Goal: Information Seeking & Learning: Learn about a topic

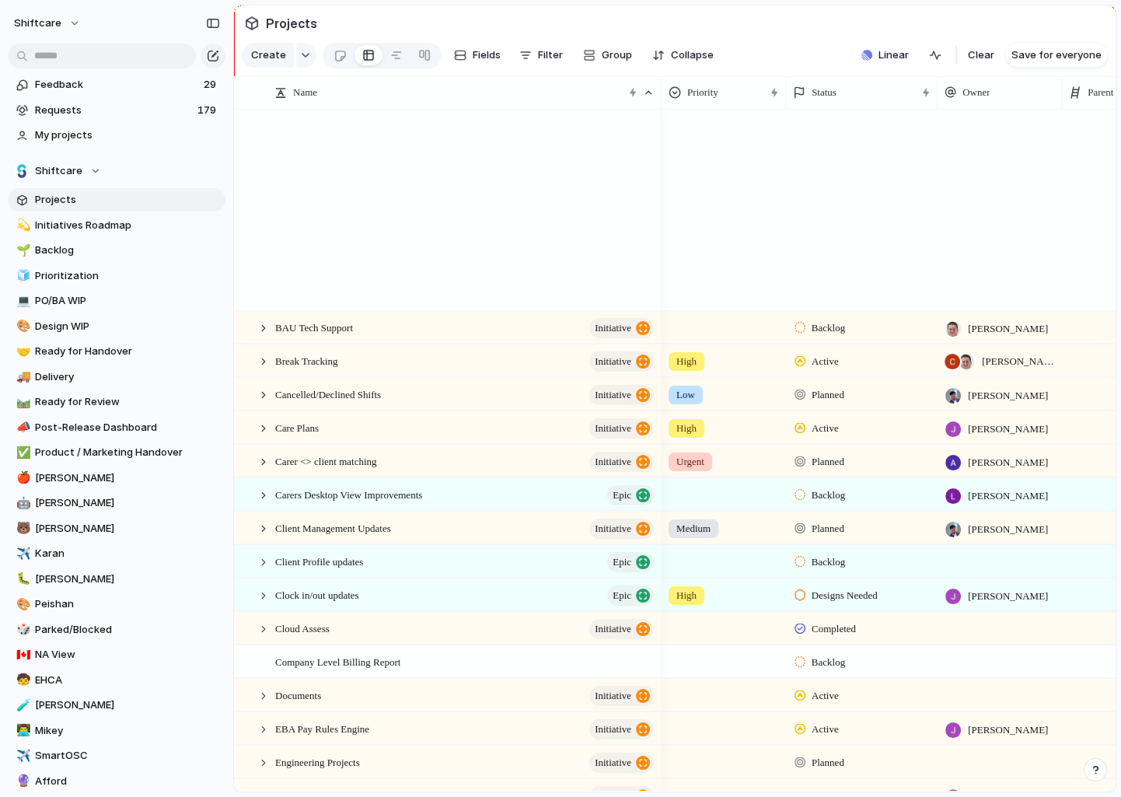
scroll to position [1204, 0]
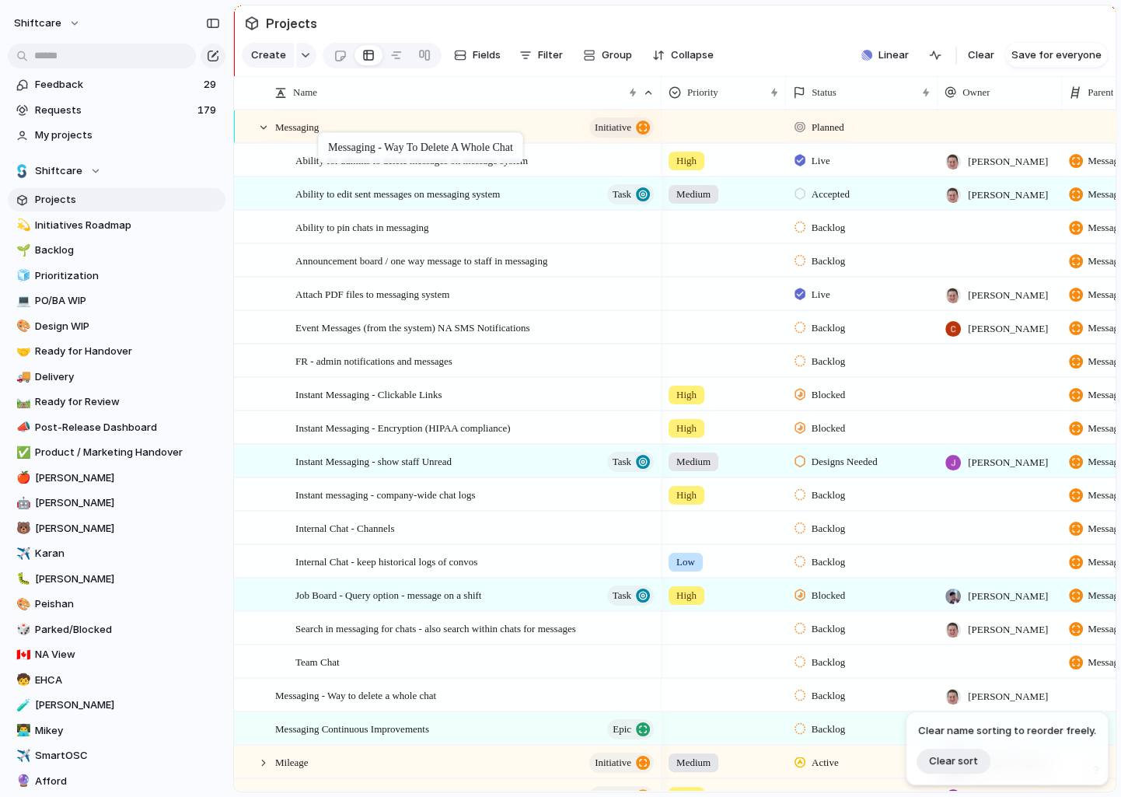
drag, startPoint x: 305, startPoint y: 156, endPoint x: 326, endPoint y: 124, distance: 37.5
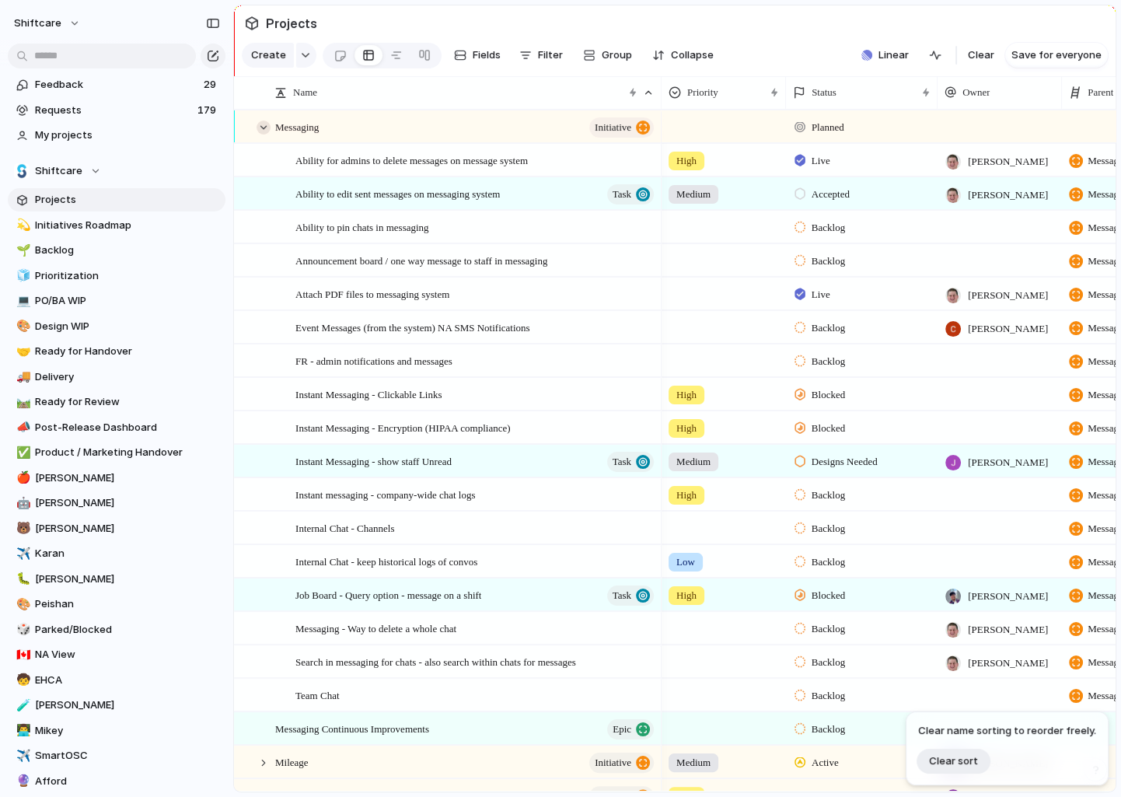
click at [266, 126] on div at bounding box center [264, 128] width 14 height 14
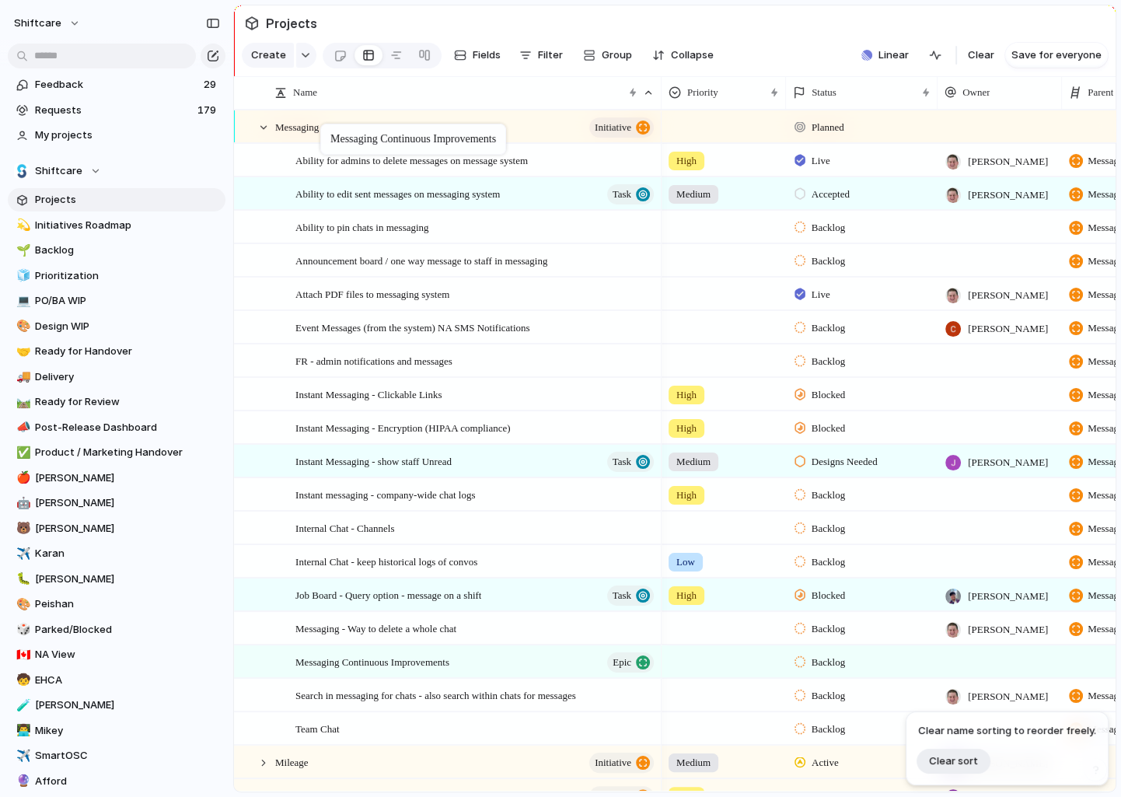
drag, startPoint x: 324, startPoint y: 162, endPoint x: 328, endPoint y: 127, distance: 35.2
click at [259, 127] on div at bounding box center [264, 128] width 14 height 14
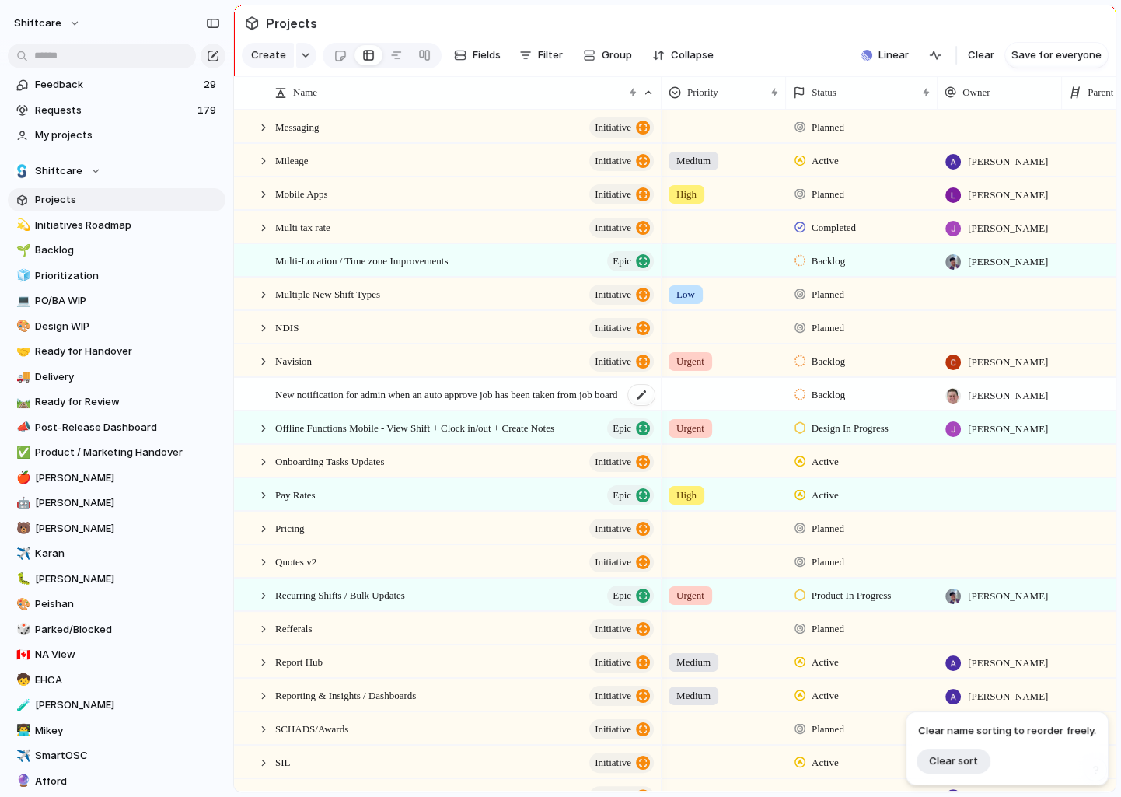
click at [354, 393] on span "New notification for admin when an auto approve job has been taken from job boa…" at bounding box center [446, 394] width 342 height 18
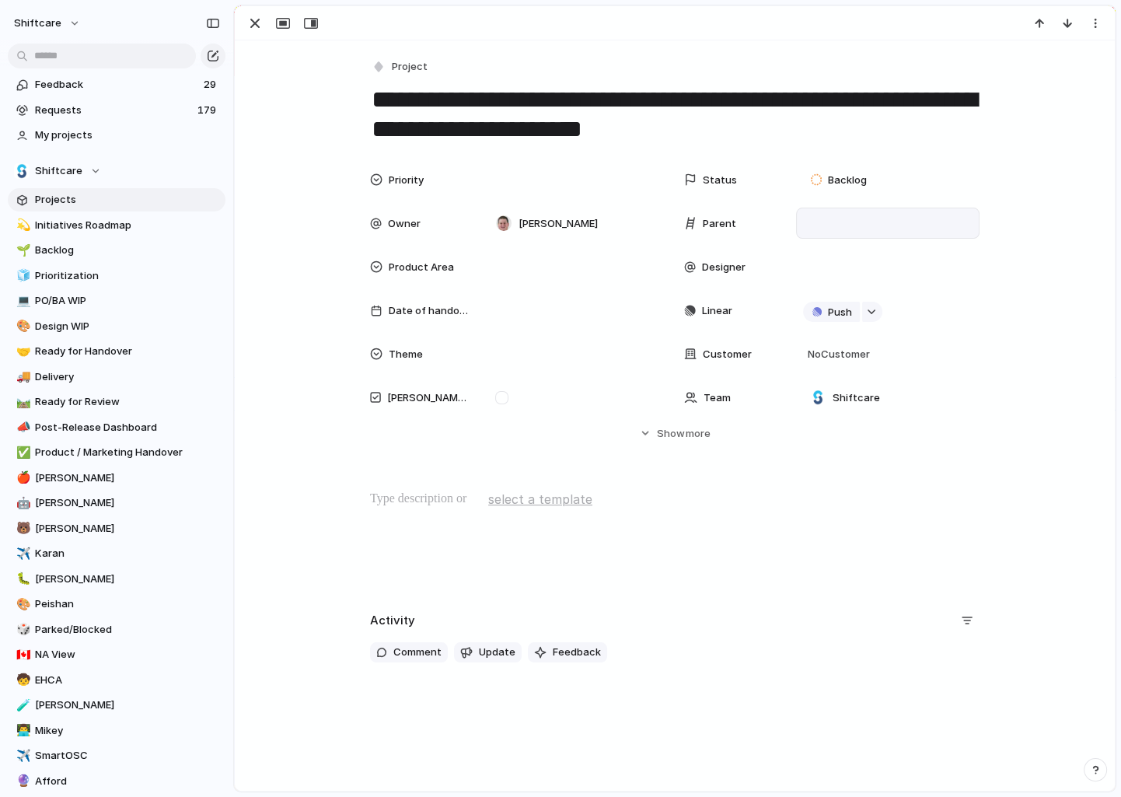
click at [811, 226] on div at bounding box center [888, 223] width 170 height 17
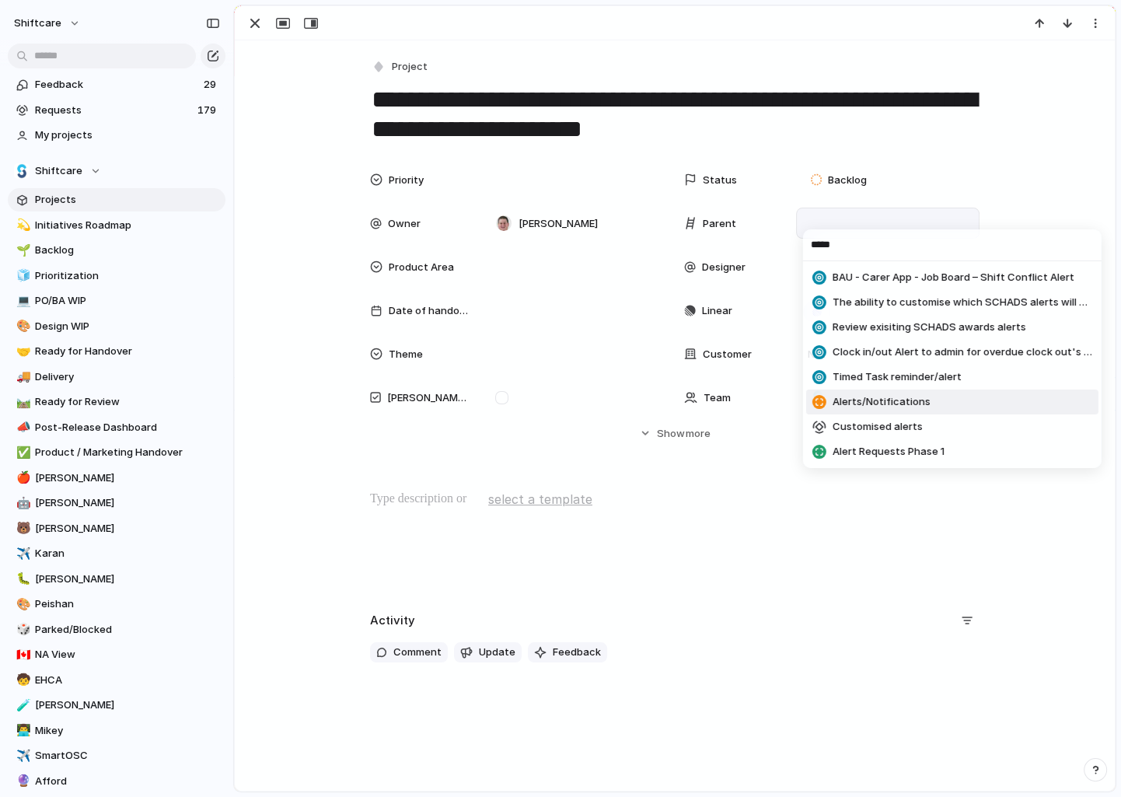
type input "*****"
click at [880, 394] on span "Alerts/Notifications" at bounding box center [882, 402] width 98 height 16
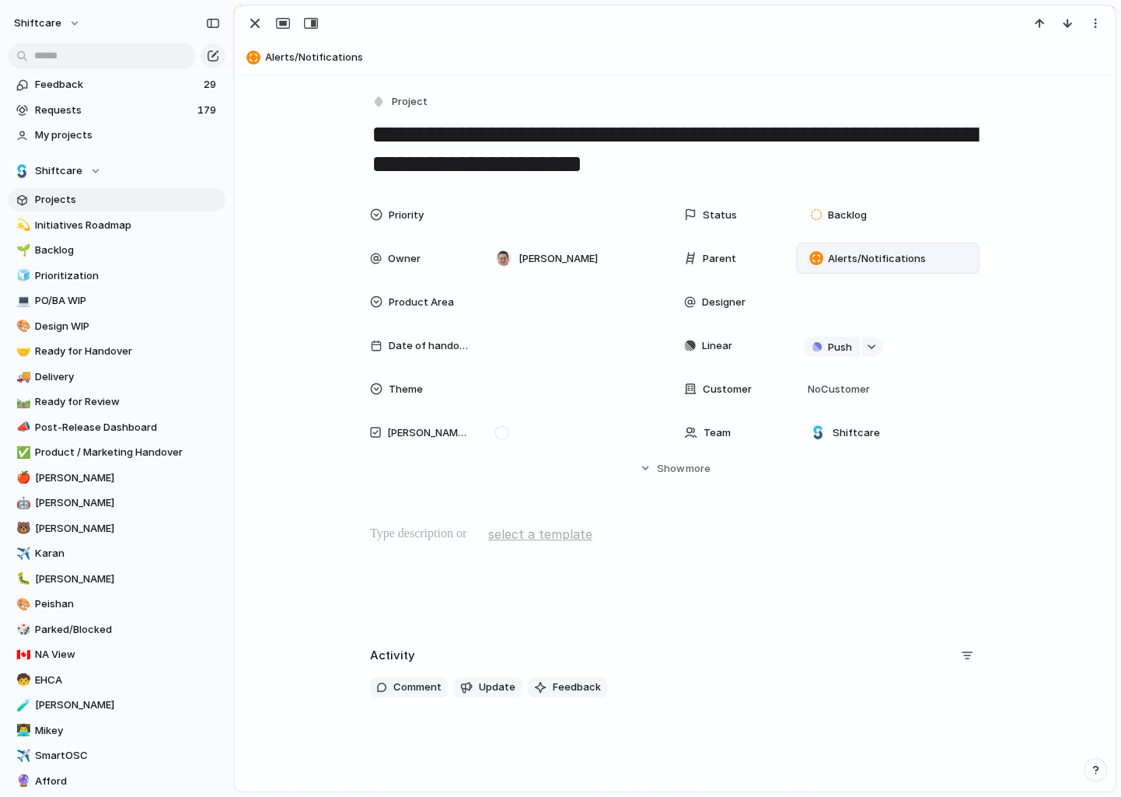
click at [248, 10] on div at bounding box center [675, 23] width 880 height 34
click at [250, 20] on div "button" at bounding box center [255, 23] width 19 height 19
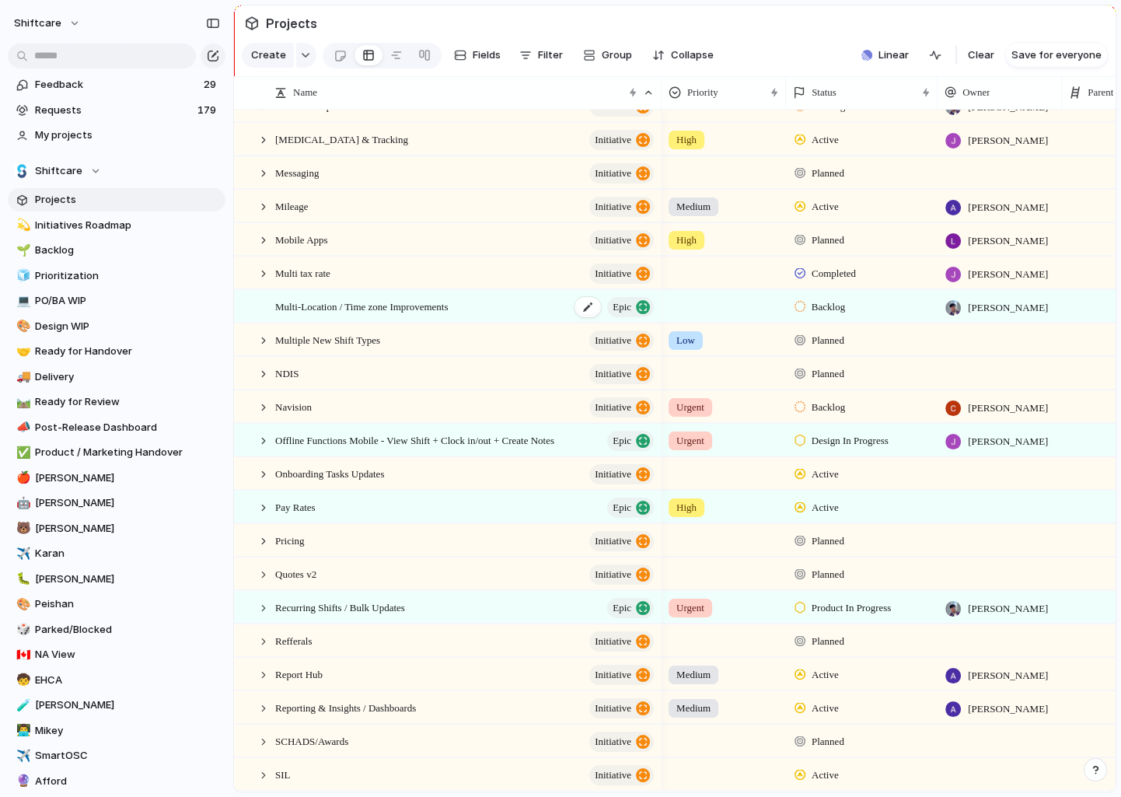
click at [358, 310] on span "Multi-Location / Time zone Improvements" at bounding box center [361, 306] width 173 height 18
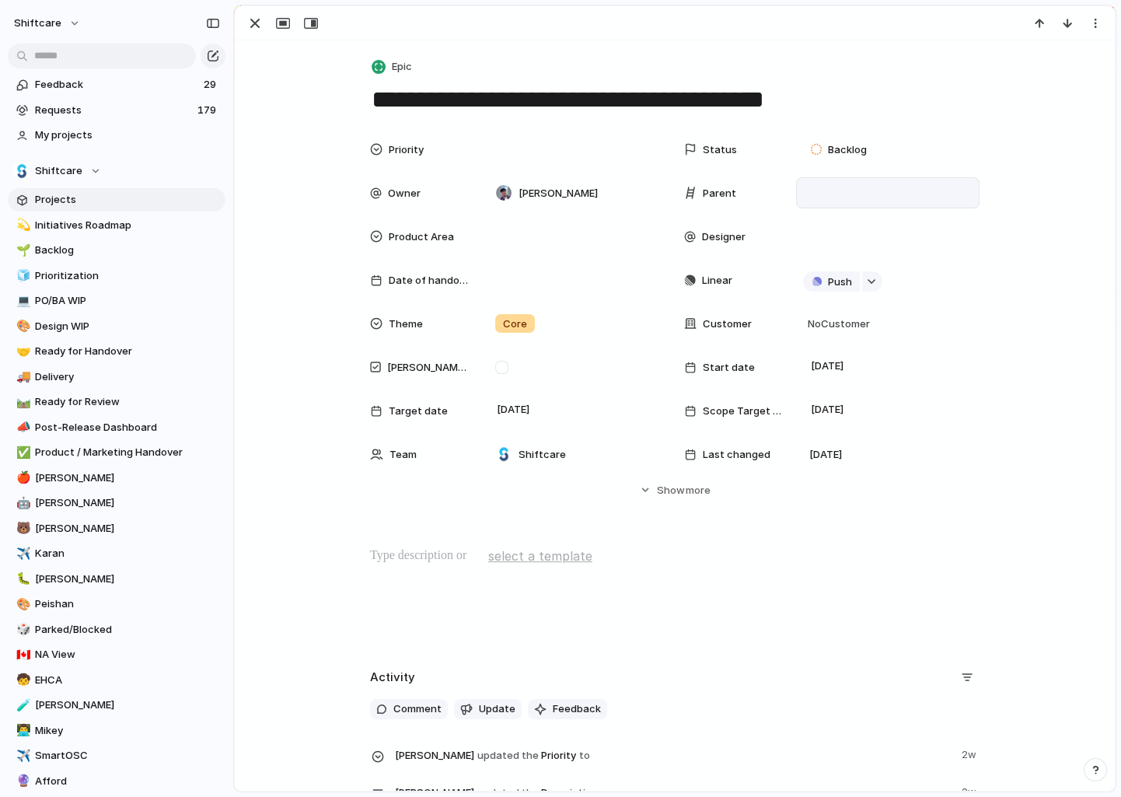
click at [831, 198] on div at bounding box center [888, 192] width 170 height 17
type input "****"
click at [868, 245] on span "Translation/Localisation" at bounding box center [893, 248] width 120 height 16
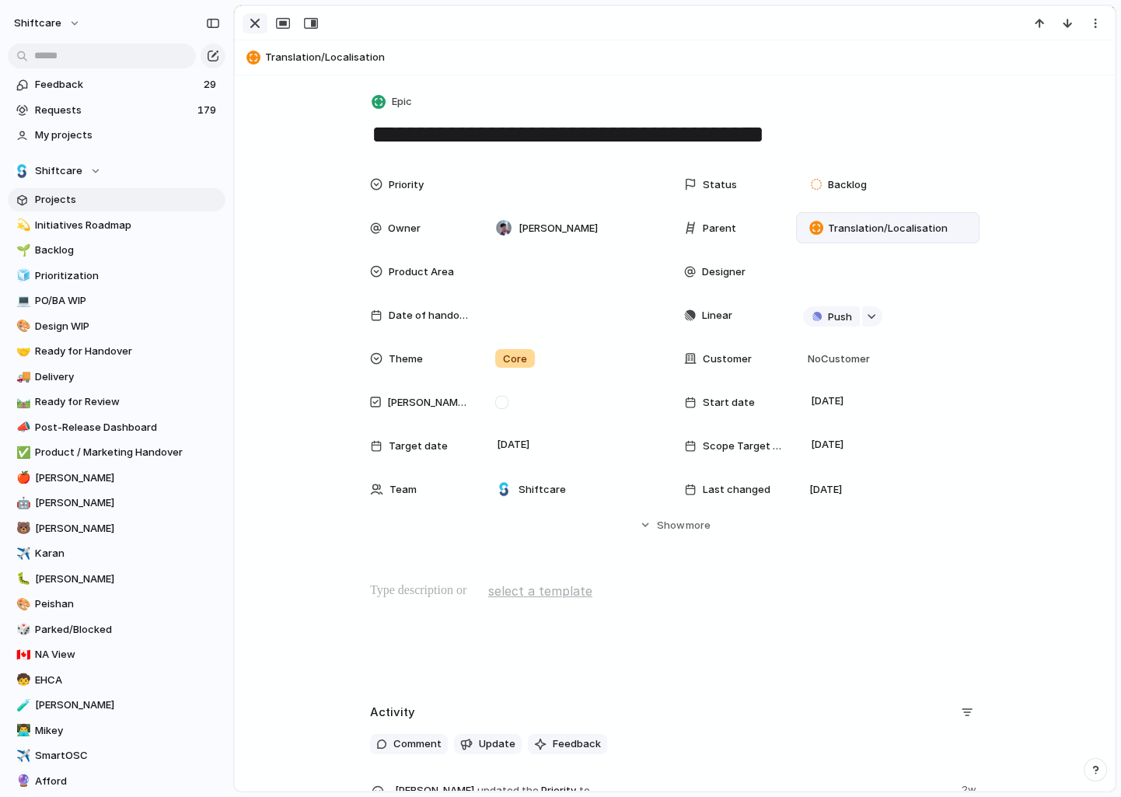
click at [257, 26] on div "button" at bounding box center [255, 23] width 19 height 19
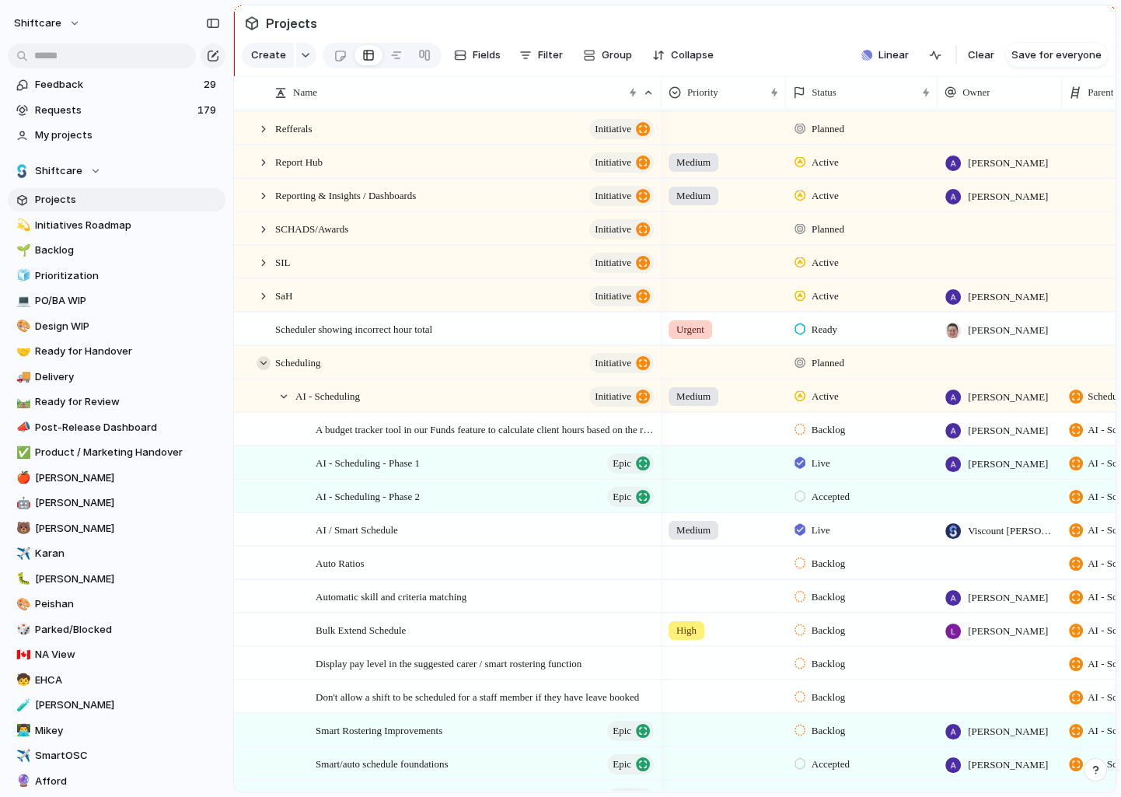
click at [261, 364] on div at bounding box center [264, 363] width 14 height 14
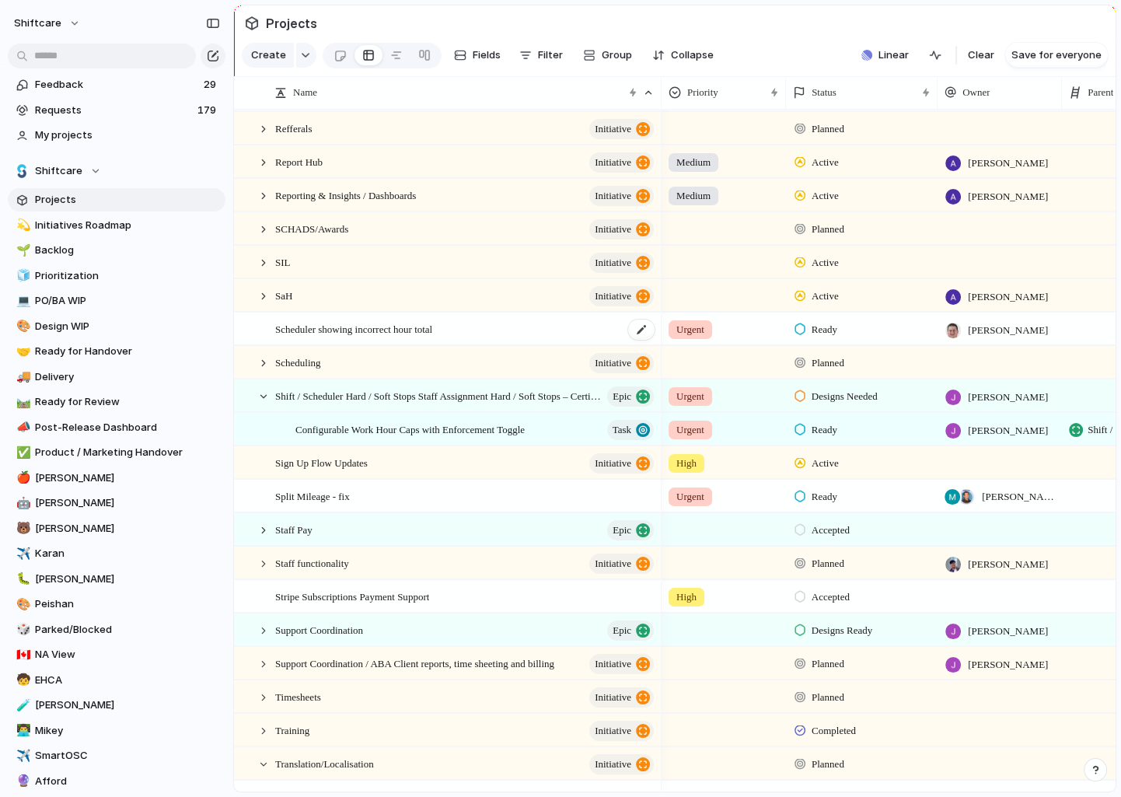
click at [329, 328] on span "Scheduler showing incorrect hour total" at bounding box center [353, 329] width 157 height 18
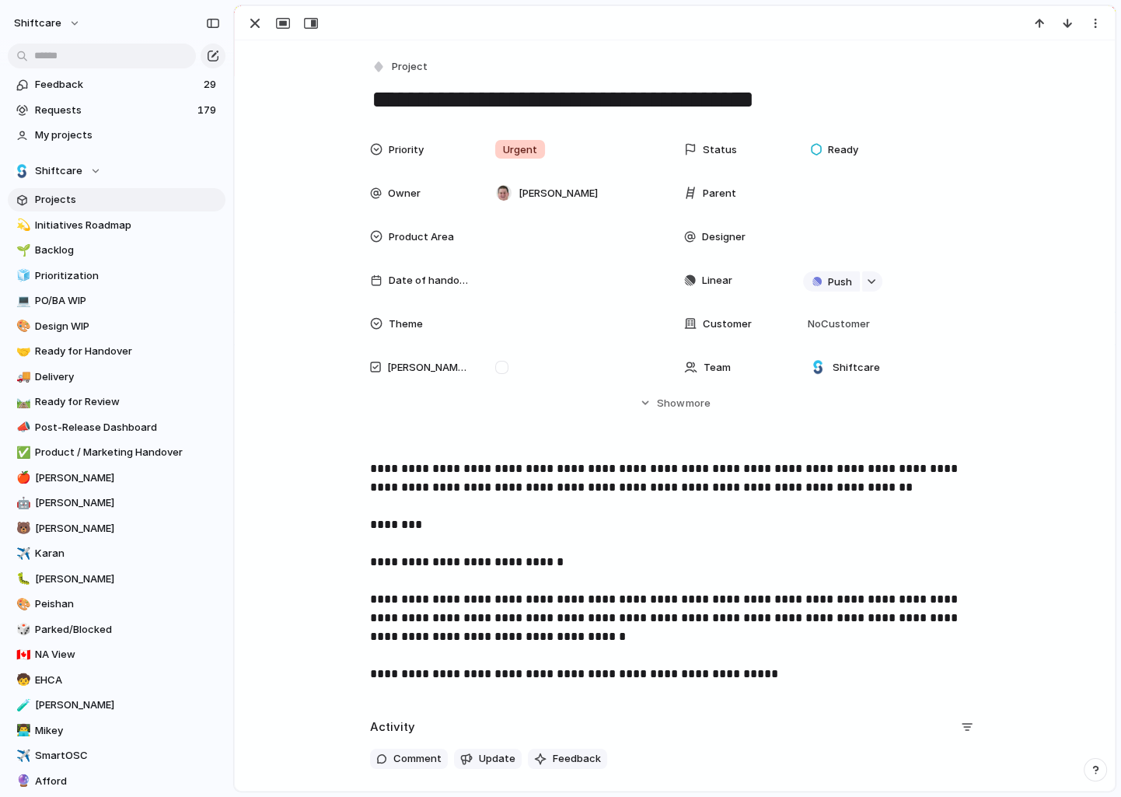
click at [782, 181] on div "Parent" at bounding box center [832, 192] width 296 height 31
click at [827, 196] on div at bounding box center [888, 192] width 170 height 17
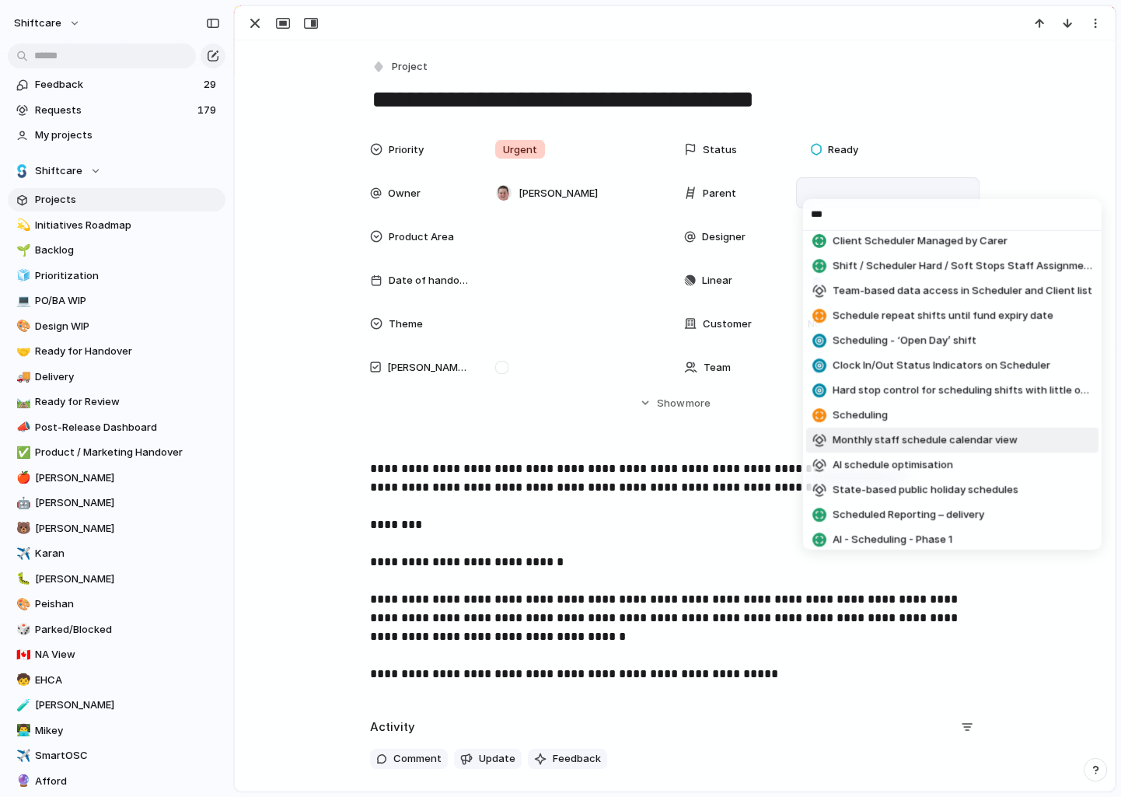
type input "***"
click at [873, 416] on span "Scheduling" at bounding box center [860, 415] width 55 height 16
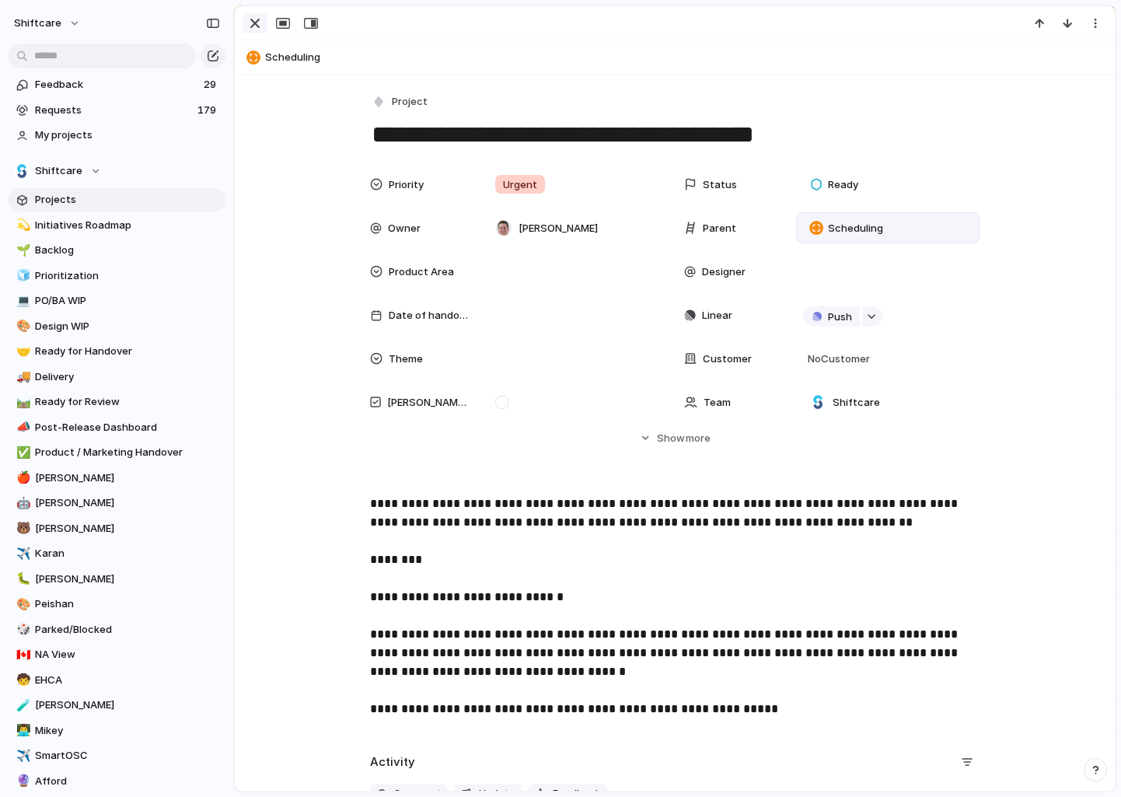
click at [252, 24] on div "button" at bounding box center [255, 23] width 19 height 19
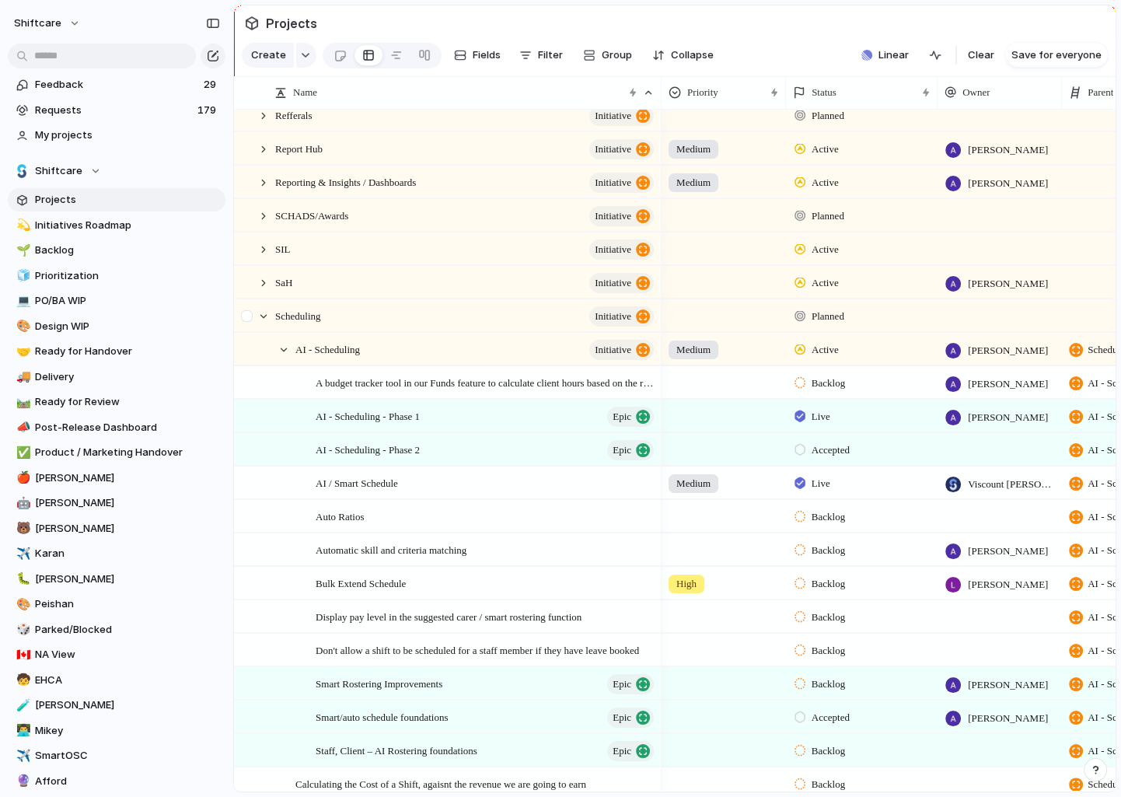
click at [262, 303] on div at bounding box center [249, 321] width 28 height 42
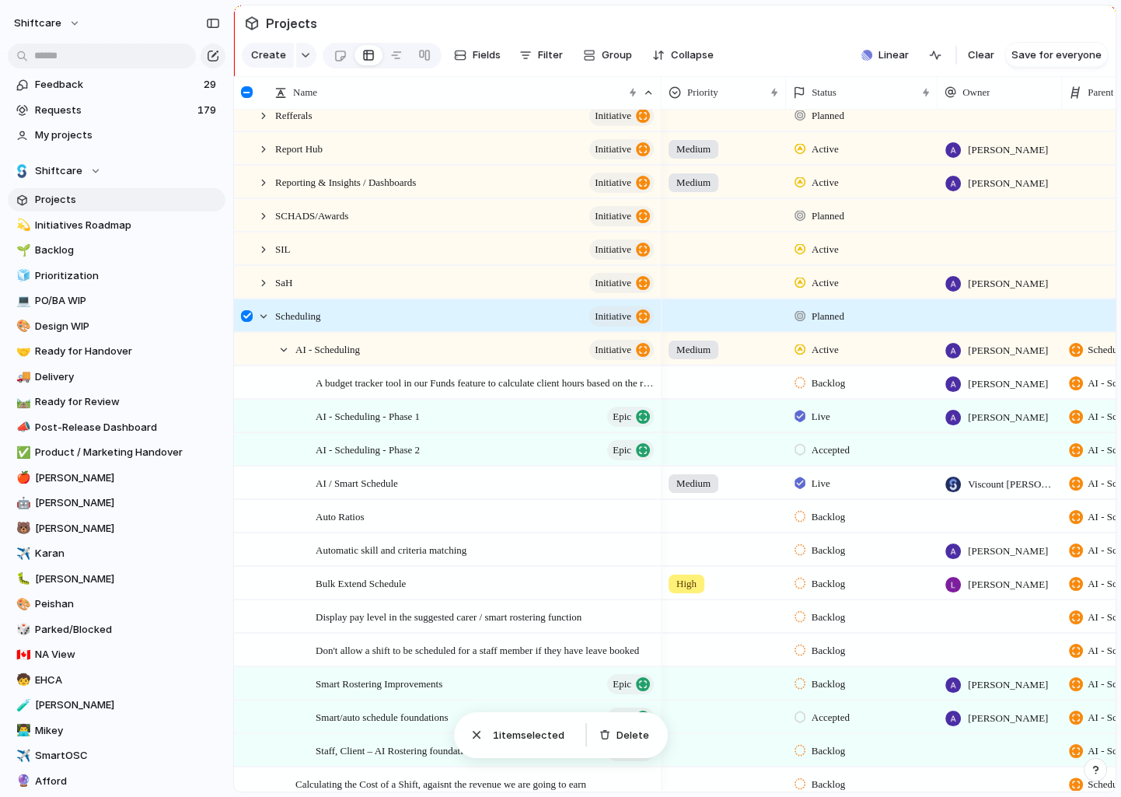
click at [248, 316] on div at bounding box center [247, 316] width 12 height 12
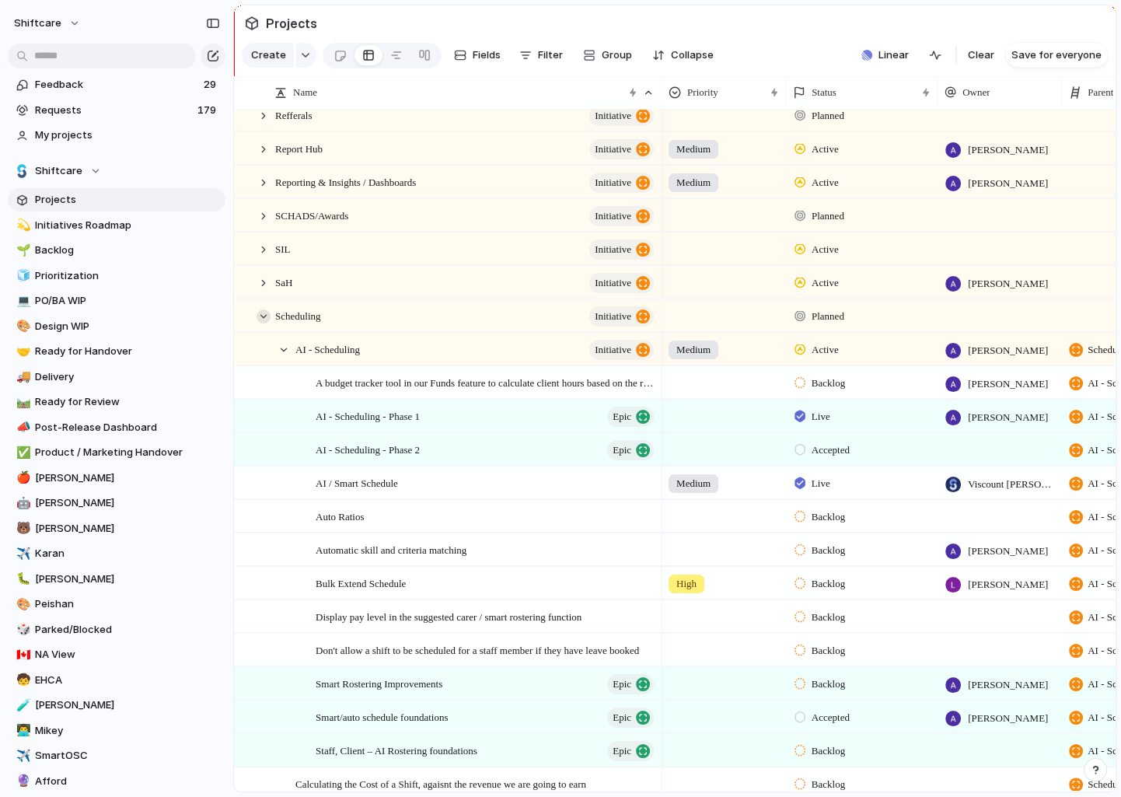
click at [260, 316] on div at bounding box center [264, 317] width 14 height 14
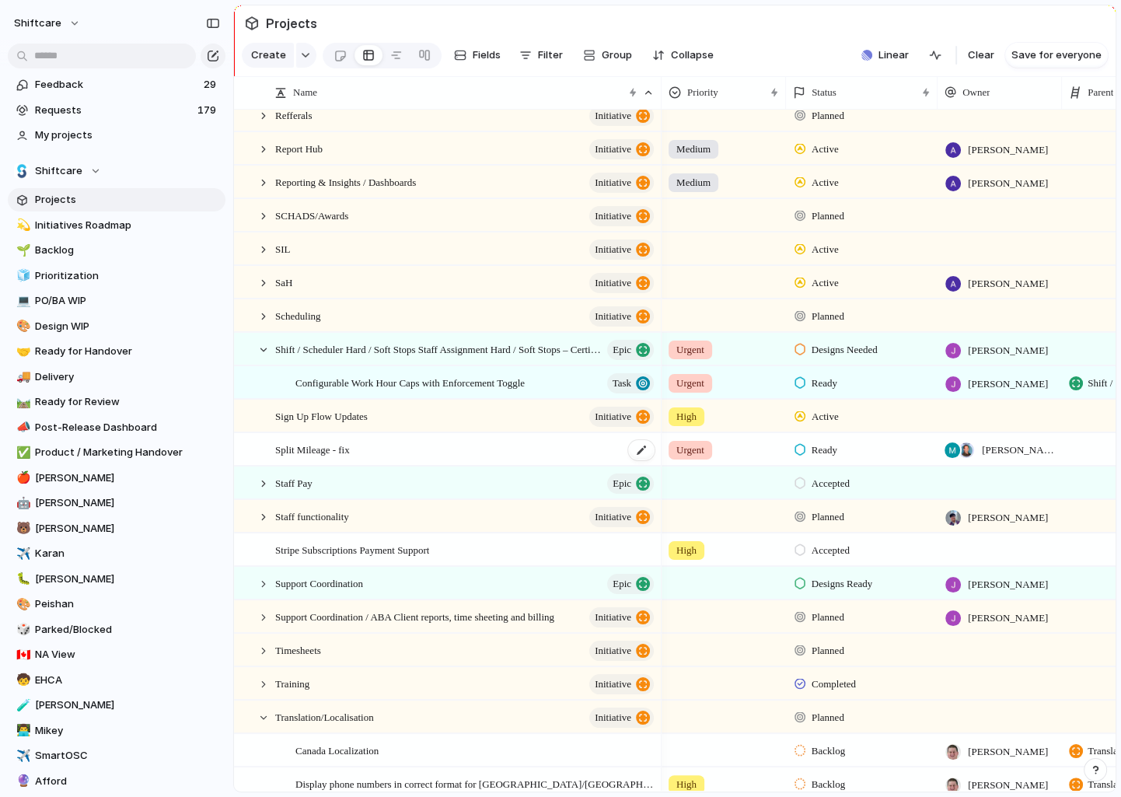
click at [330, 449] on span "Split Mileage - fix" at bounding box center [312, 449] width 75 height 18
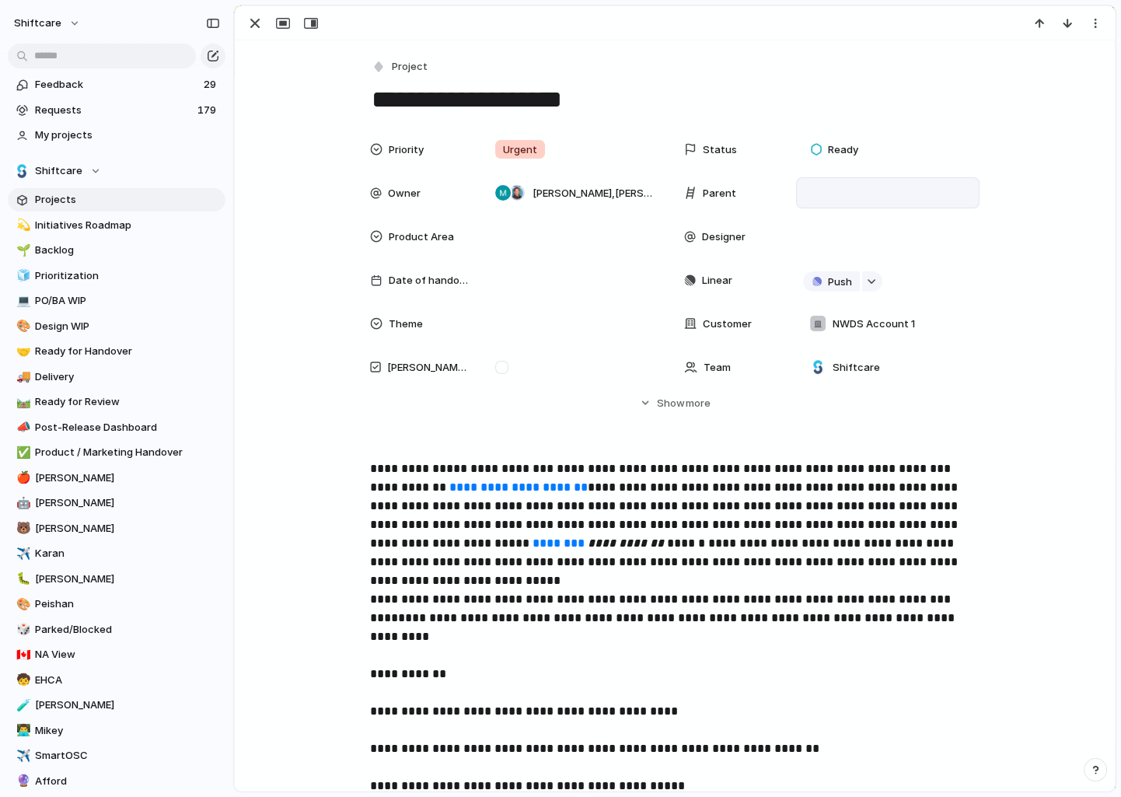
click at [805, 189] on div at bounding box center [888, 192] width 170 height 17
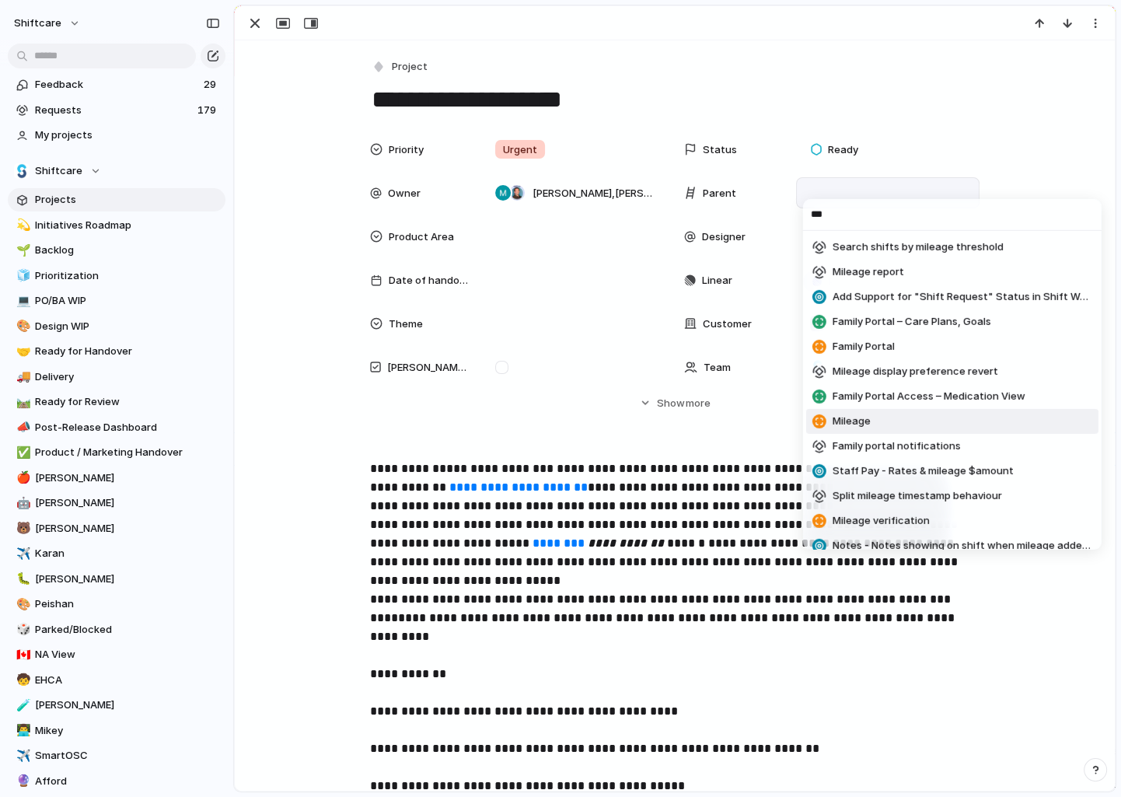
type input "***"
click at [854, 418] on span "Mileage" at bounding box center [852, 422] width 38 height 16
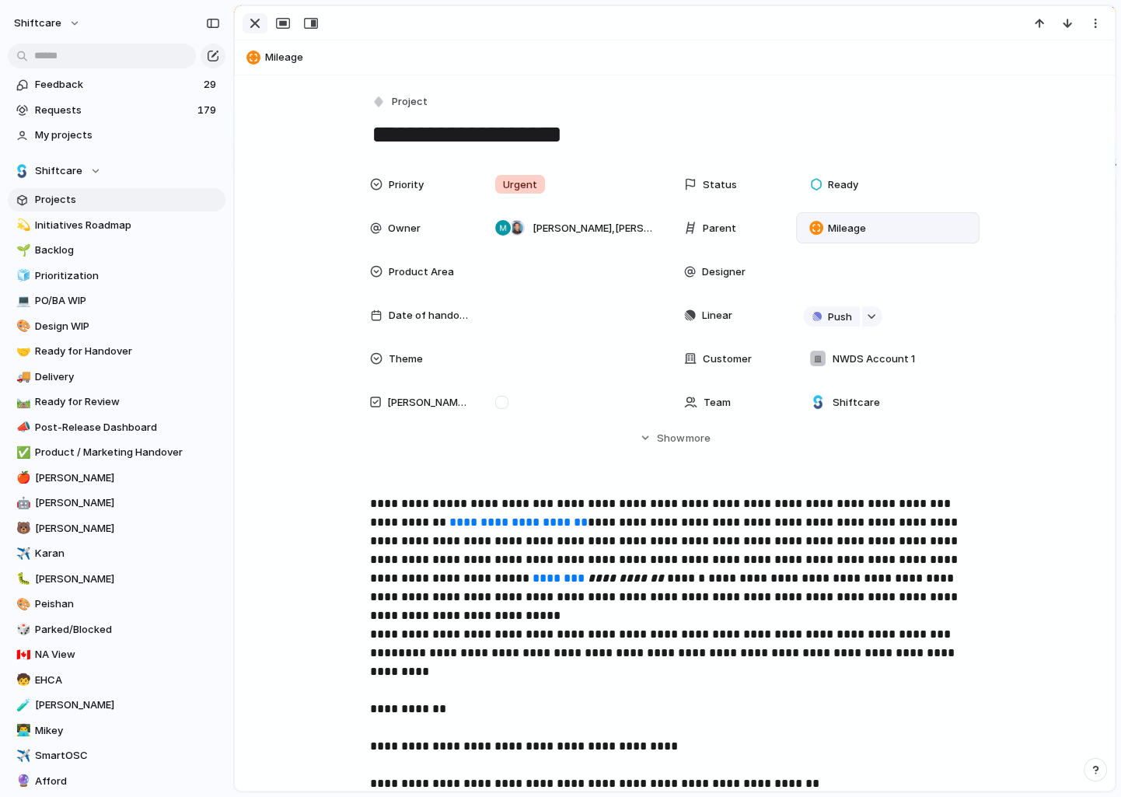
click at [253, 24] on div "button" at bounding box center [255, 23] width 19 height 19
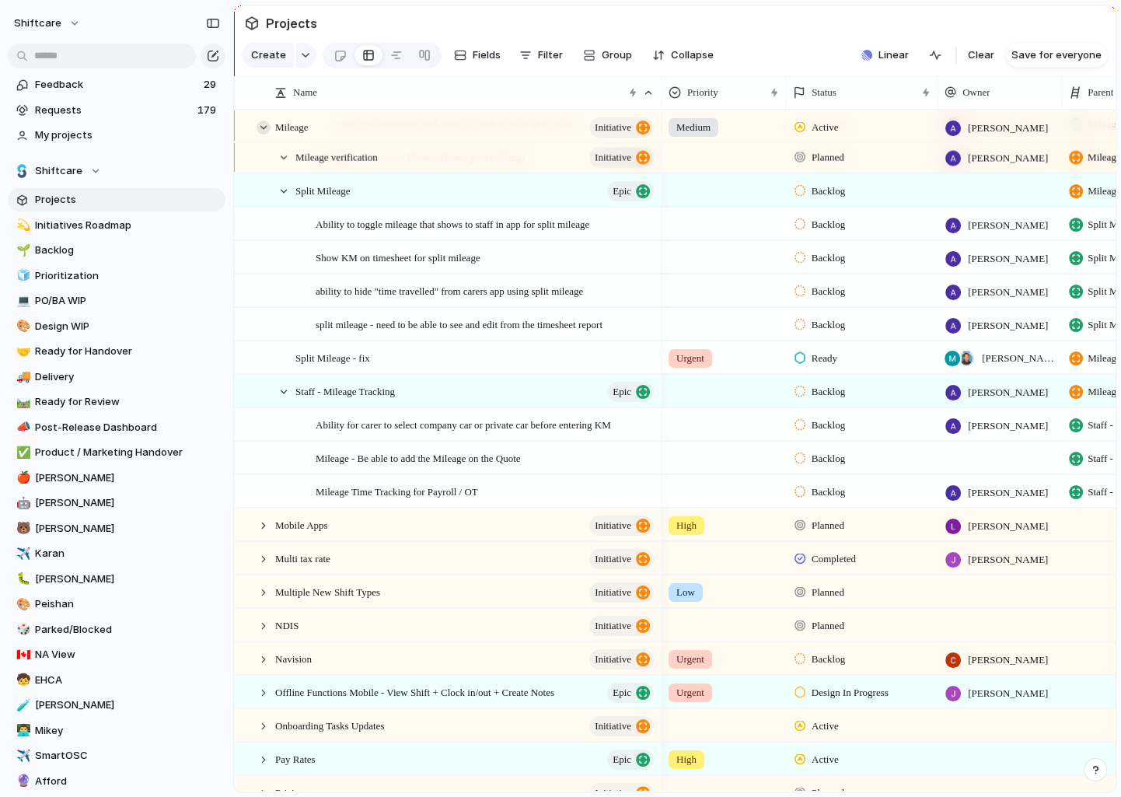
click at [261, 131] on div at bounding box center [264, 128] width 14 height 14
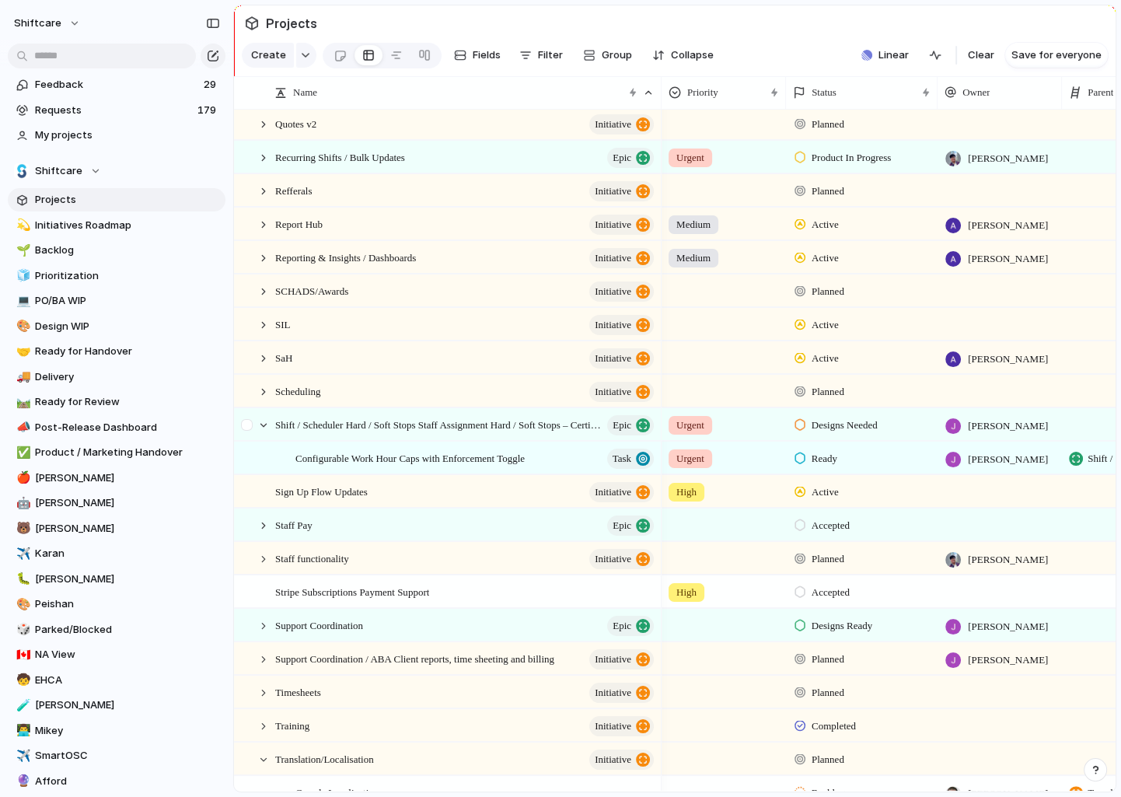
click at [262, 414] on div at bounding box center [256, 425] width 42 height 32
click at [260, 425] on div at bounding box center [264, 425] width 14 height 14
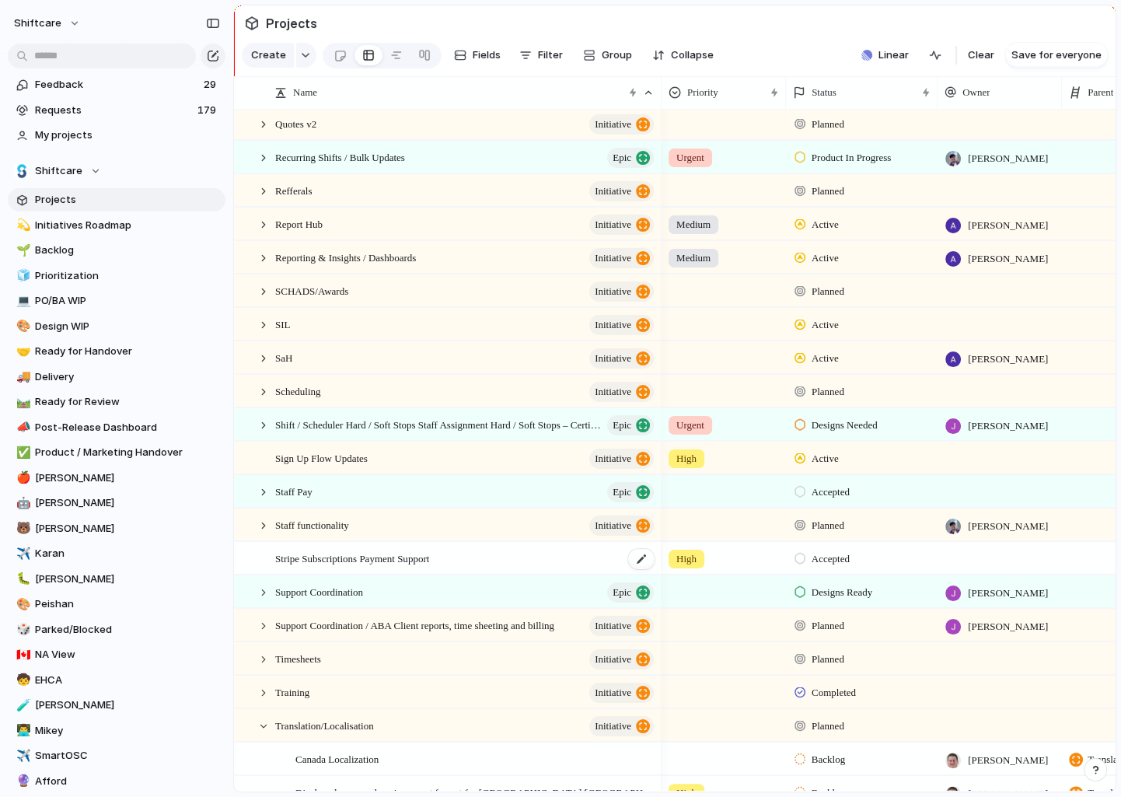
click at [340, 562] on span "Stripe Subscriptions Payment Support" at bounding box center [352, 558] width 154 height 18
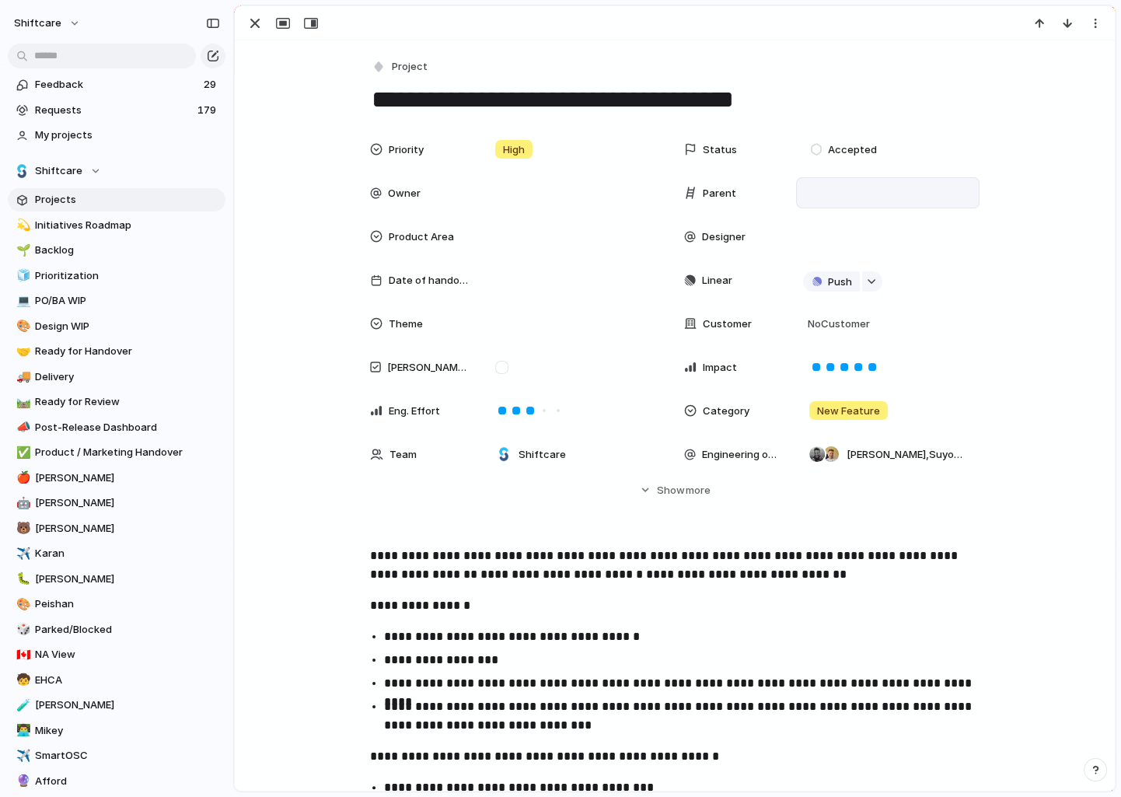
click at [835, 186] on div at bounding box center [888, 192] width 170 height 17
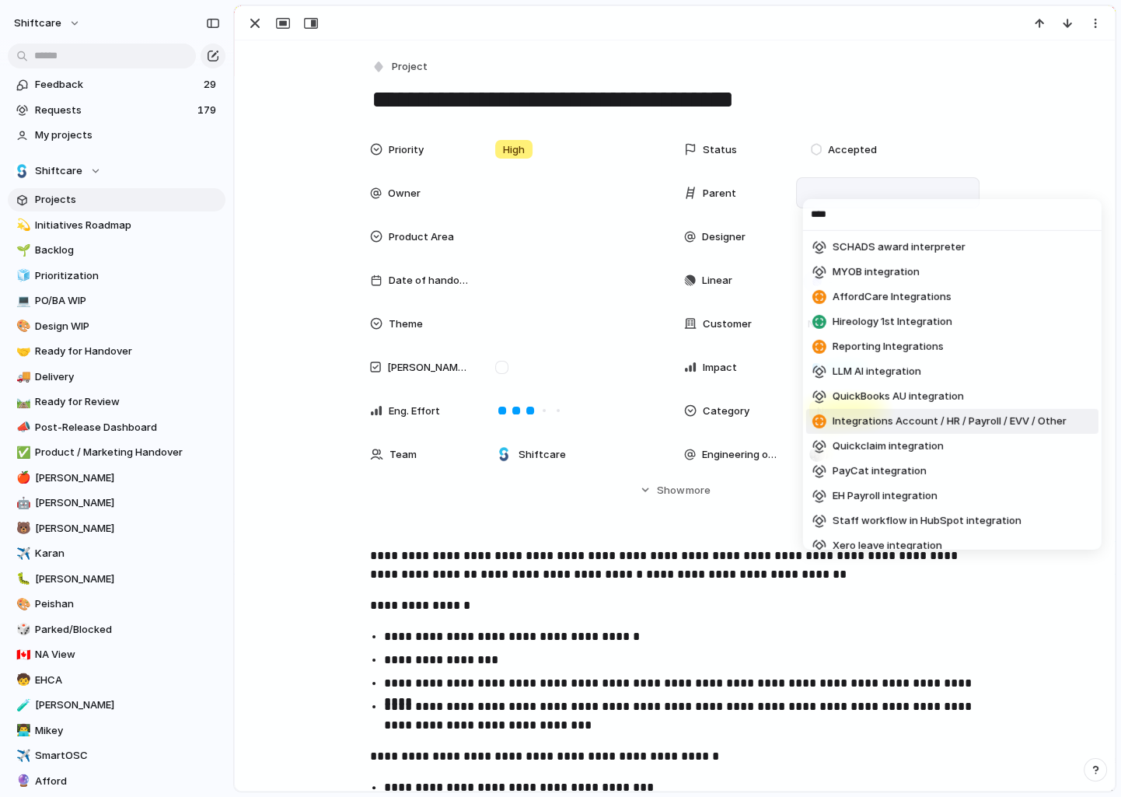
type input "****"
click at [920, 423] on span "Integrations Account / HR / Payroll / EVV / Other" at bounding box center [950, 422] width 234 height 16
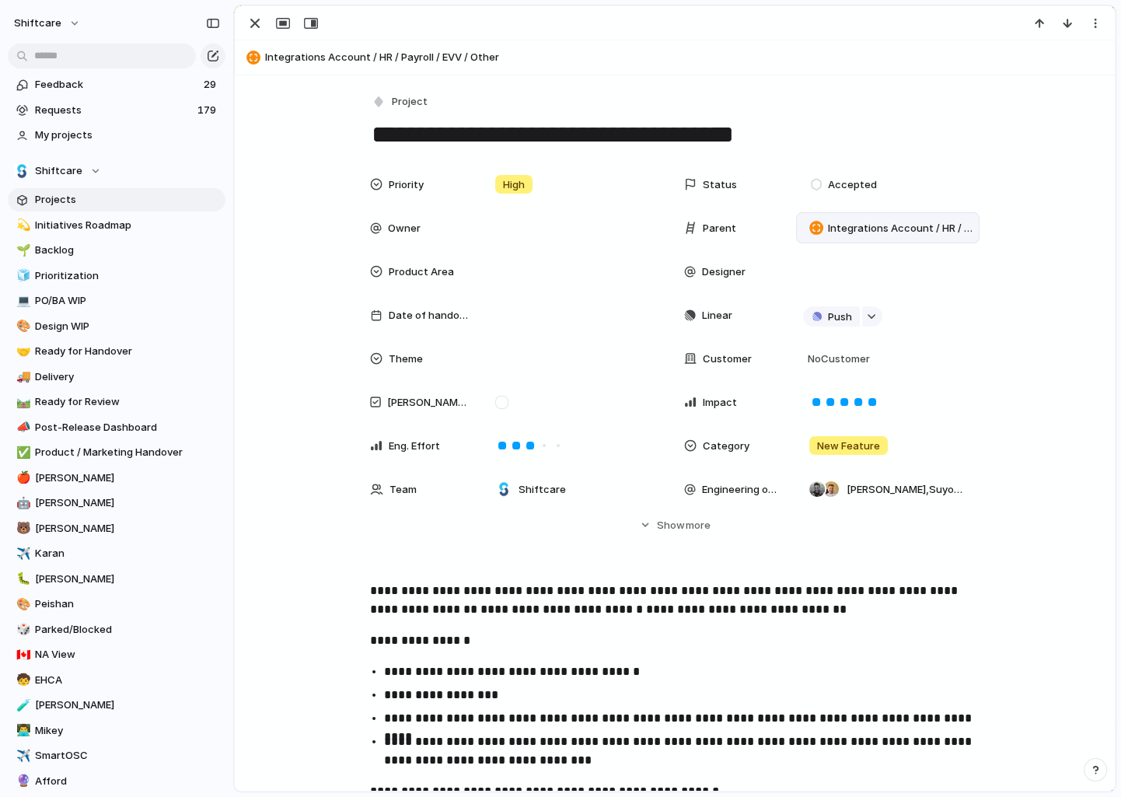
click at [261, 36] on div at bounding box center [675, 23] width 880 height 34
click at [256, 28] on div "button" at bounding box center [255, 23] width 19 height 19
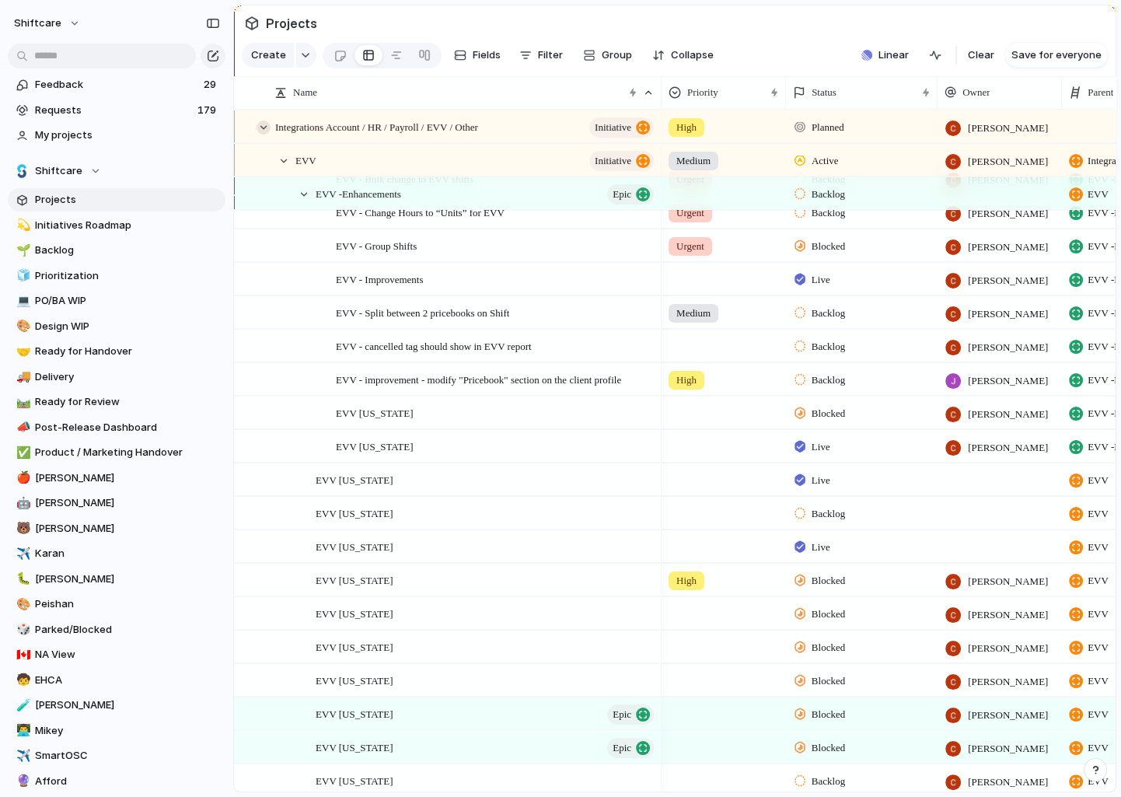
click at [261, 128] on div at bounding box center [264, 128] width 14 height 14
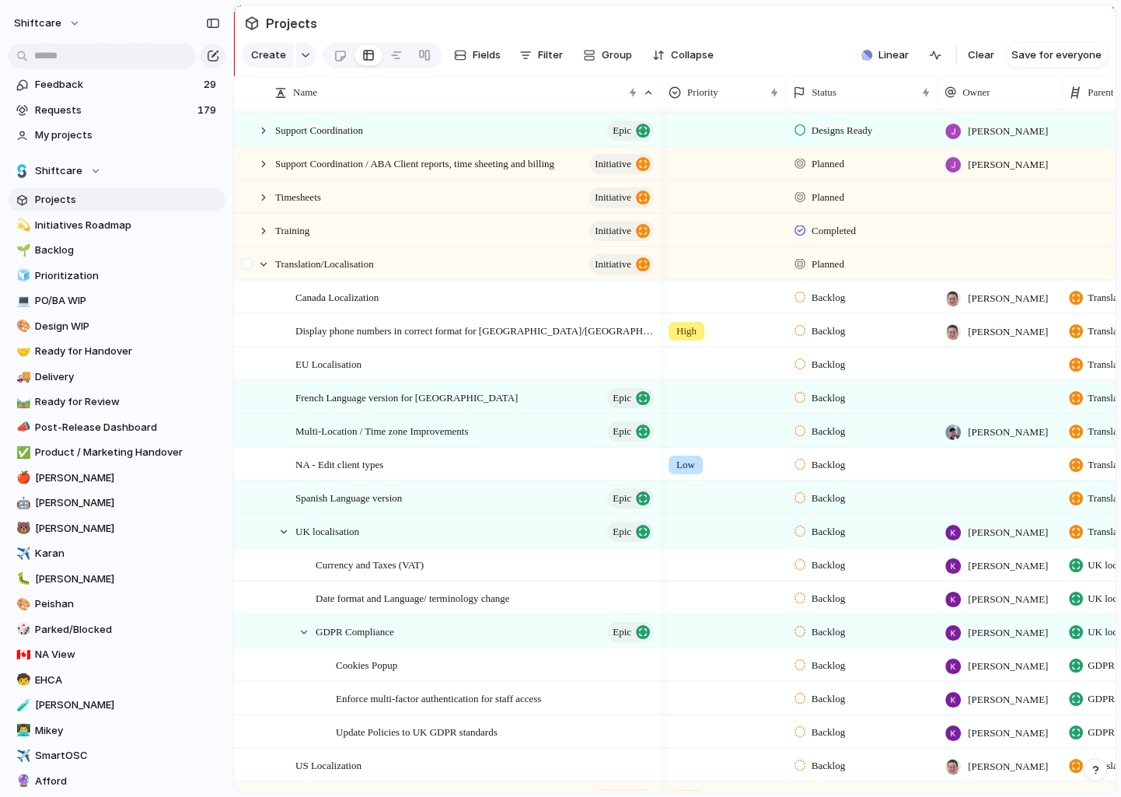
click at [273, 268] on div at bounding box center [256, 264] width 42 height 32
click at [268, 267] on div at bounding box center [264, 264] width 14 height 14
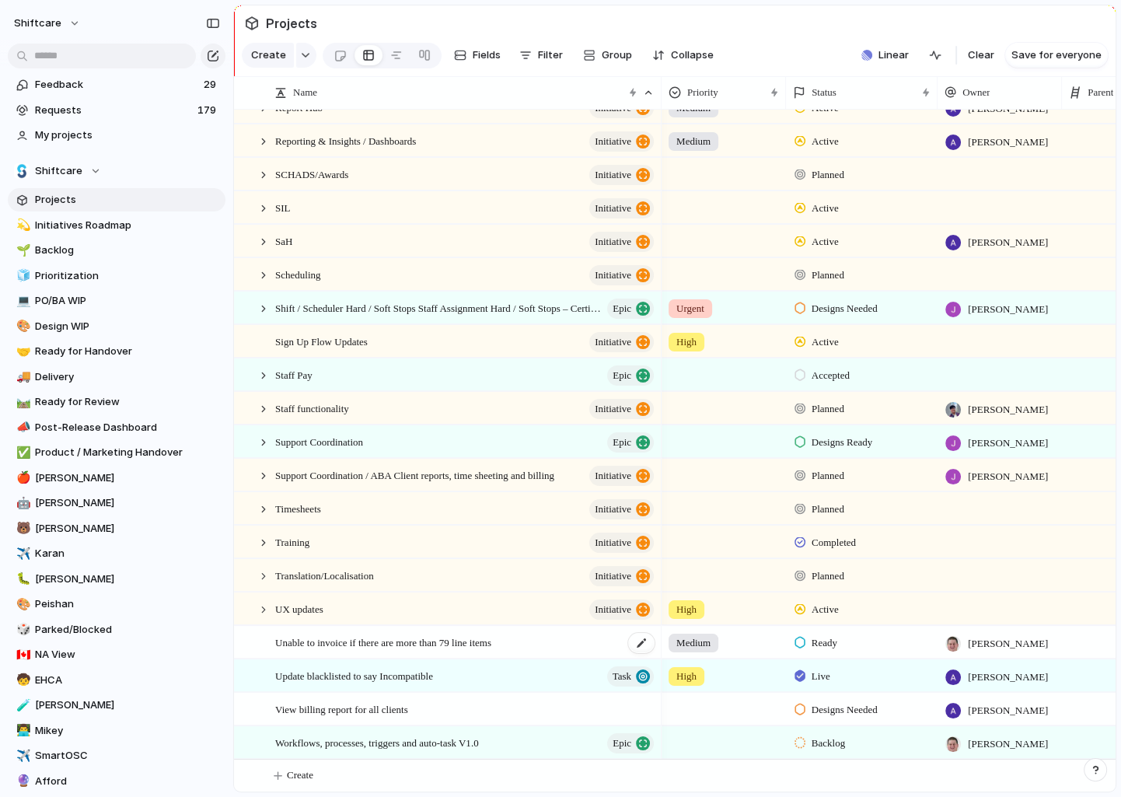
click at [423, 638] on span "Unable to invoice if there are more than 79 line items" at bounding box center [383, 642] width 216 height 18
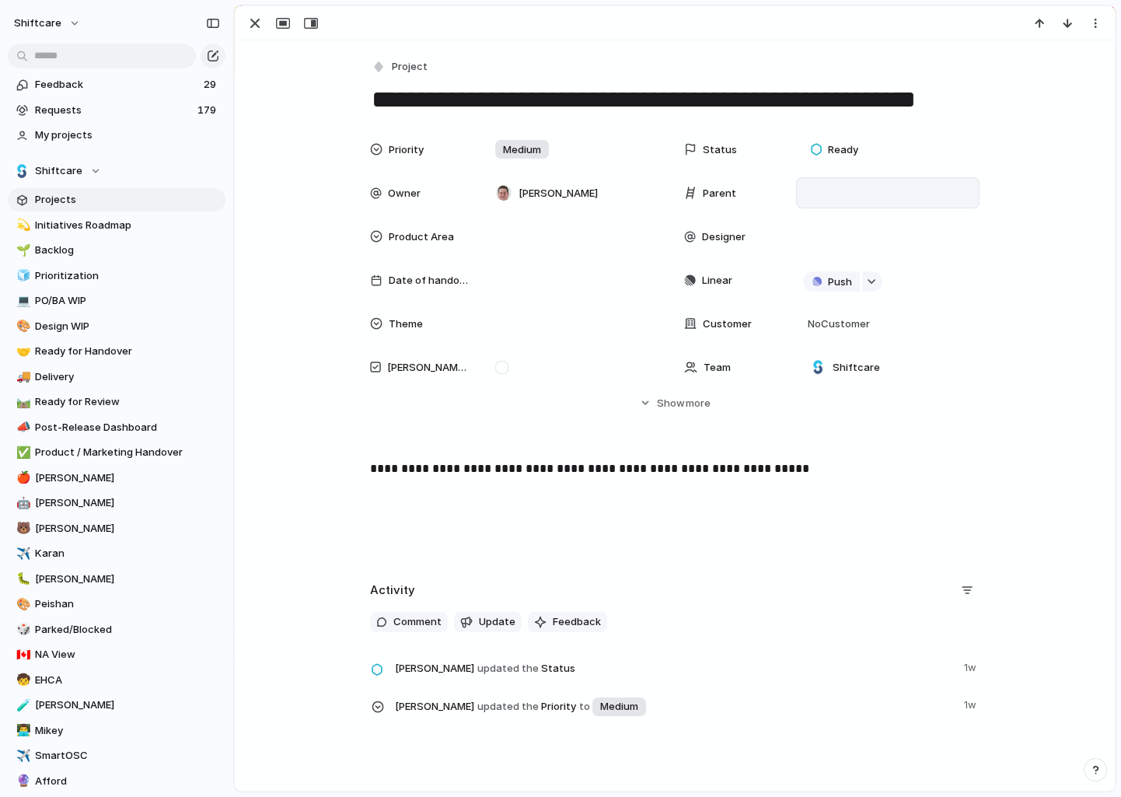
click at [825, 188] on div at bounding box center [888, 192] width 170 height 17
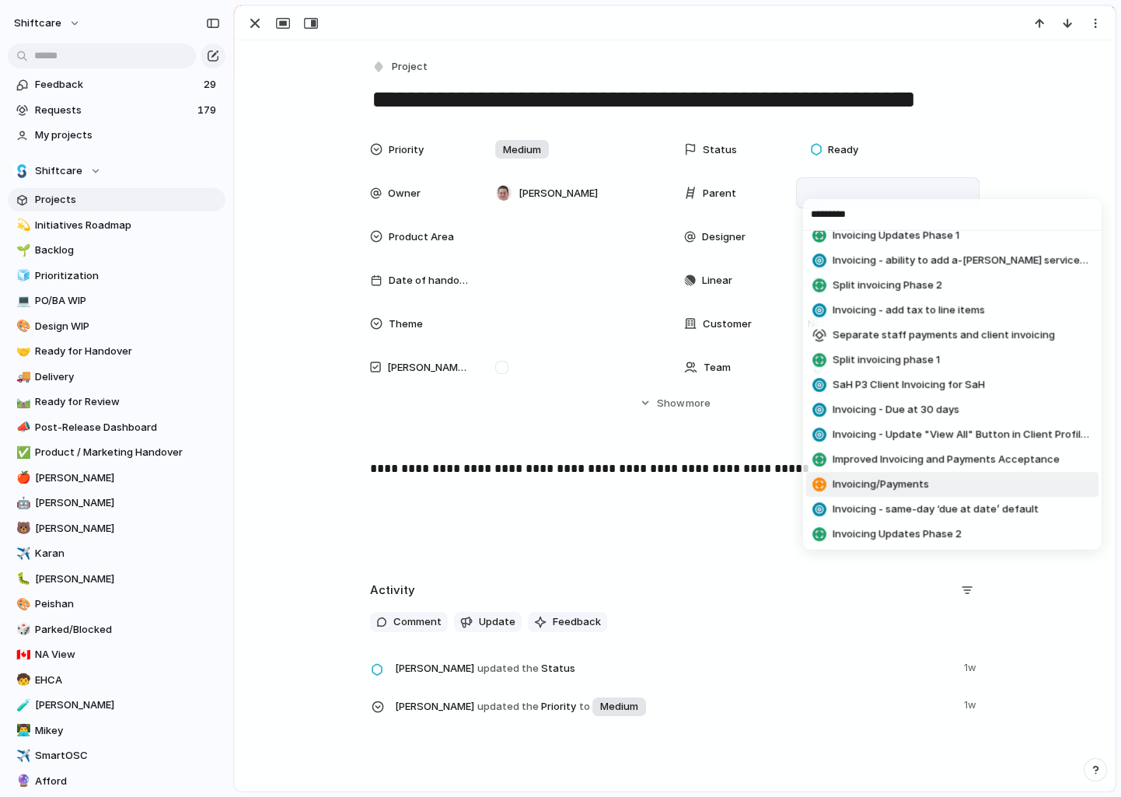
type input "*********"
click at [873, 486] on span "Invoicing/Payments" at bounding box center [881, 485] width 96 height 16
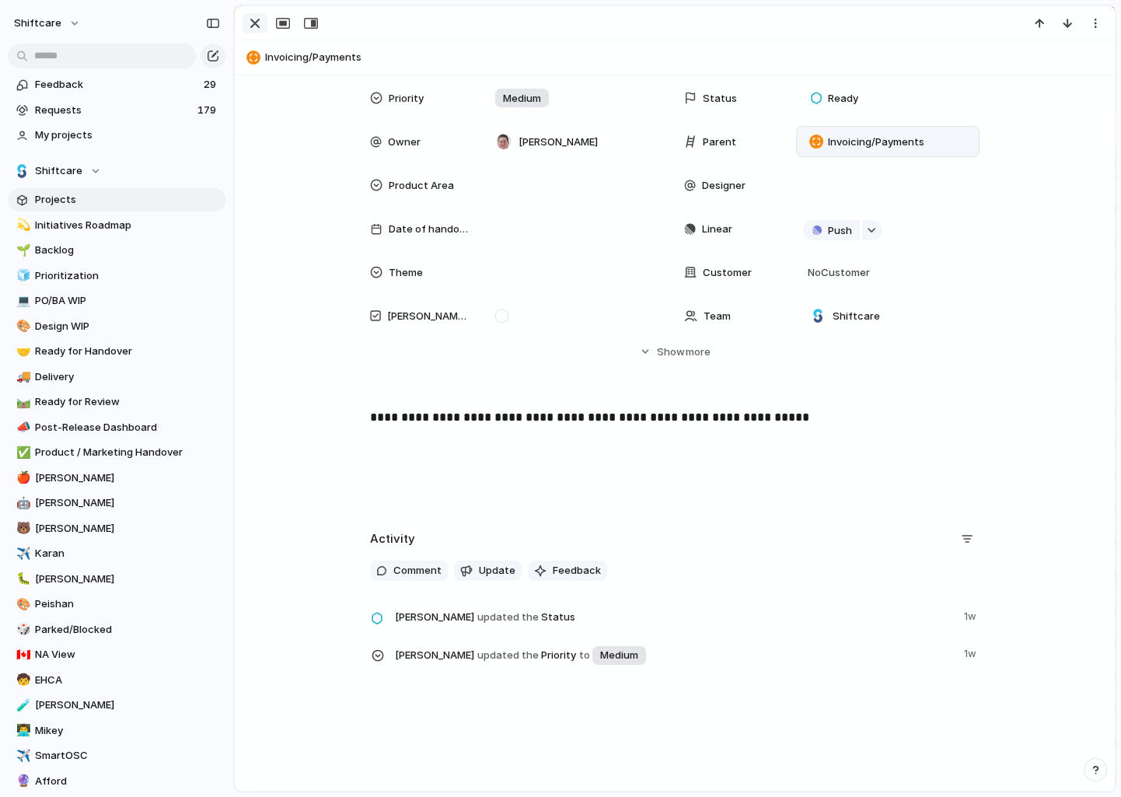
click at [249, 32] on div "button" at bounding box center [255, 23] width 19 height 19
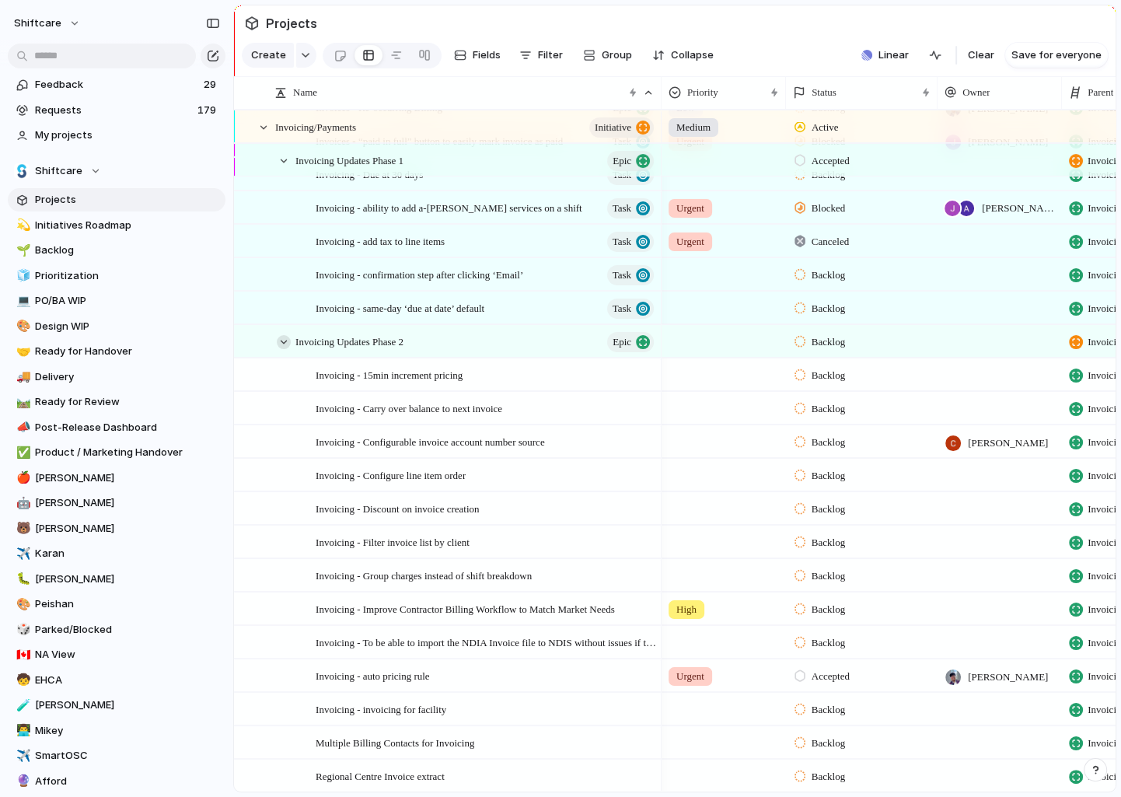
click at [283, 343] on div at bounding box center [284, 342] width 14 height 14
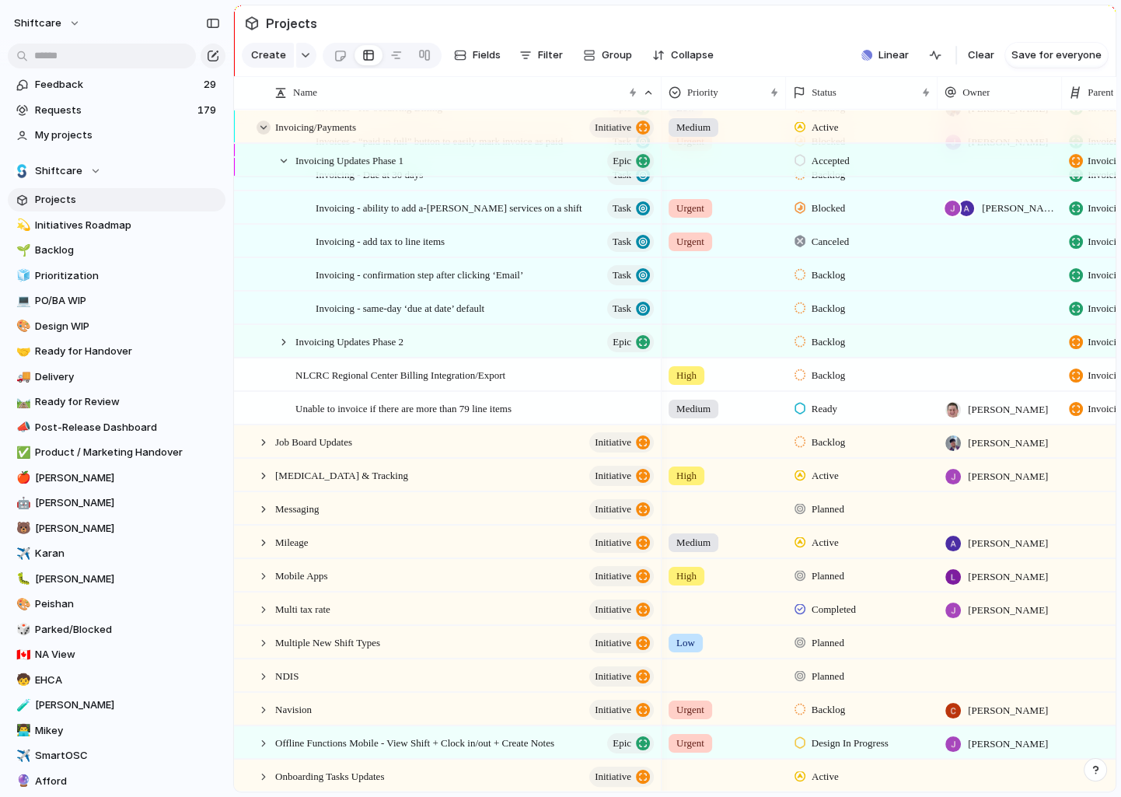
click at [261, 127] on div at bounding box center [264, 128] width 14 height 14
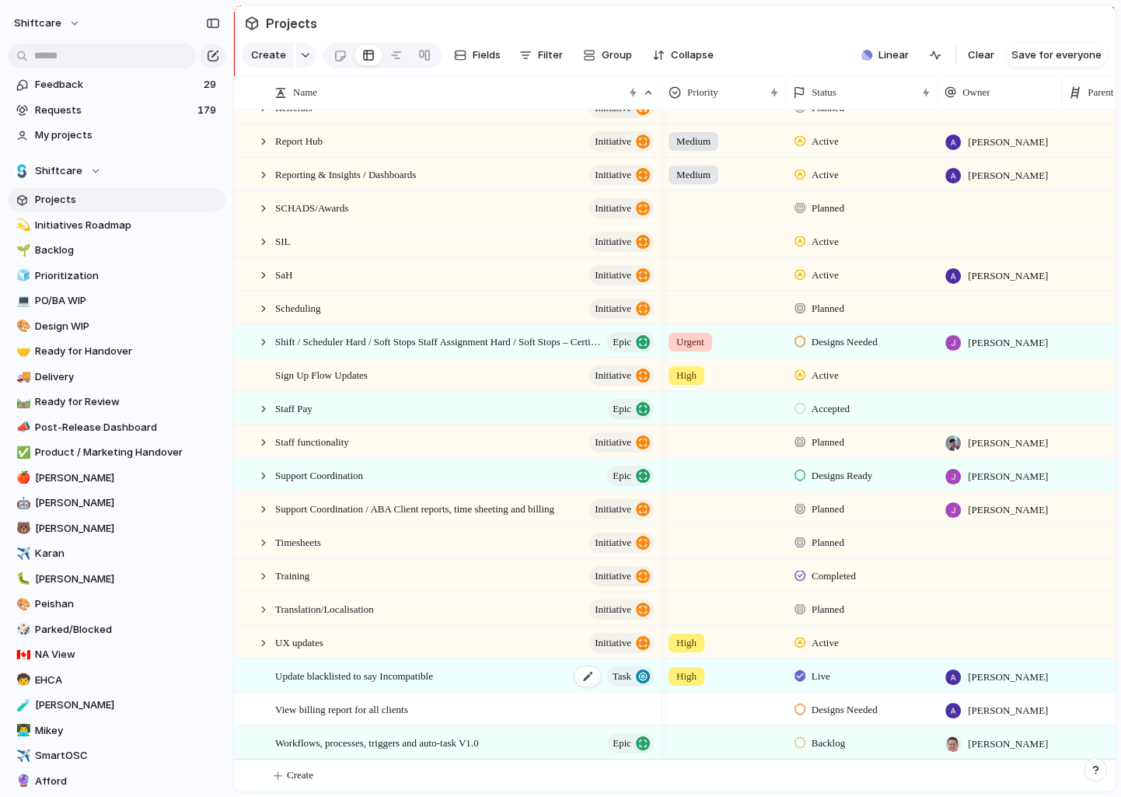
click at [365, 677] on span "Update blacklisted to say Incompatible" at bounding box center [354, 675] width 158 height 18
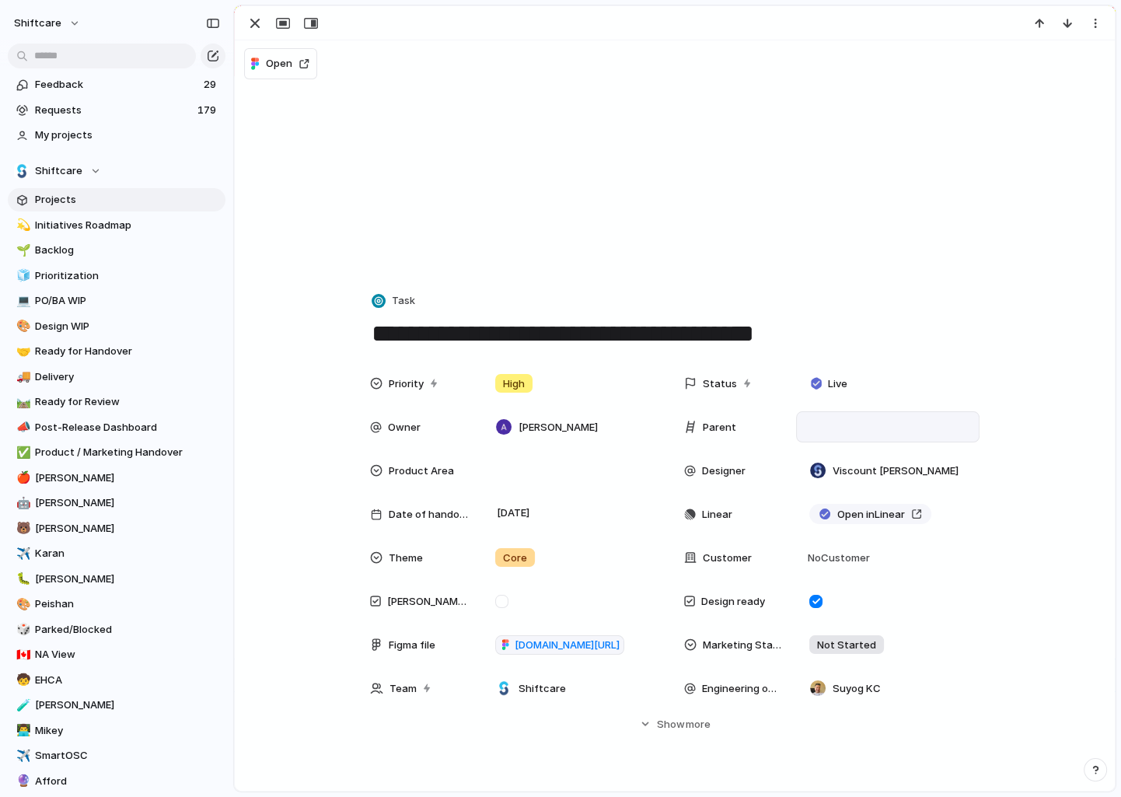
click at [847, 434] on div at bounding box center [888, 426] width 170 height 17
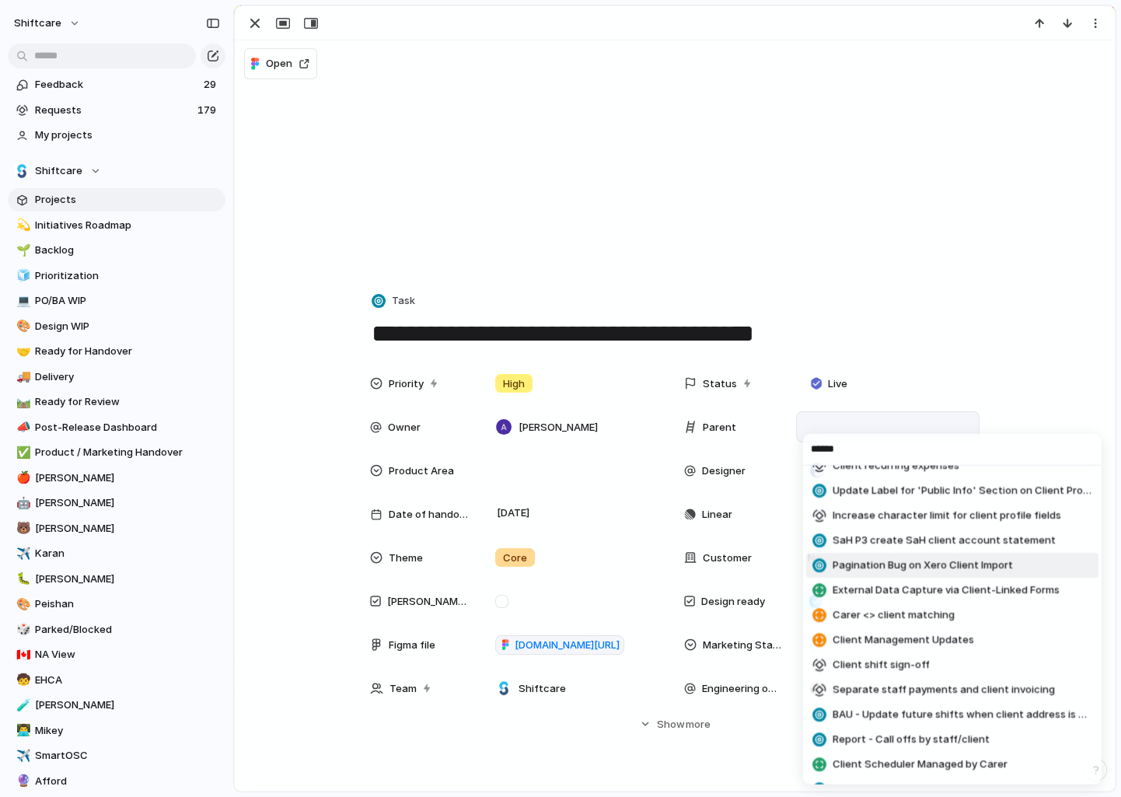
scroll to position [253, 0]
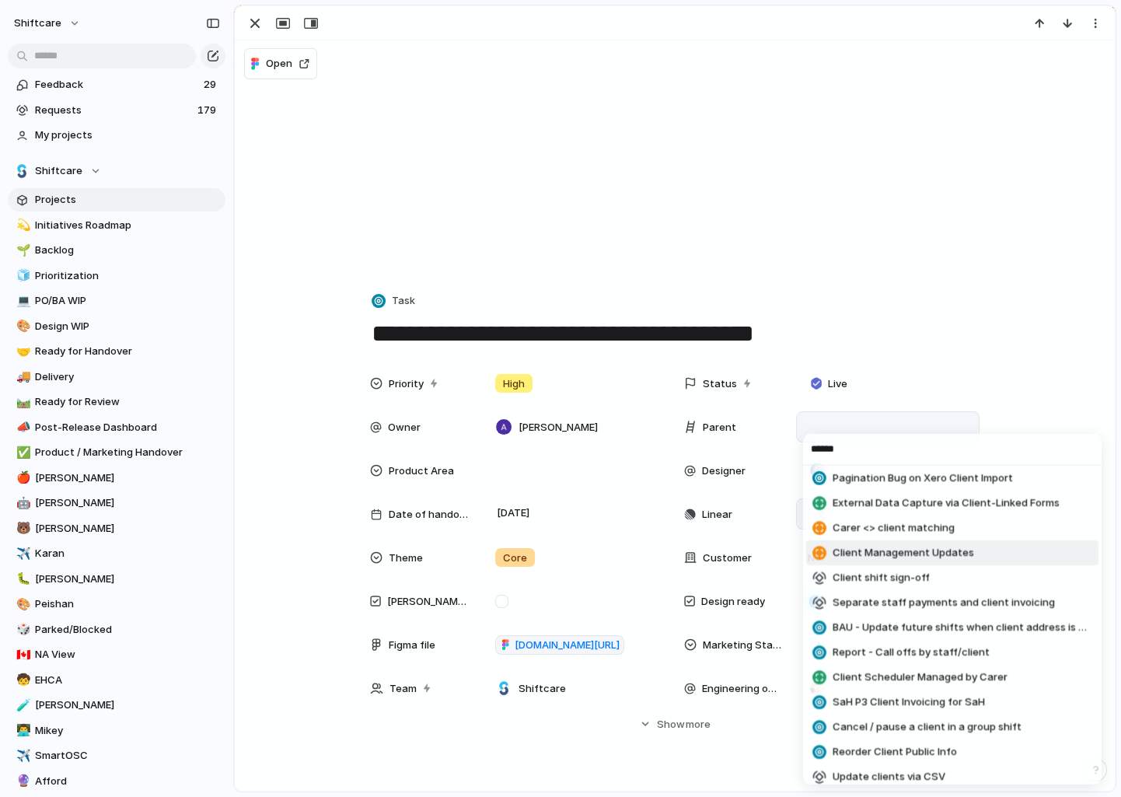
type input "******"
click at [889, 552] on span "Client Management Updates" at bounding box center [904, 553] width 142 height 16
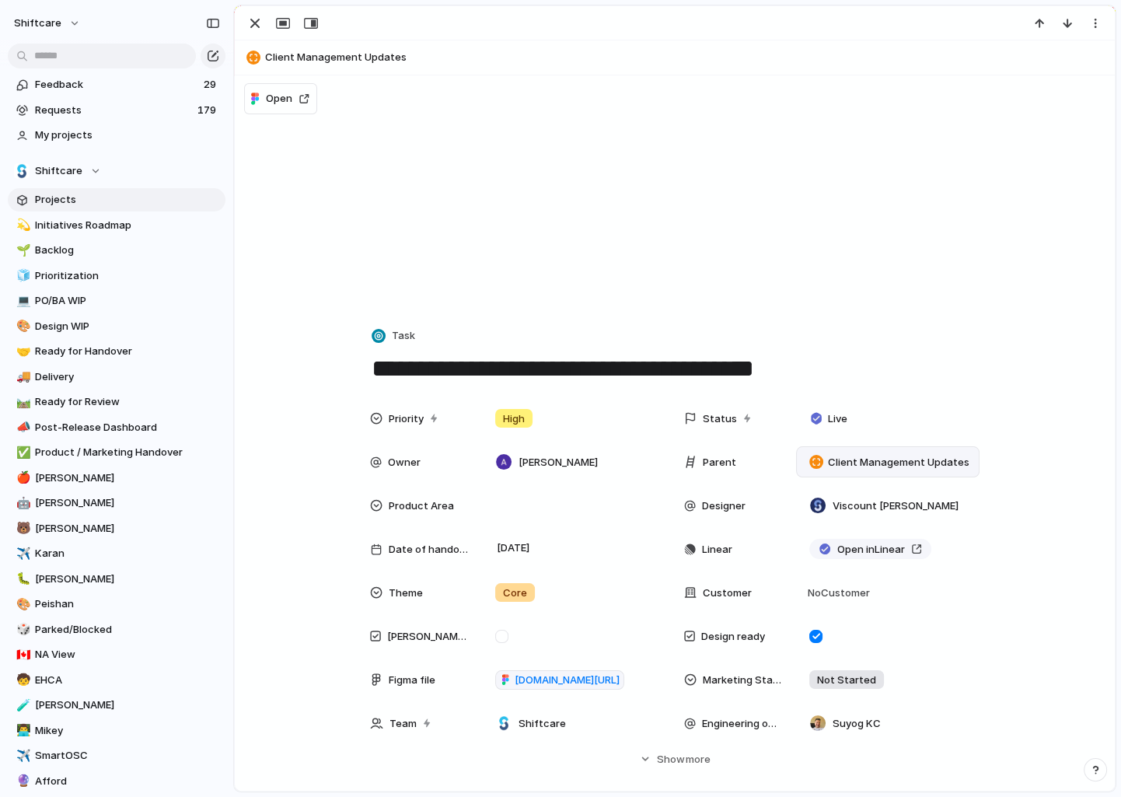
scroll to position [2325, 0]
click at [255, 22] on div "button" at bounding box center [255, 23] width 19 height 19
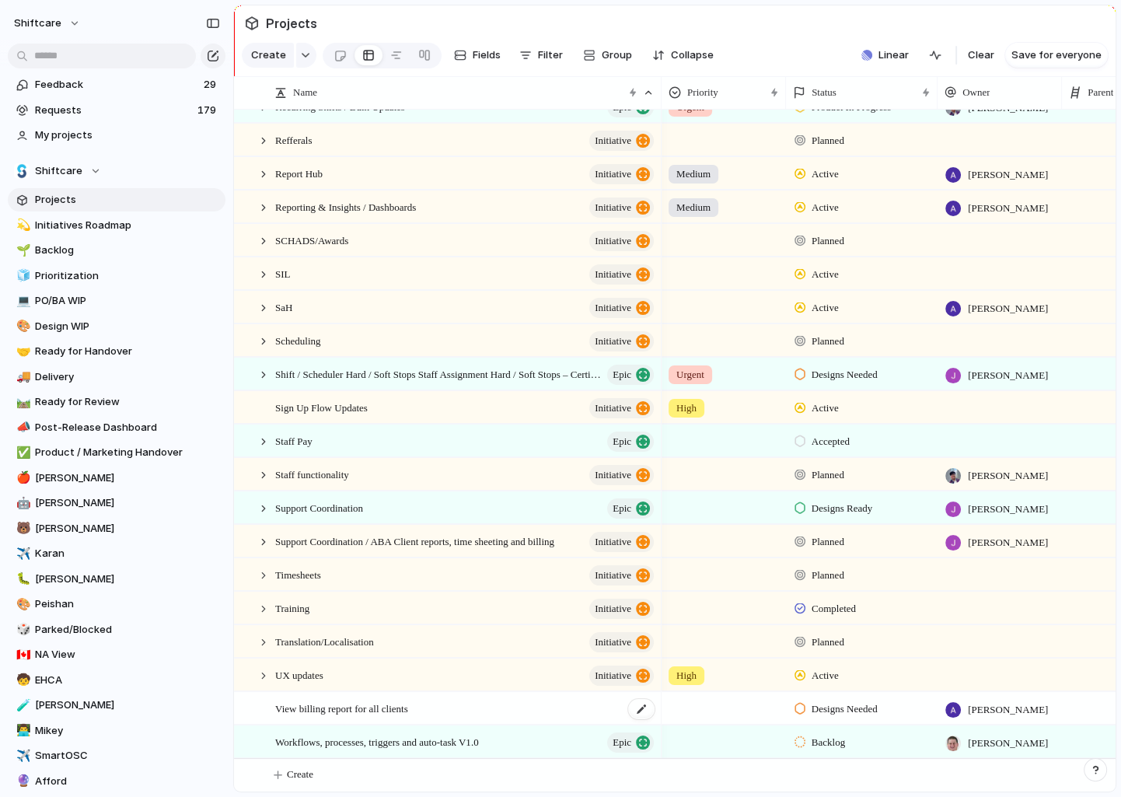
click at [390, 710] on span "View billing report for all clients" at bounding box center [341, 708] width 133 height 18
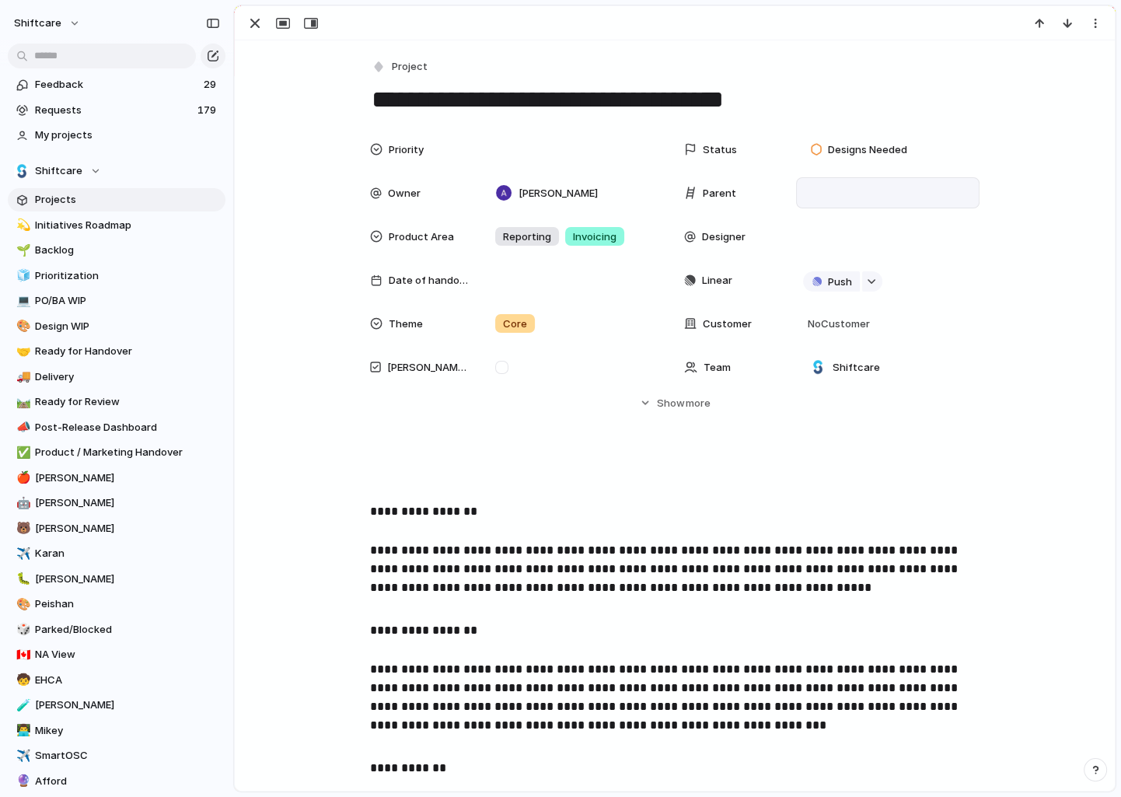
click at [871, 194] on div at bounding box center [888, 192] width 170 height 17
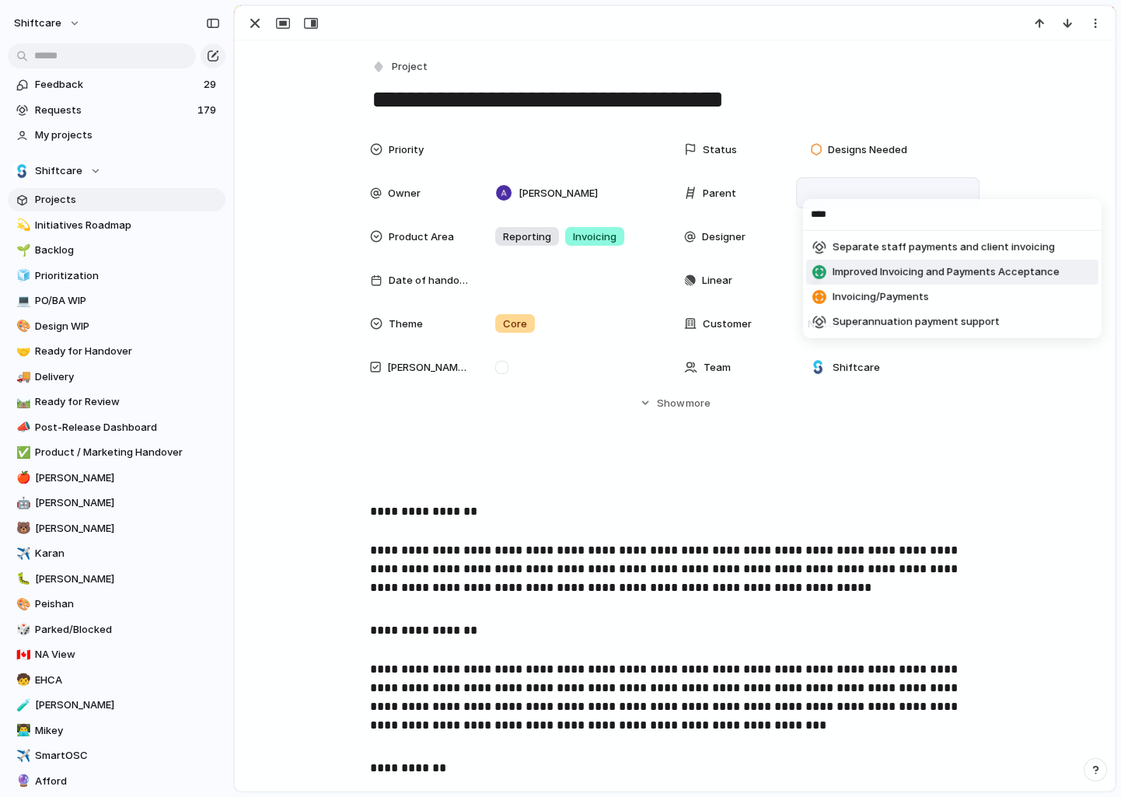
type input "****"
click at [852, 292] on span "Invoicing/Payments" at bounding box center [881, 297] width 96 height 16
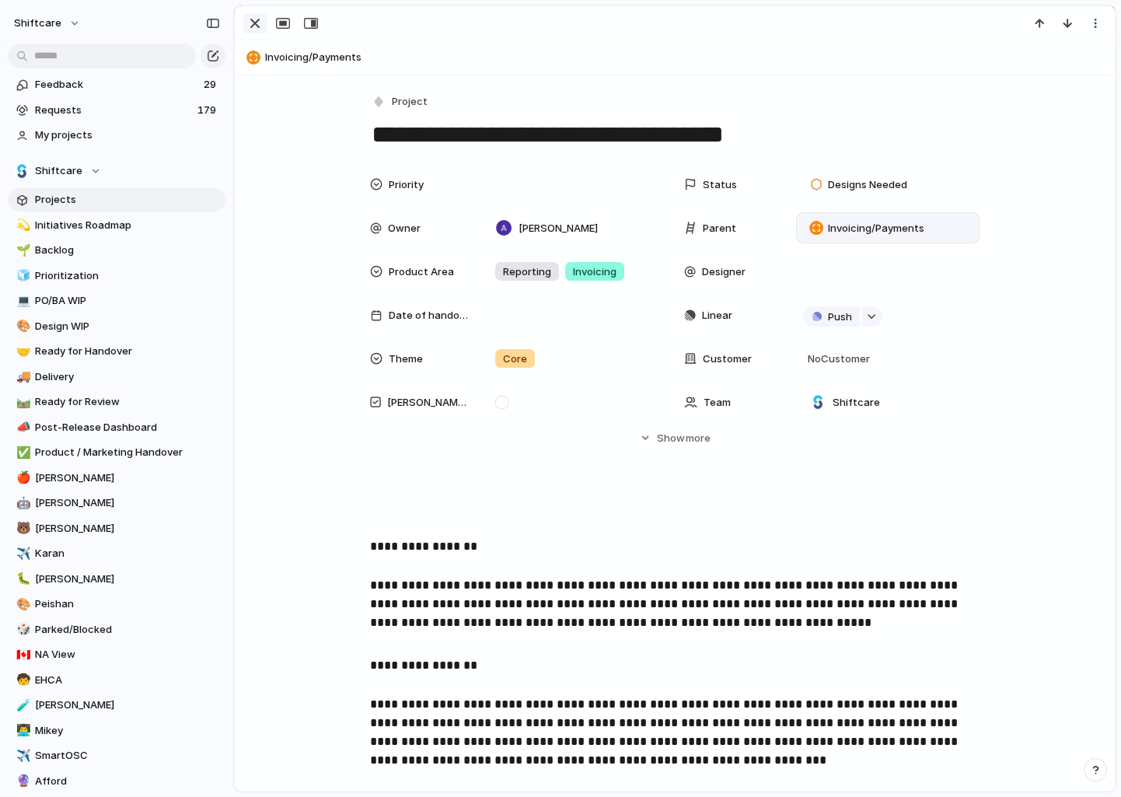
click at [253, 20] on div "button" at bounding box center [255, 23] width 19 height 19
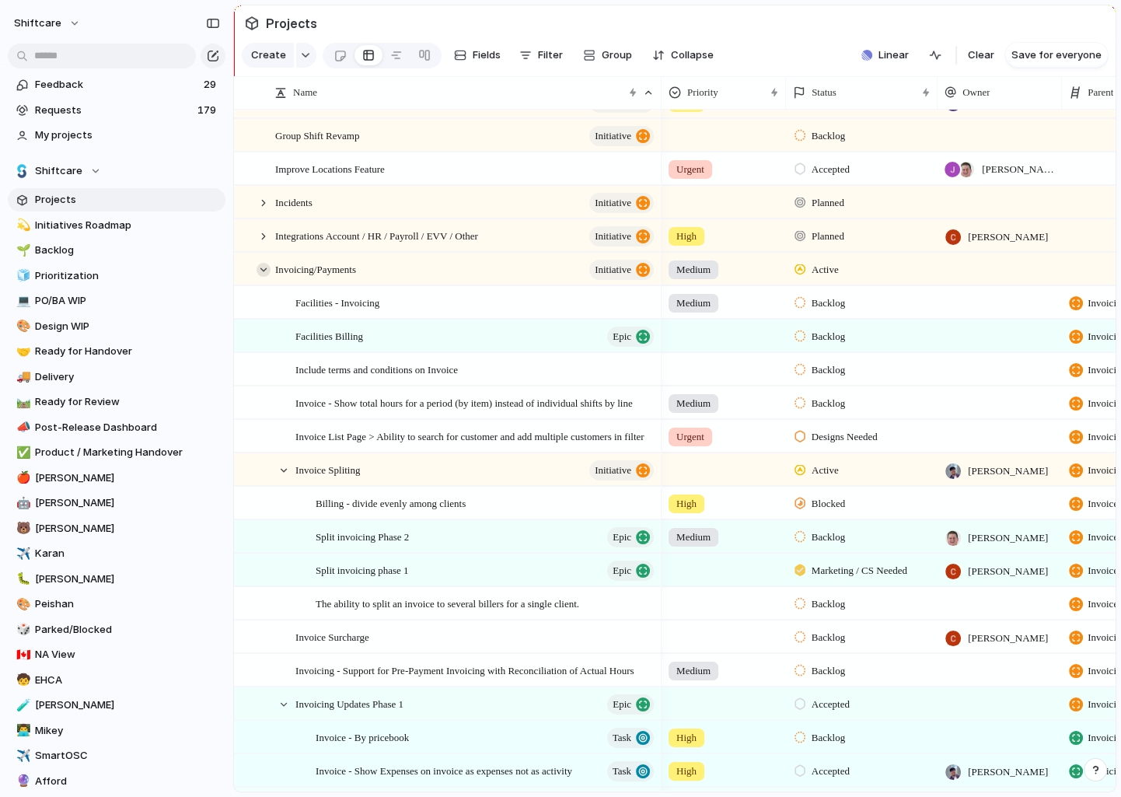
click at [263, 268] on div at bounding box center [264, 270] width 14 height 14
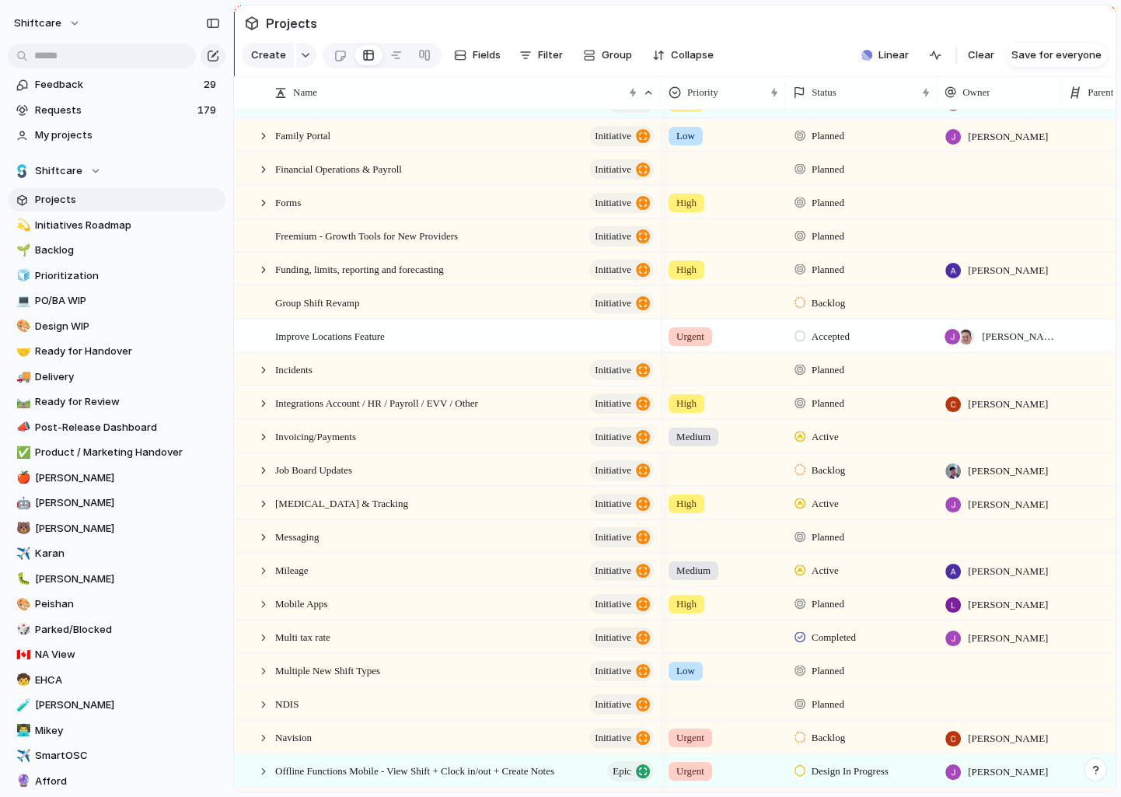
scroll to position [2075, 0]
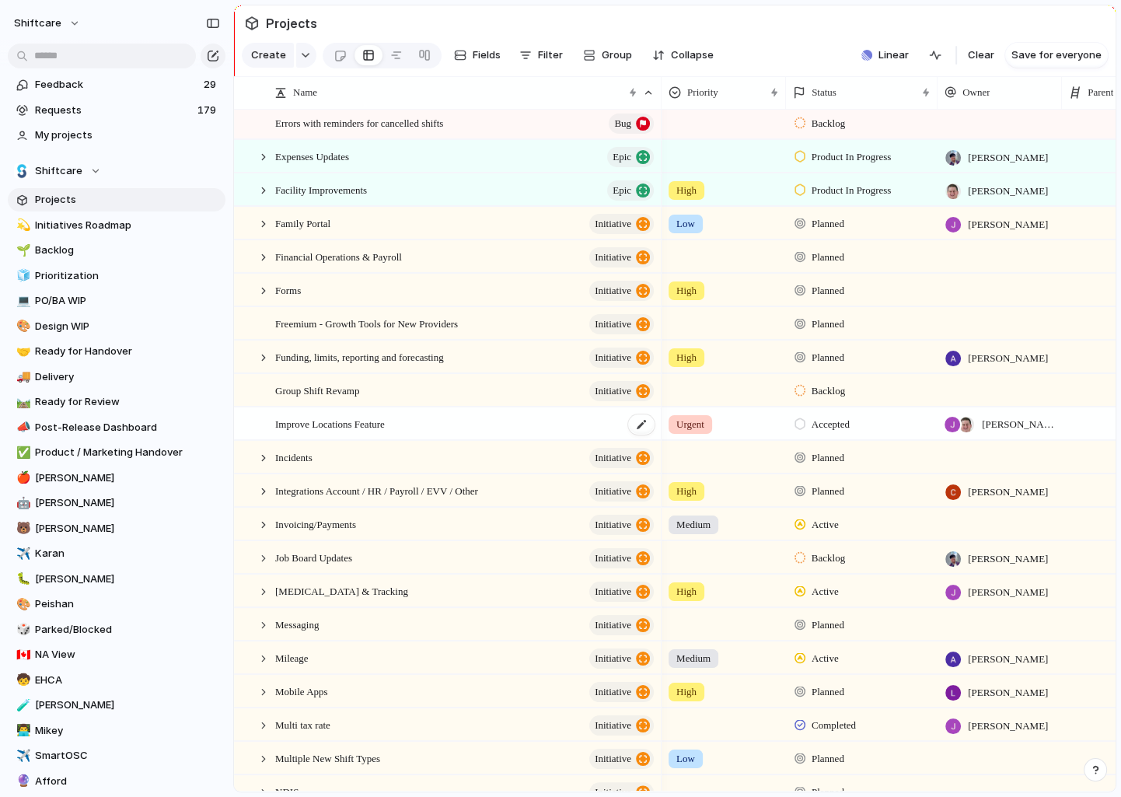
click at [332, 419] on span "Improve Locations Feature" at bounding box center [330, 423] width 110 height 18
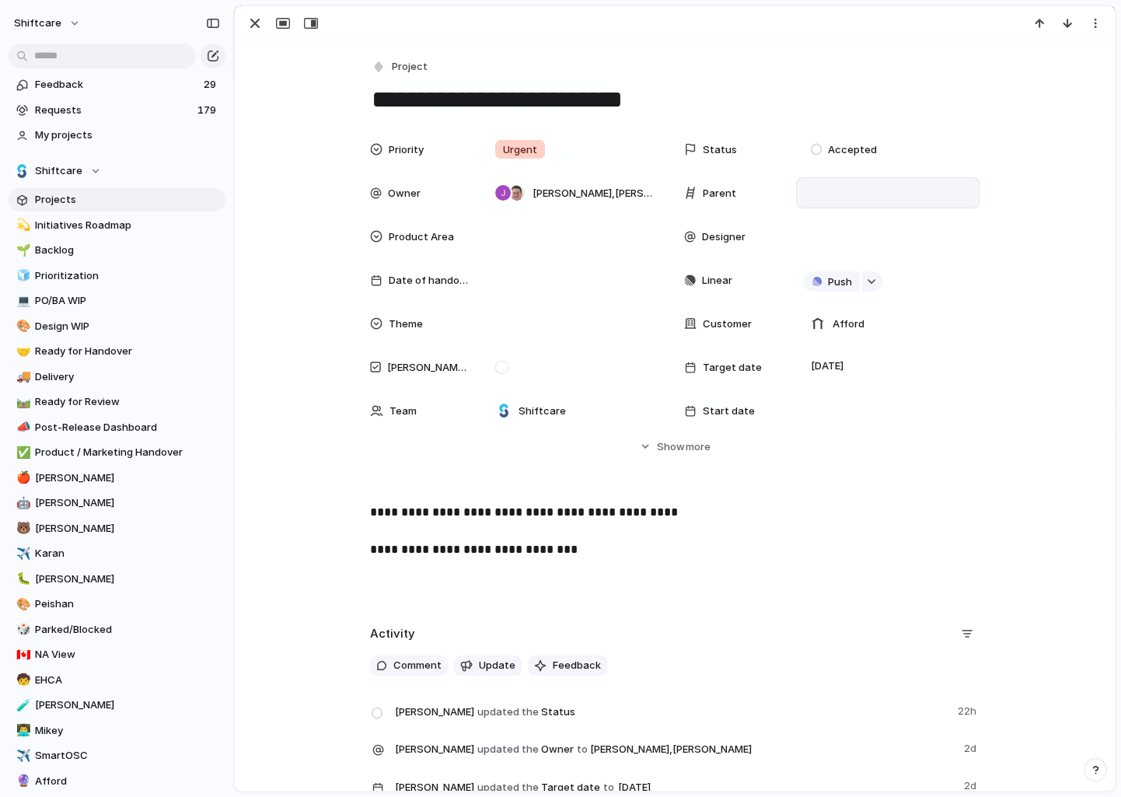
click at [802, 180] on div at bounding box center [888, 192] width 184 height 31
click at [818, 183] on div at bounding box center [888, 192] width 184 height 31
click at [855, 193] on div at bounding box center [888, 192] width 170 height 17
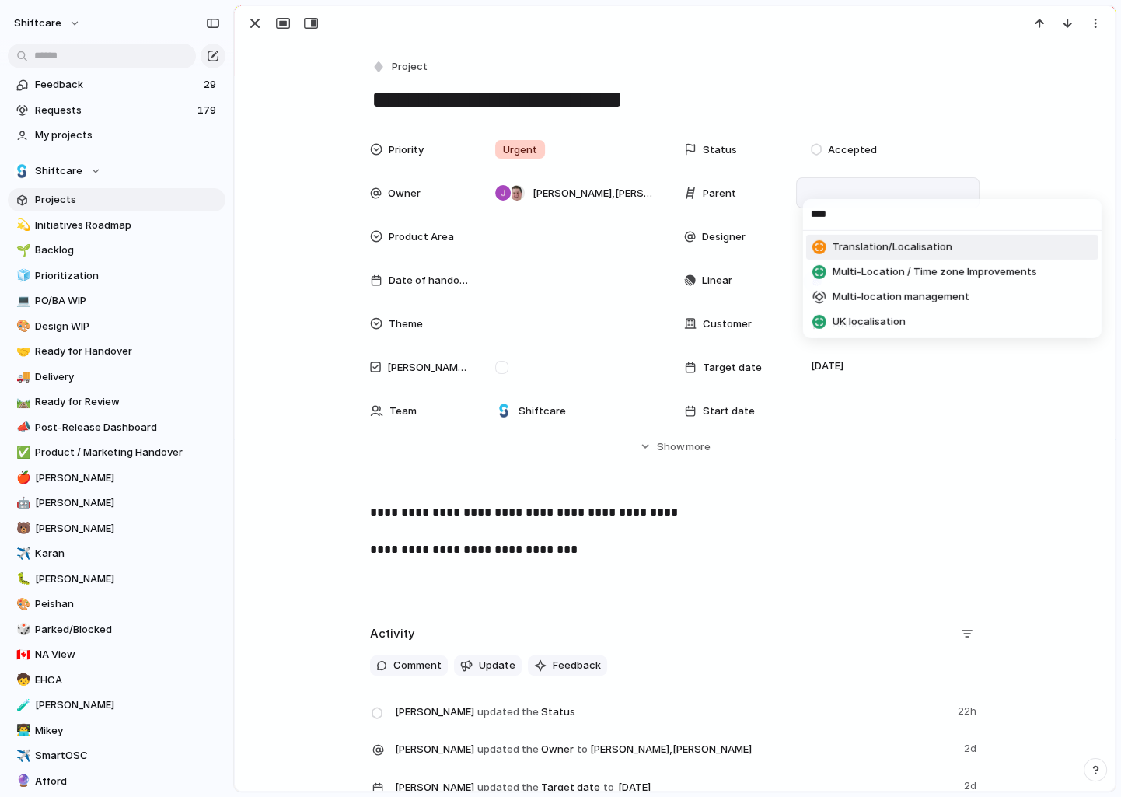
type input "****"
drag, startPoint x: 908, startPoint y: 244, endPoint x: 466, endPoint y: 89, distance: 468.8
click at [908, 244] on span "Translation/Localisation" at bounding box center [893, 248] width 120 height 16
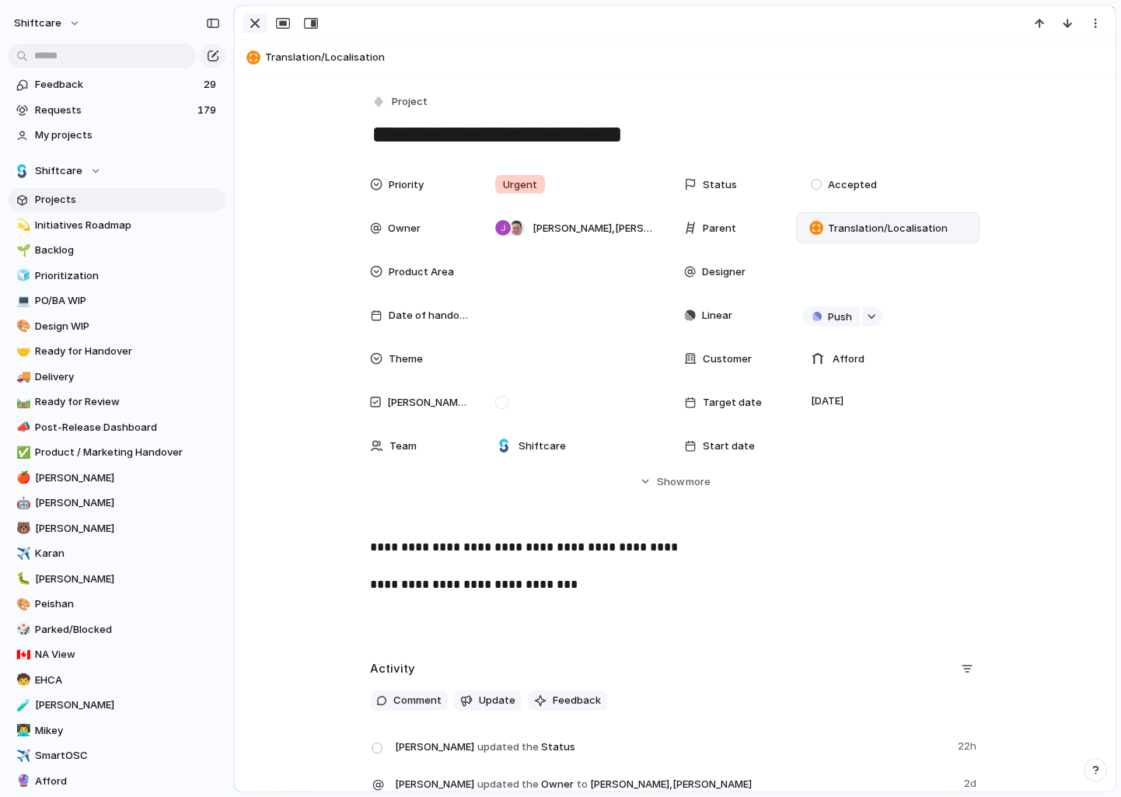
click at [252, 16] on div "button" at bounding box center [255, 23] width 19 height 19
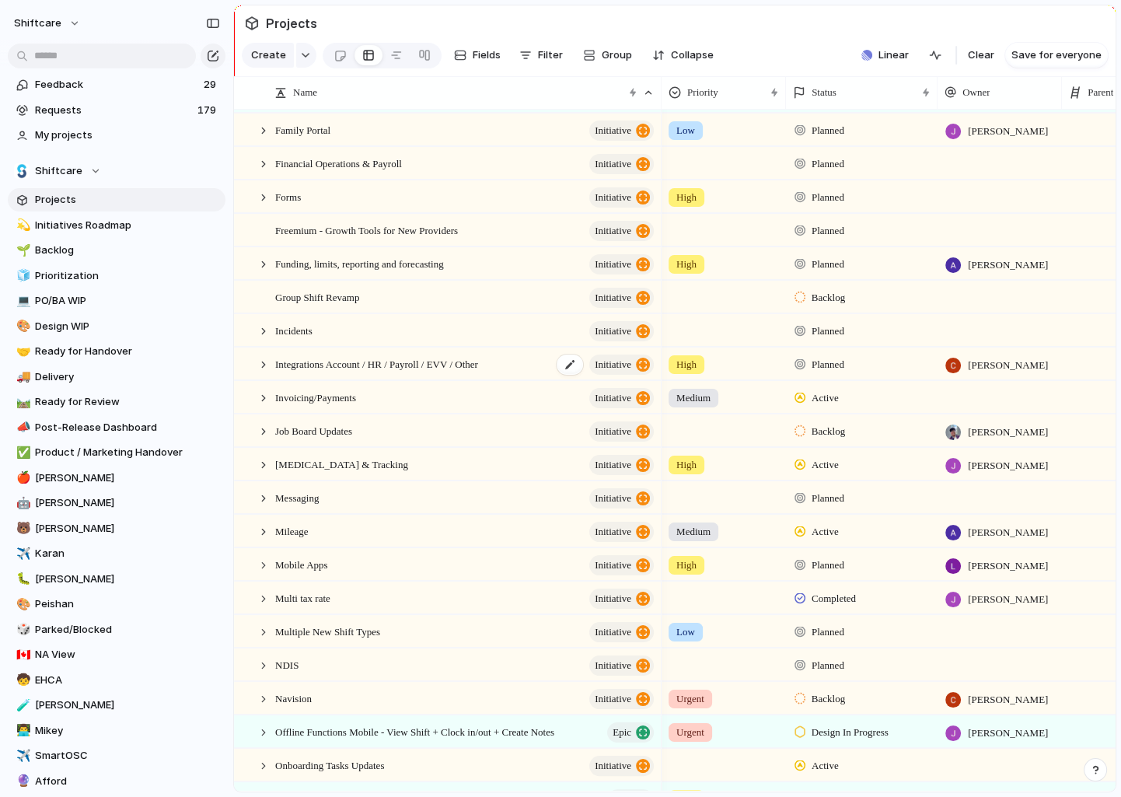
scroll to position [2670, 0]
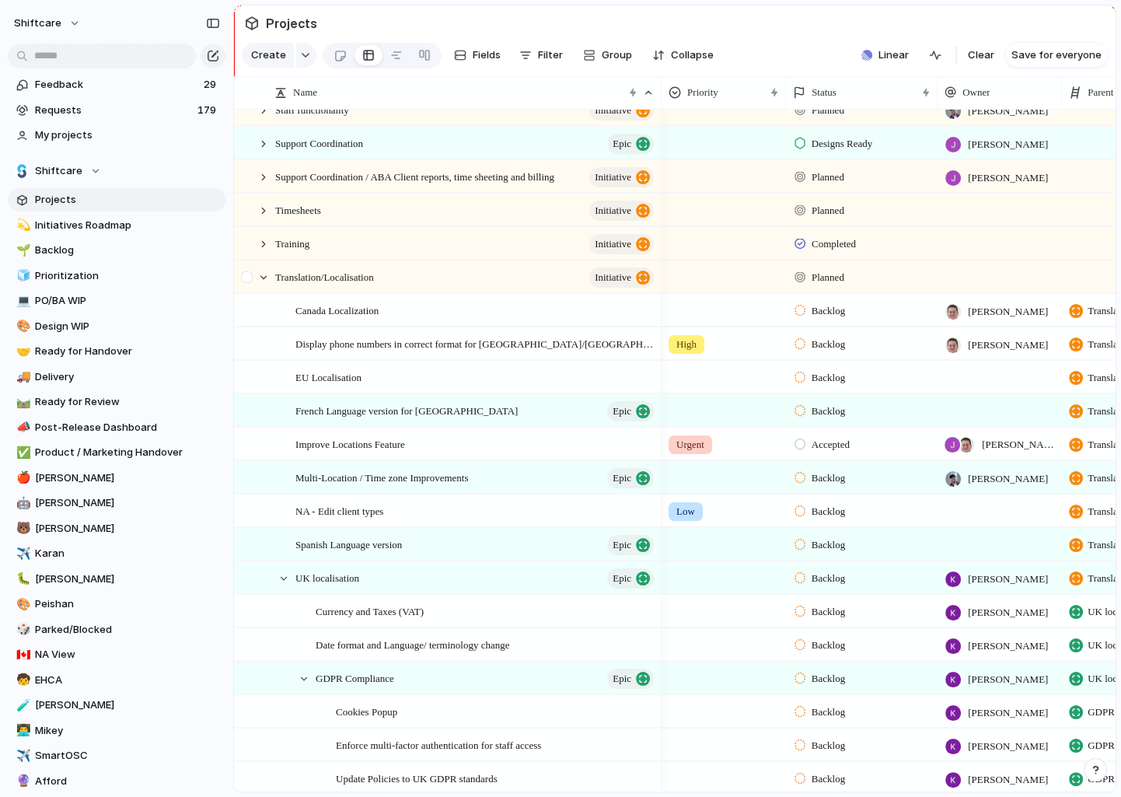
click at [268, 290] on div at bounding box center [256, 277] width 42 height 32
click at [268, 284] on div at bounding box center [256, 277] width 42 height 32
click at [265, 279] on div at bounding box center [264, 278] width 14 height 14
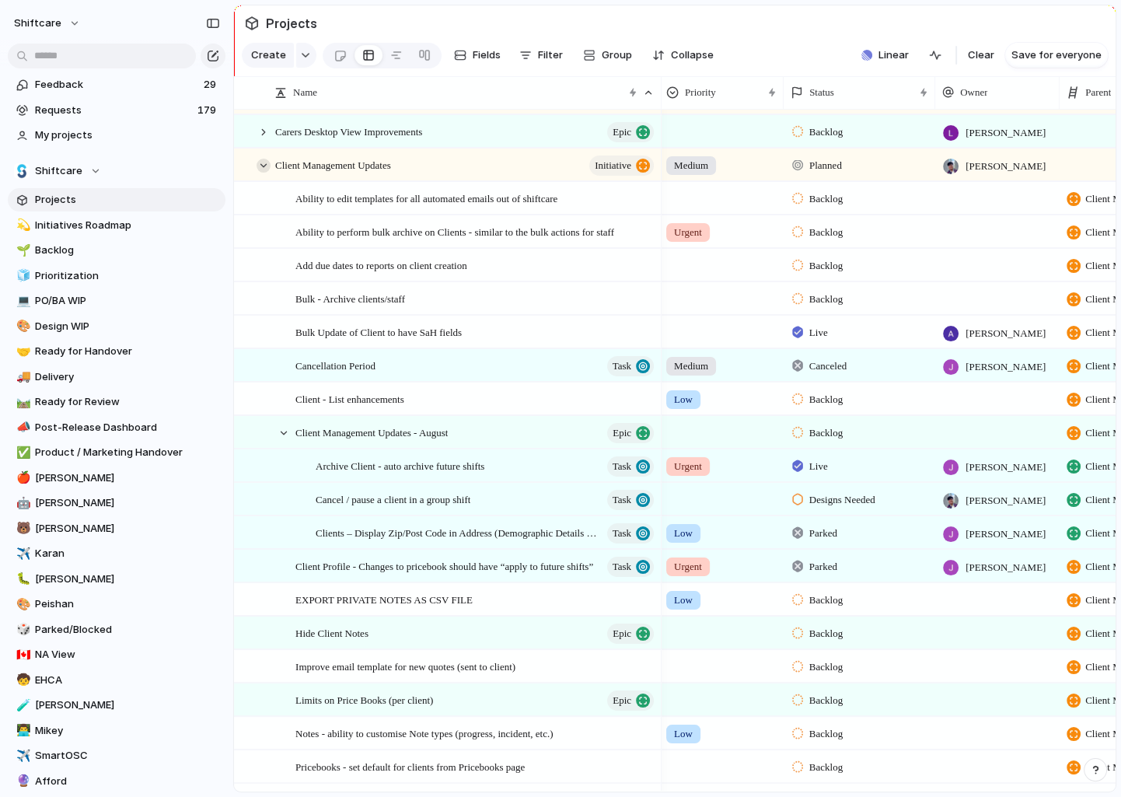
click at [266, 170] on div at bounding box center [264, 166] width 14 height 14
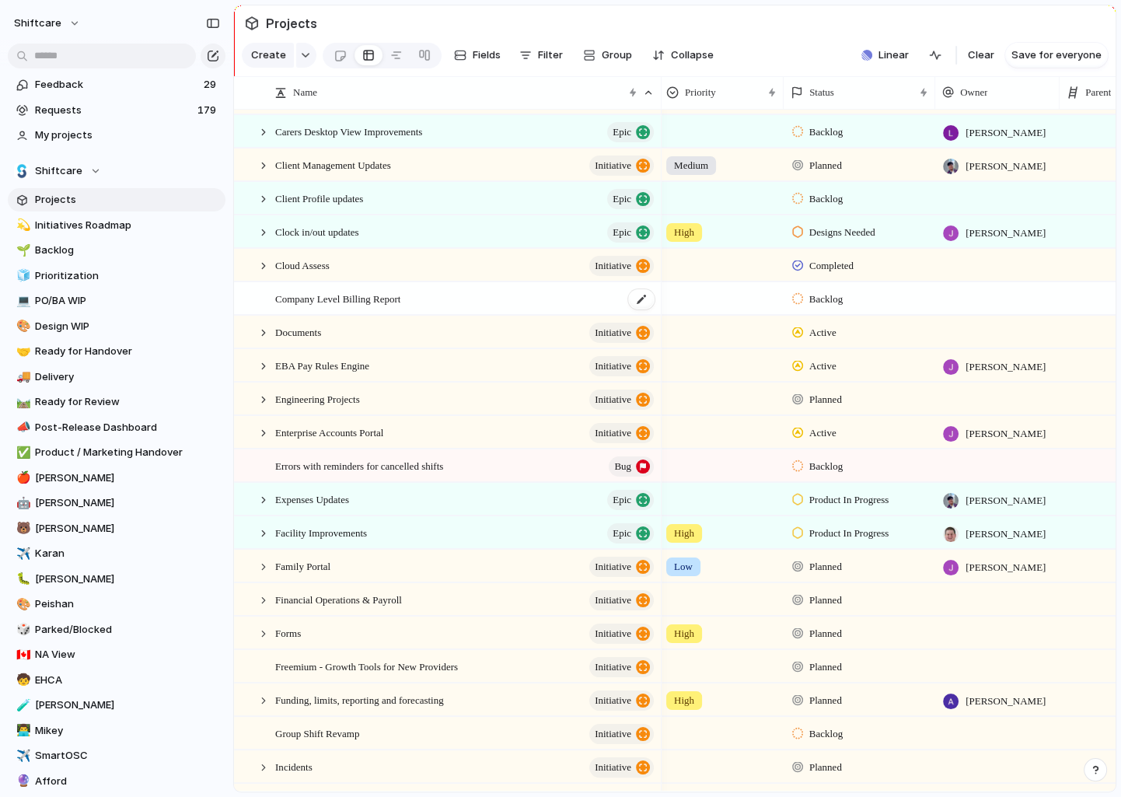
click at [329, 306] on span "Company Level Billing Report" at bounding box center [337, 298] width 125 height 18
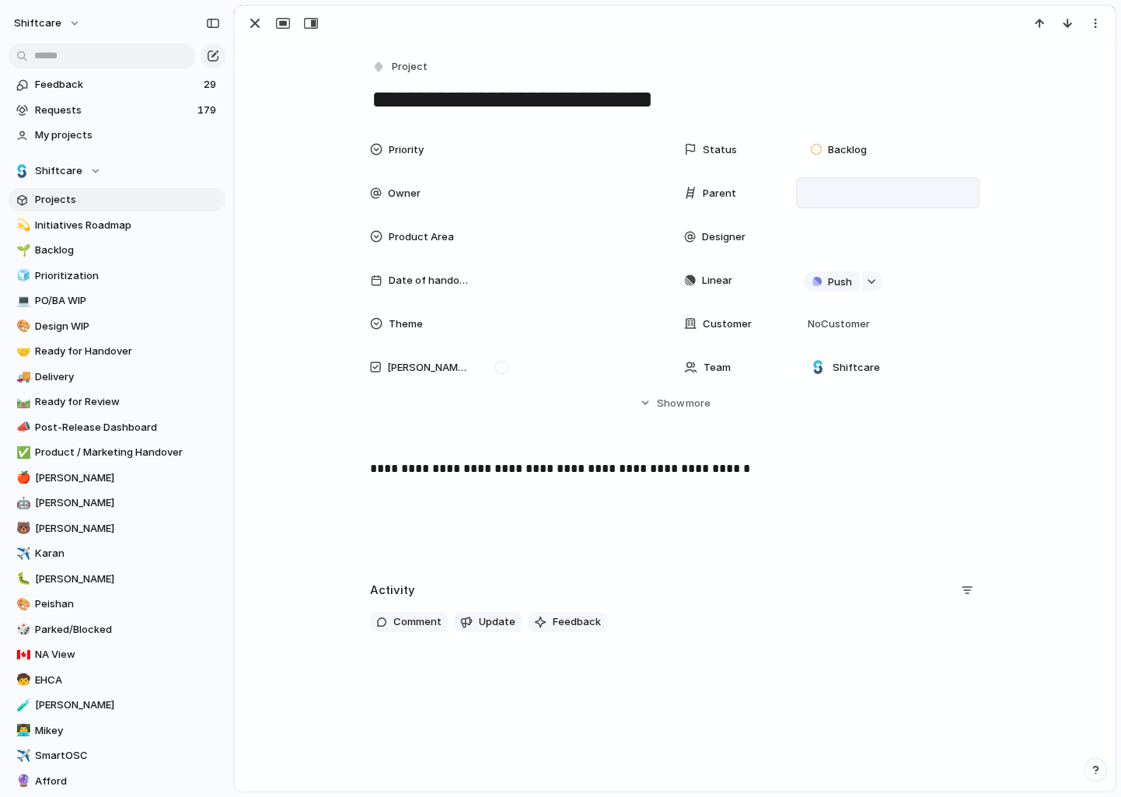
click at [846, 192] on div at bounding box center [888, 192] width 170 height 17
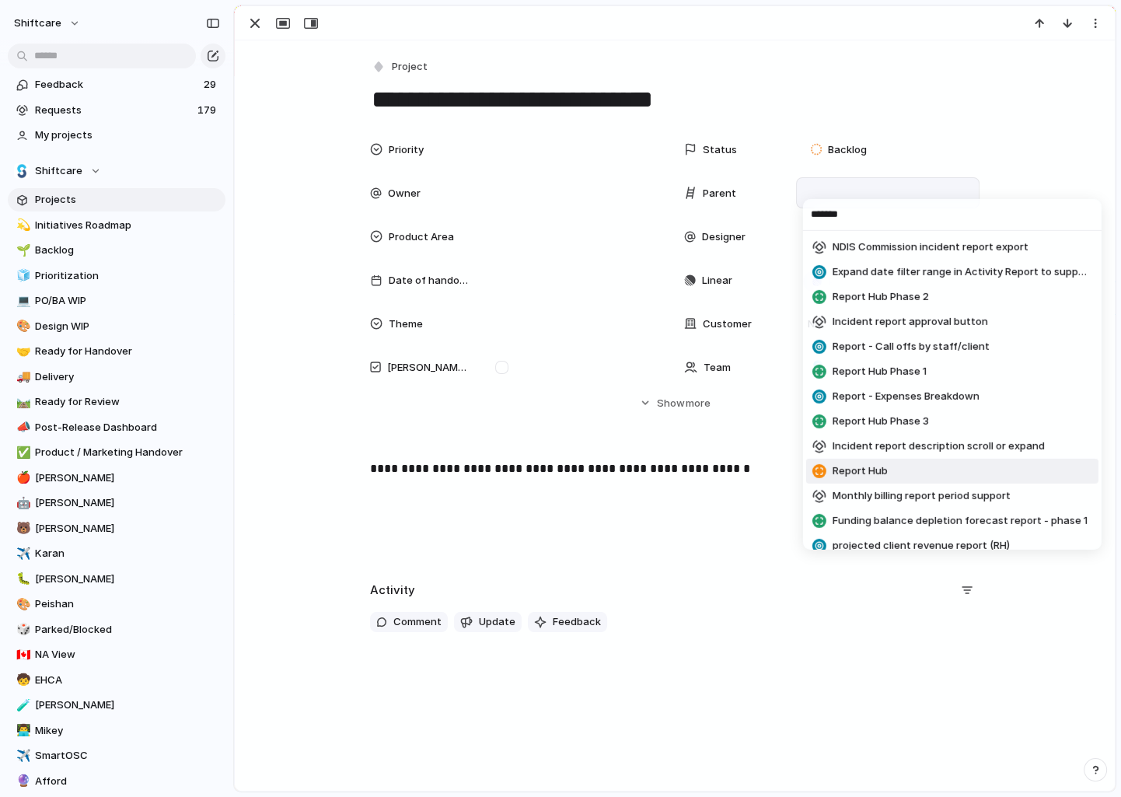
type input "******"
click at [871, 467] on span "Report Hub" at bounding box center [860, 471] width 55 height 16
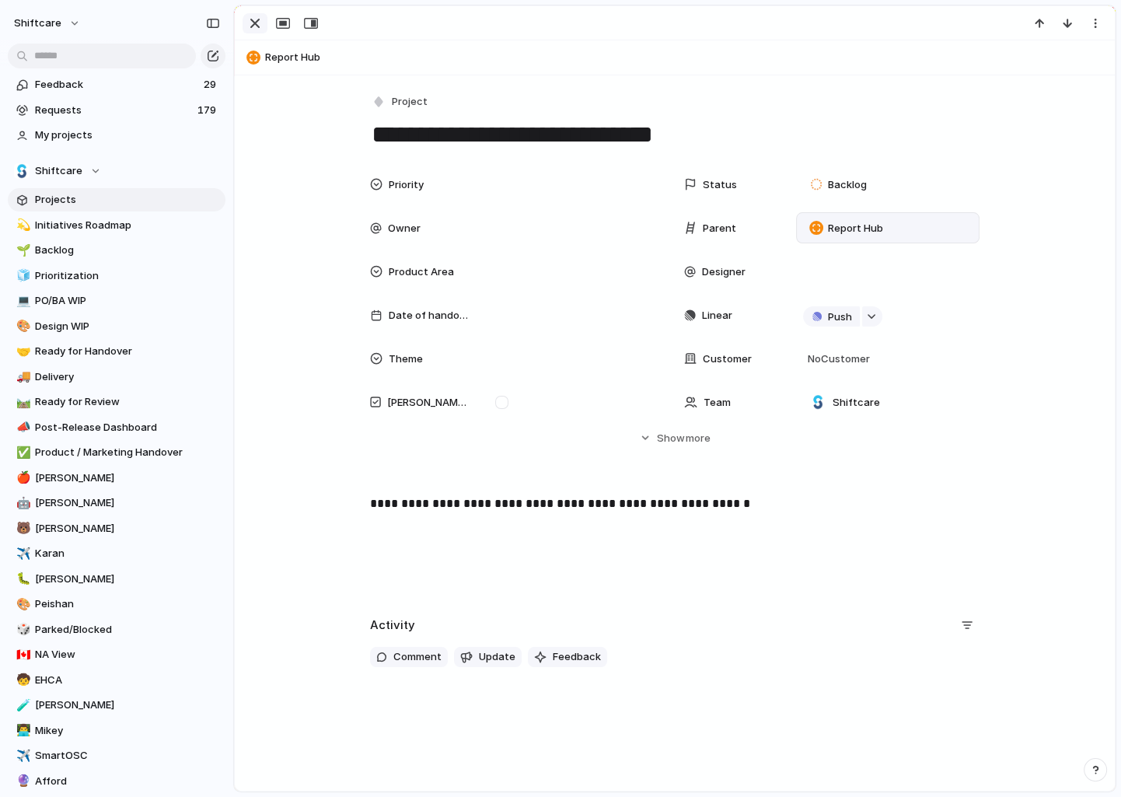
click at [254, 23] on div "button" at bounding box center [255, 23] width 19 height 19
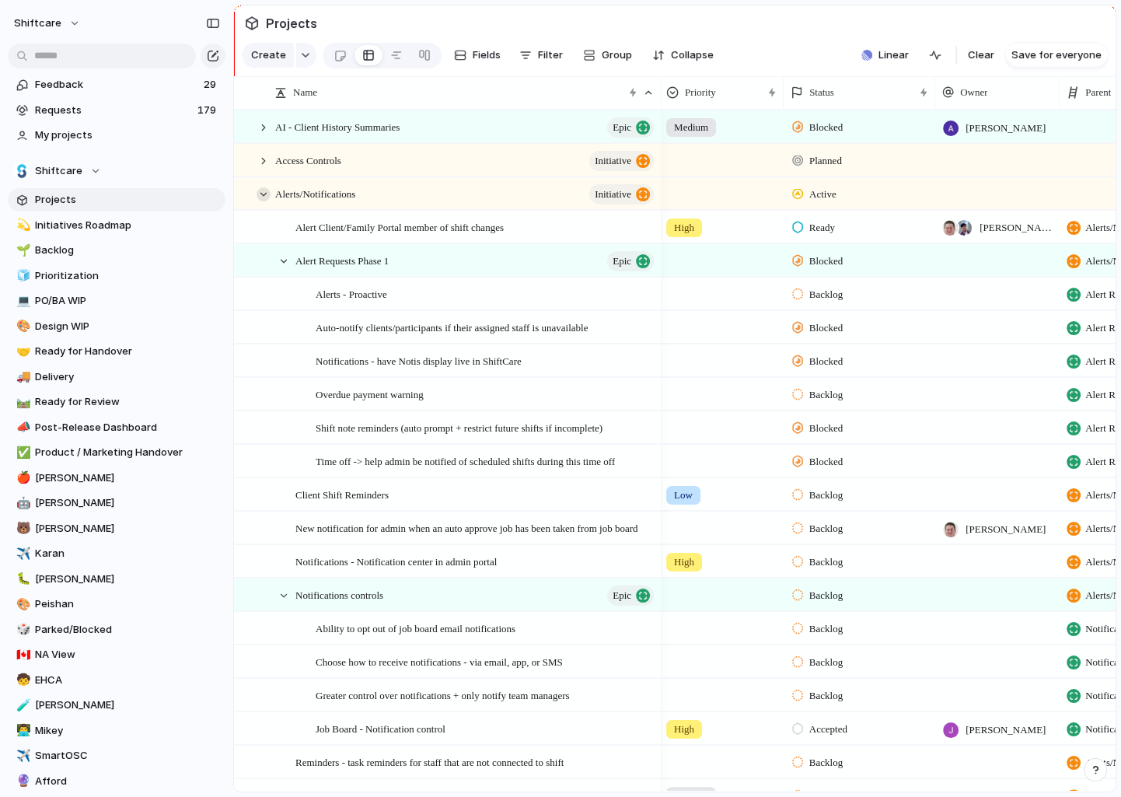
click at [261, 191] on div at bounding box center [264, 194] width 14 height 14
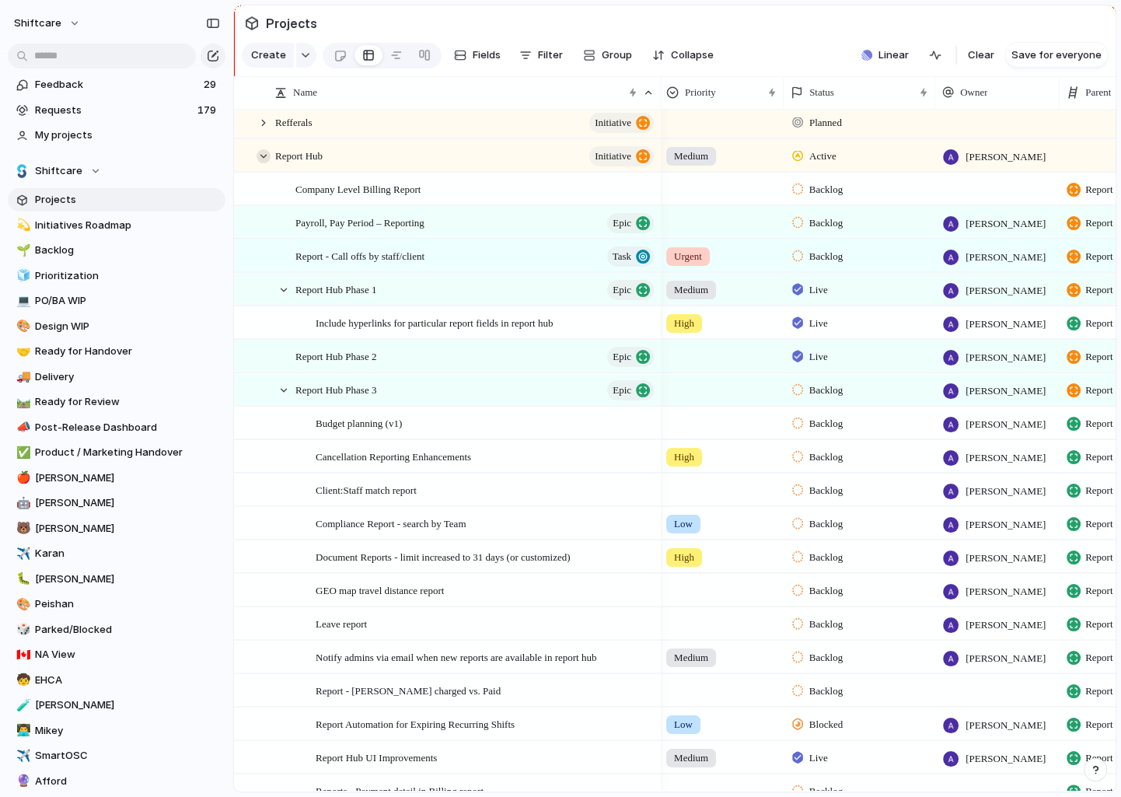
click at [263, 159] on div at bounding box center [264, 156] width 14 height 14
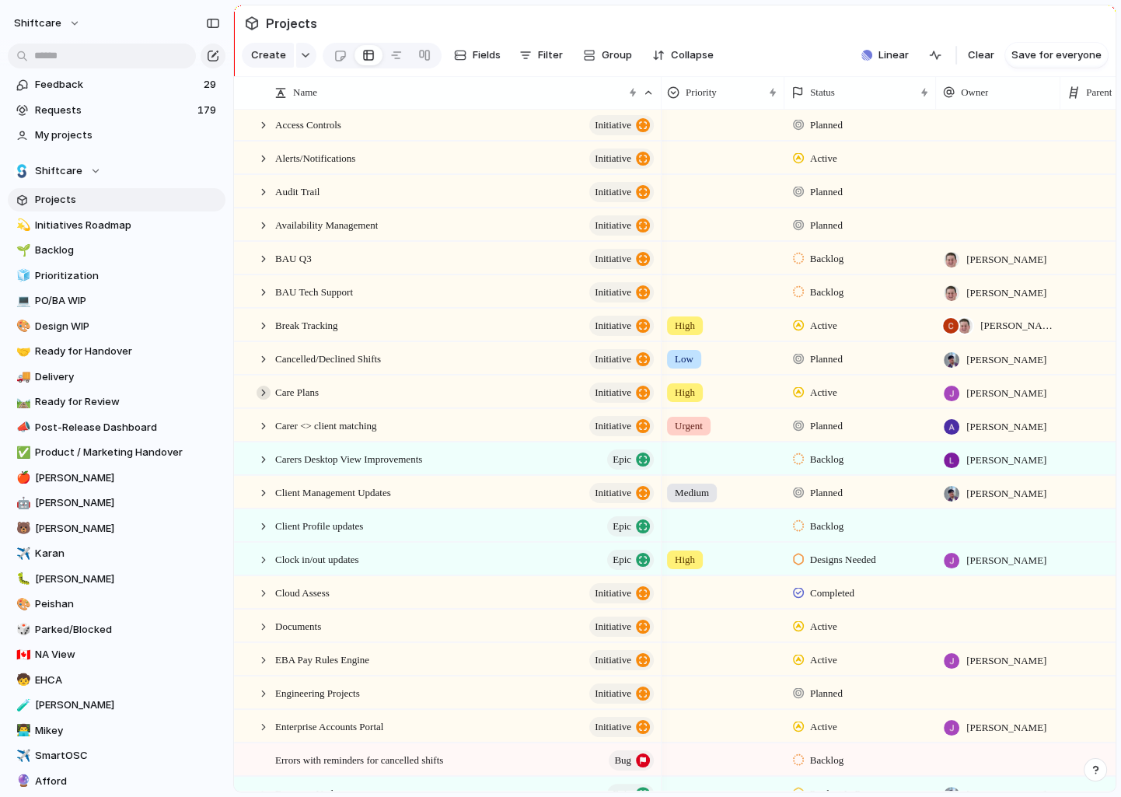
click at [264, 391] on div at bounding box center [264, 393] width 14 height 14
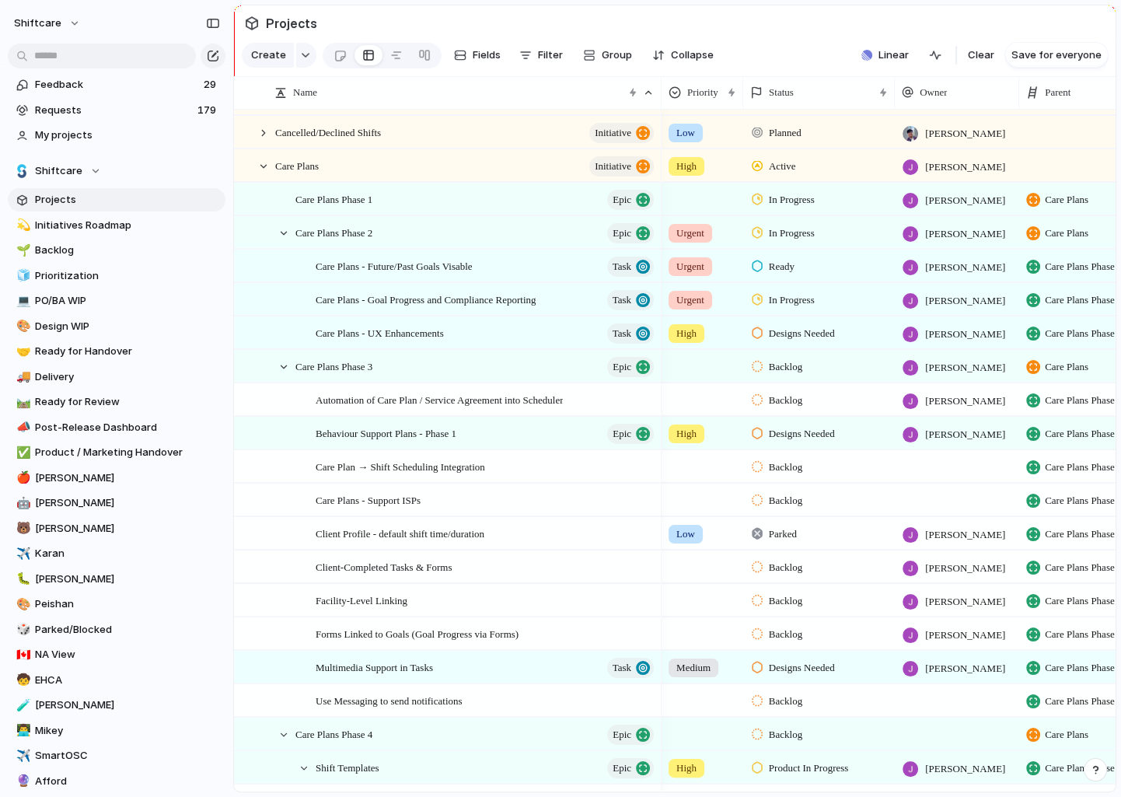
drag, startPoint x: 786, startPoint y: 86, endPoint x: 737, endPoint y: 88, distance: 49.0
click at [739, 88] on div at bounding box center [743, 92] width 8 height 33
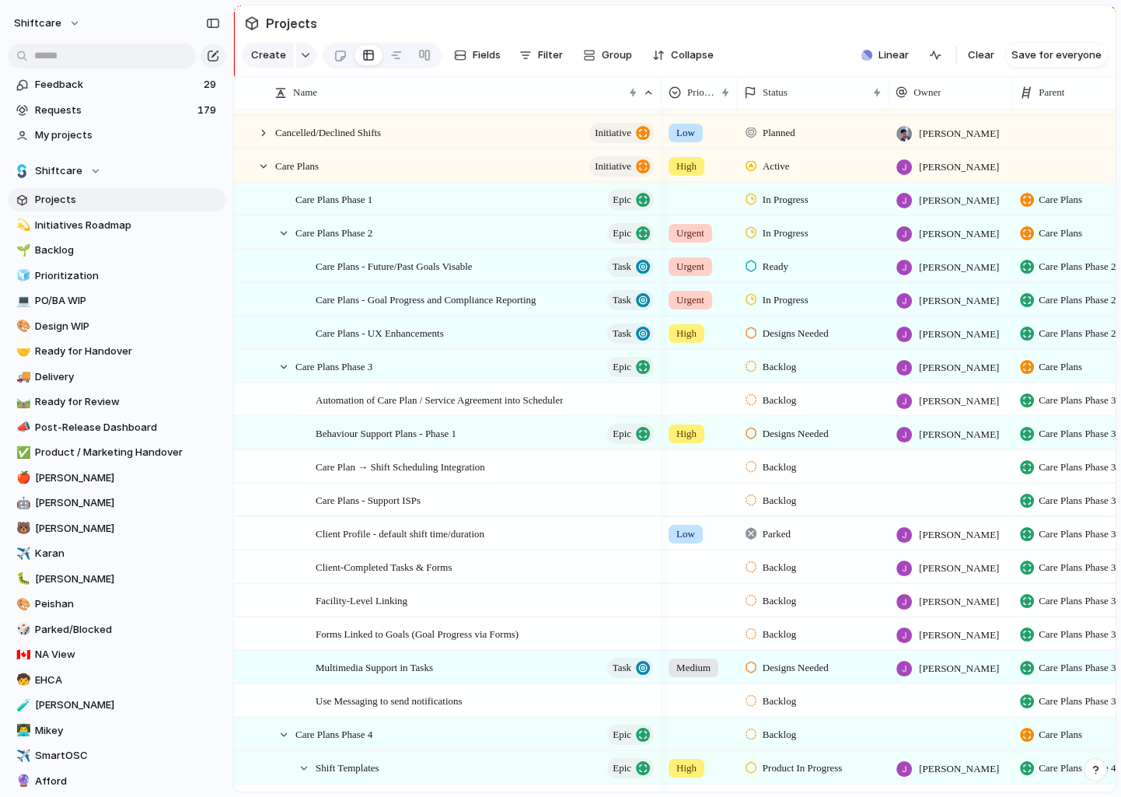
click at [1052, 123] on div at bounding box center [1075, 121] width 123 height 9
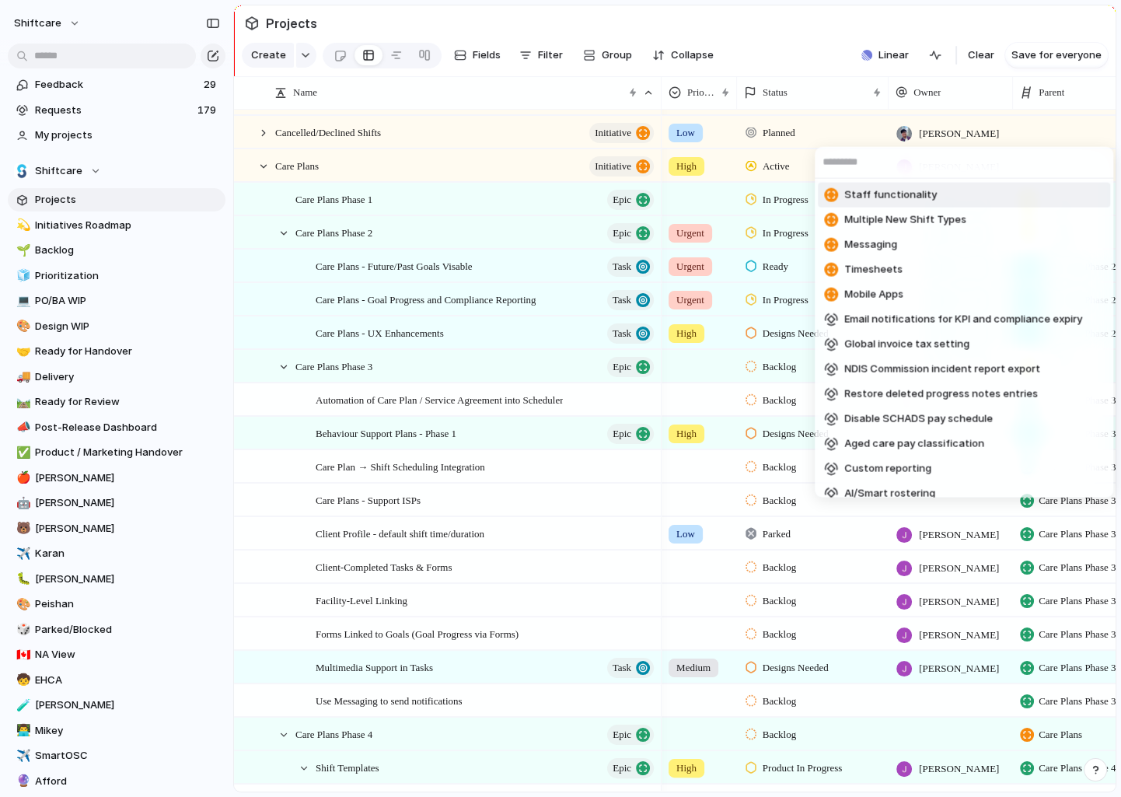
click at [774, 45] on div "Staff functionality Multiple New Shift Types Messaging Timesheets Mobile Apps E…" at bounding box center [560, 398] width 1121 height 797
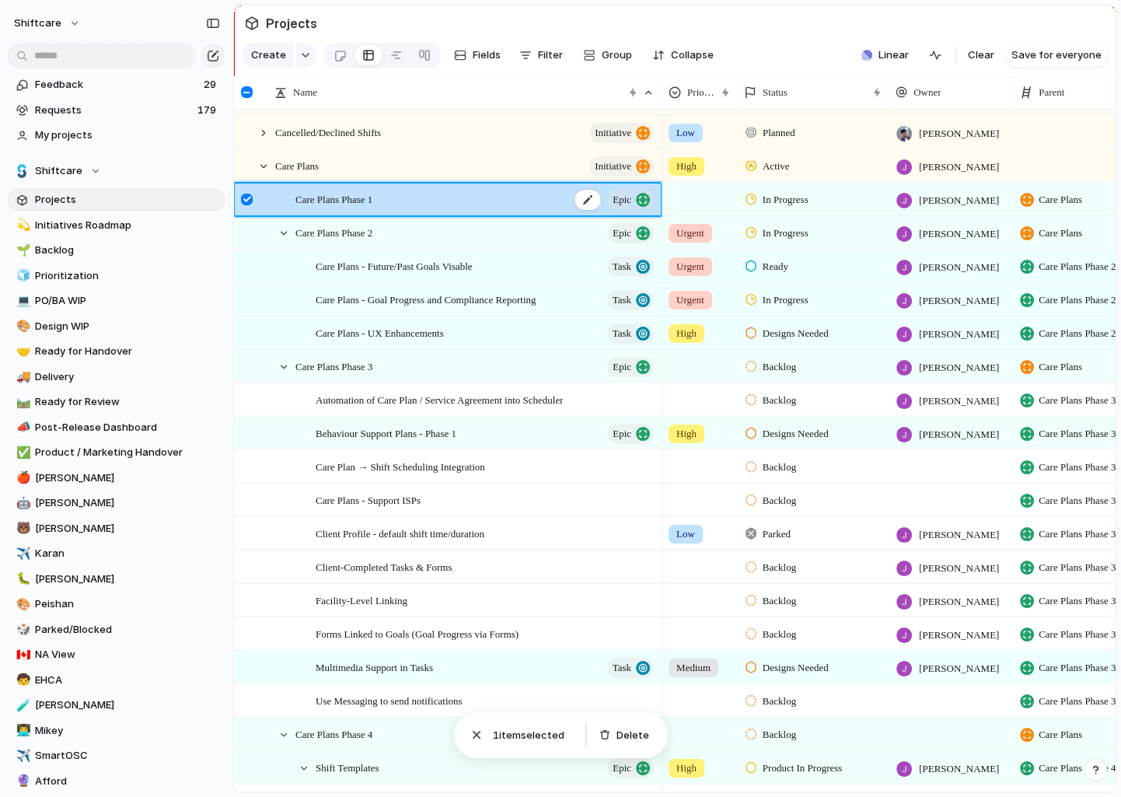
click at [305, 190] on span "Care Plans Phase 1" at bounding box center [334, 199] width 77 height 18
click at [261, 201] on div at bounding box center [249, 205] width 28 height 42
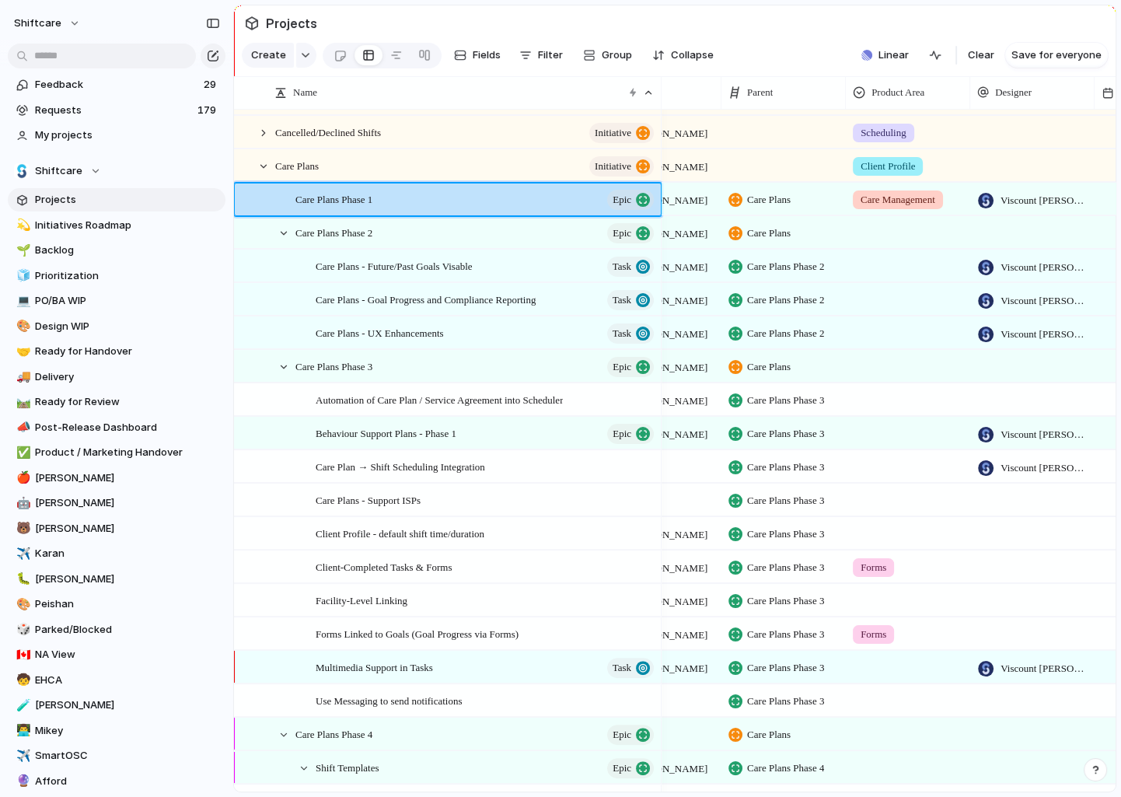
scroll to position [0, 311]
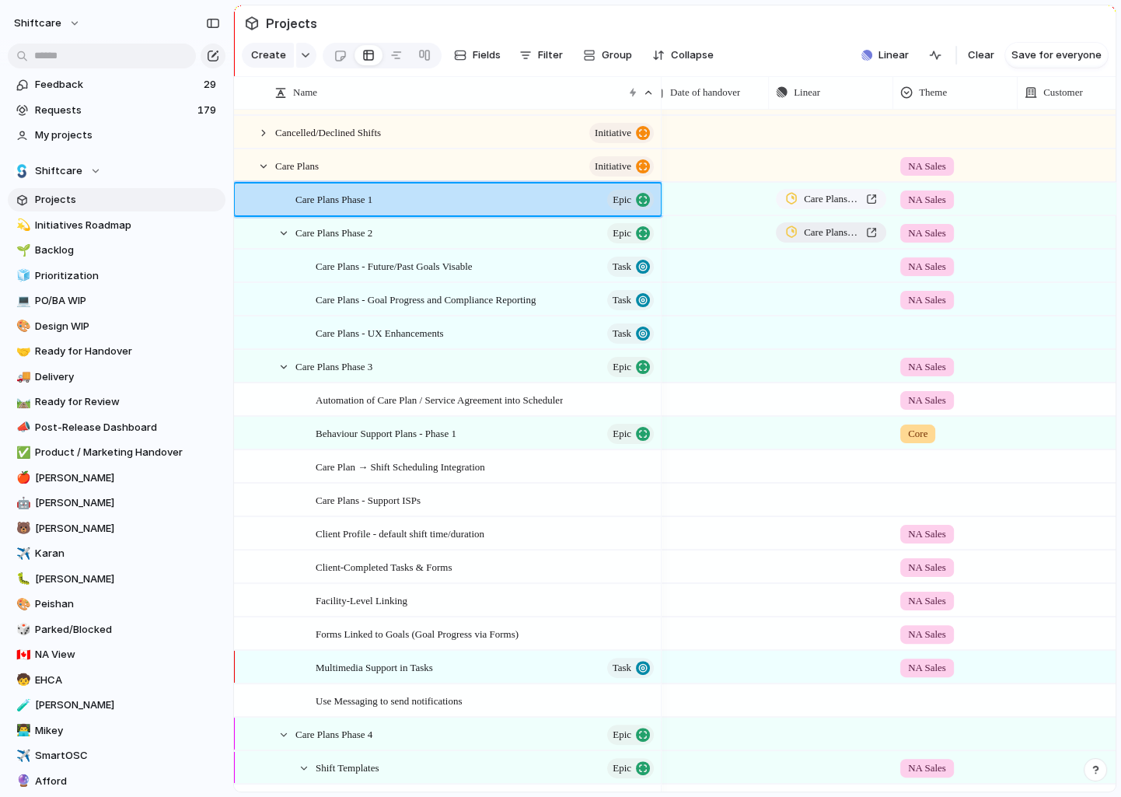
click at [863, 235] on div "Care Plans Phase 2" at bounding box center [831, 233] width 92 height 16
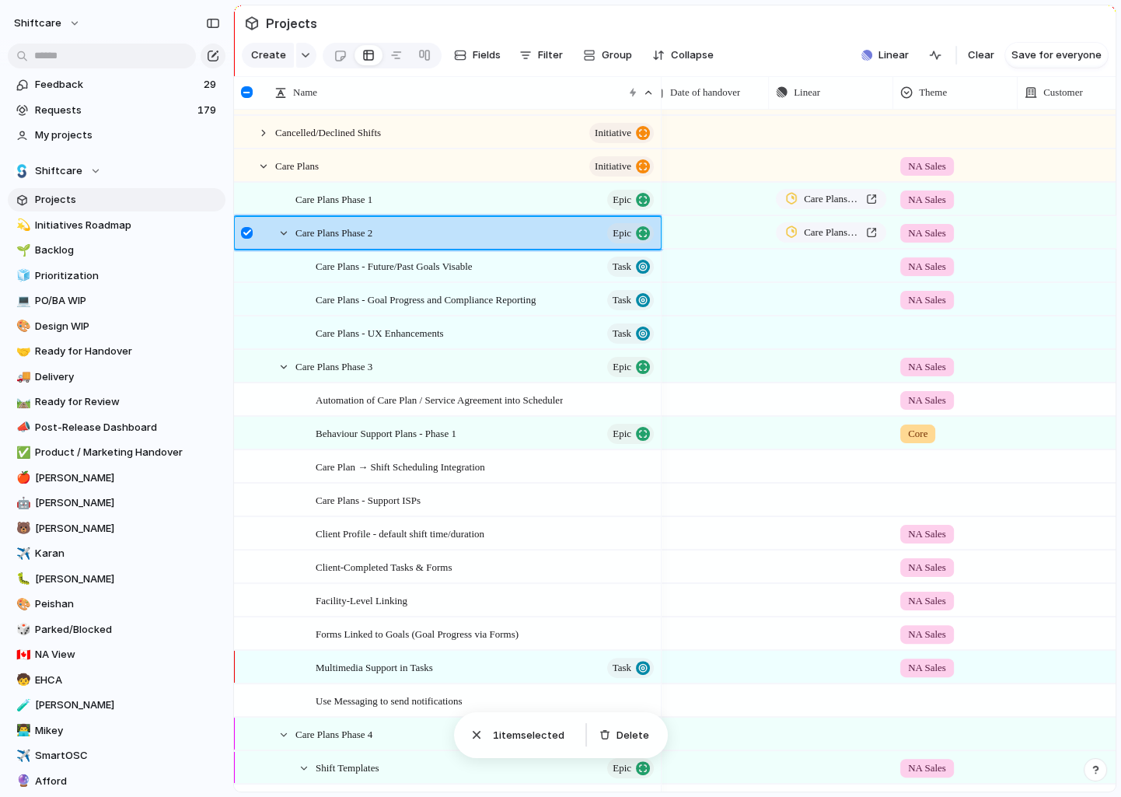
click at [250, 231] on div at bounding box center [247, 233] width 12 height 12
click at [266, 163] on div at bounding box center [264, 166] width 14 height 14
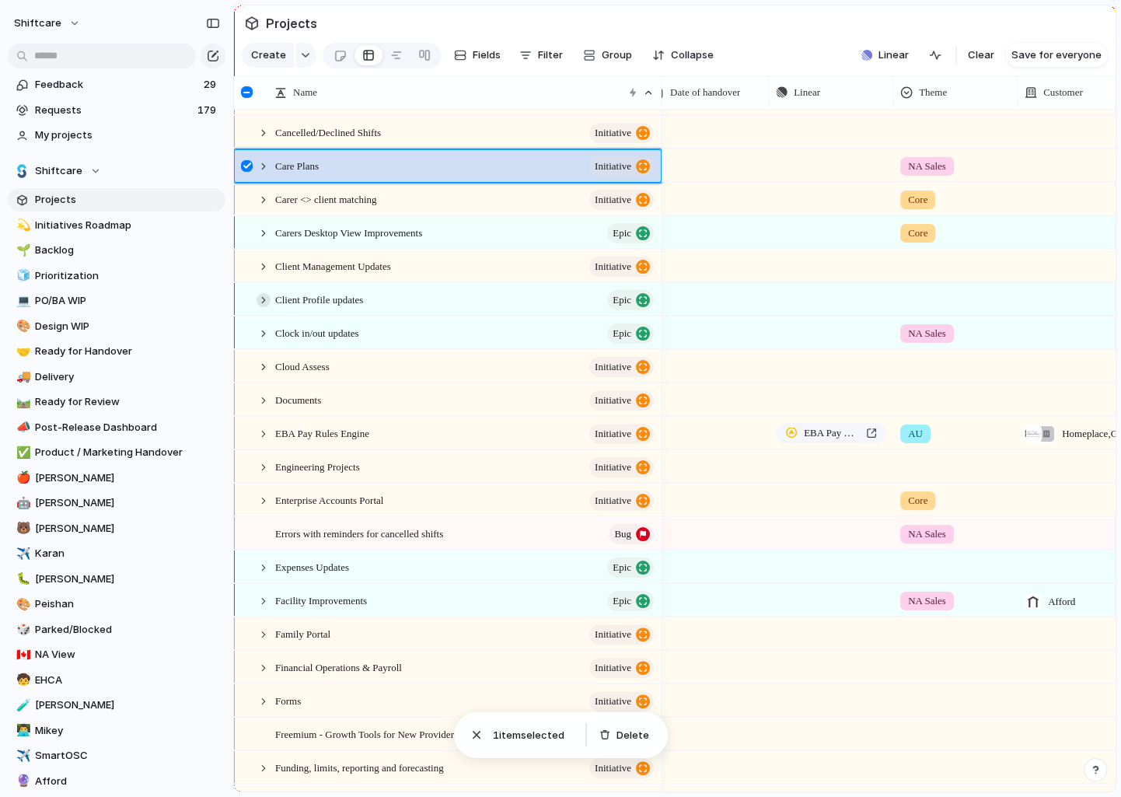
click at [264, 295] on div at bounding box center [264, 300] width 14 height 14
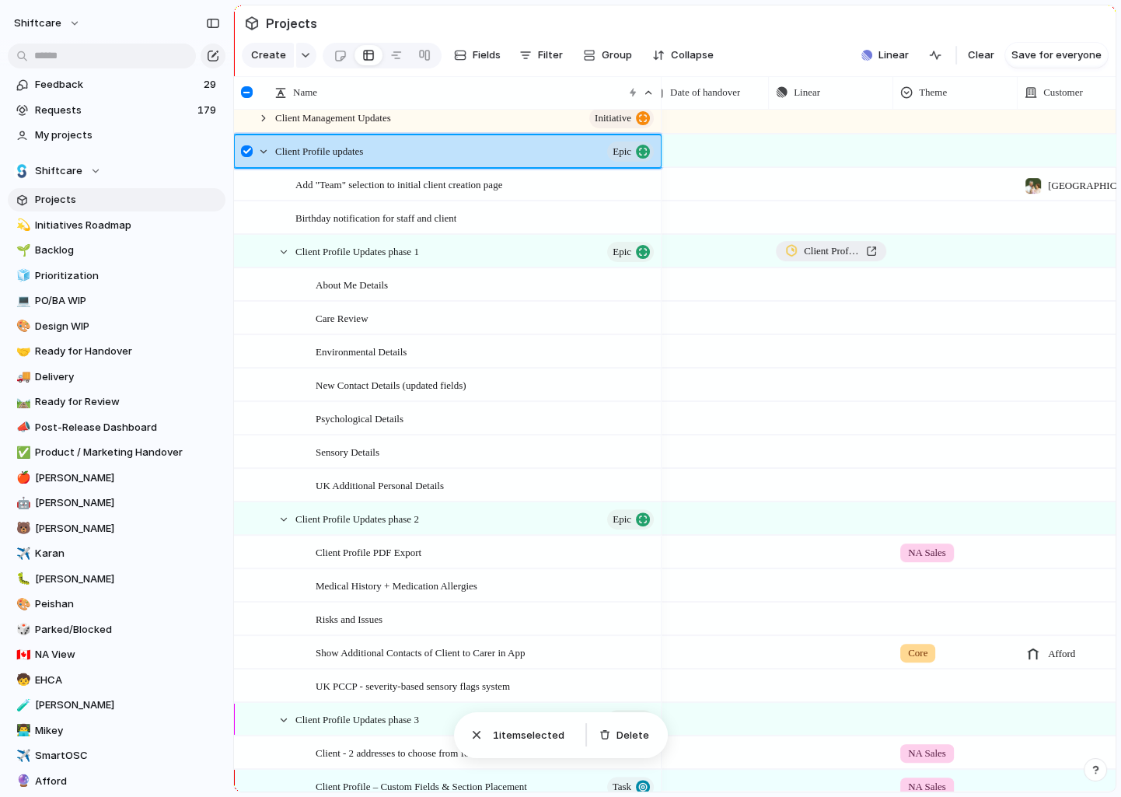
click at [862, 248] on div "Client Profile Updates phase 1" at bounding box center [831, 251] width 92 height 16
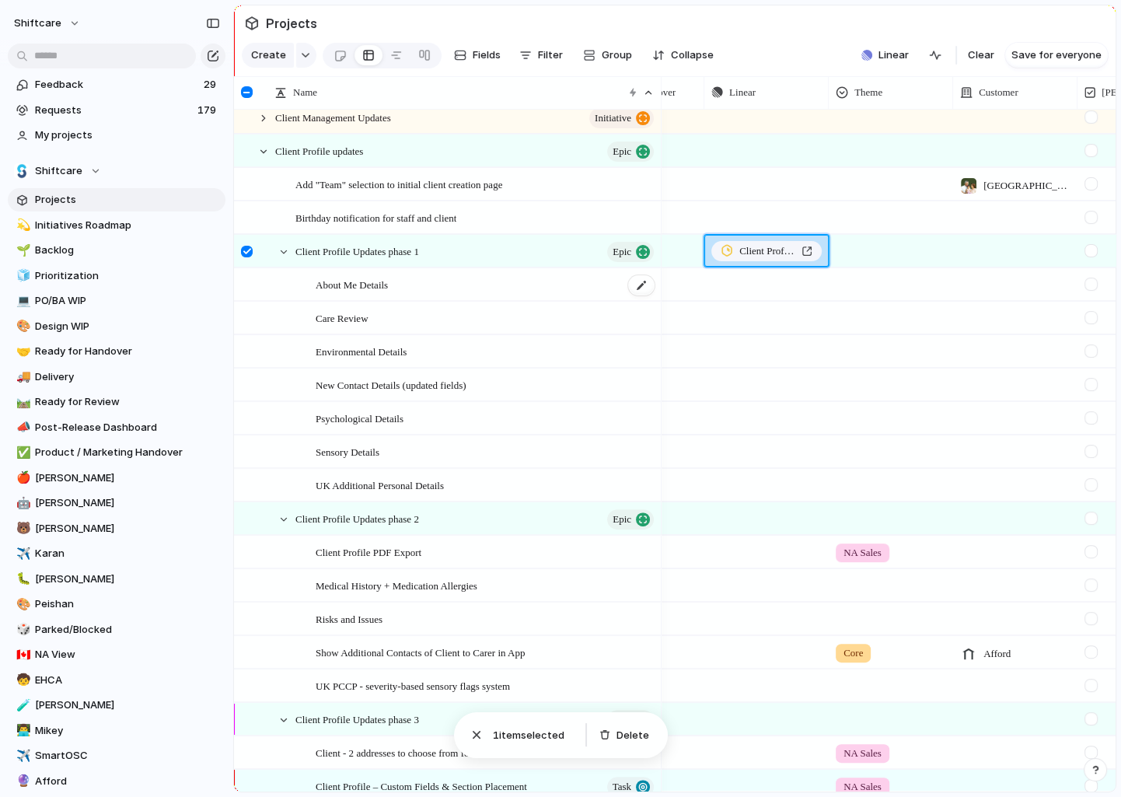
scroll to position [410, 0]
click at [250, 249] on div at bounding box center [247, 253] width 12 height 12
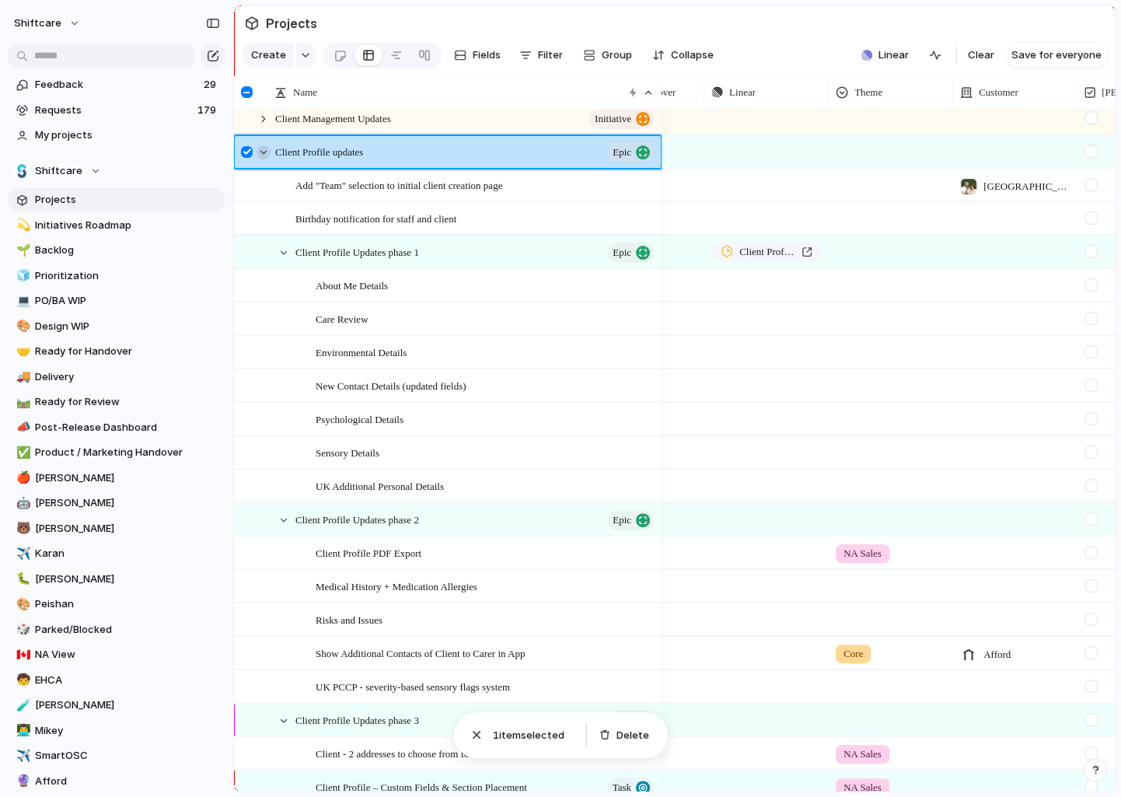
click at [264, 150] on div at bounding box center [264, 152] width 14 height 14
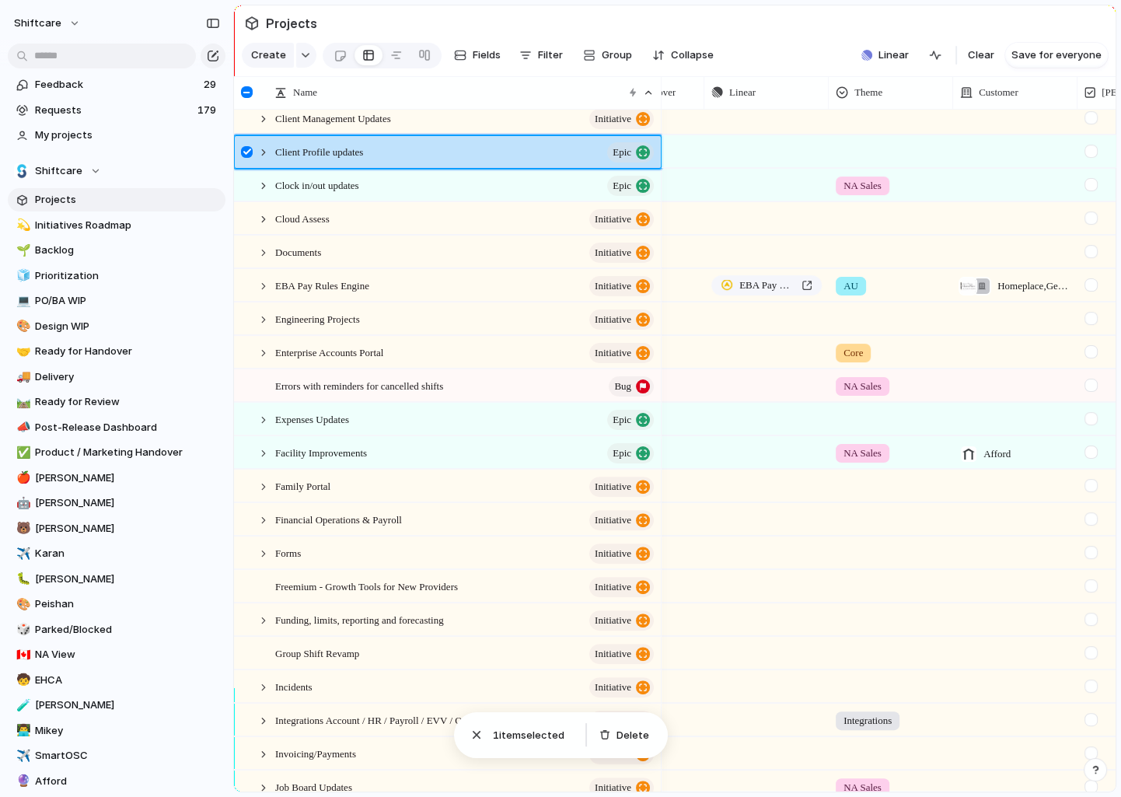
scroll to position [327, 0]
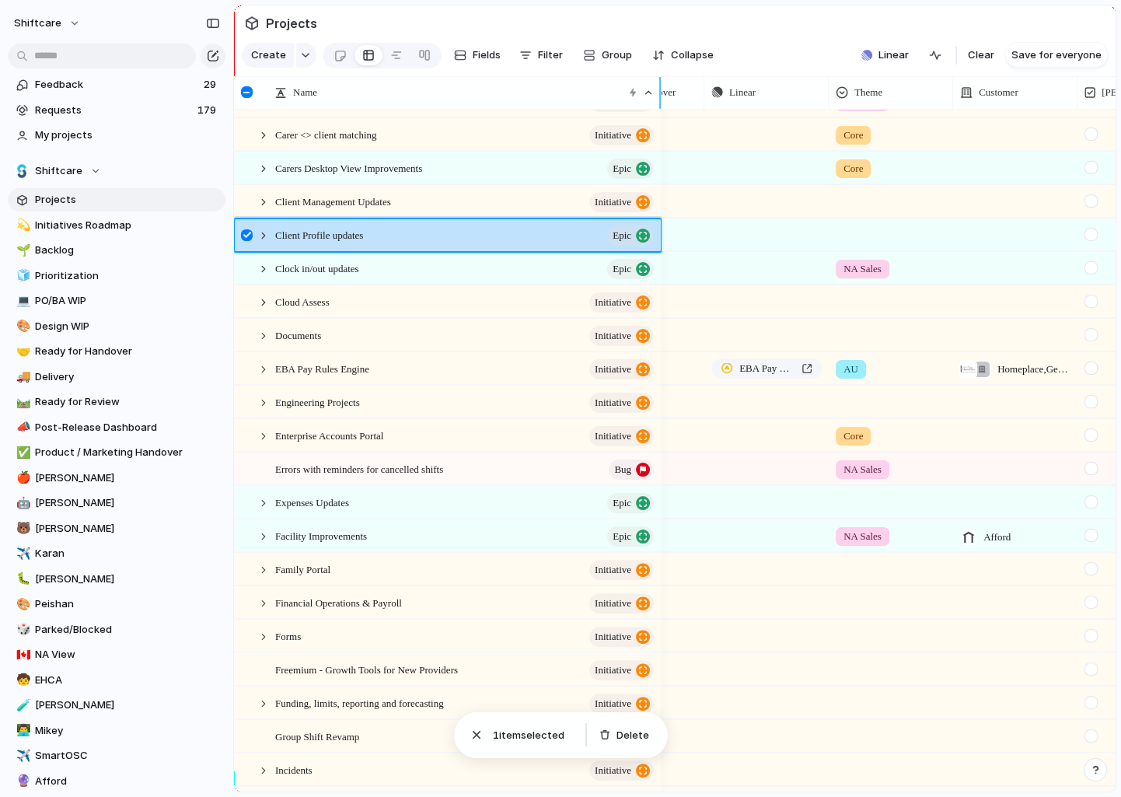
click at [250, 94] on div at bounding box center [247, 92] width 12 height 12
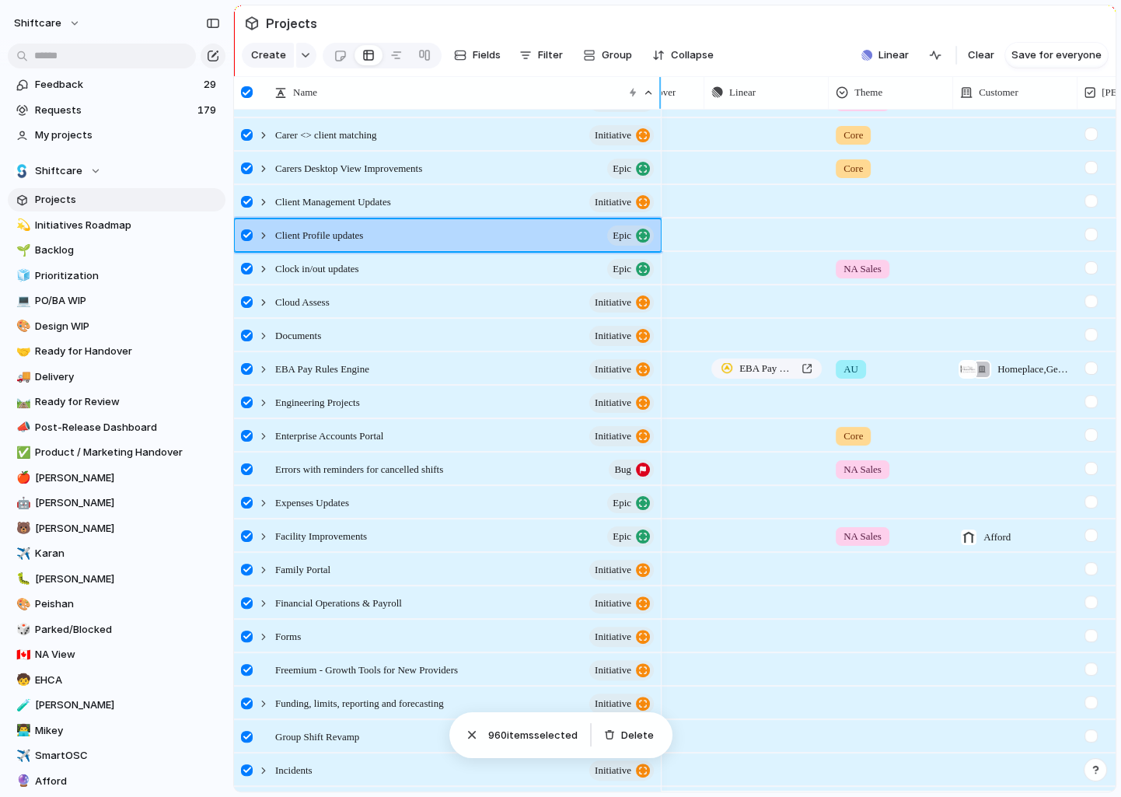
click at [243, 89] on div at bounding box center [247, 92] width 12 height 12
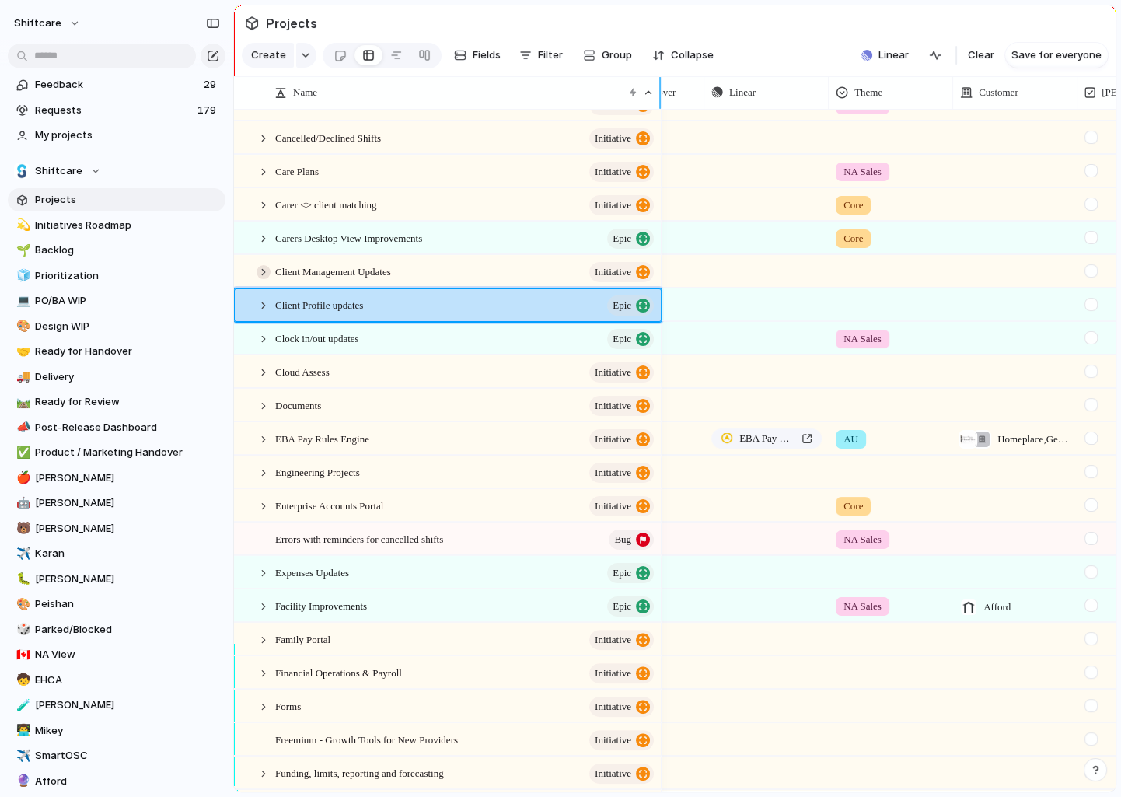
scroll to position [218, 0]
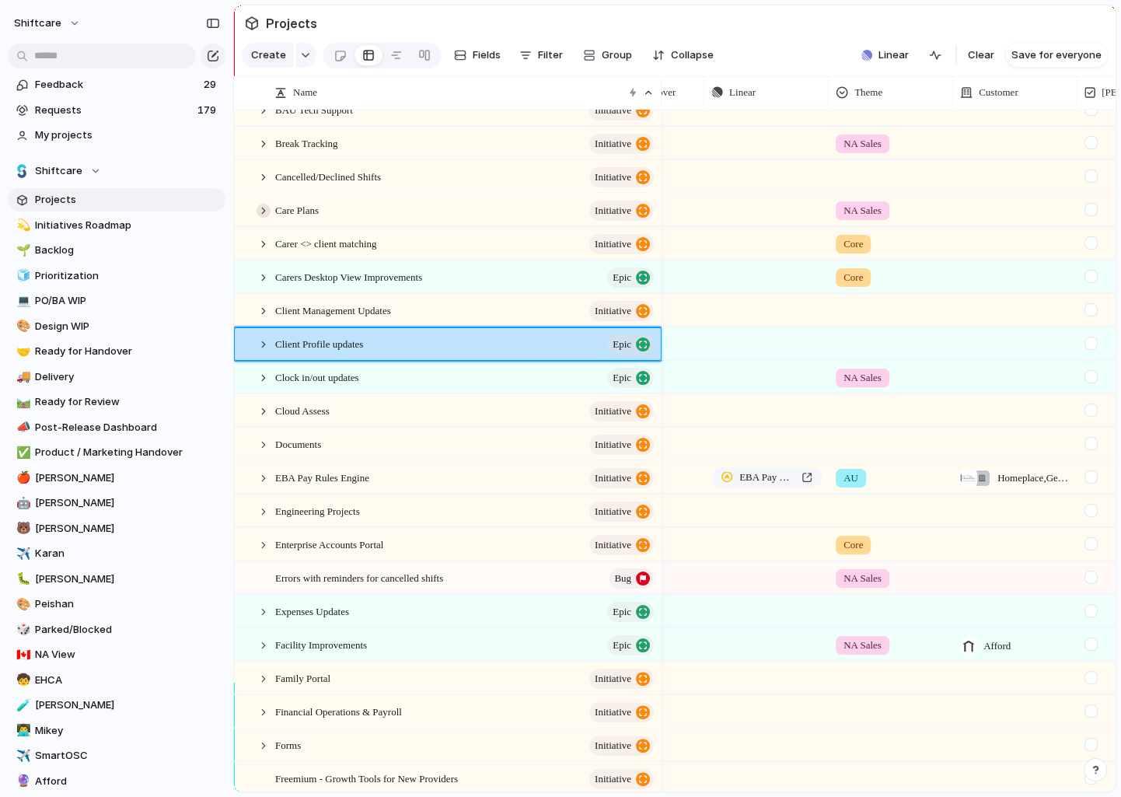
click at [263, 207] on div at bounding box center [264, 211] width 14 height 14
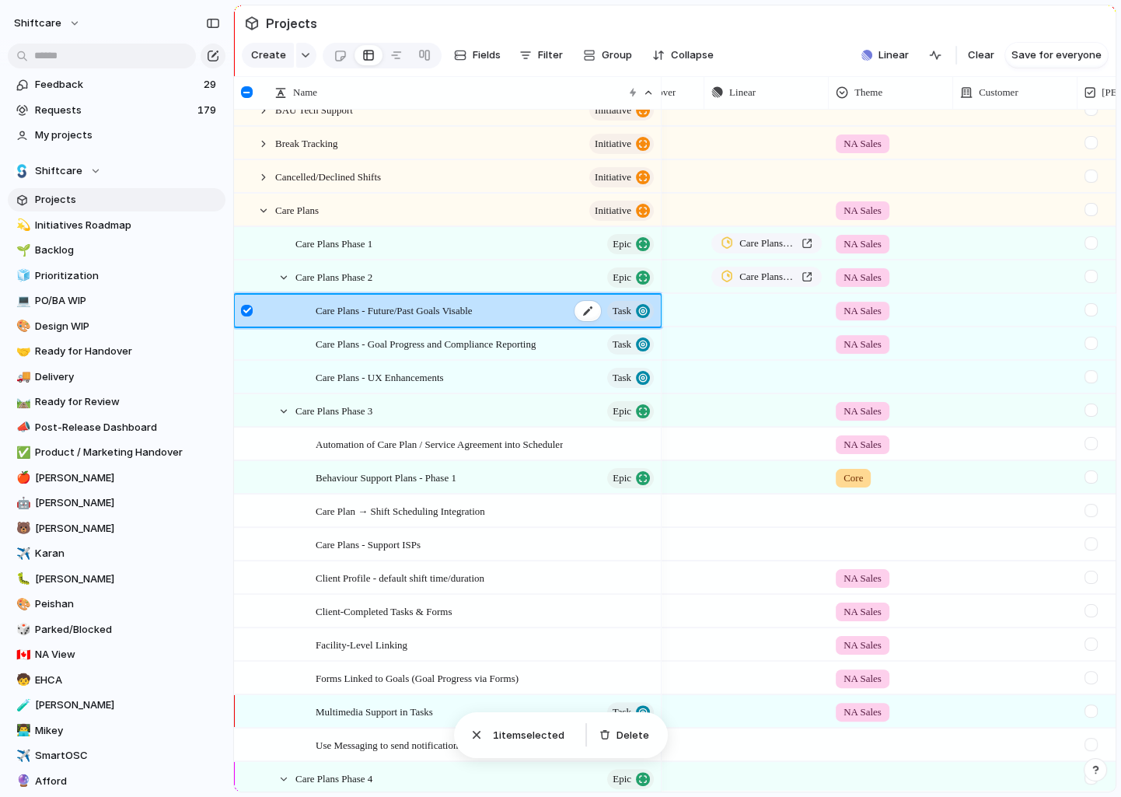
click at [460, 307] on span "Care Plans - Future/Past Goals Visable" at bounding box center [394, 310] width 157 height 18
click at [467, 306] on span "Care Plans - Future/Past Goals Visable" at bounding box center [394, 310] width 157 height 18
click at [456, 316] on span "Care Plans - Future/Past Goals Visable" at bounding box center [394, 310] width 157 height 18
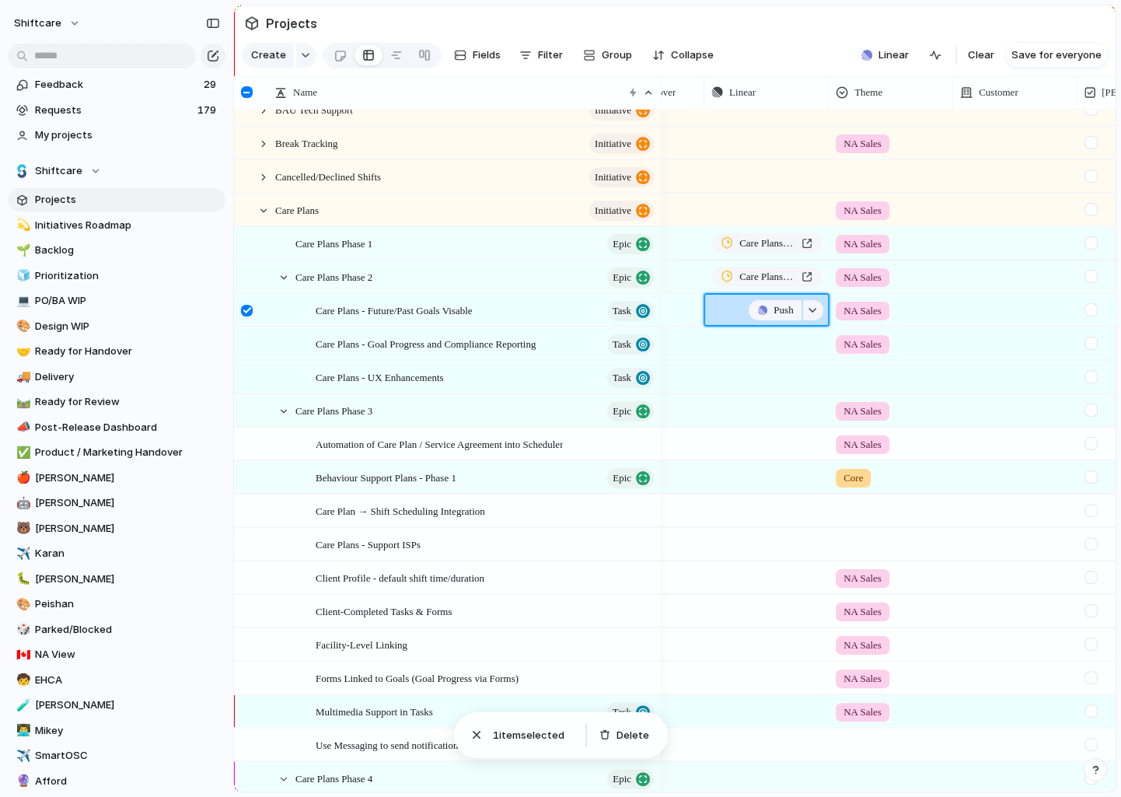
click at [738, 298] on div "Push" at bounding box center [766, 310] width 123 height 30
click at [475, 324] on div "Care Plans - Future/Past Goals Visable Task" at bounding box center [486, 311] width 341 height 32
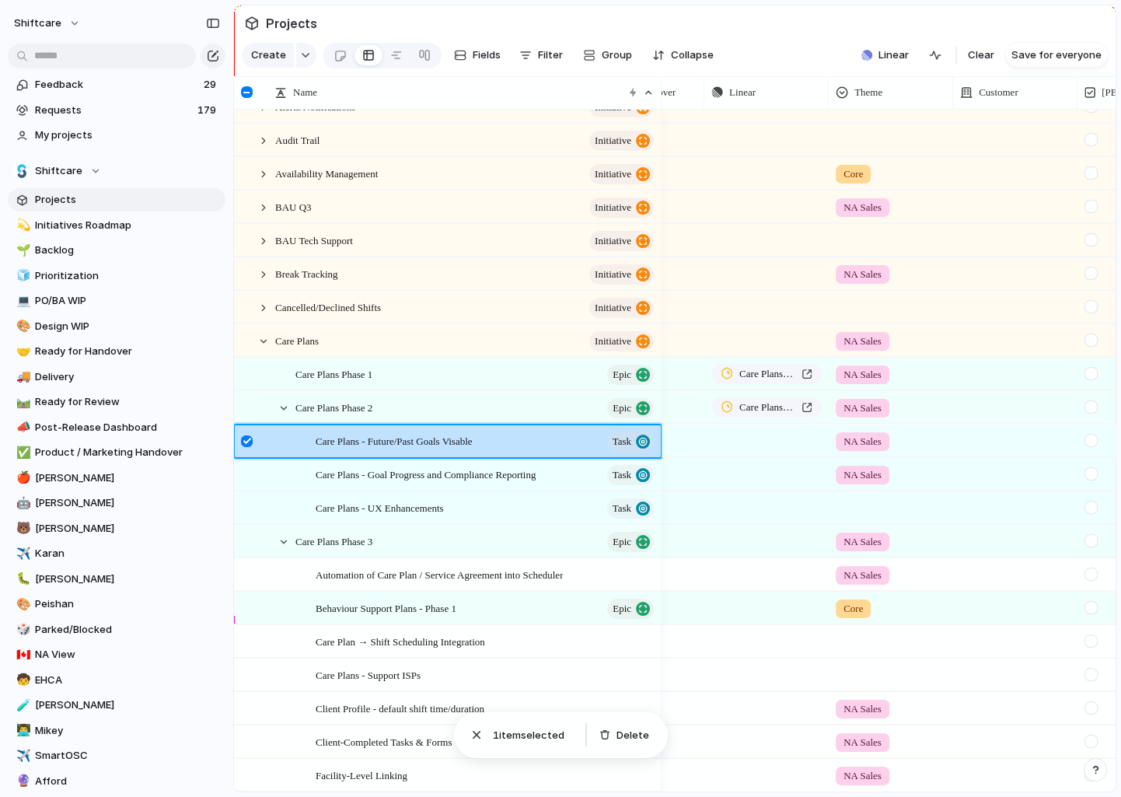
scroll to position [0, 0]
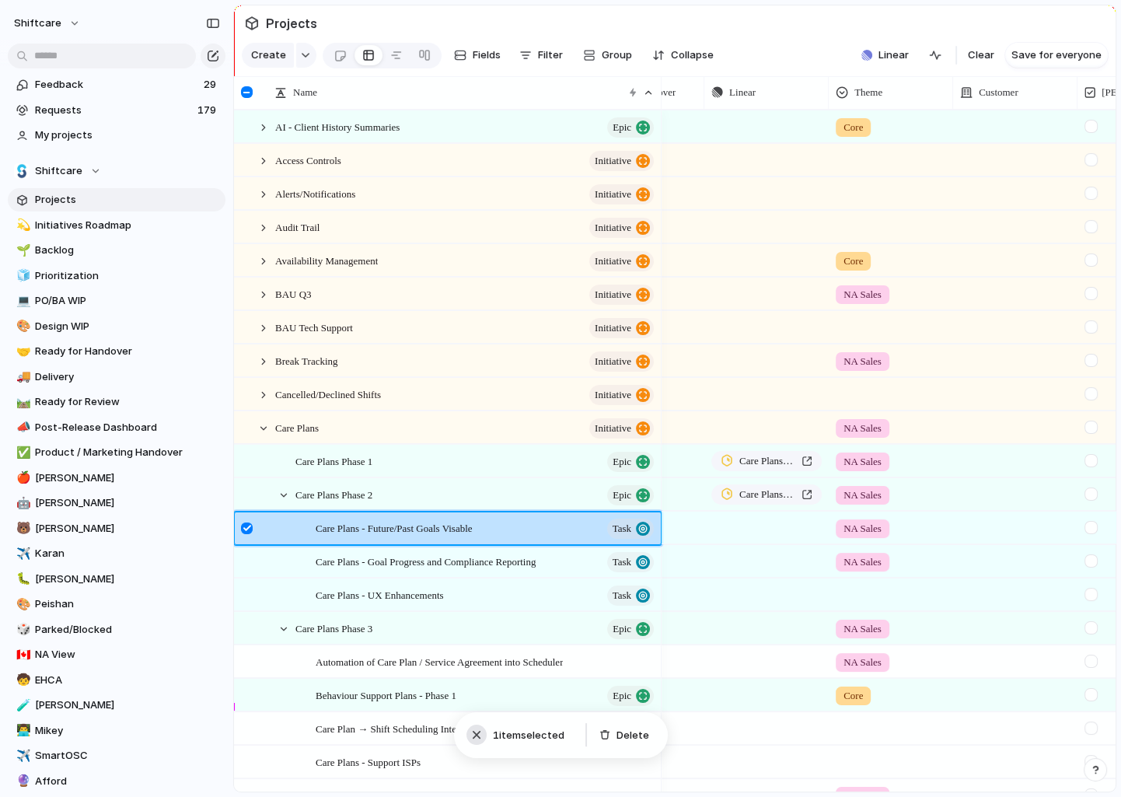
click at [480, 728] on div "button" at bounding box center [477, 735] width 16 height 16
click at [453, 527] on span "Care Plans - Future/Past Goals Visable" at bounding box center [394, 528] width 157 height 18
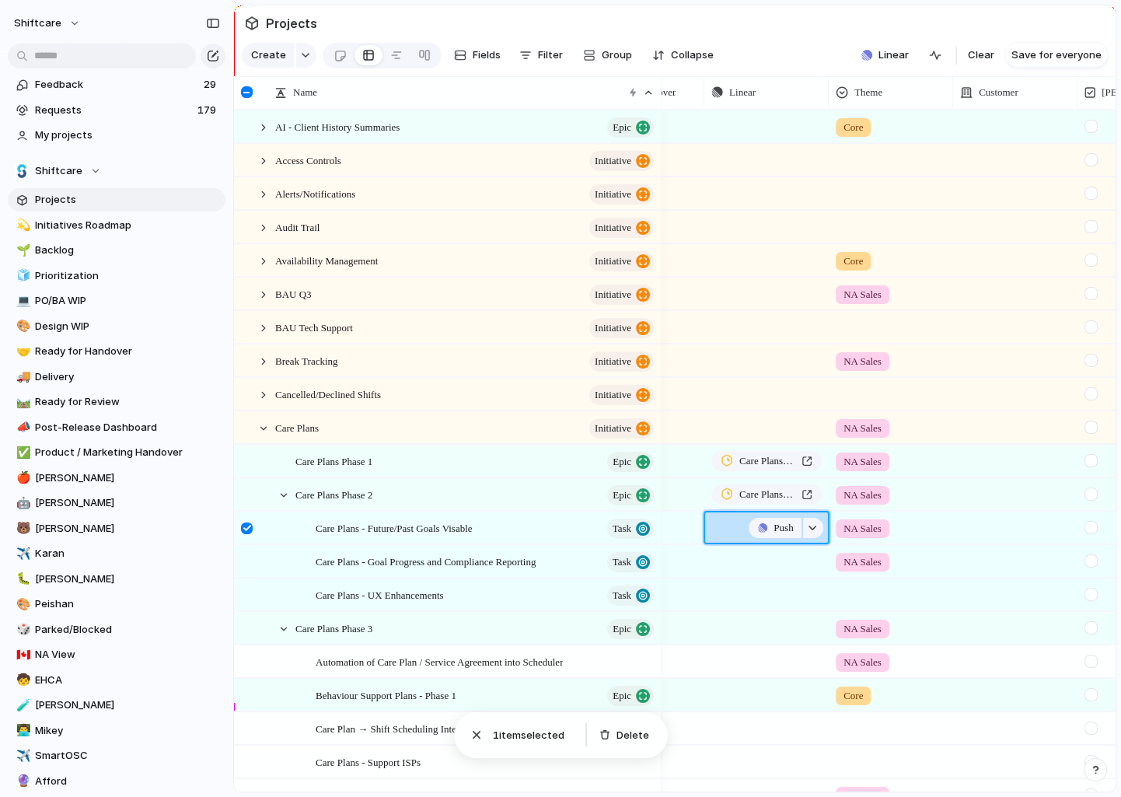
click at [754, 513] on div "Push" at bounding box center [766, 527] width 123 height 30
click at [674, 522] on div at bounding box center [642, 528] width 124 height 32
click at [58, 200] on span "Projects" at bounding box center [127, 200] width 185 height 16
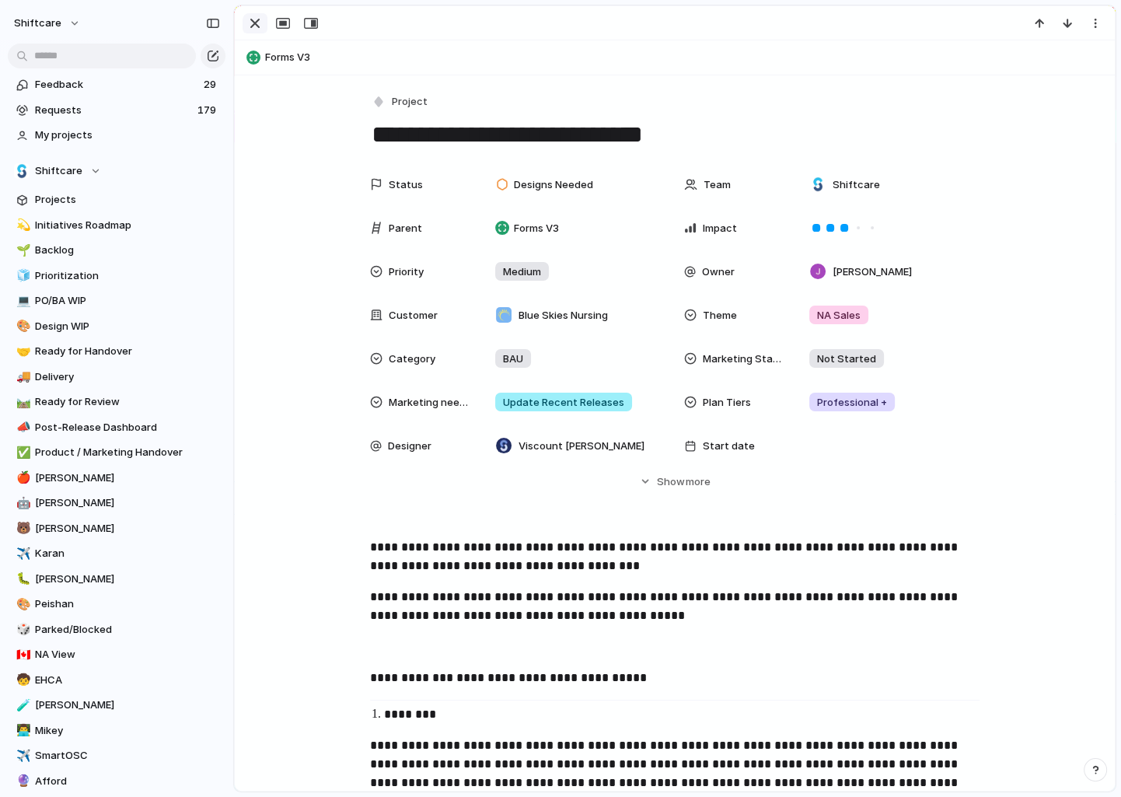
click at [253, 22] on div "button" at bounding box center [255, 23] width 19 height 19
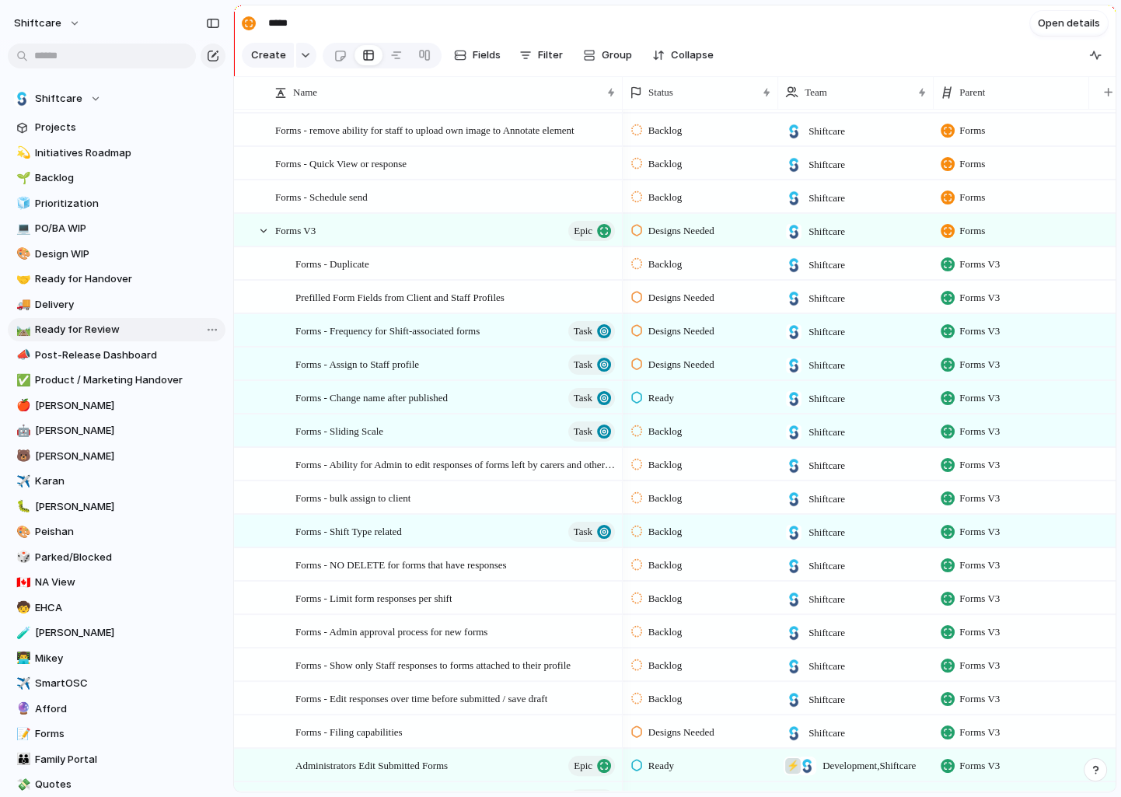
scroll to position [77, 0]
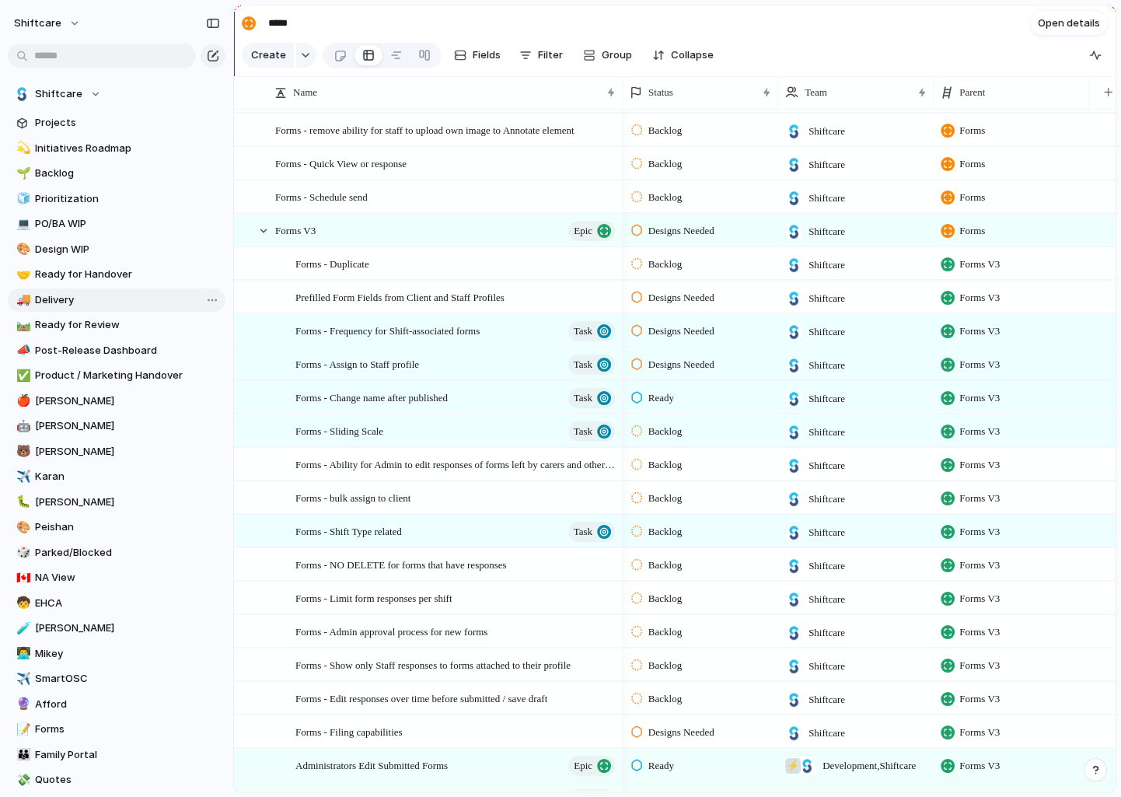
click at [77, 309] on link "🚚 Delivery" at bounding box center [117, 300] width 218 height 23
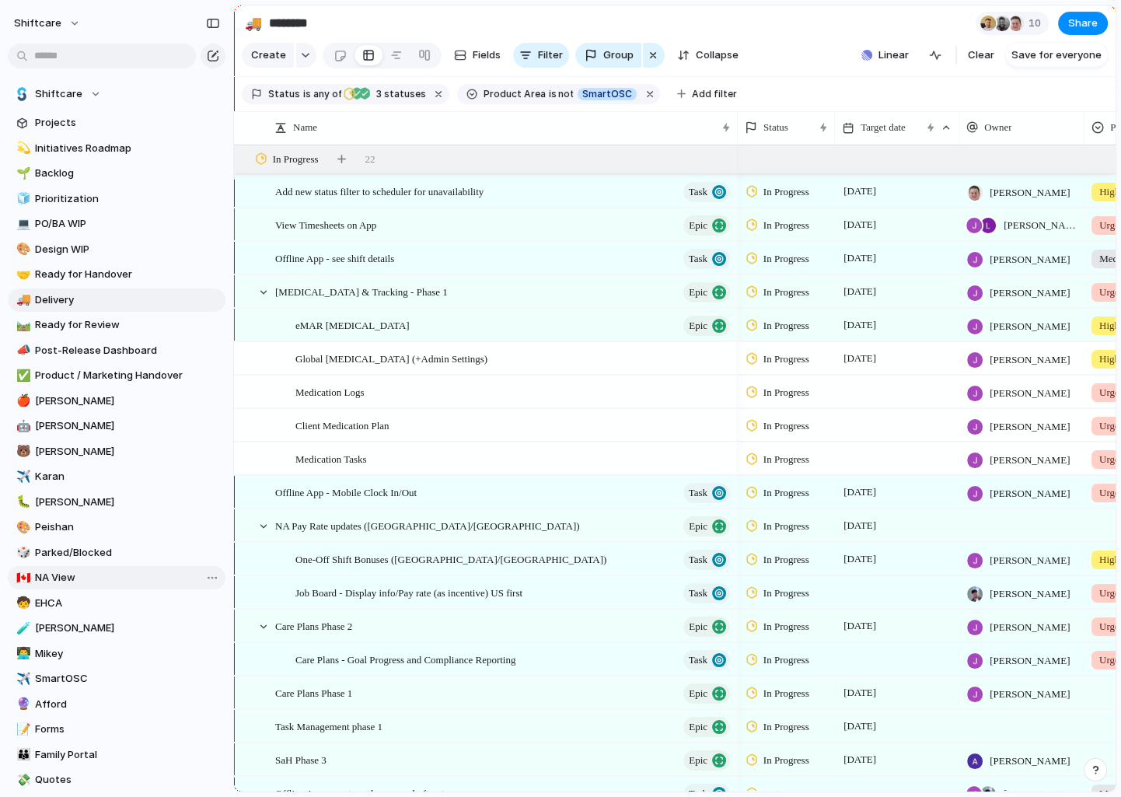
click at [50, 570] on span "NA View" at bounding box center [127, 578] width 185 height 16
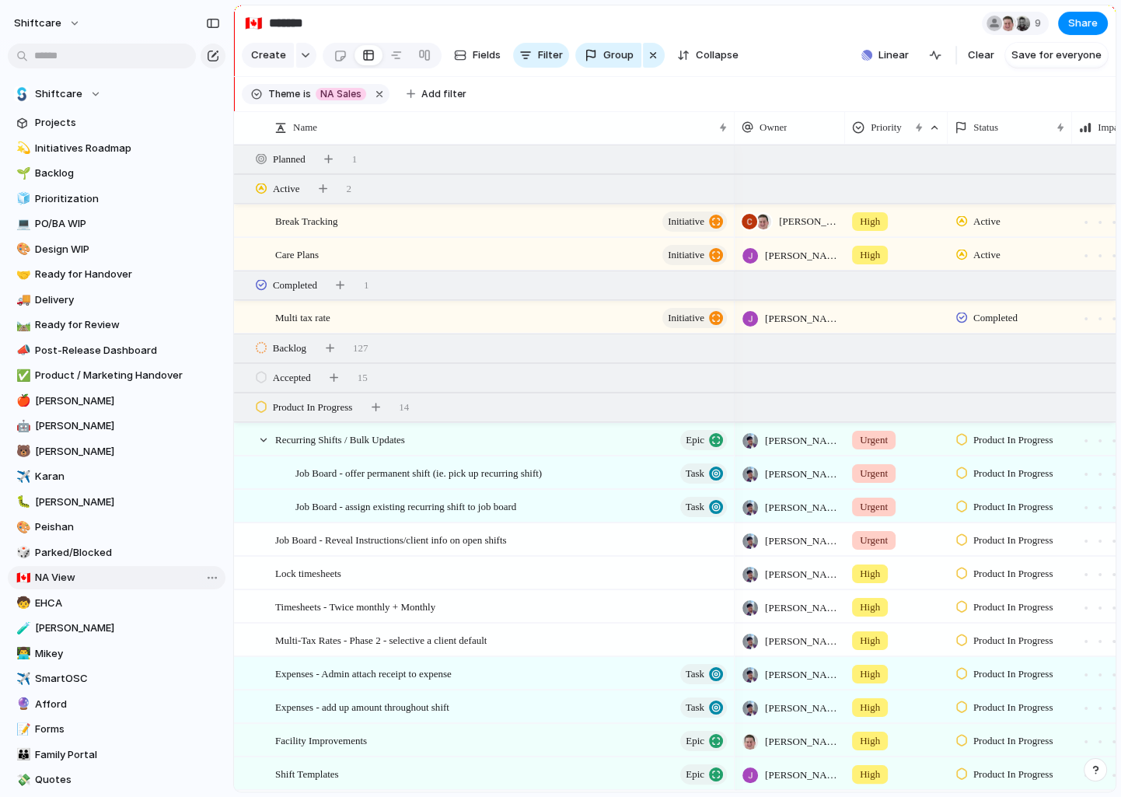
type input "*******"
click at [219, 22] on div "button" at bounding box center [213, 23] width 14 height 11
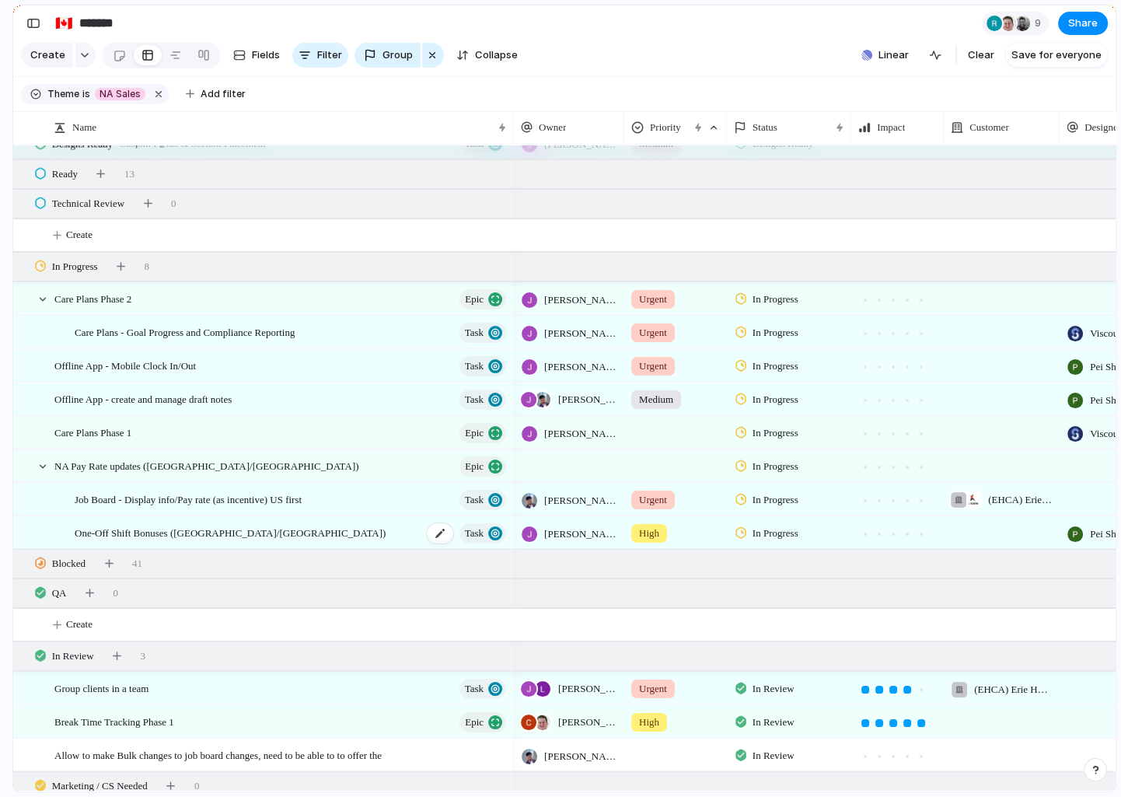
click at [198, 530] on span "One-Off Shift Bonuses ([GEOGRAPHIC_DATA]/[GEOGRAPHIC_DATA])" at bounding box center [230, 532] width 311 height 18
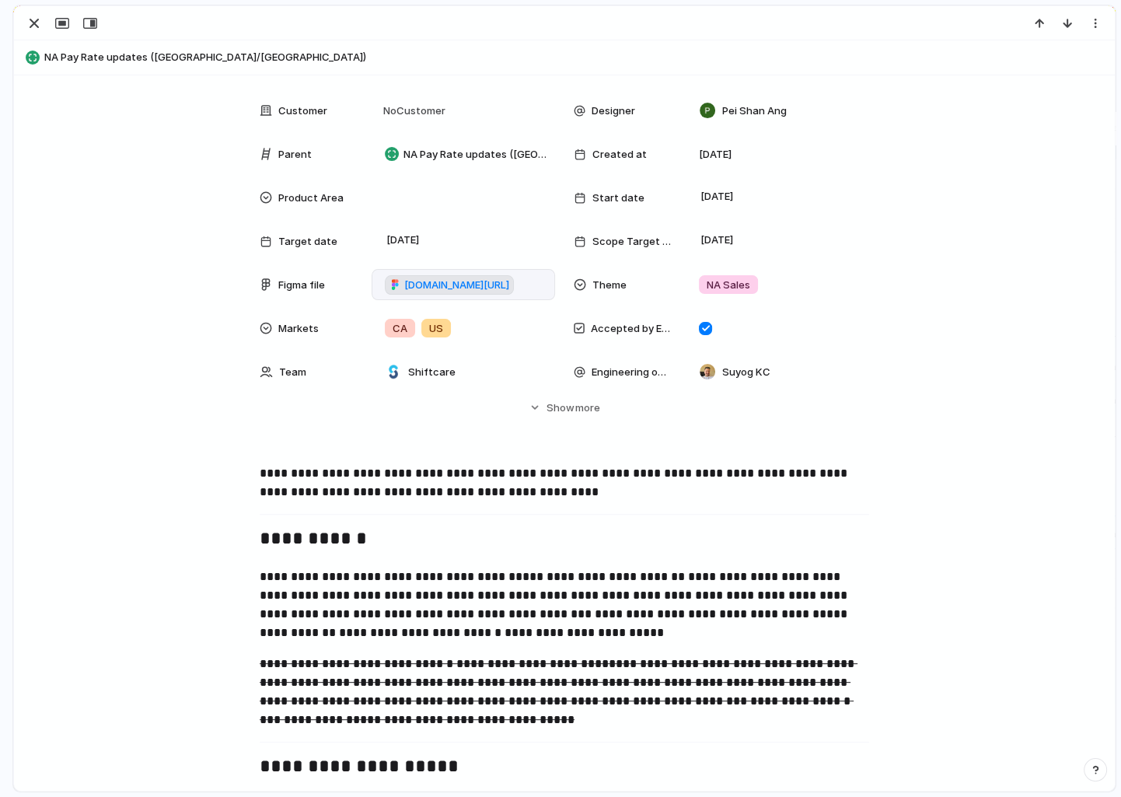
click at [477, 284] on span "[DOMAIN_NAME][URL]" at bounding box center [456, 286] width 105 height 16
click at [40, 22] on div "button" at bounding box center [34, 23] width 19 height 19
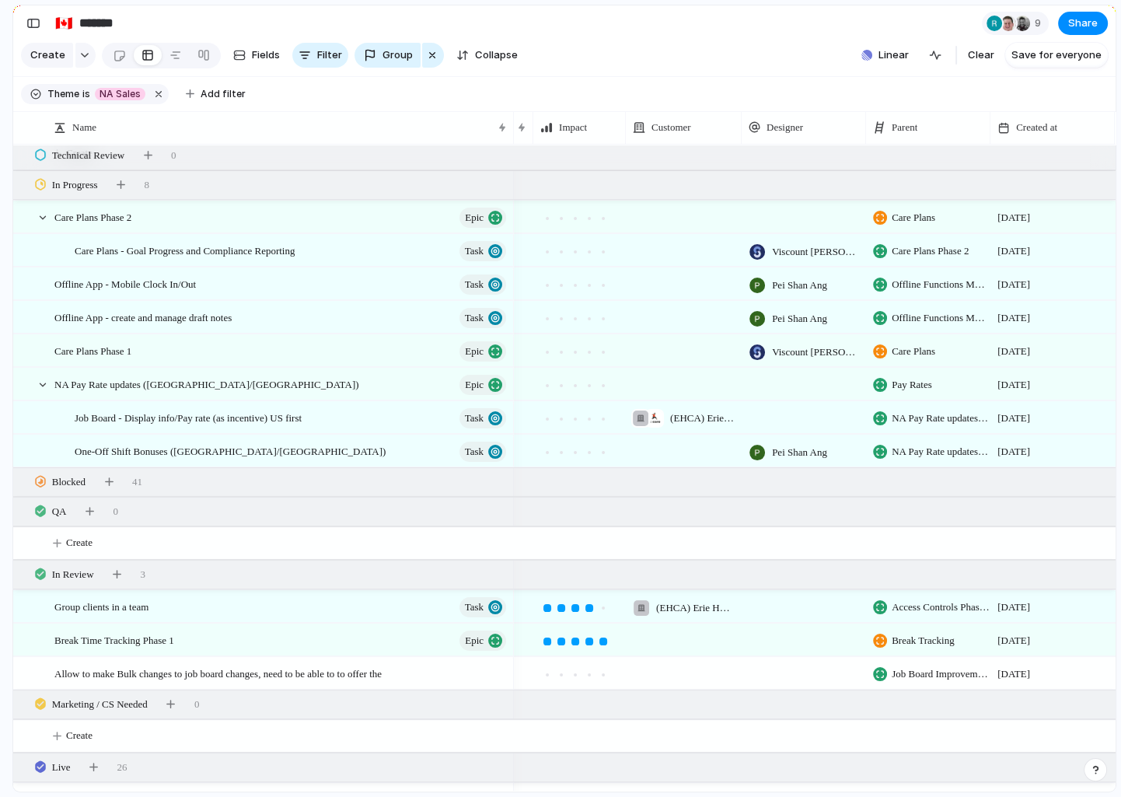
scroll to position [0, 481]
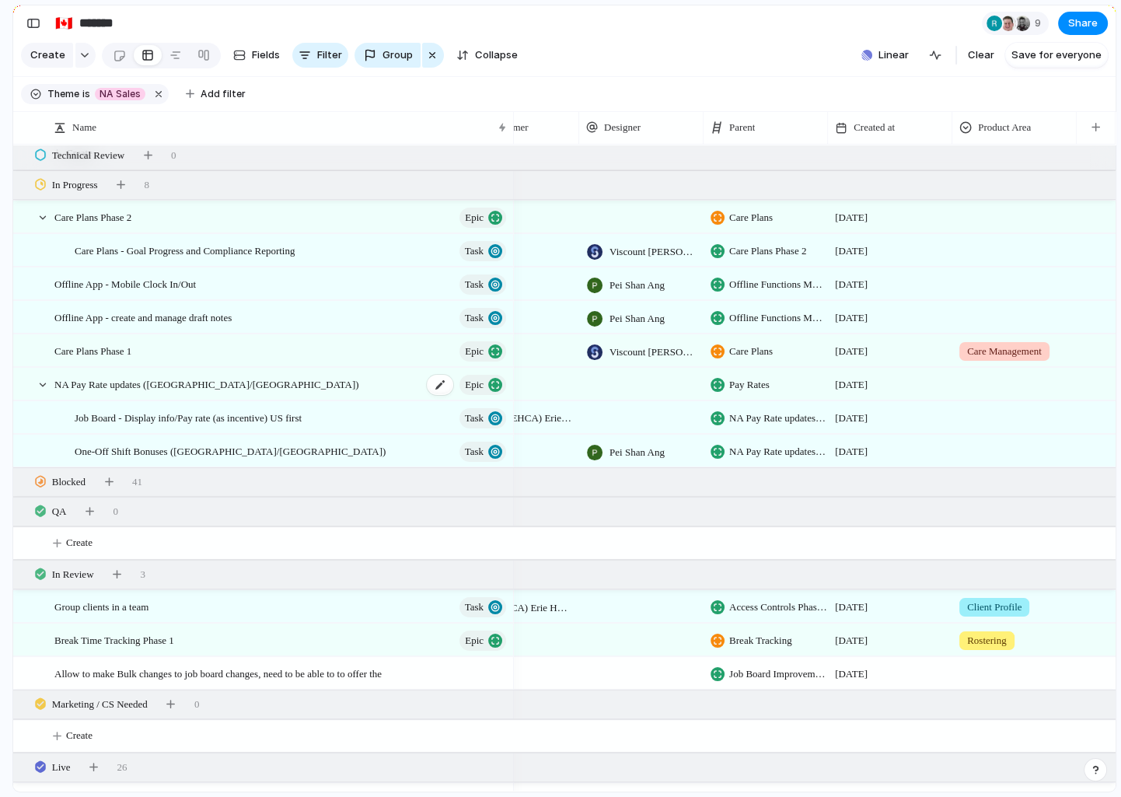
click at [159, 389] on span "NA Pay Rate updates ([GEOGRAPHIC_DATA]/[GEOGRAPHIC_DATA])" at bounding box center [206, 384] width 305 height 18
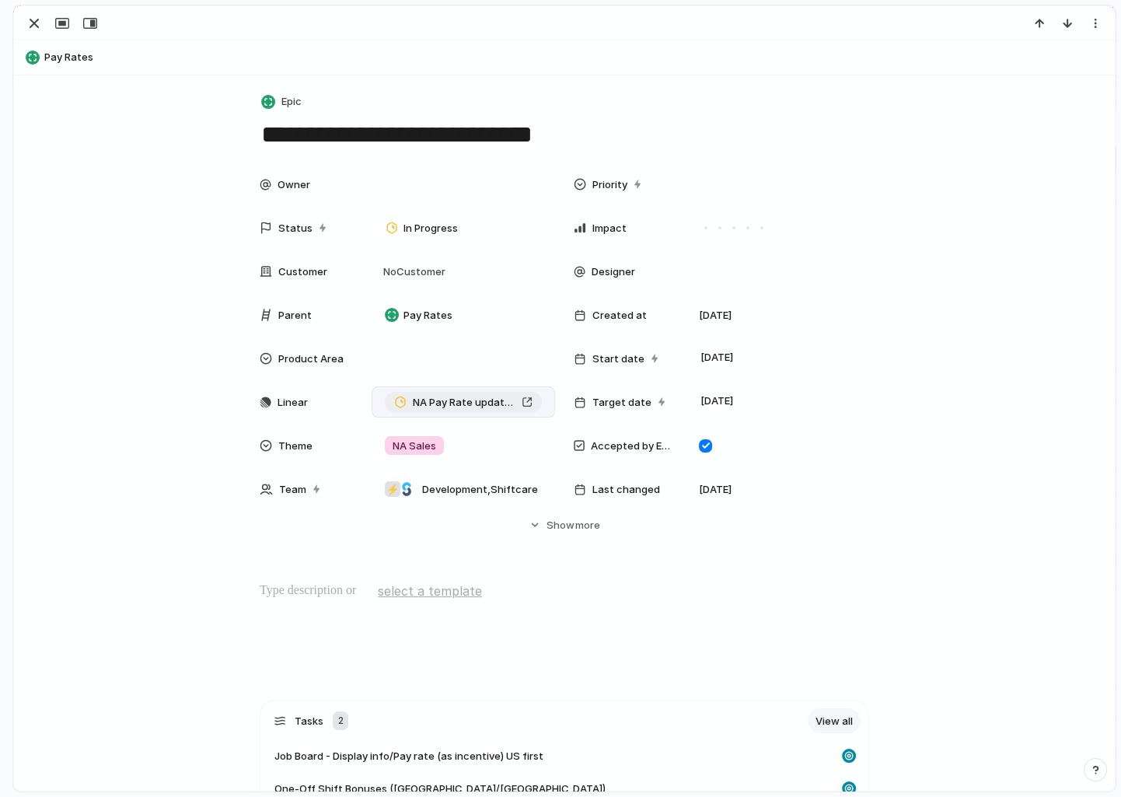
click at [526, 403] on div "NA Pay Rate updates ([GEOGRAPHIC_DATA]/[GEOGRAPHIC_DATA])" at bounding box center [463, 403] width 138 height 16
click at [30, 26] on div "button" at bounding box center [34, 23] width 19 height 19
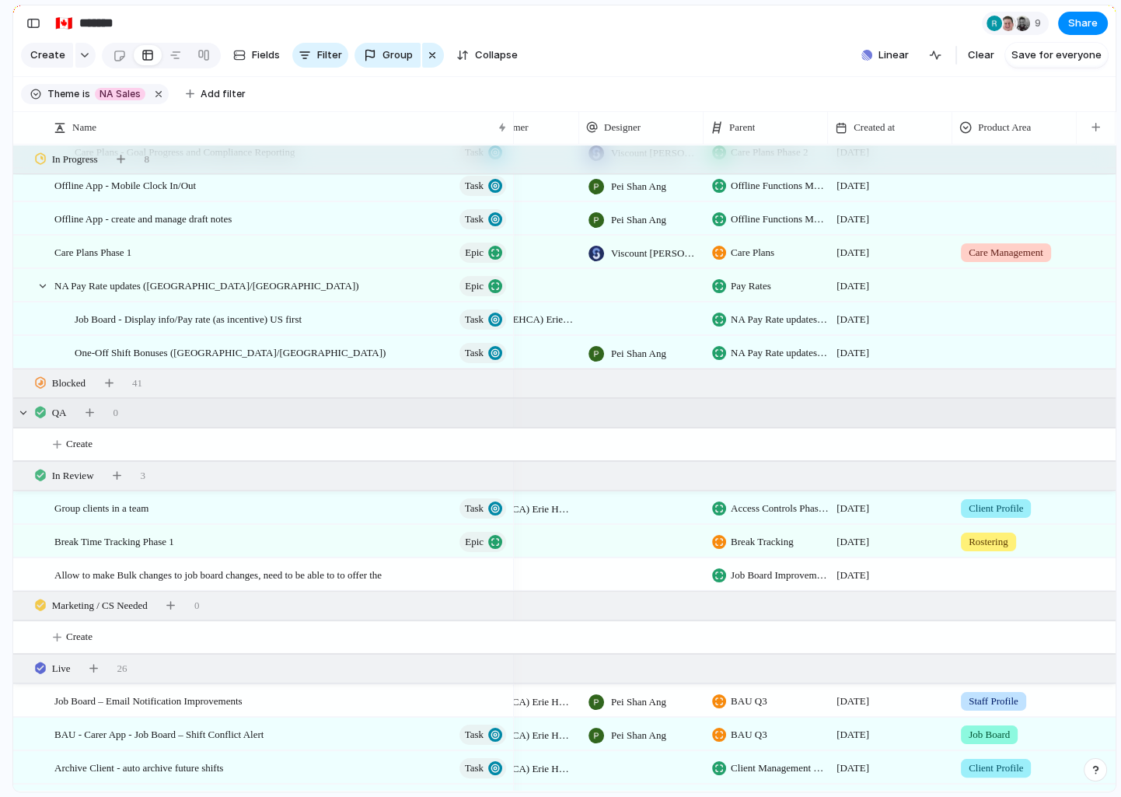
scroll to position [0, 479]
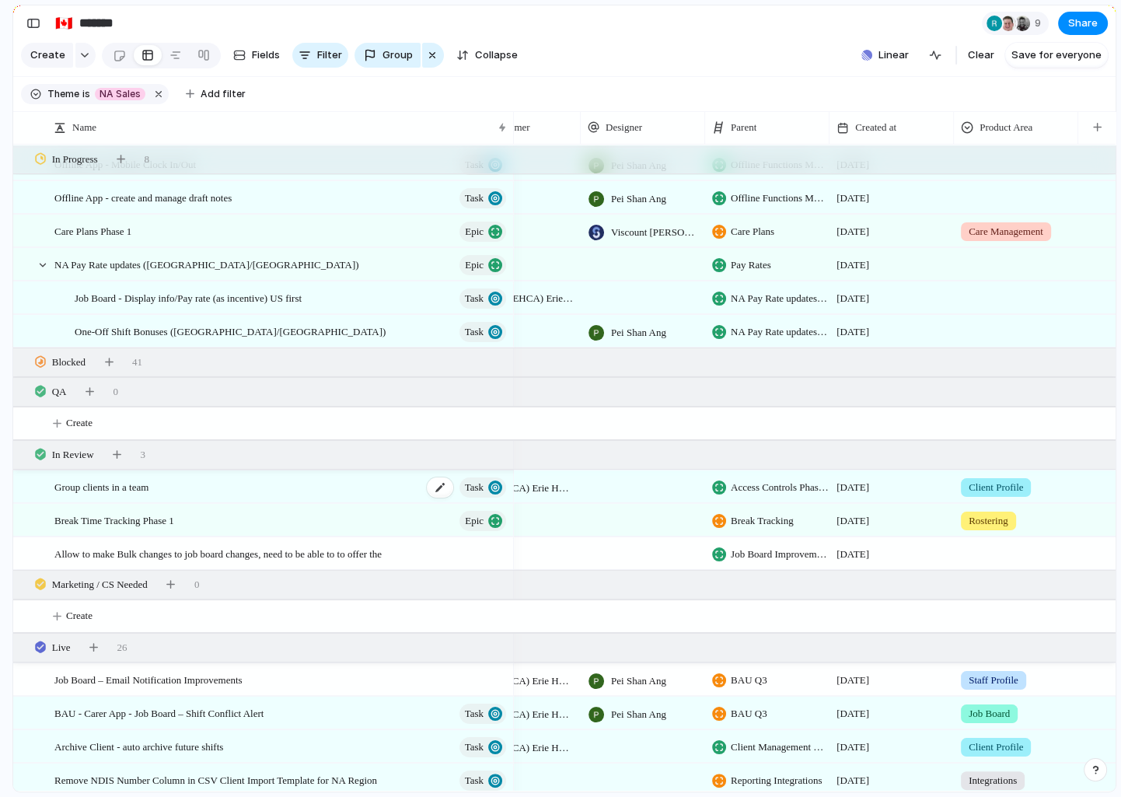
click at [229, 488] on div "Group clients in a team Task" at bounding box center [281, 487] width 454 height 32
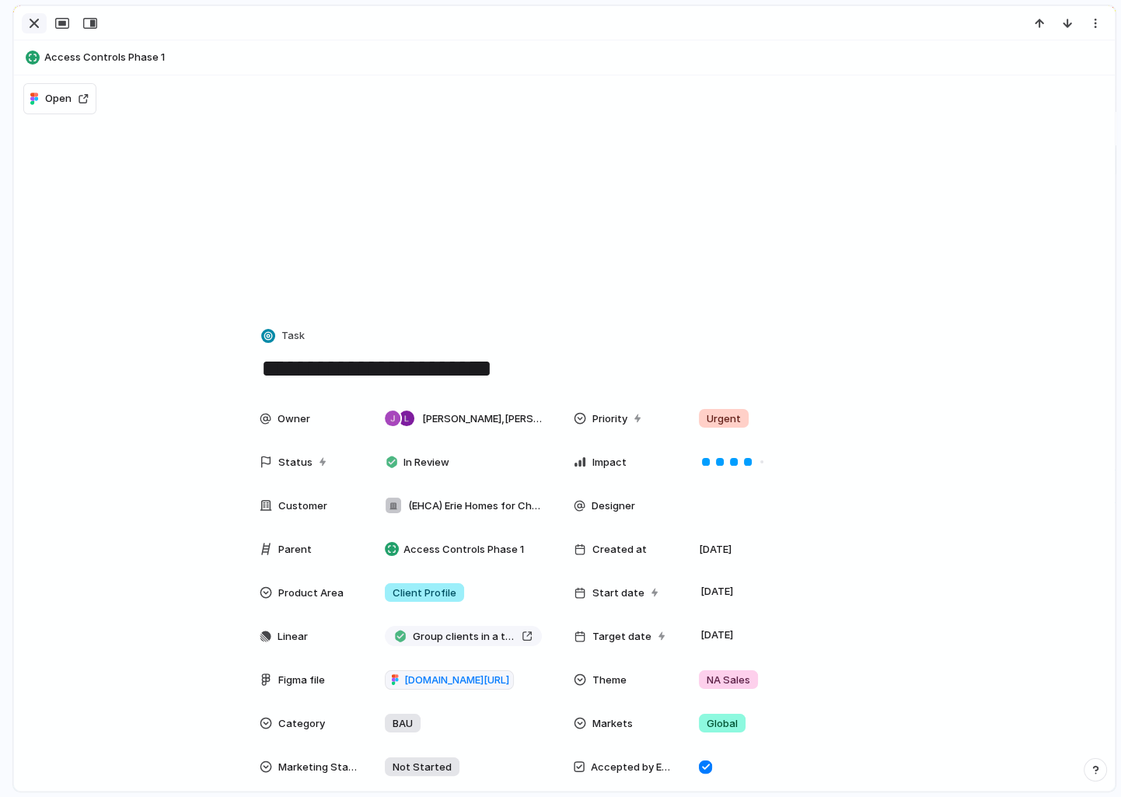
click at [30, 28] on div "button" at bounding box center [34, 23] width 19 height 19
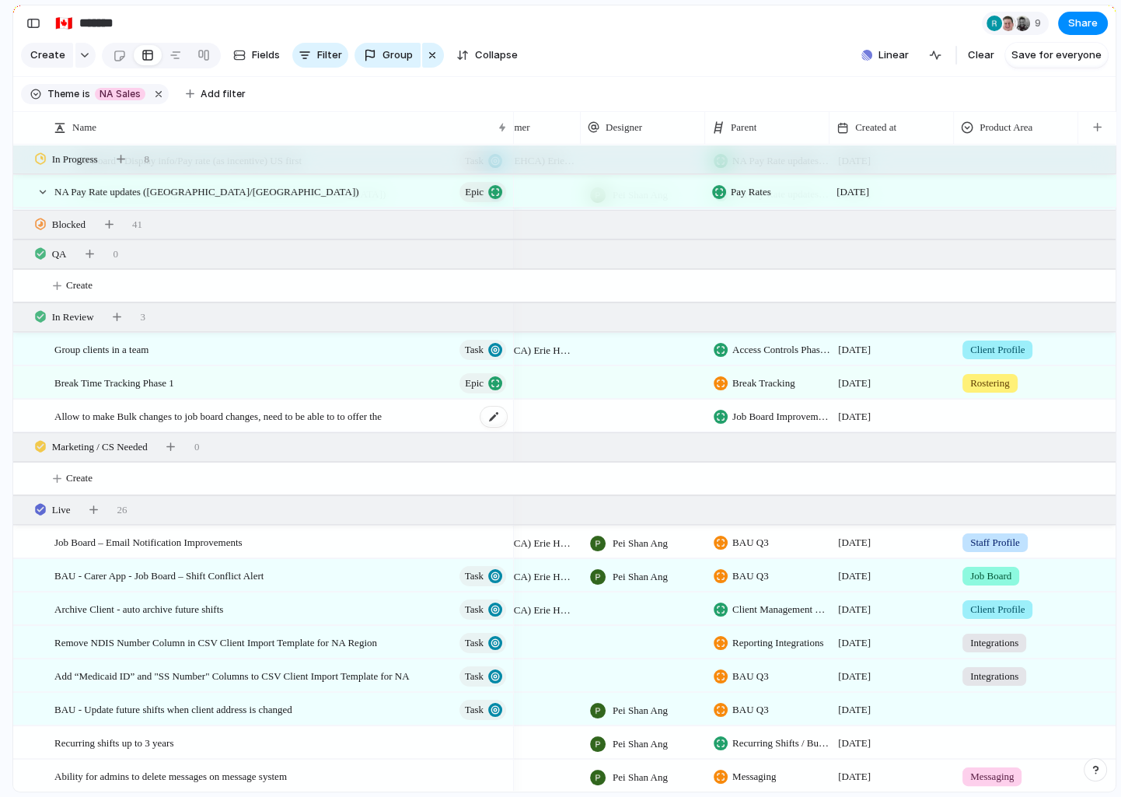
scroll to position [0, 477]
click at [222, 87] on span "Add filter" at bounding box center [223, 94] width 45 height 14
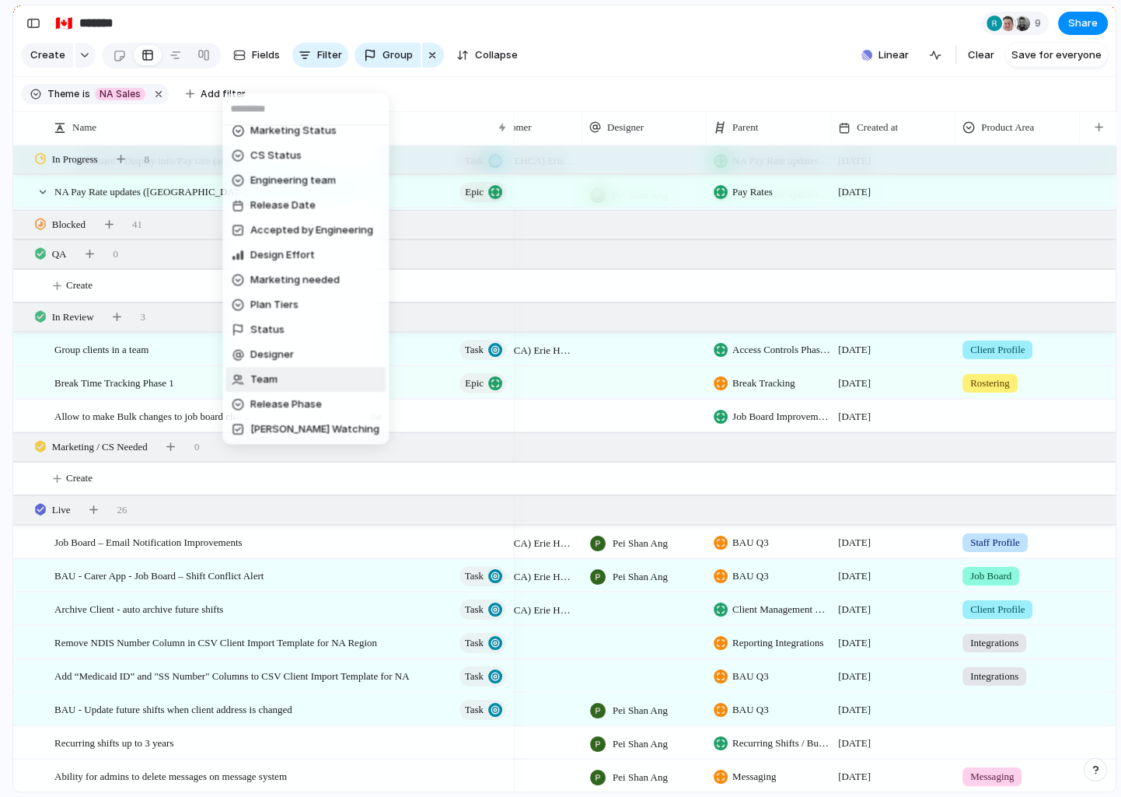
scroll to position [509, 0]
click at [288, 428] on span "Last changed" at bounding box center [284, 429] width 68 height 16
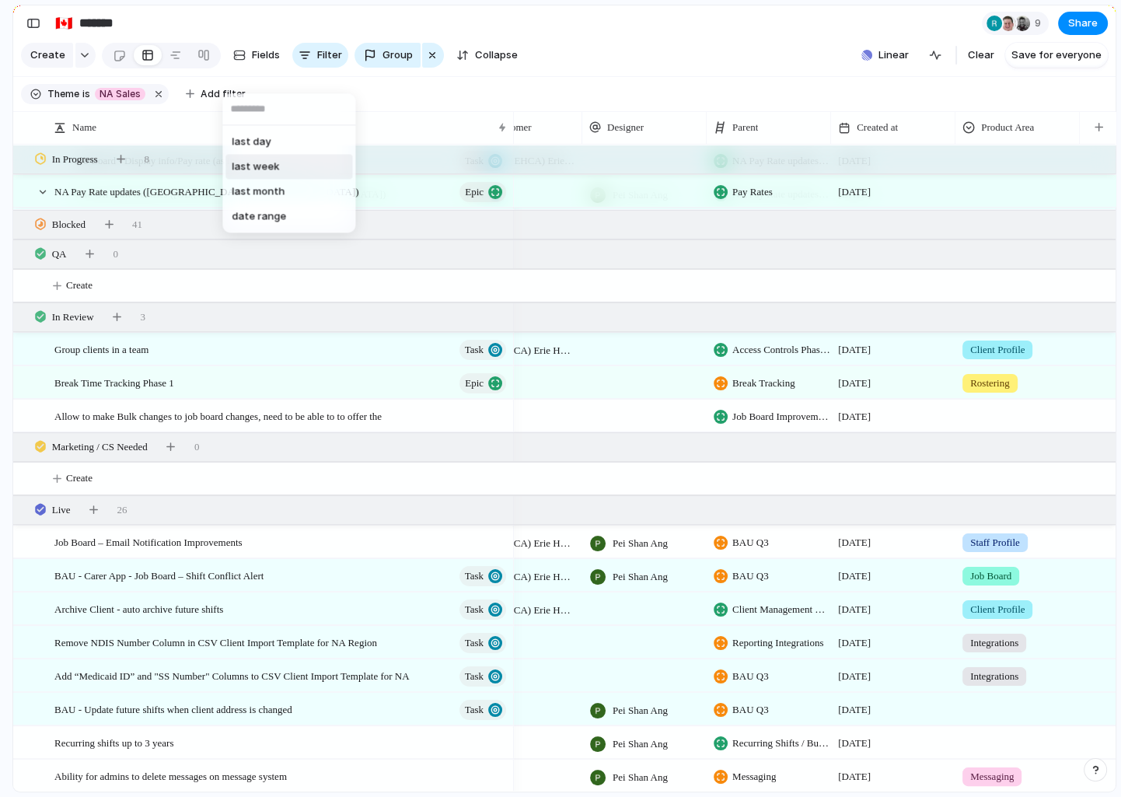
click at [299, 166] on li "last week" at bounding box center [289, 166] width 127 height 25
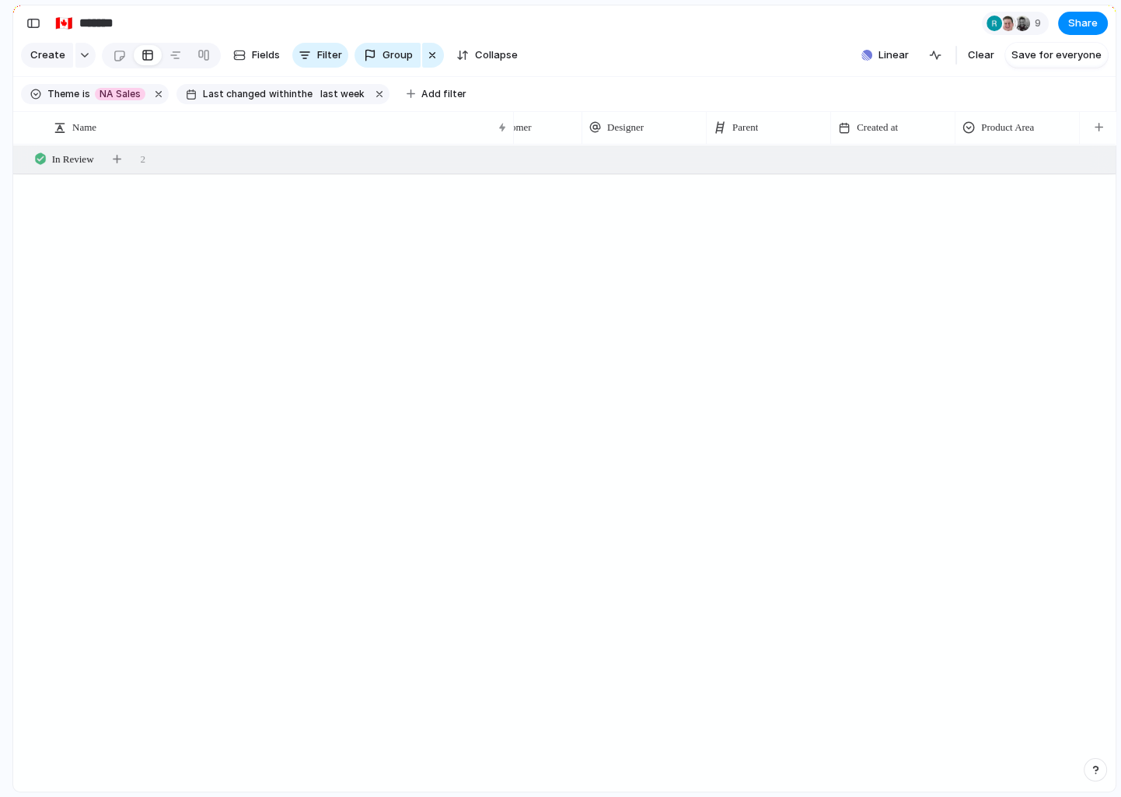
click at [677, 77] on section "Theme is NA Sales Last changed within the last week Add filter" at bounding box center [564, 94] width 1103 height 35
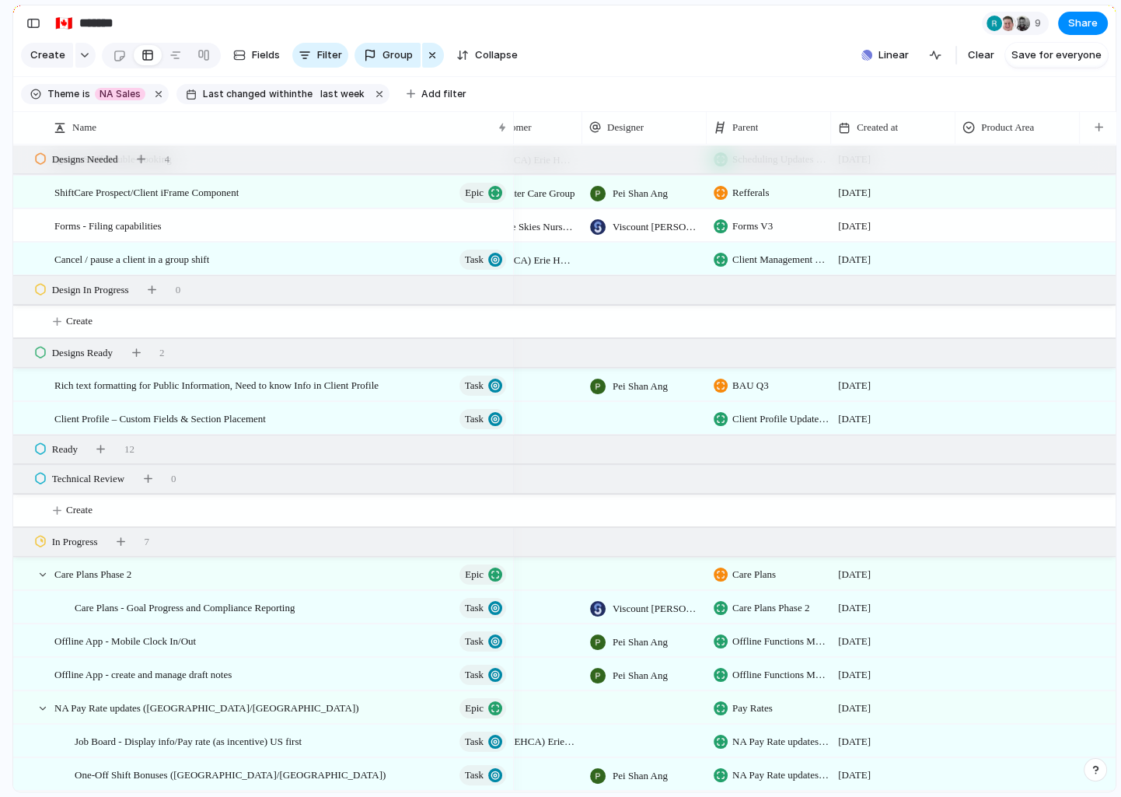
scroll to position [235, 0]
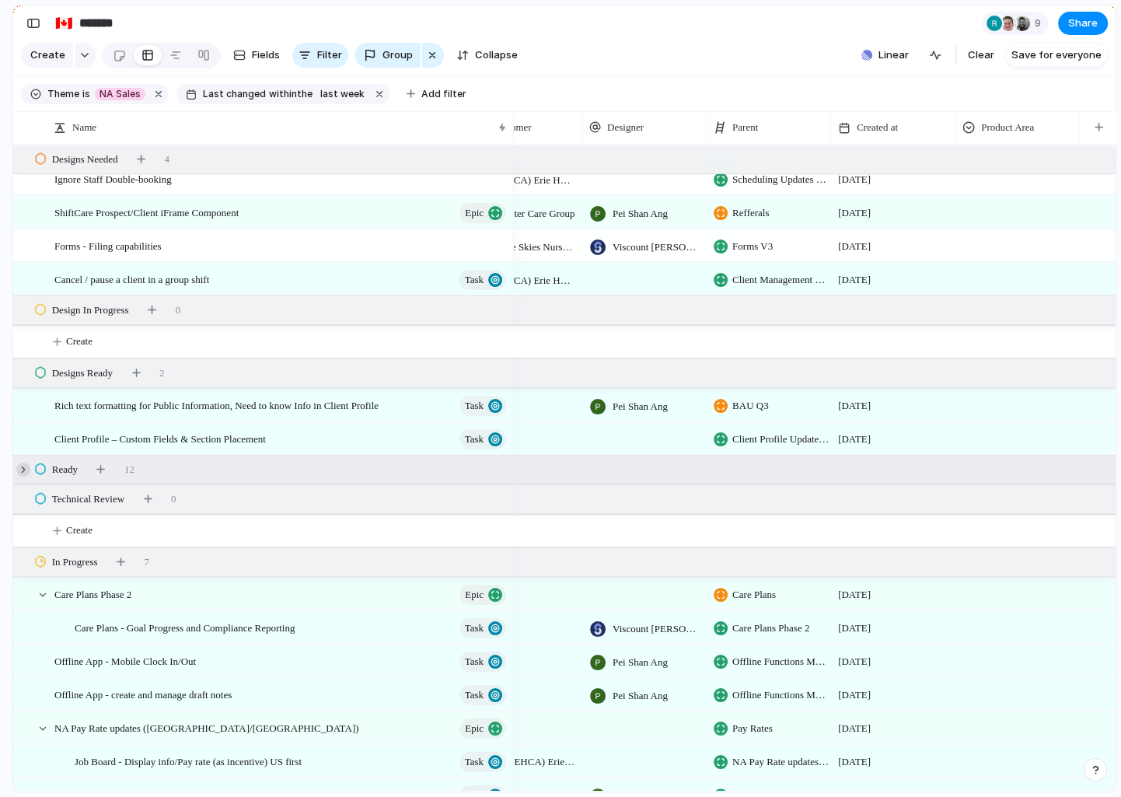
click at [22, 467] on div at bounding box center [23, 470] width 14 height 14
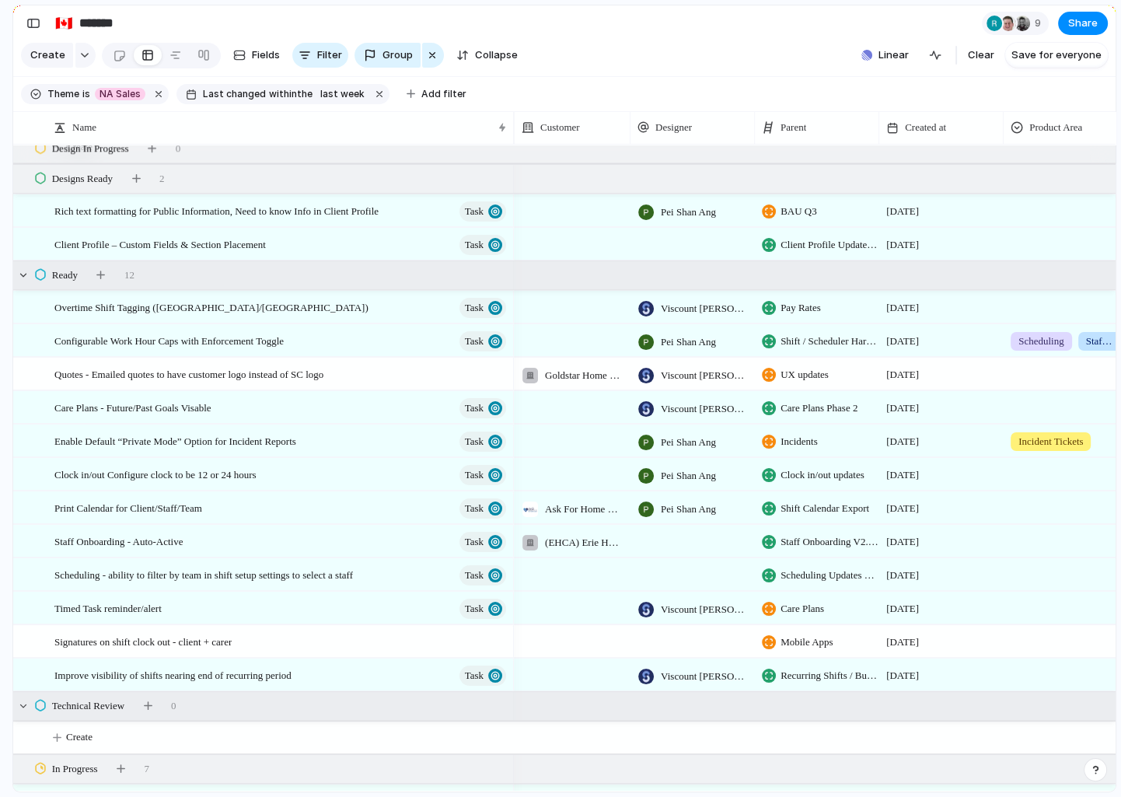
scroll to position [0, 226]
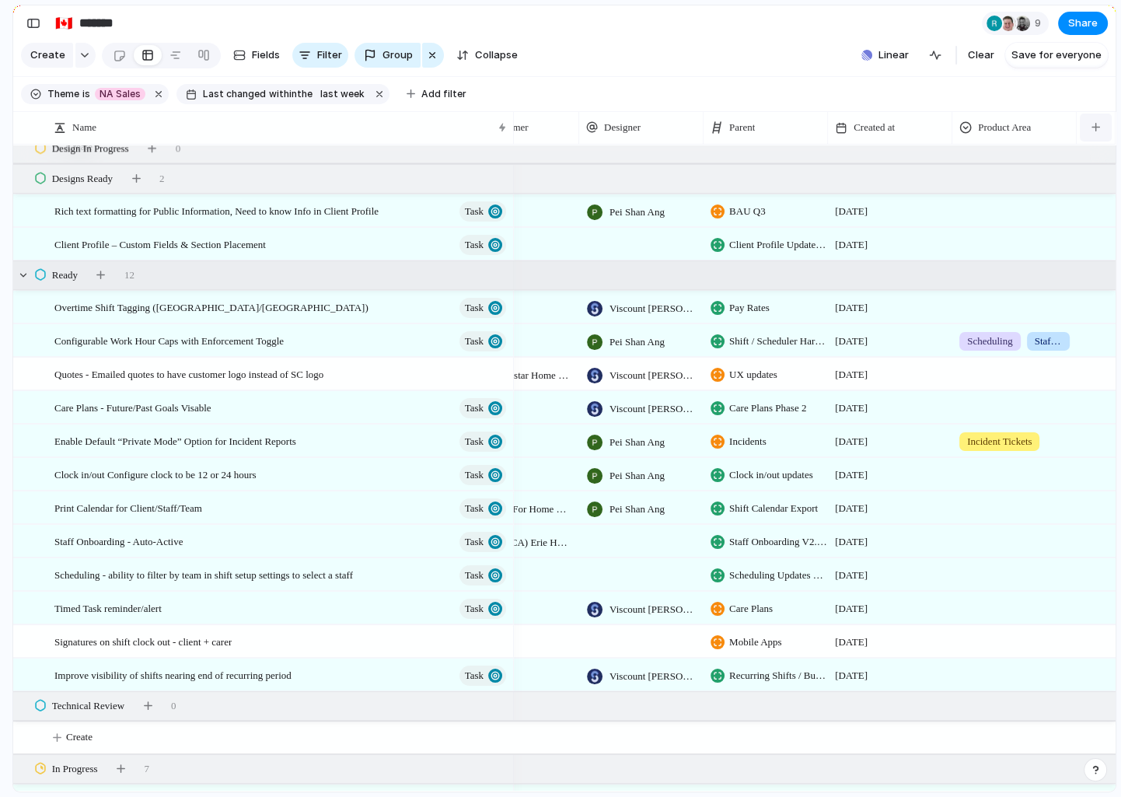
click at [1092, 130] on div "button" at bounding box center [1096, 127] width 9 height 9
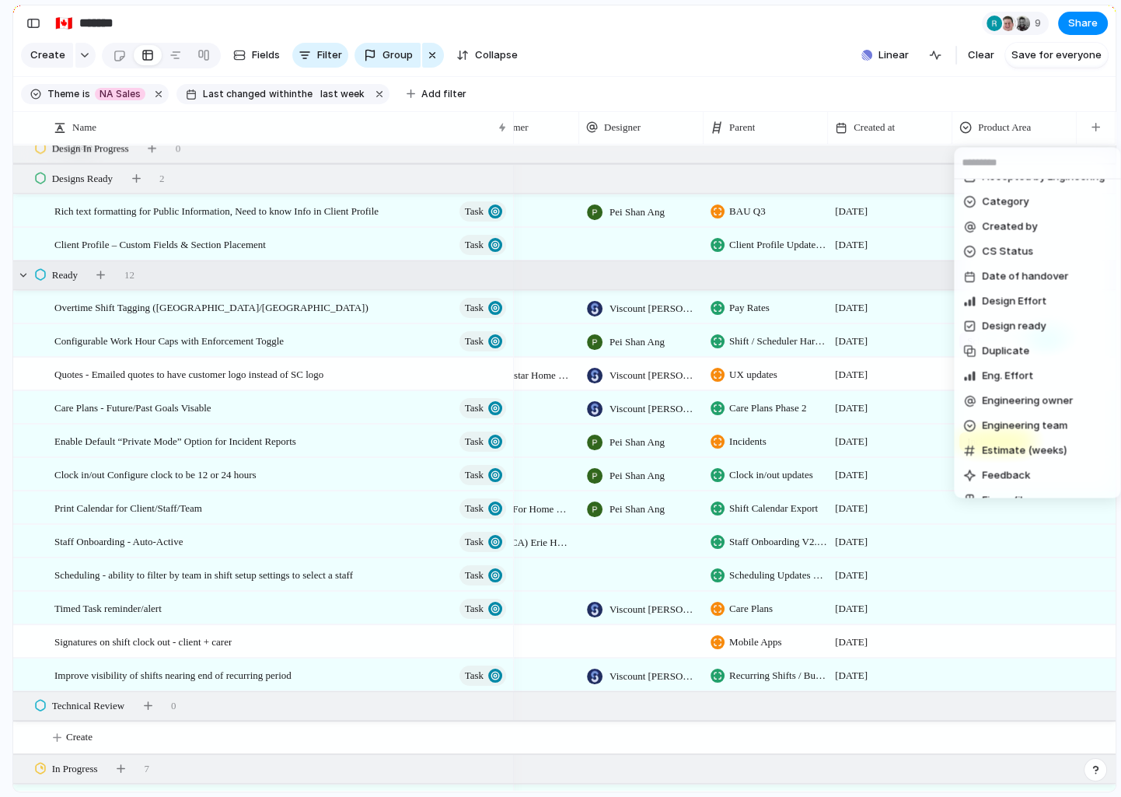
scroll to position [0, 0]
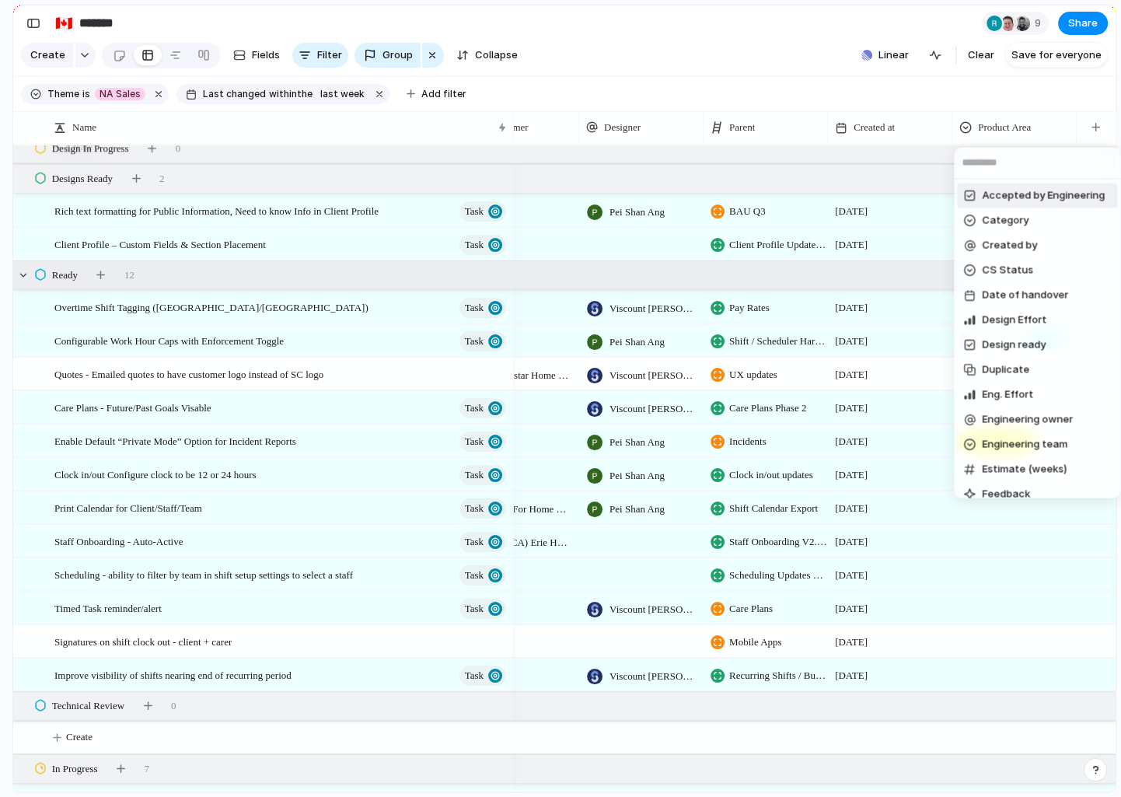
click at [1014, 196] on span "Accepted by Engineering" at bounding box center [1043, 196] width 123 height 16
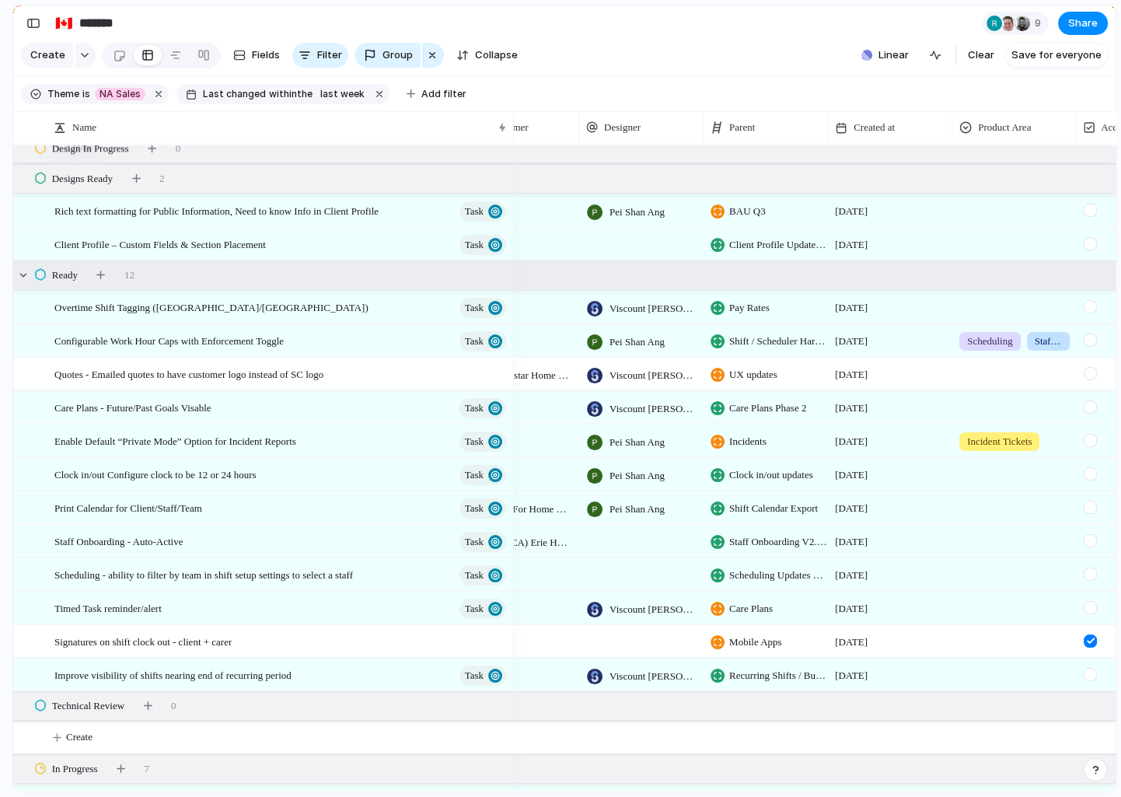
scroll to position [0, 605]
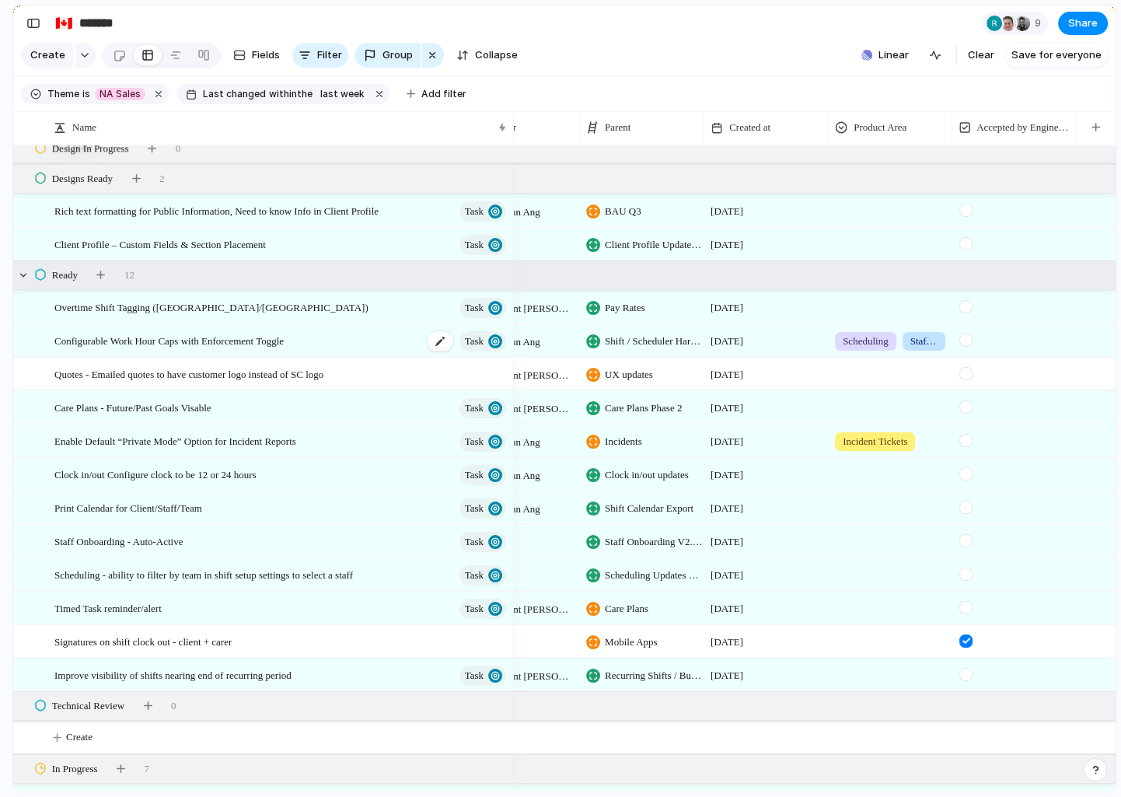
click at [284, 340] on span "Configurable Work Hour Caps with Enforcement Toggle" at bounding box center [168, 340] width 229 height 18
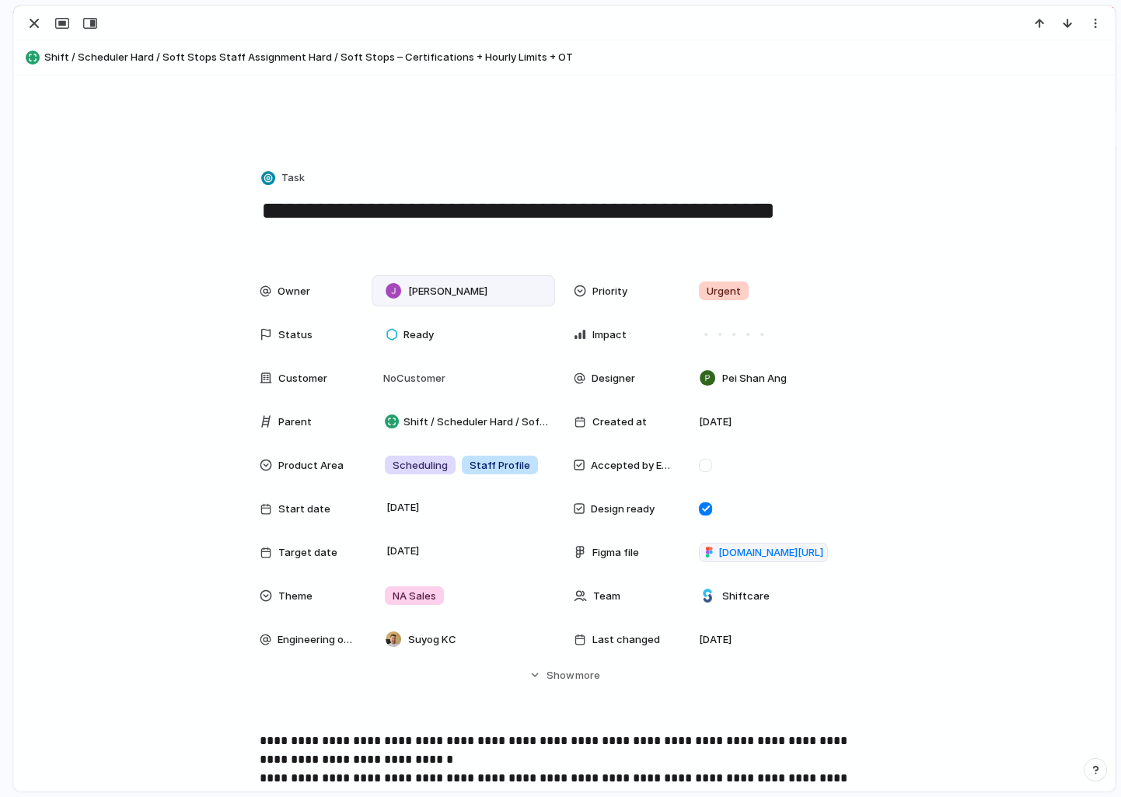
scroll to position [229, 0]
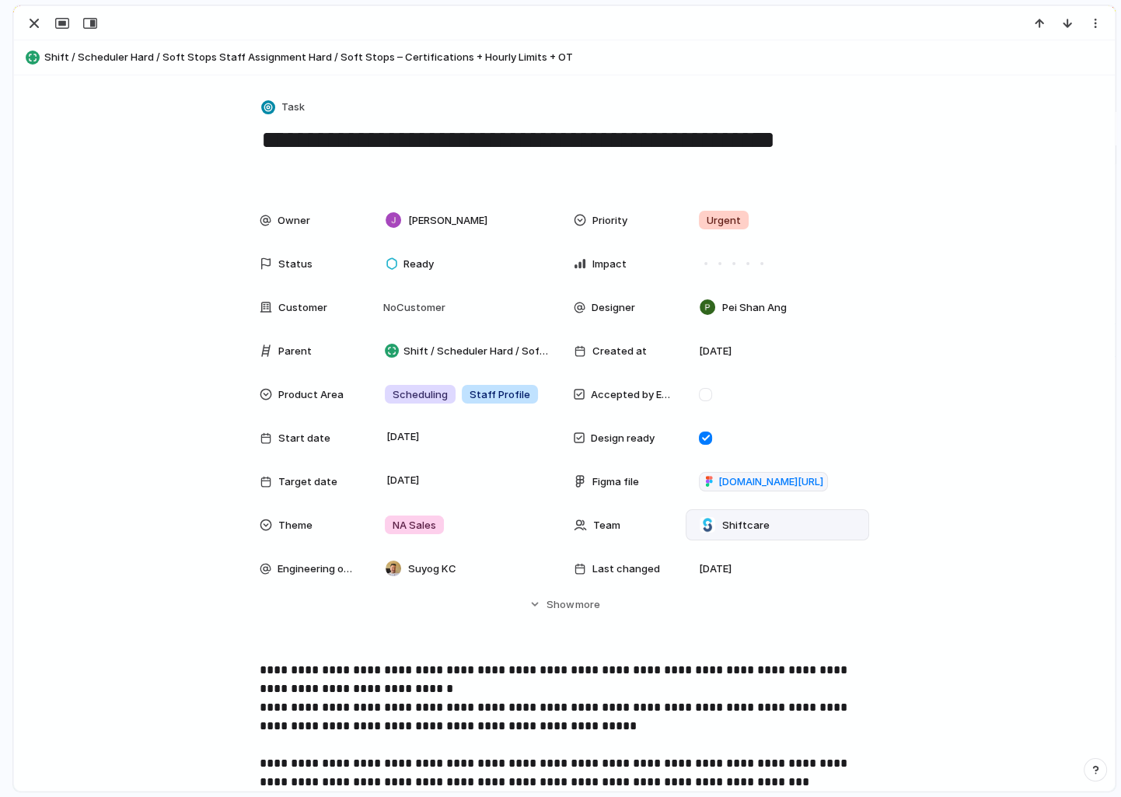
click at [748, 481] on span "[DOMAIN_NAME][URL]" at bounding box center [771, 482] width 105 height 16
click at [30, 20] on div "button" at bounding box center [34, 23] width 19 height 19
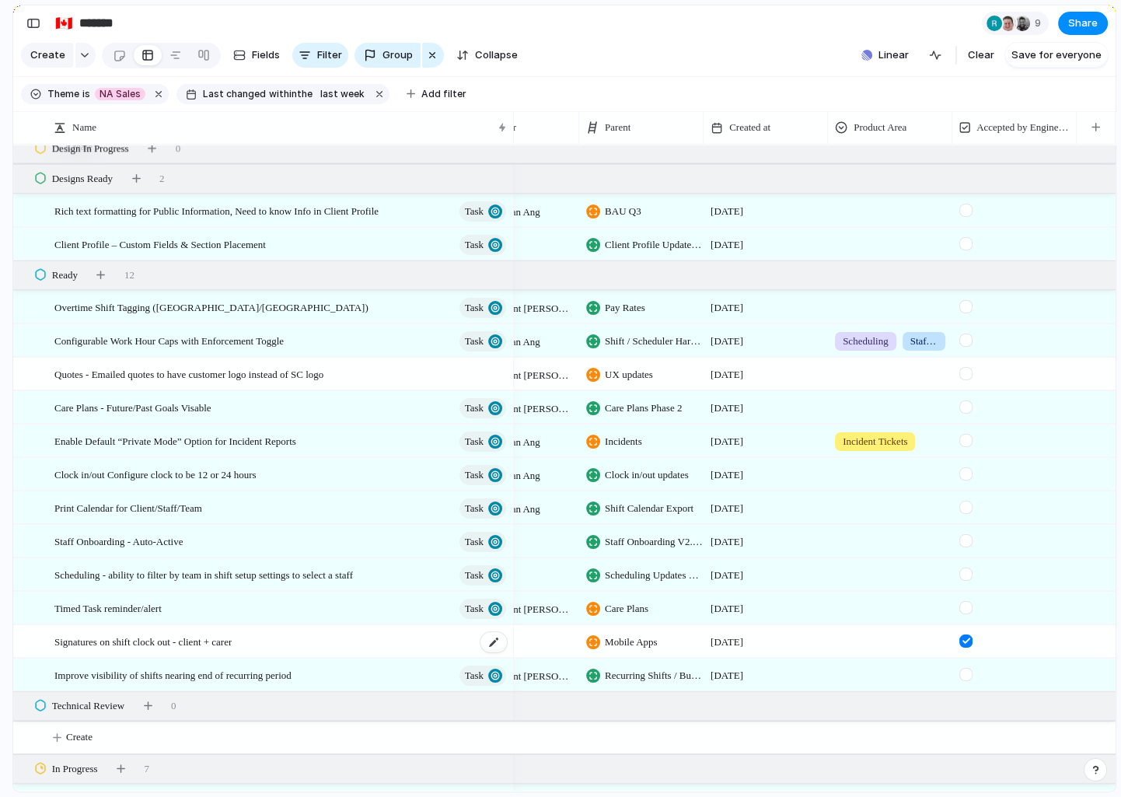
click at [196, 642] on span "Signatures on shift clock out - client + carer" at bounding box center [142, 641] width 177 height 18
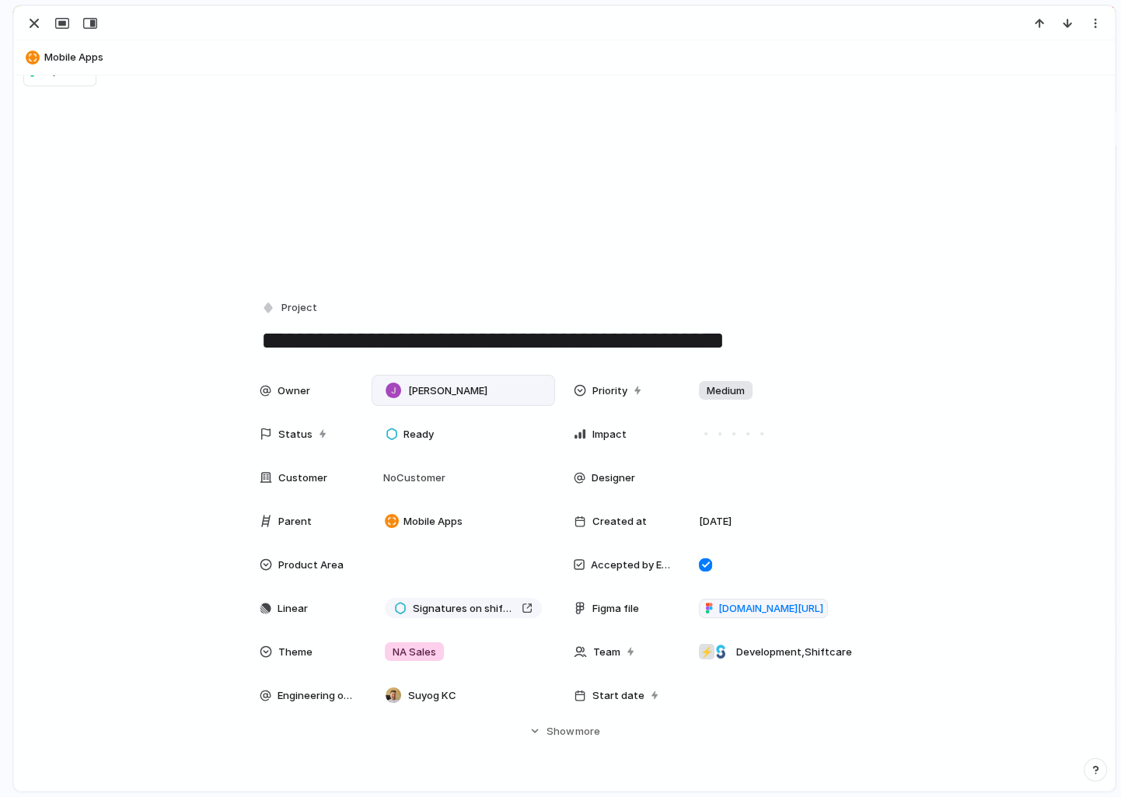
scroll to position [37, 0]
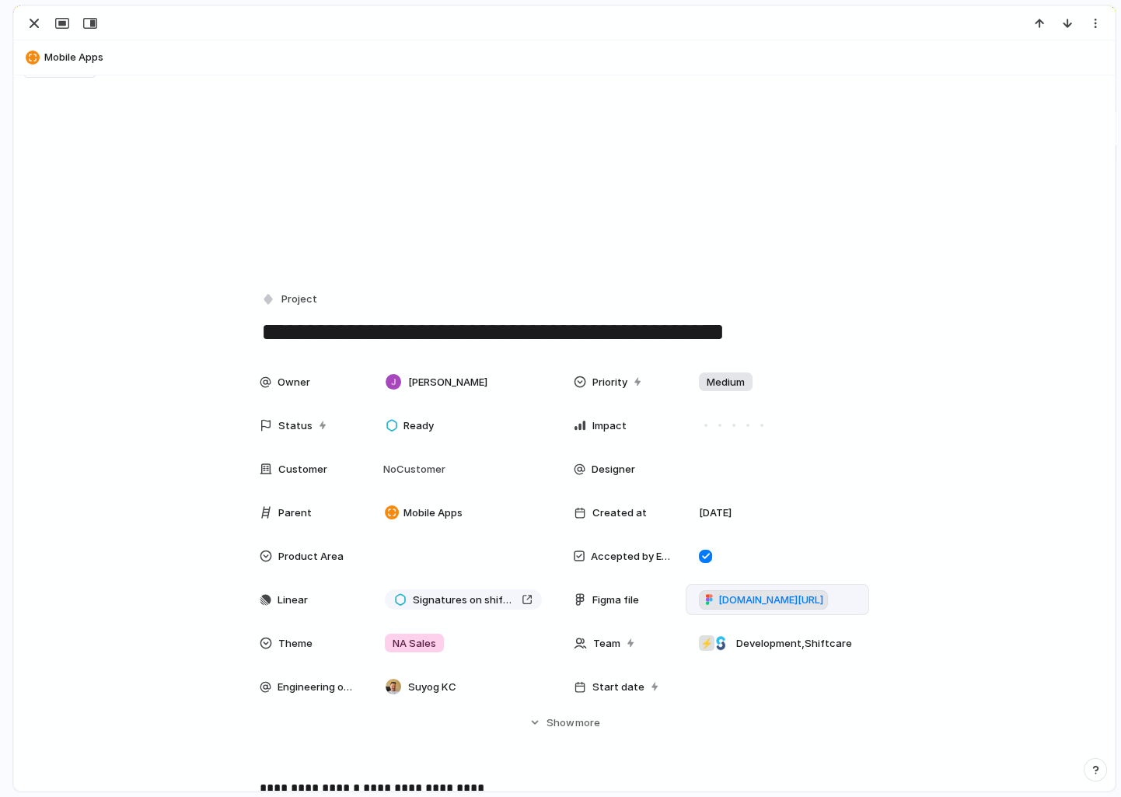
click at [758, 601] on span "[DOMAIN_NAME][URL]" at bounding box center [771, 601] width 105 height 16
click at [31, 31] on div "button" at bounding box center [34, 23] width 19 height 19
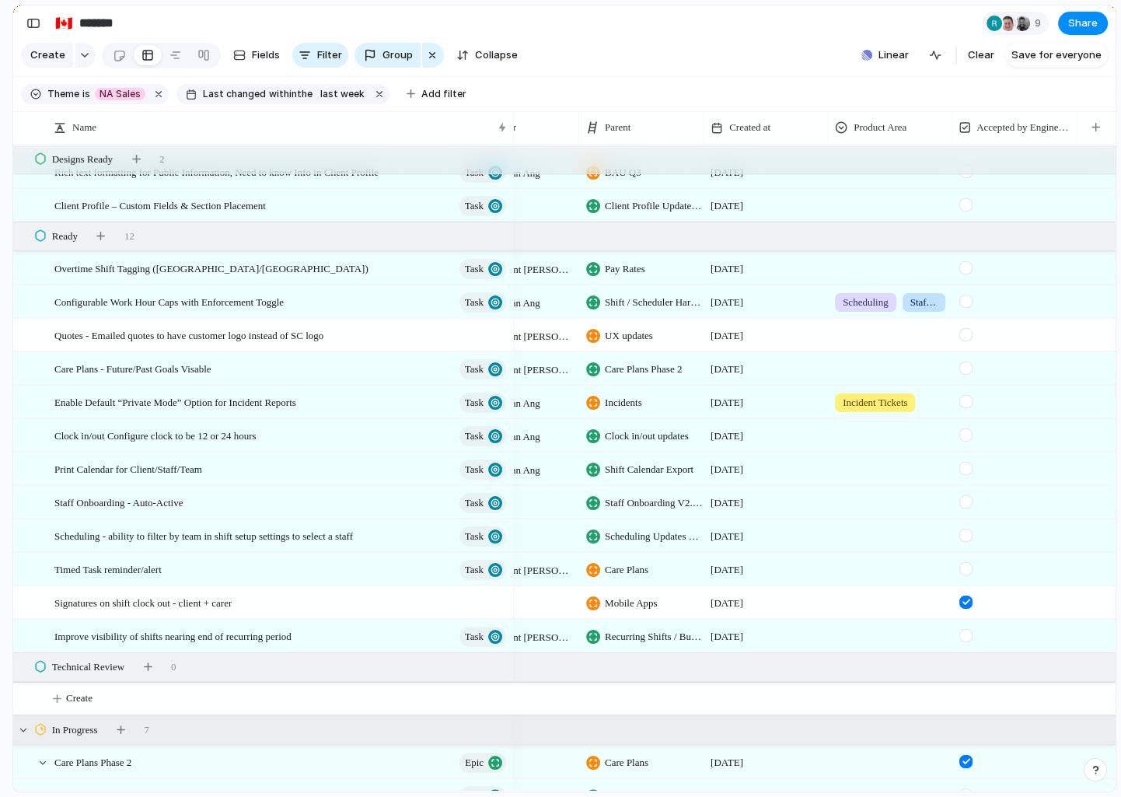
scroll to position [467, 0]
click at [155, 92] on button "button" at bounding box center [159, 94] width 20 height 20
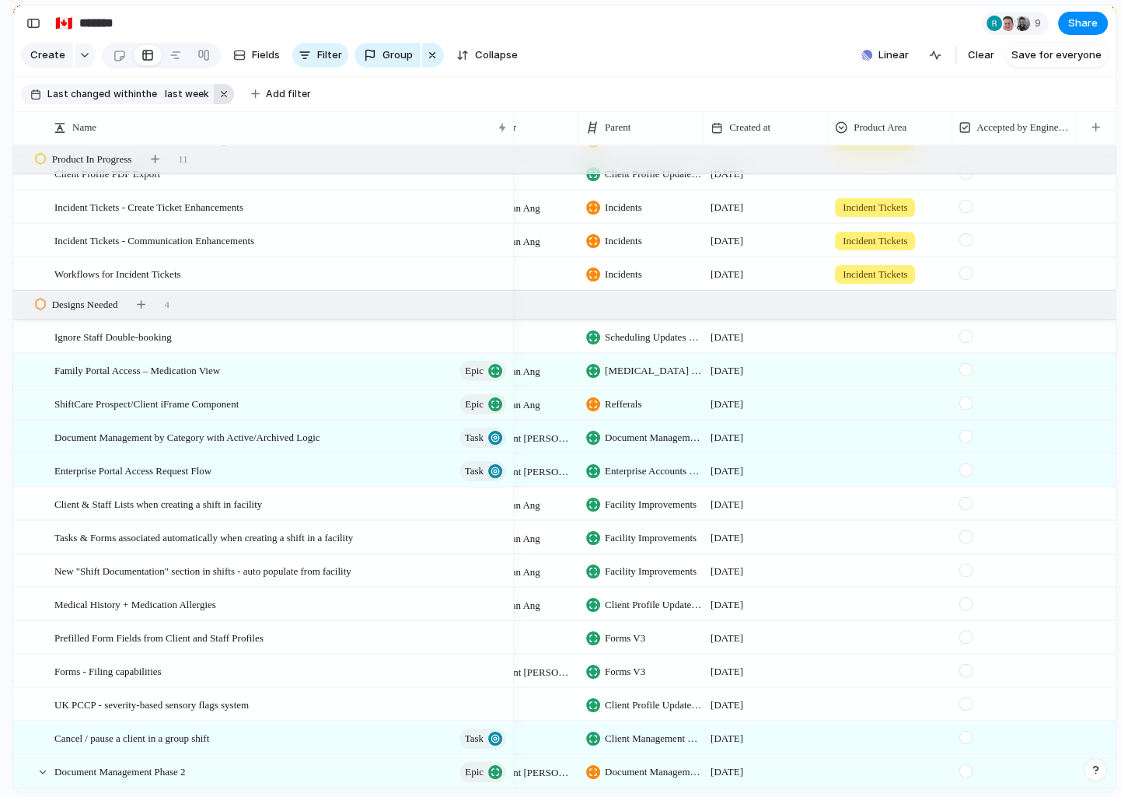
click at [214, 96] on button "button" at bounding box center [224, 94] width 20 height 20
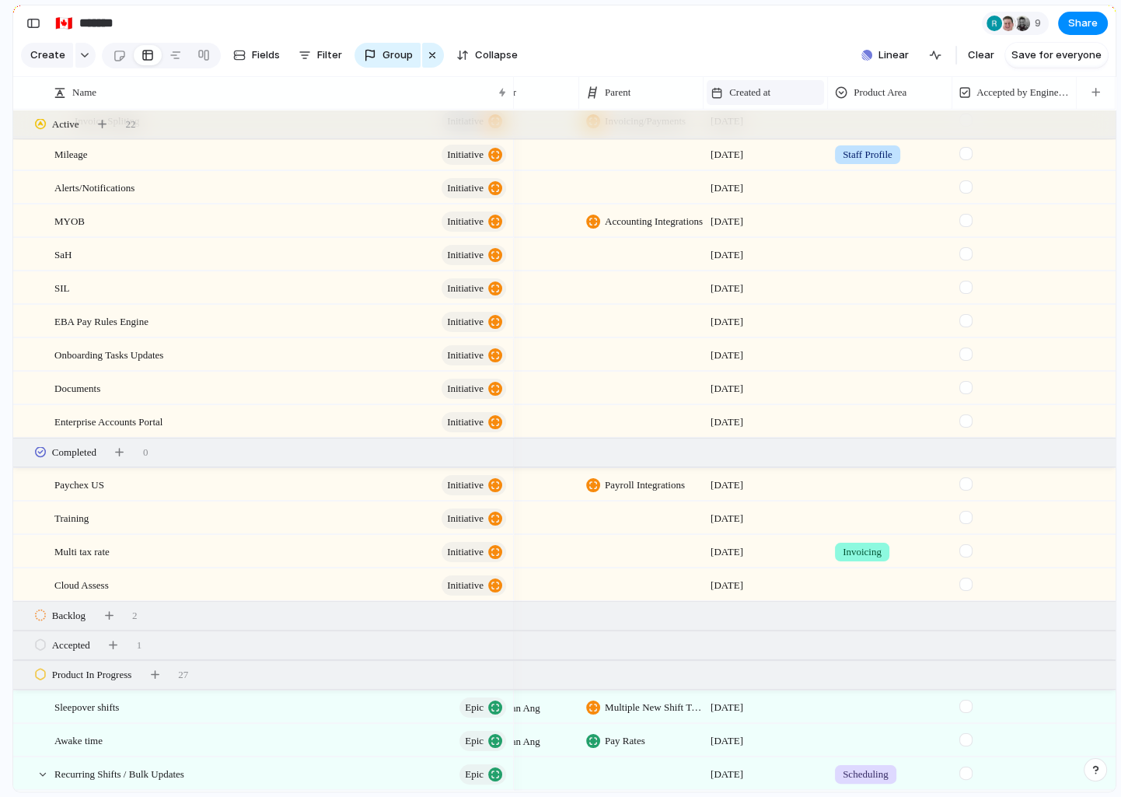
click at [771, 93] on span "Created at" at bounding box center [749, 93] width 41 height 16
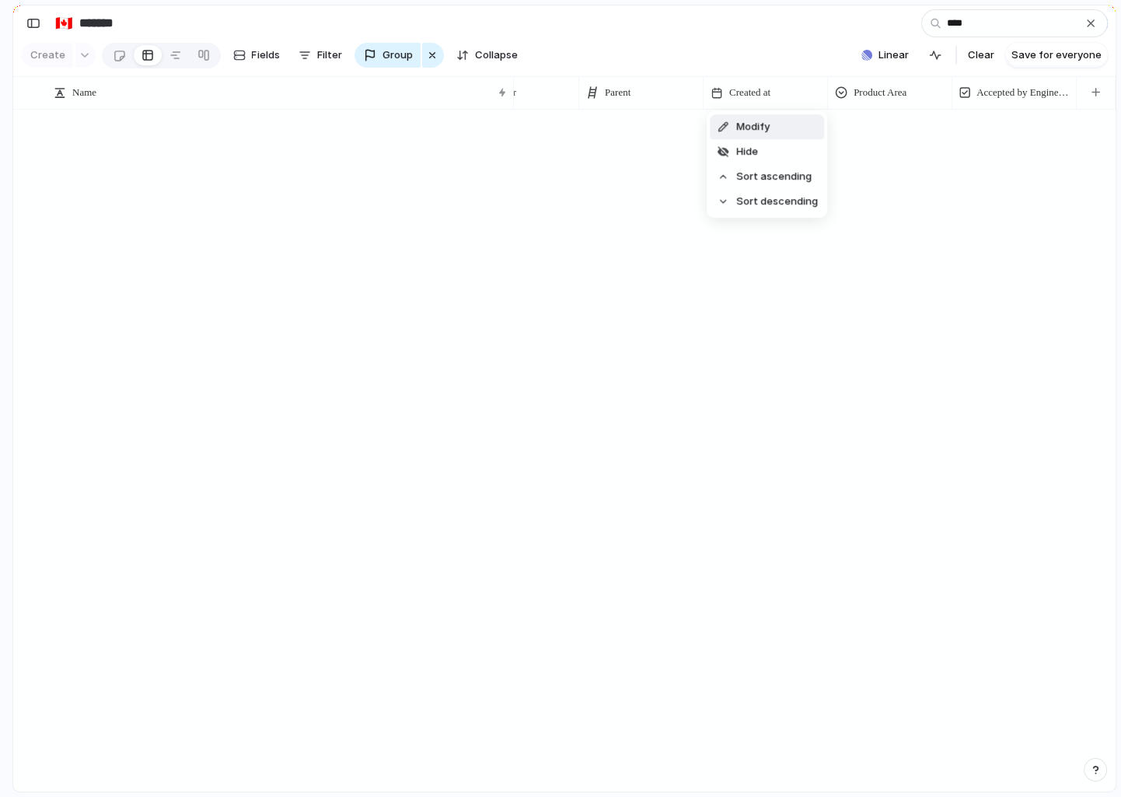
scroll to position [0, 0]
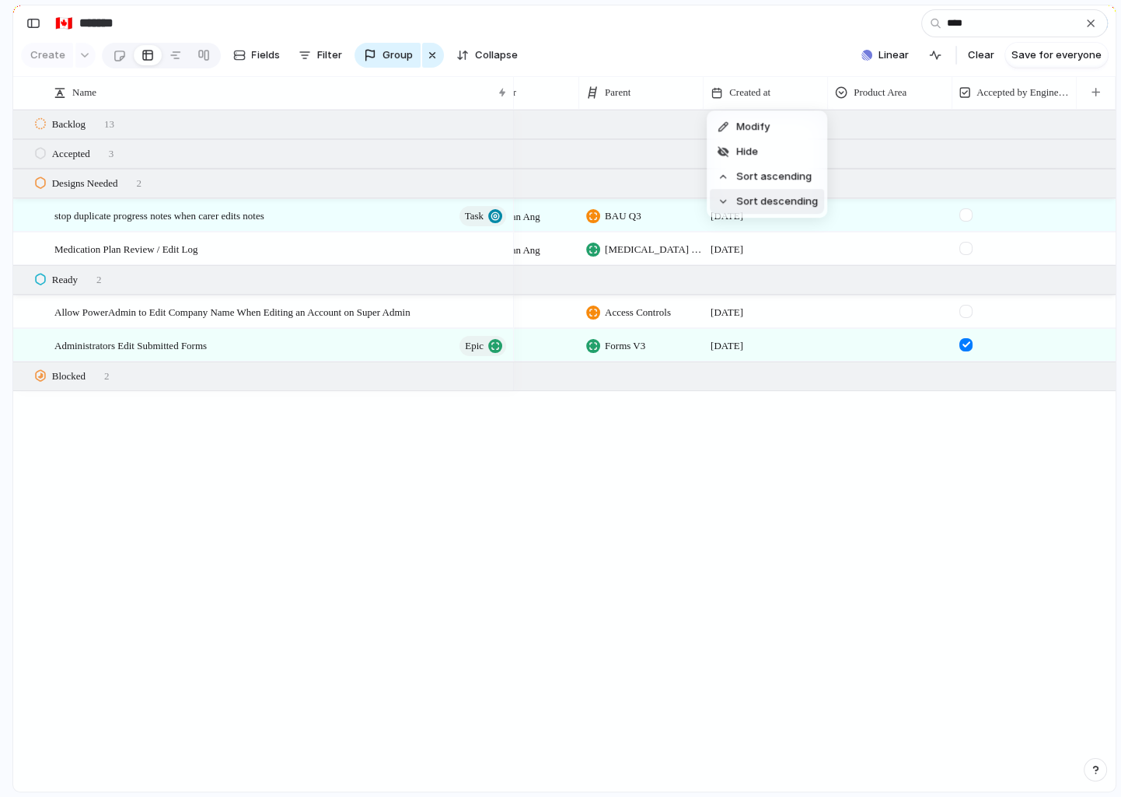
type input "****"
click at [180, 343] on div "Modify Hide Sort ascending Sort descending" at bounding box center [560, 398] width 1121 height 797
click at [207, 343] on span "Administrators Edit Submitted Forms" at bounding box center [130, 345] width 152 height 18
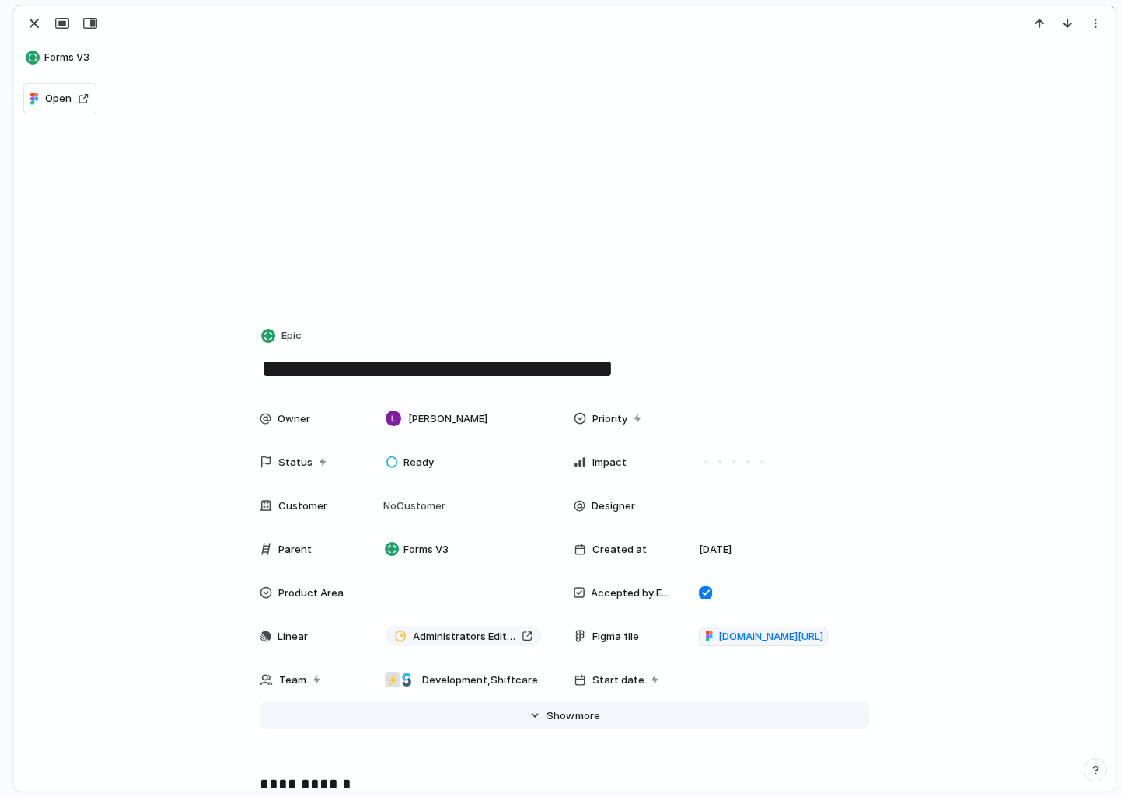
click at [589, 715] on span "more" at bounding box center [587, 716] width 25 height 16
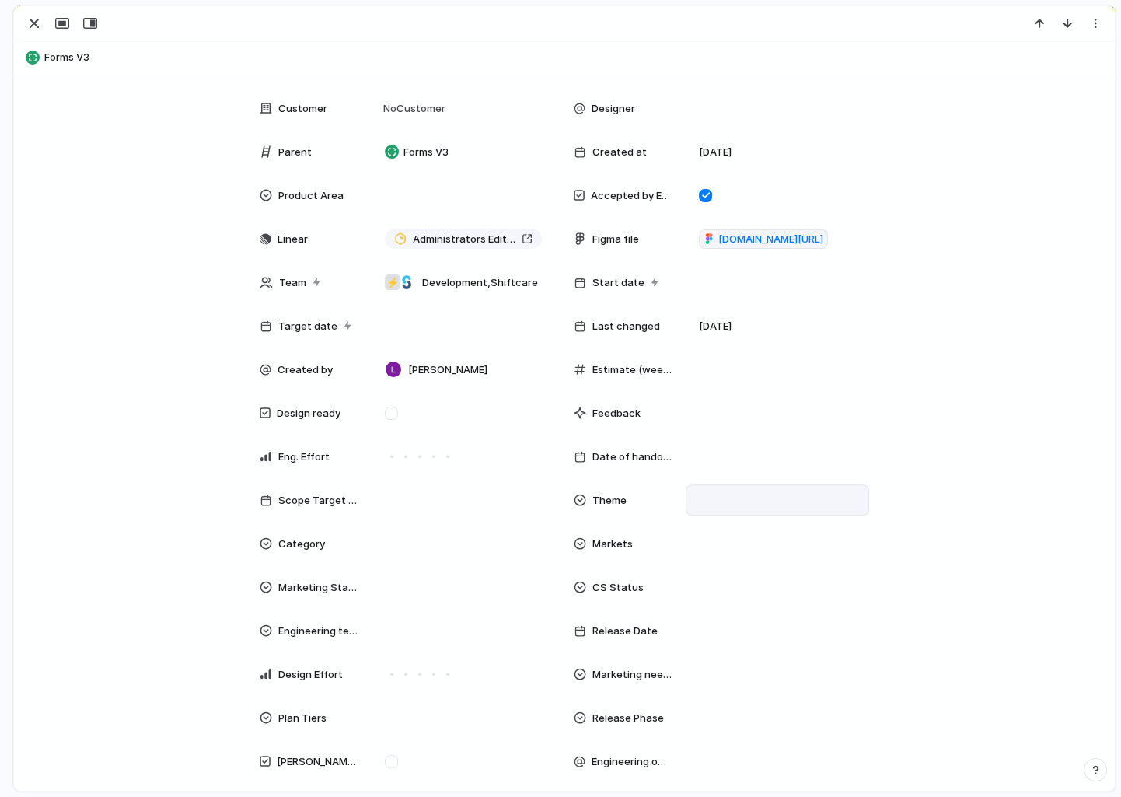
click at [715, 500] on div at bounding box center [778, 499] width 170 height 17
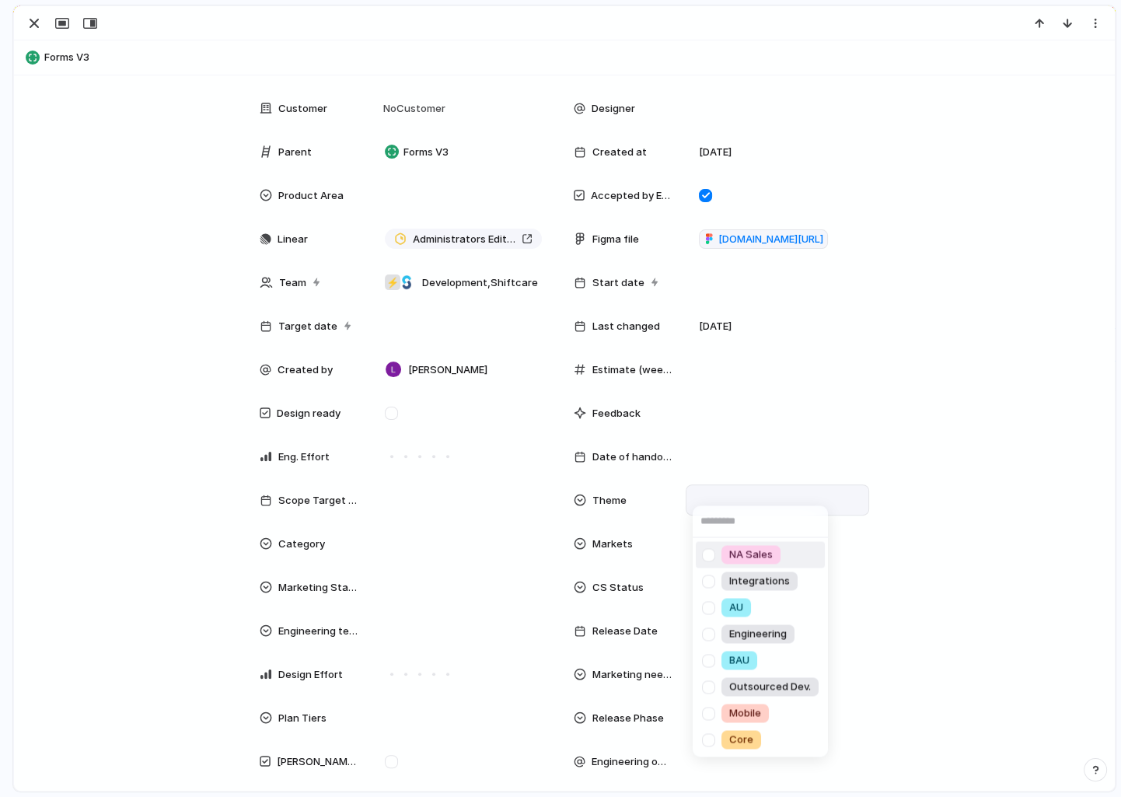
click at [715, 550] on div at bounding box center [708, 554] width 27 height 27
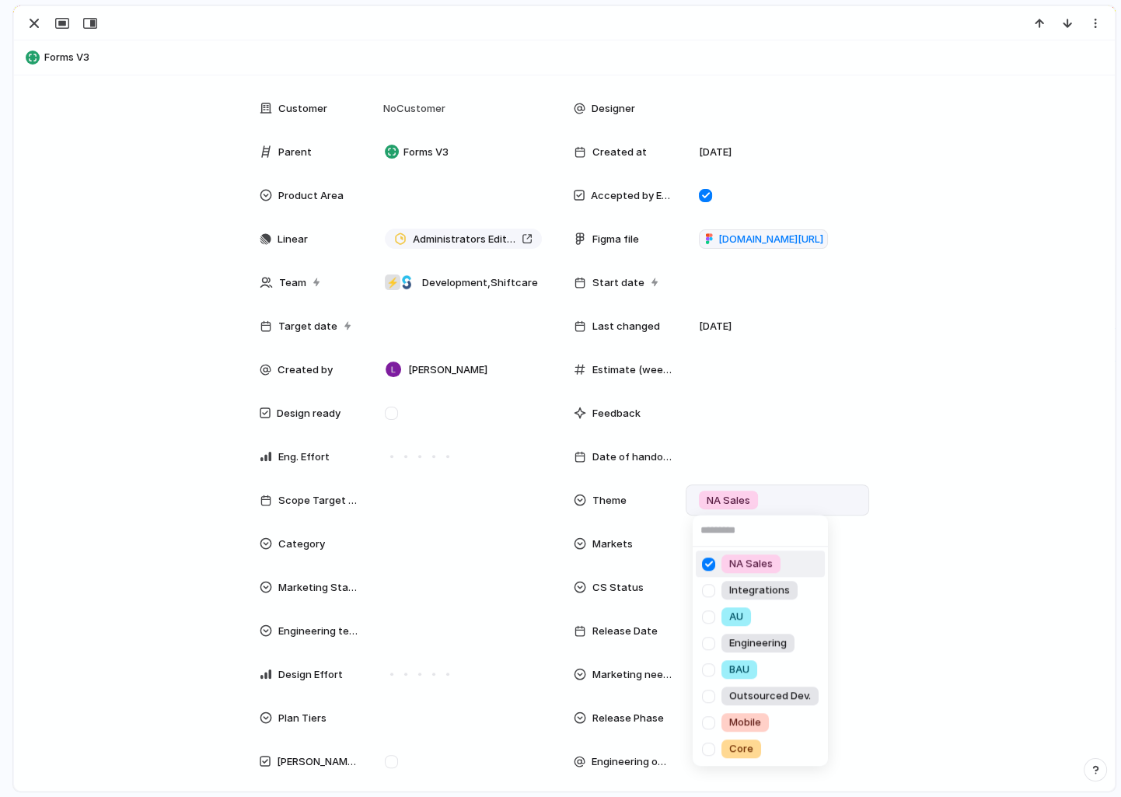
click at [945, 577] on div "NA Sales Integrations AU Engineering BAU Outsourced Dev. Mobile Core" at bounding box center [560, 398] width 1121 height 797
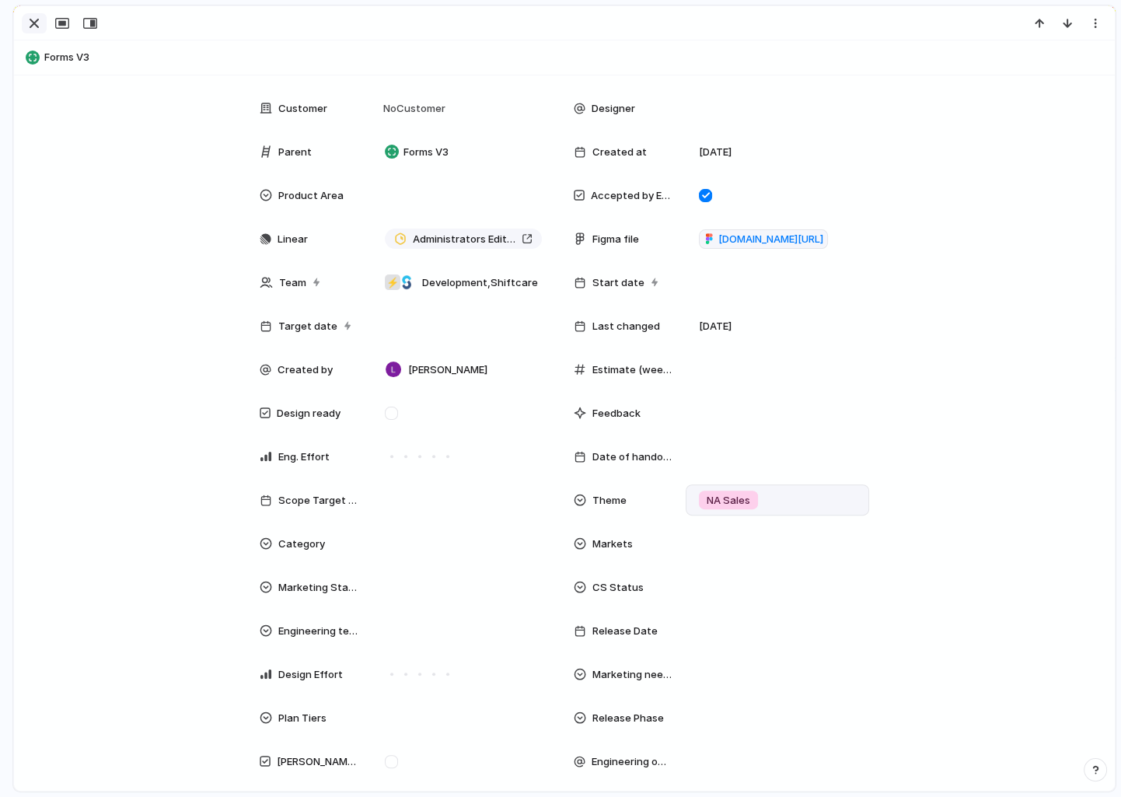
click at [39, 17] on div "button" at bounding box center [34, 23] width 19 height 19
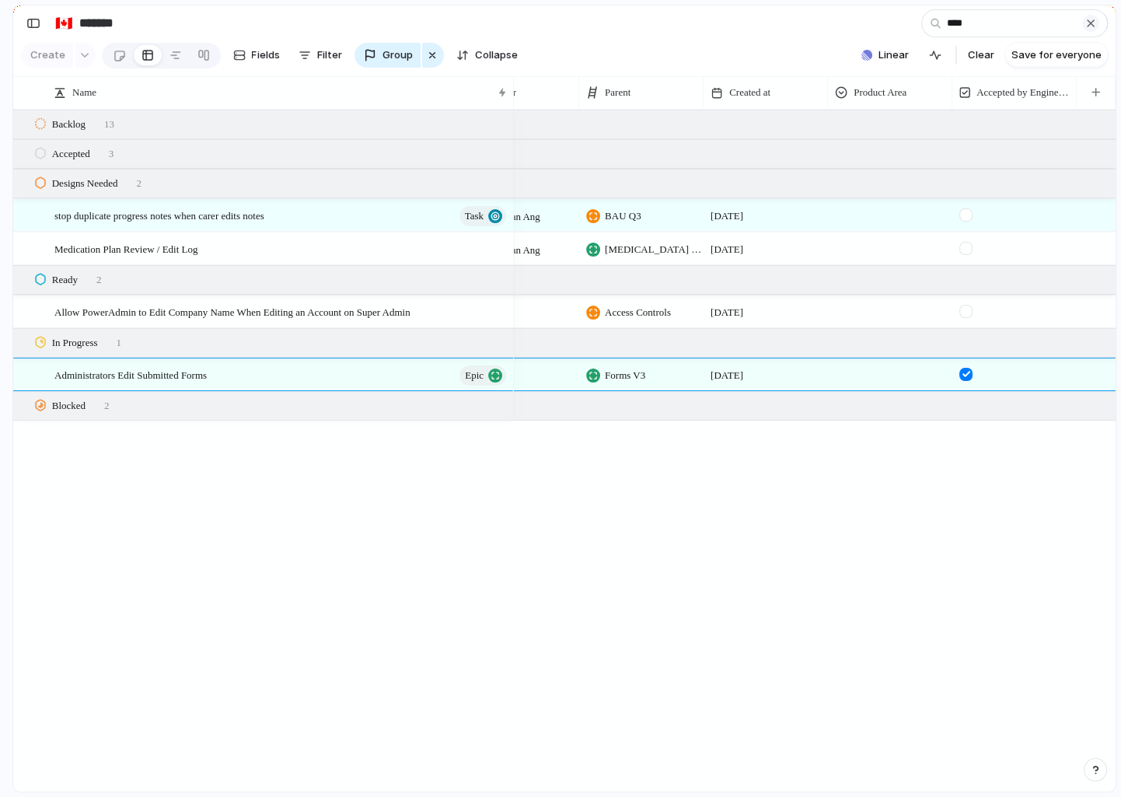
click at [1093, 26] on div "button" at bounding box center [1091, 23] width 12 height 12
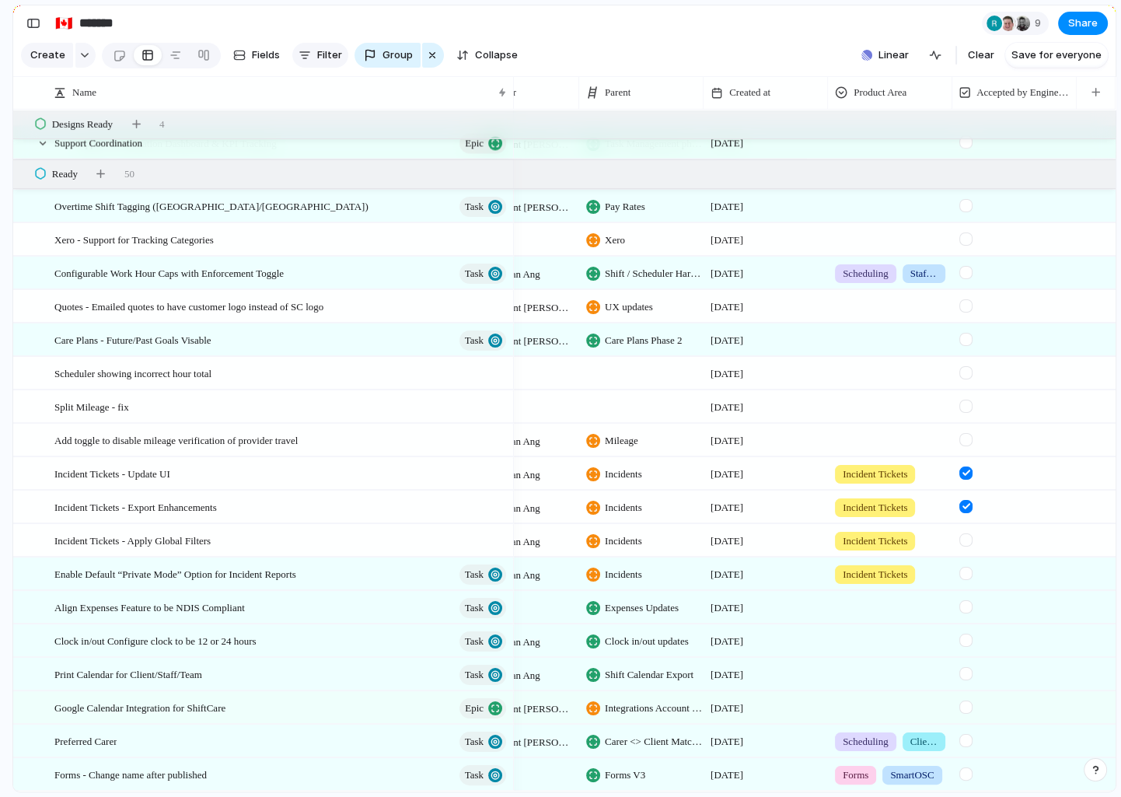
click at [305, 54] on div "button" at bounding box center [305, 55] width 12 height 12
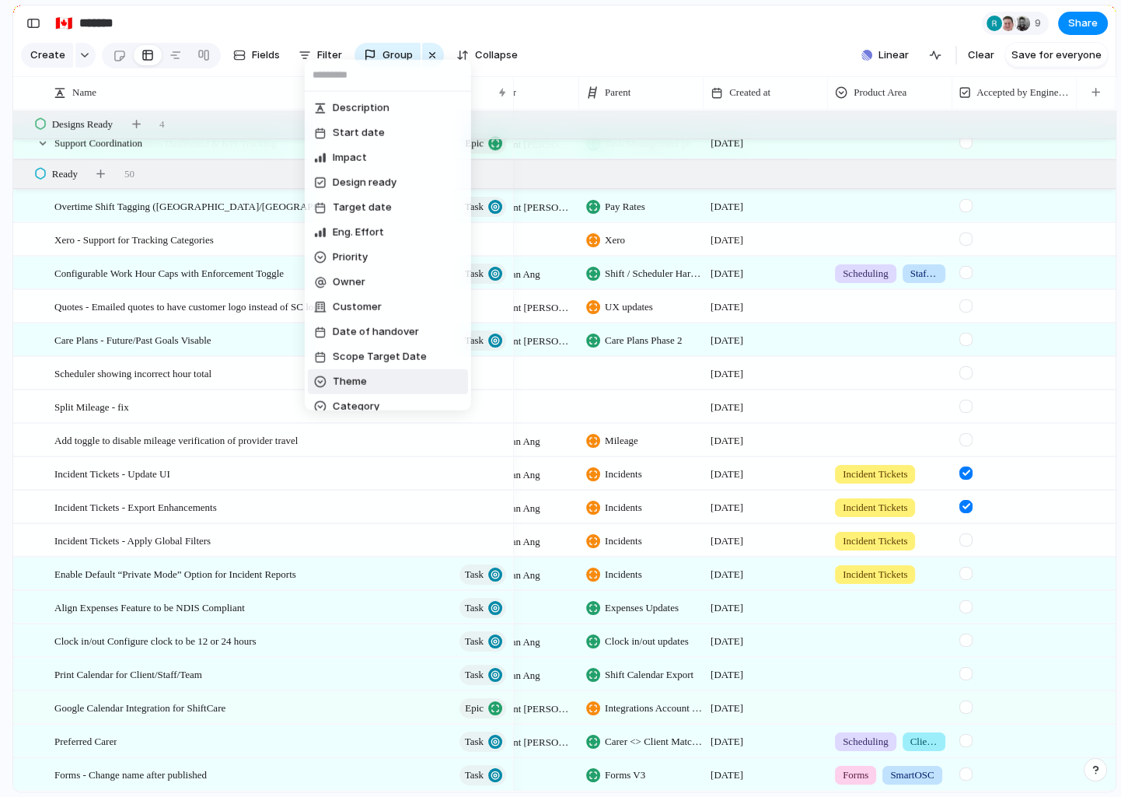
click at [340, 379] on span "Theme" at bounding box center [350, 382] width 34 height 16
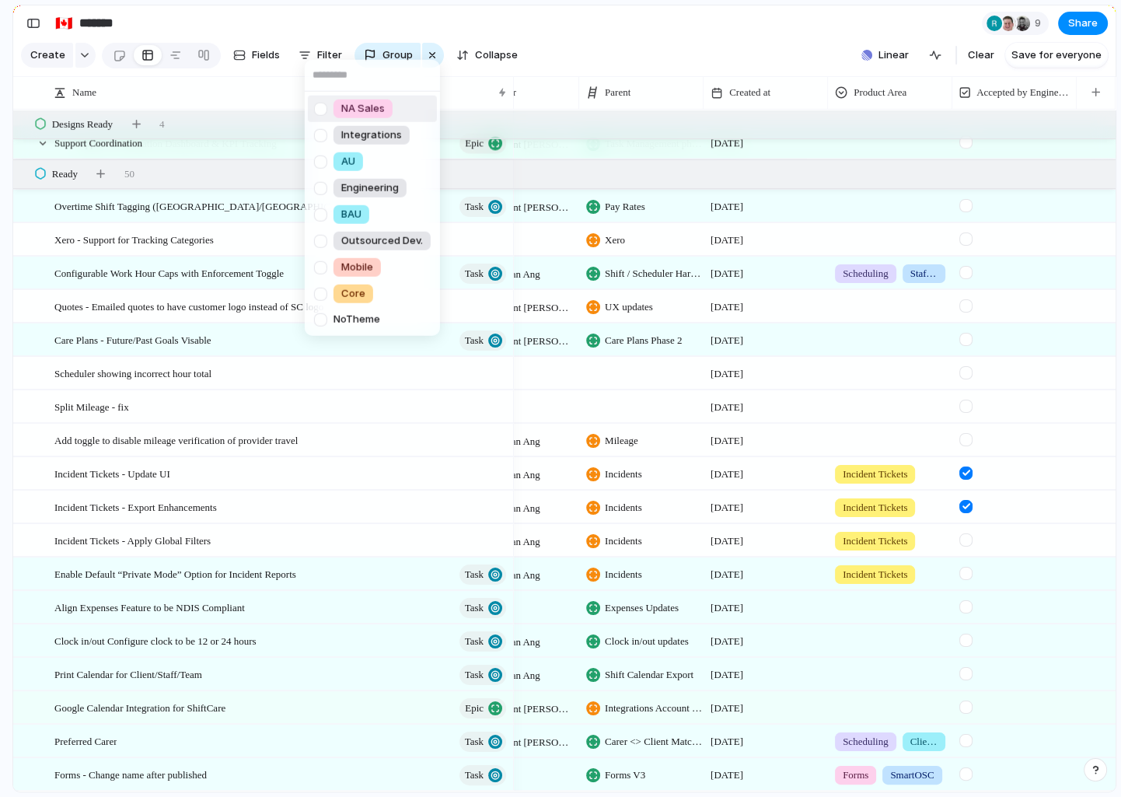
click at [363, 103] on span "NA Sales" at bounding box center [363, 109] width 44 height 16
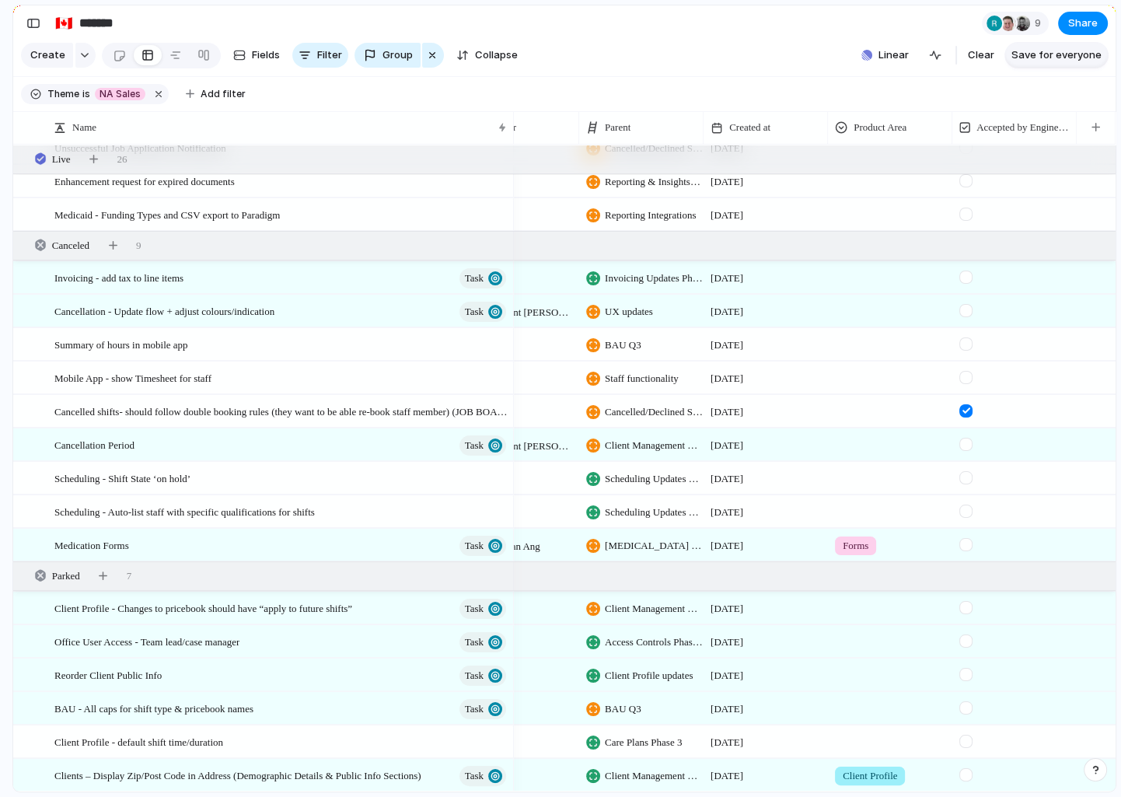
click at [1058, 53] on span "Save for everyone" at bounding box center [1057, 55] width 90 height 16
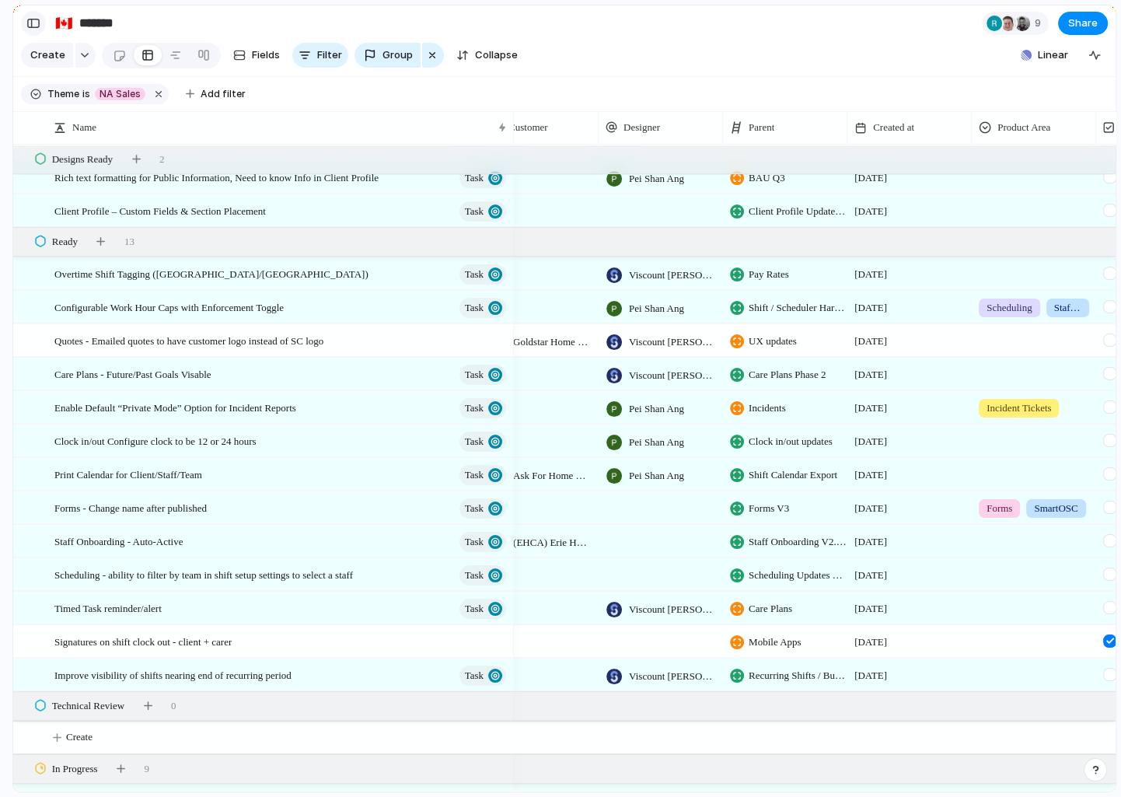
click at [30, 26] on div "button" at bounding box center [33, 23] width 14 height 11
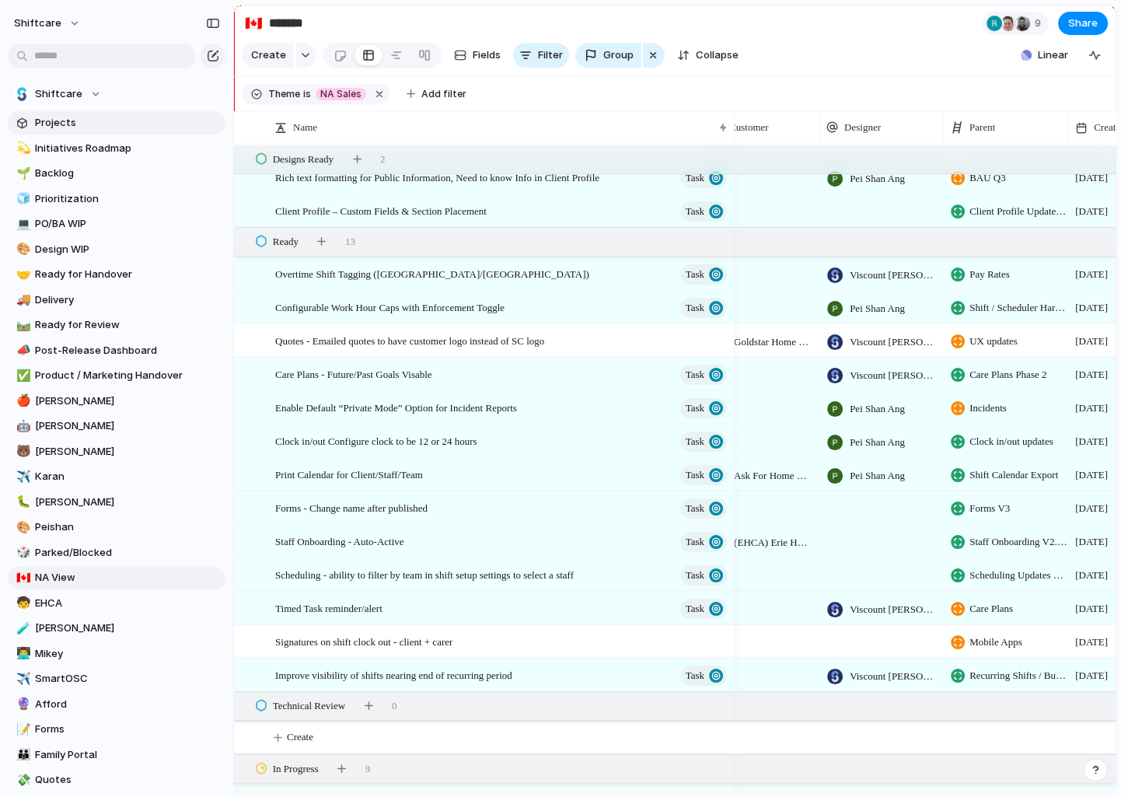
click at [62, 120] on span "Projects" at bounding box center [127, 123] width 185 height 16
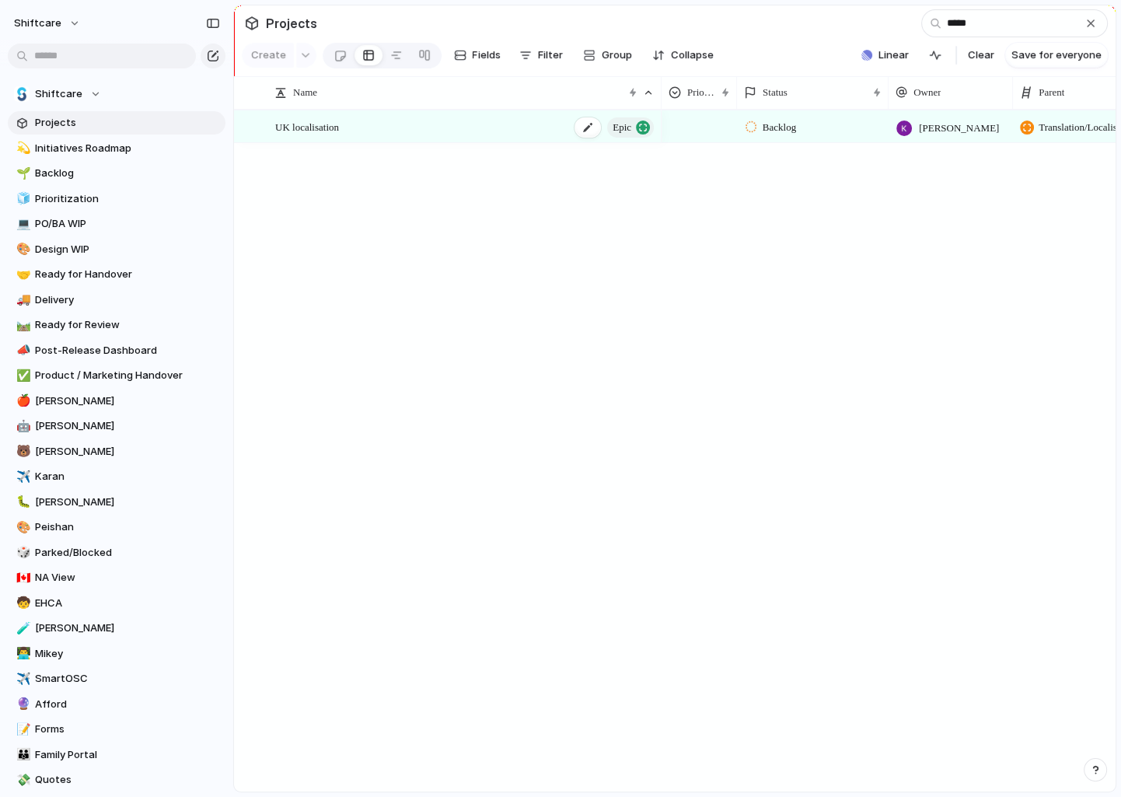
type input "*****"
click at [445, 126] on div "UK localisation Epic" at bounding box center [465, 127] width 381 height 32
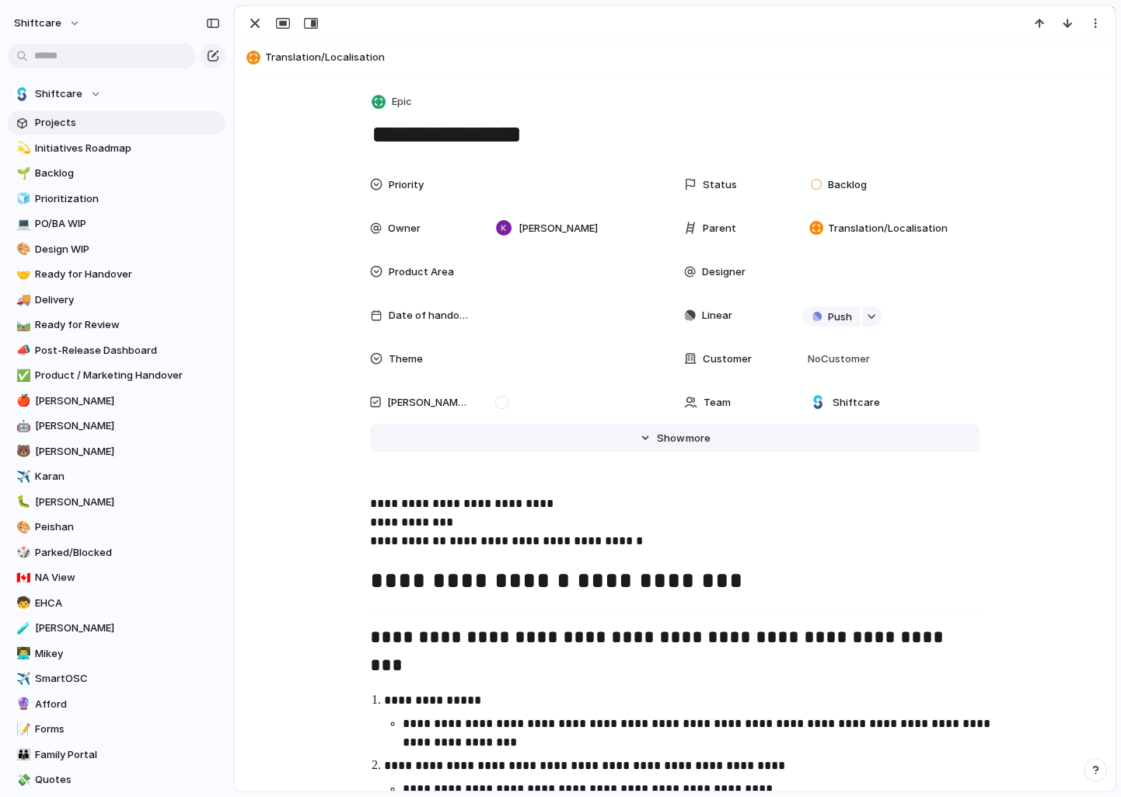
click at [691, 426] on button "Hide Show more" at bounding box center [675, 438] width 610 height 28
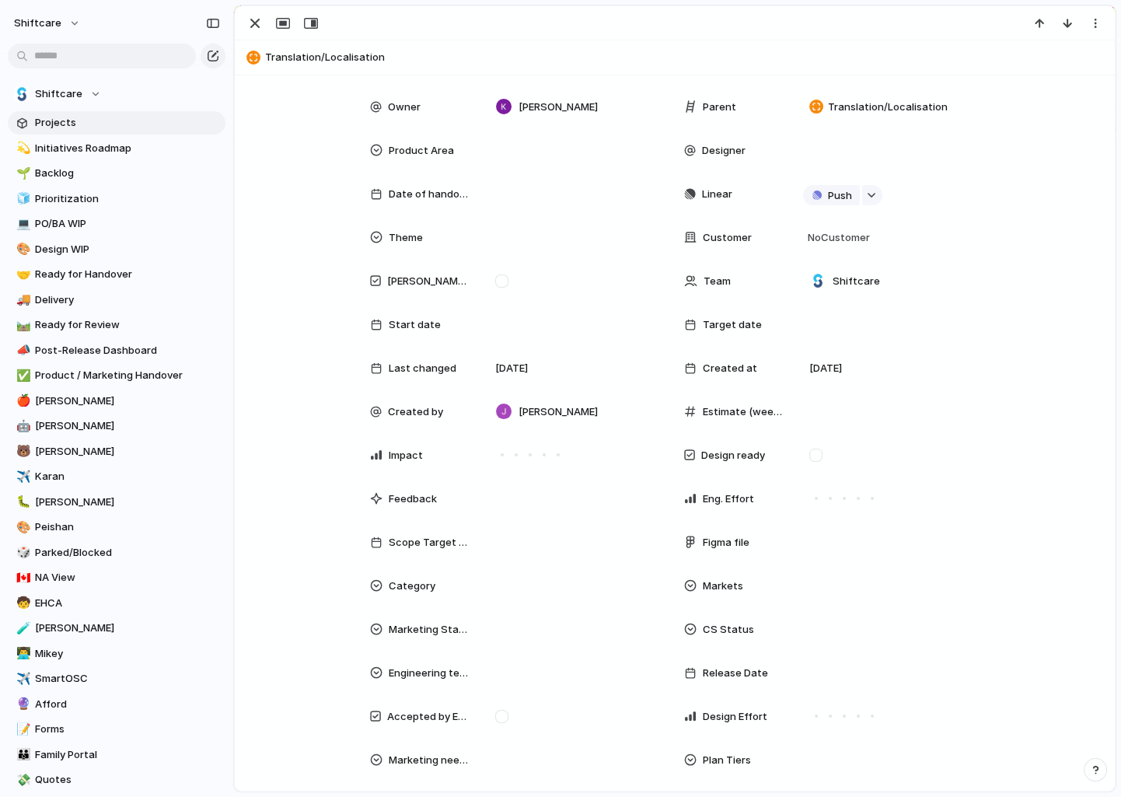
scroll to position [122, 0]
click at [519, 323] on div at bounding box center [574, 323] width 170 height 17
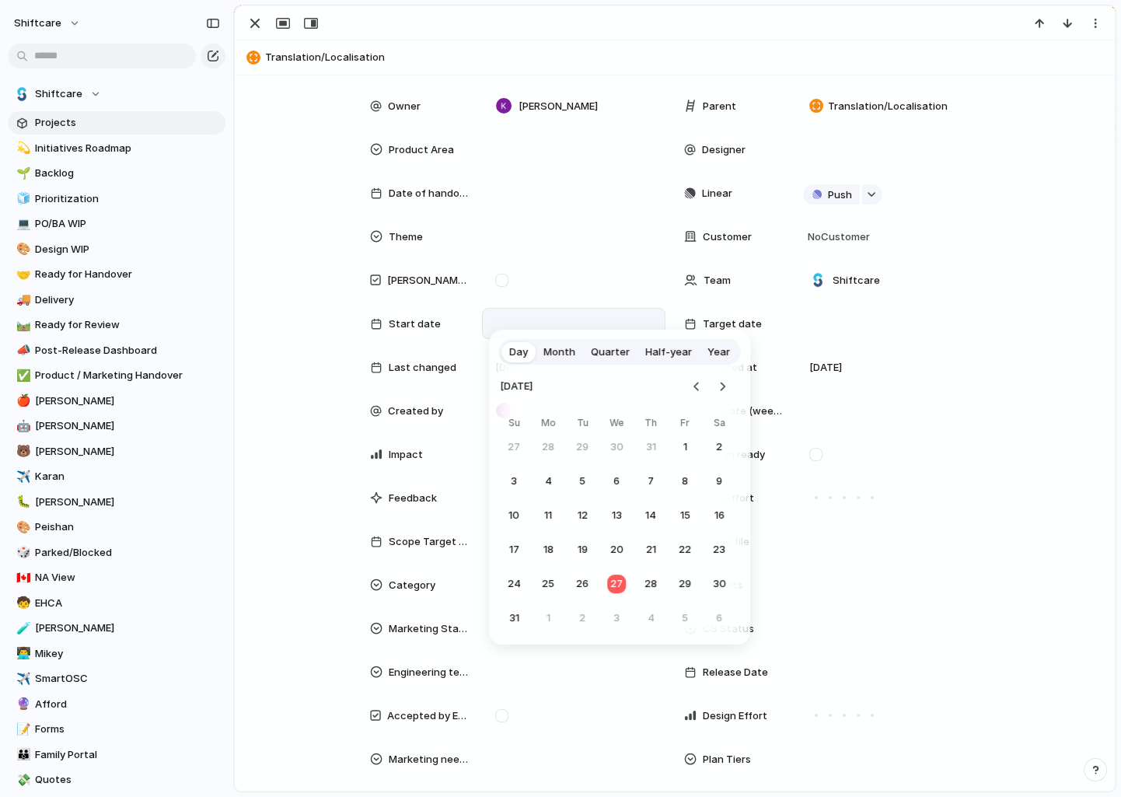
click at [530, 586] on tr "24 25 26 27 28 29 30" at bounding box center [616, 584] width 233 height 28
click at [543, 583] on button "25" at bounding box center [548, 584] width 28 height 28
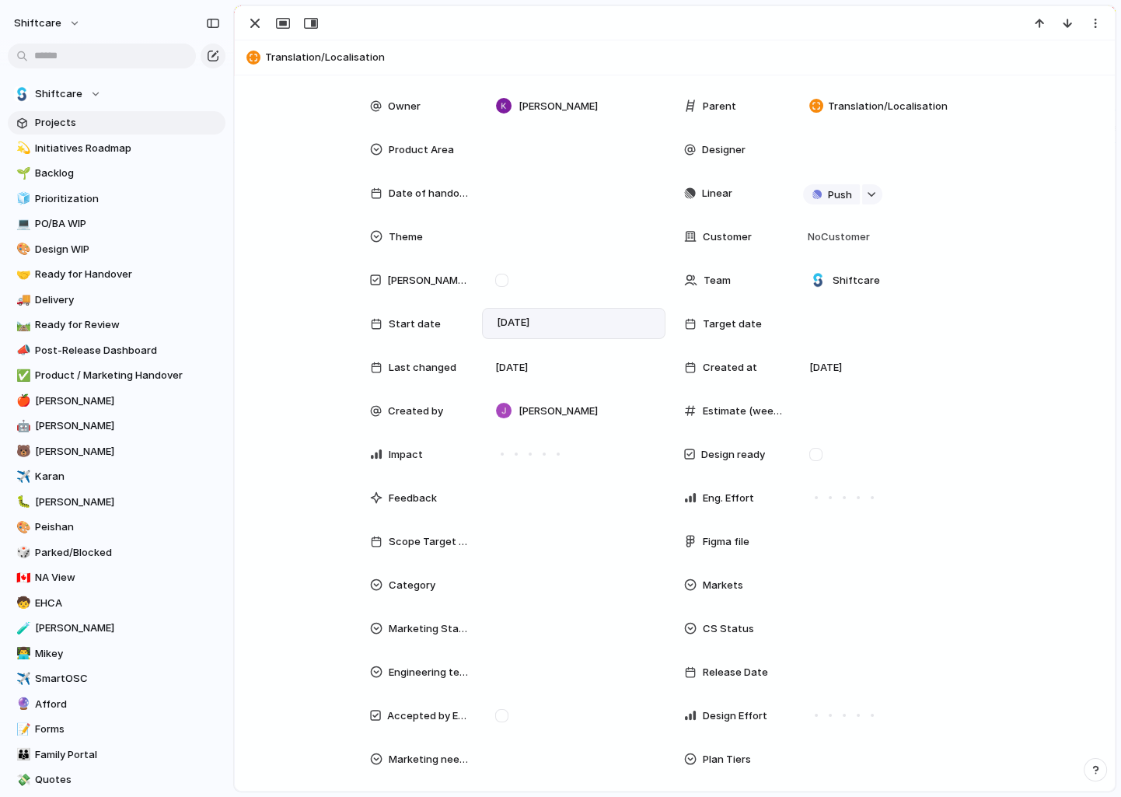
click at [572, 326] on div "[DATE]" at bounding box center [574, 323] width 170 height 17
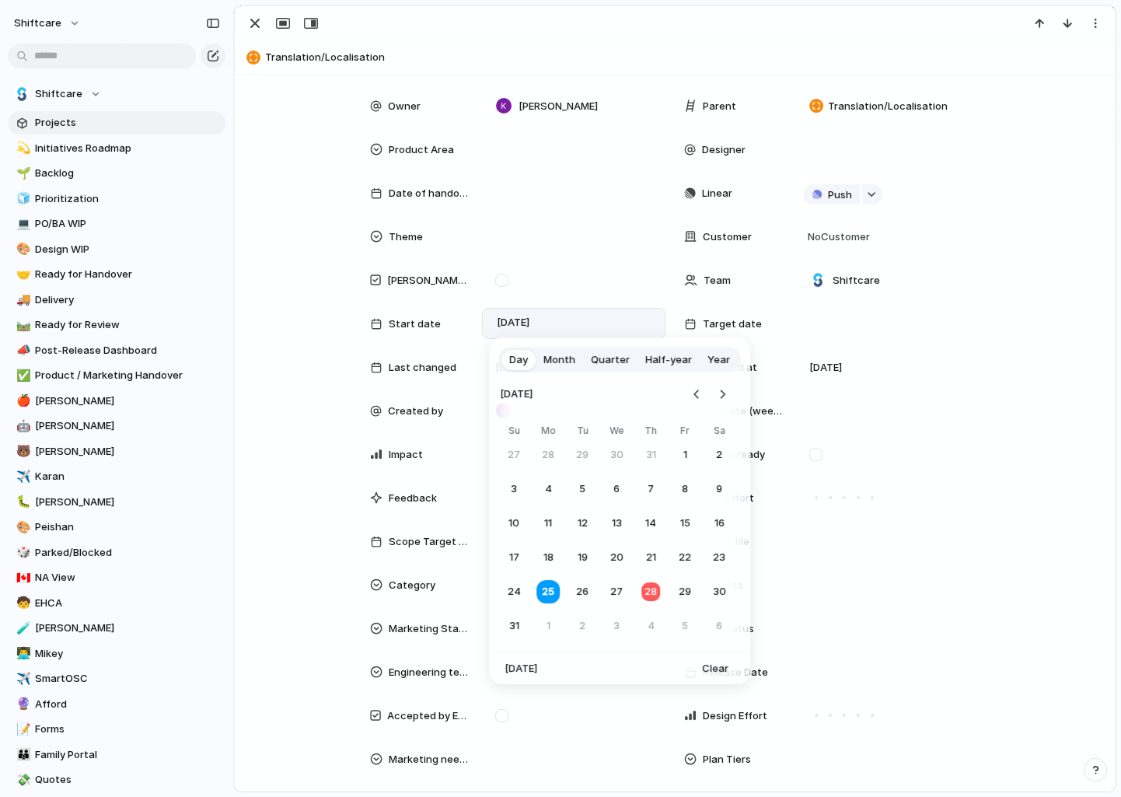
click at [859, 303] on div "Day Month Quarter Half-year Year [DATE] Su Mo Tu We Th Fr Sa 27 28 29 30 31 1 2…" at bounding box center [560, 398] width 1121 height 797
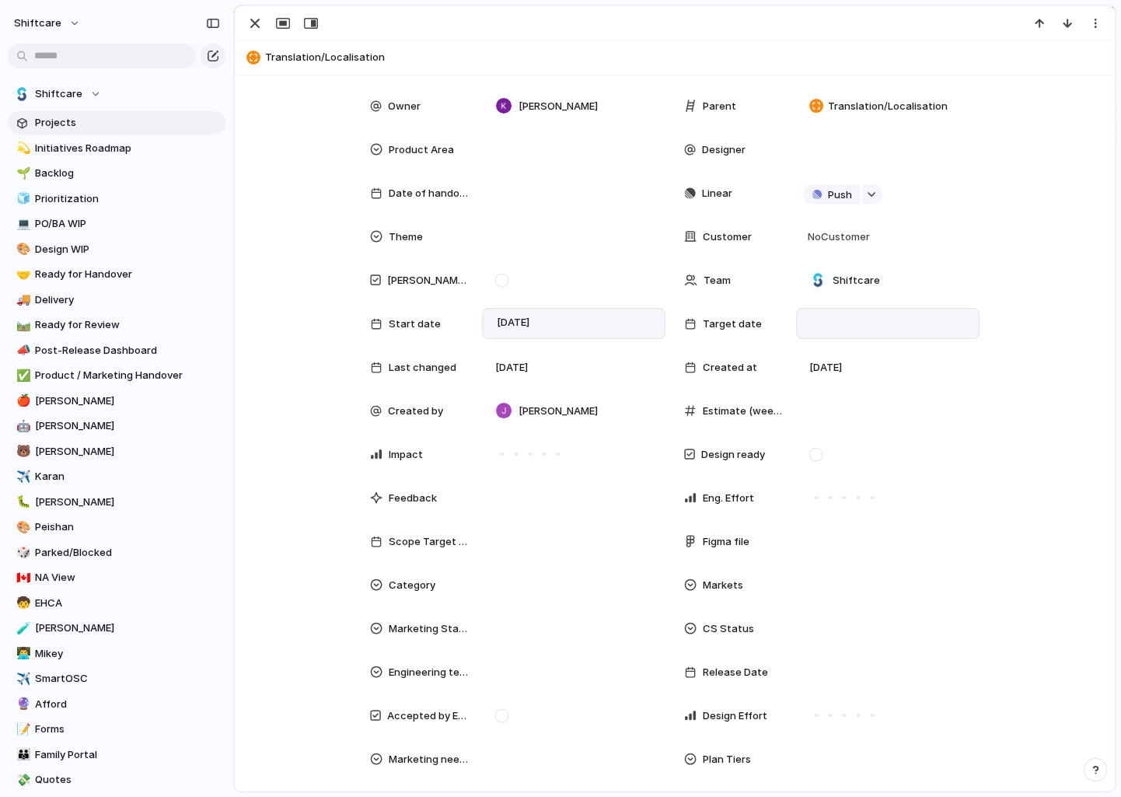
click at [845, 313] on div at bounding box center [888, 323] width 184 height 31
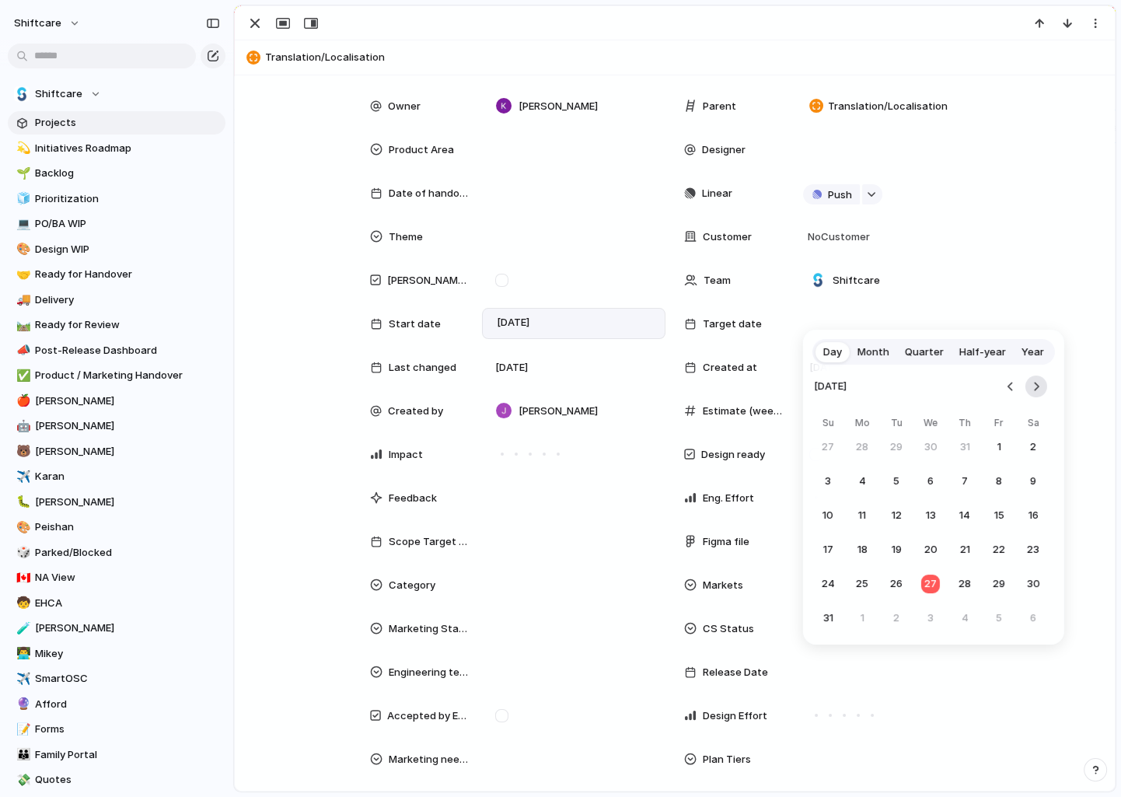
click at [1030, 384] on button "Go to the Next Month" at bounding box center [1037, 387] width 22 height 22
click at [901, 581] on button "30" at bounding box center [897, 584] width 28 height 28
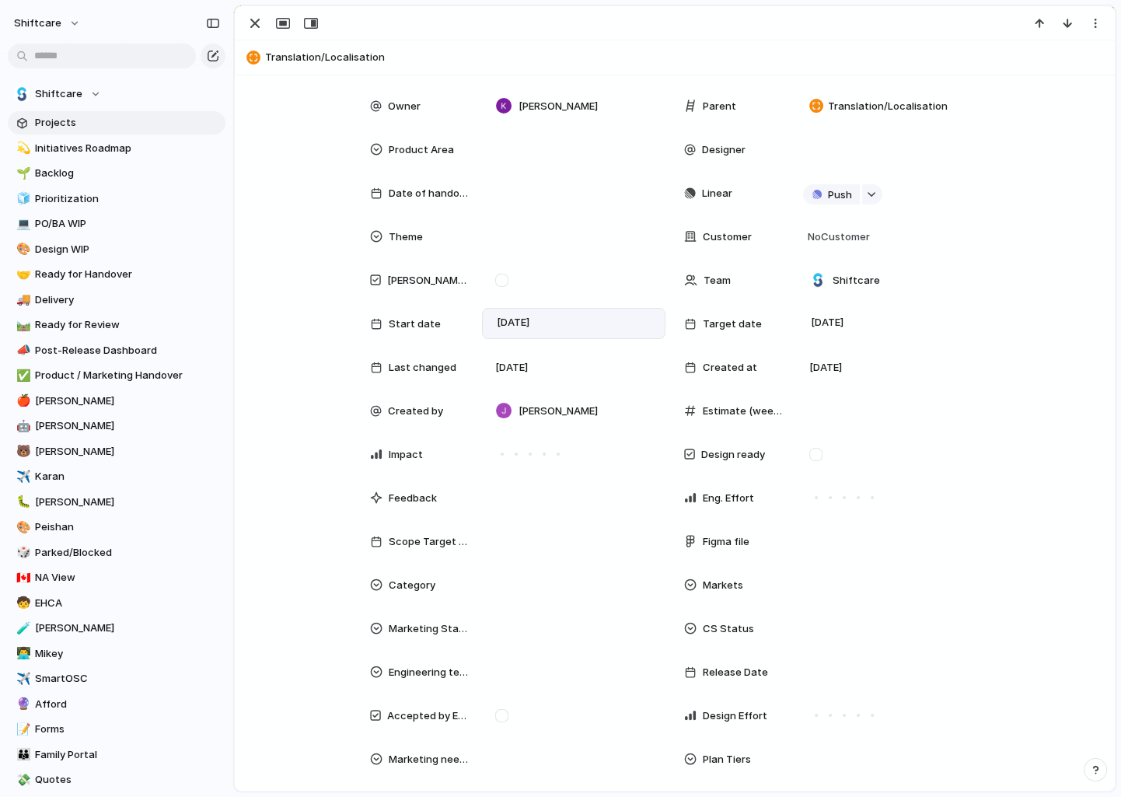
click at [1014, 313] on div "Priority Status Backlog Owner [PERSON_NAME] Parent Translation/Localisation Pro…" at bounding box center [675, 446] width 843 height 799
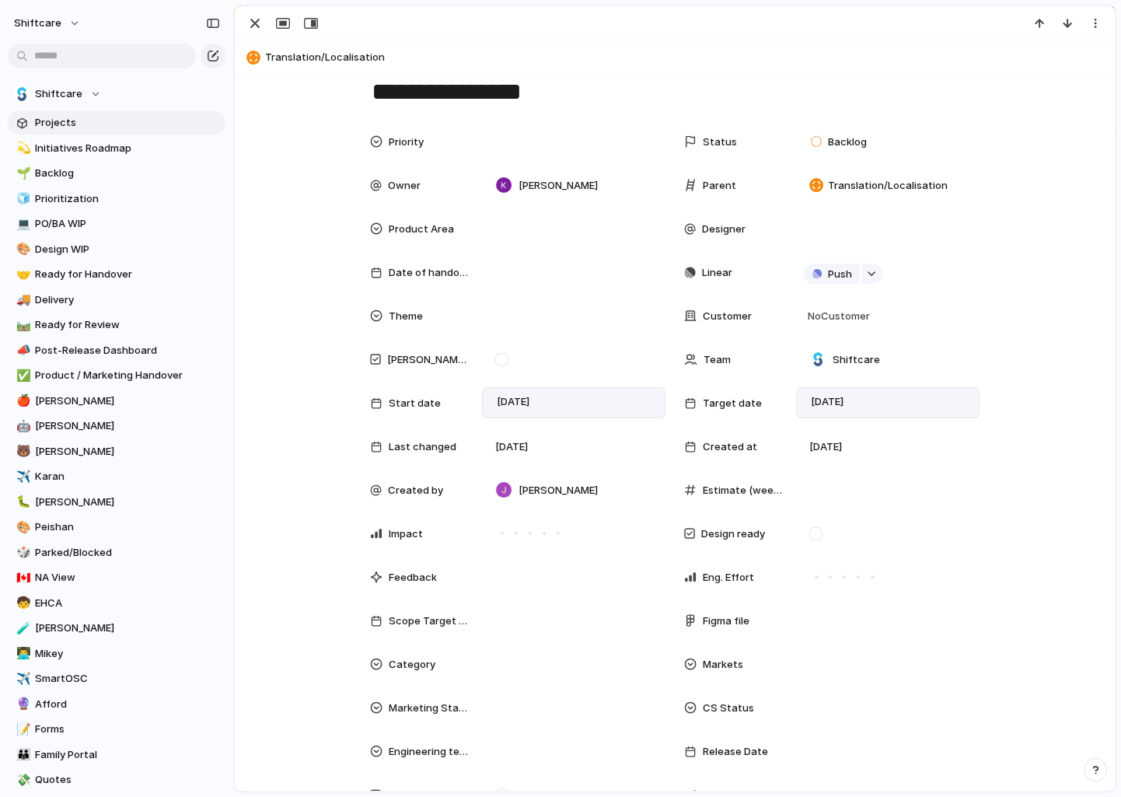
scroll to position [40, 0]
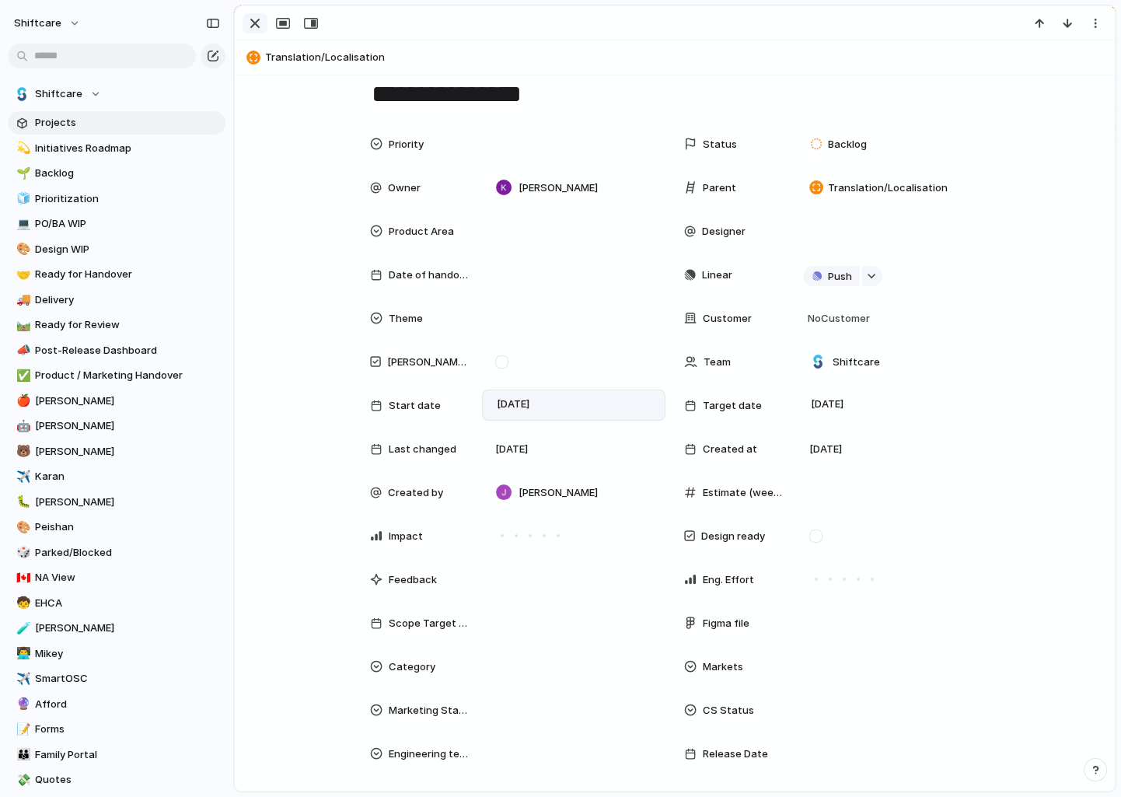
click at [255, 25] on div "button" at bounding box center [255, 23] width 19 height 19
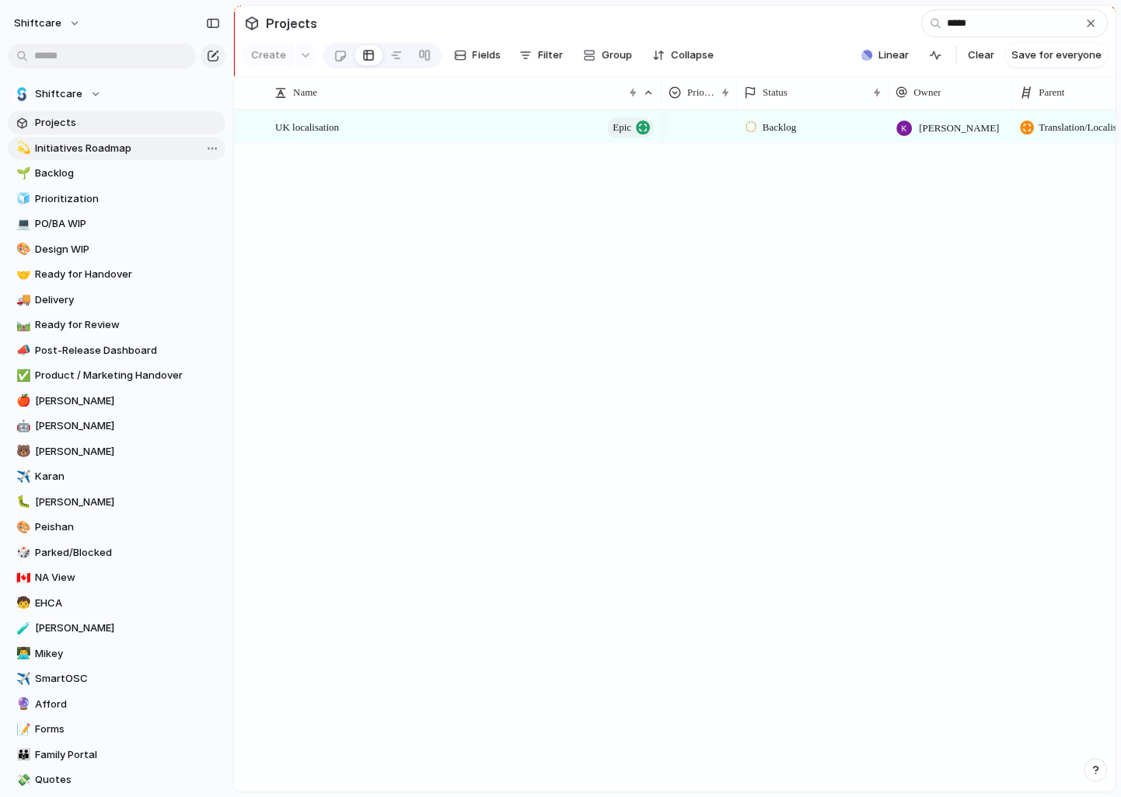
click at [72, 142] on span "Initiatives Roadmap" at bounding box center [127, 149] width 185 height 16
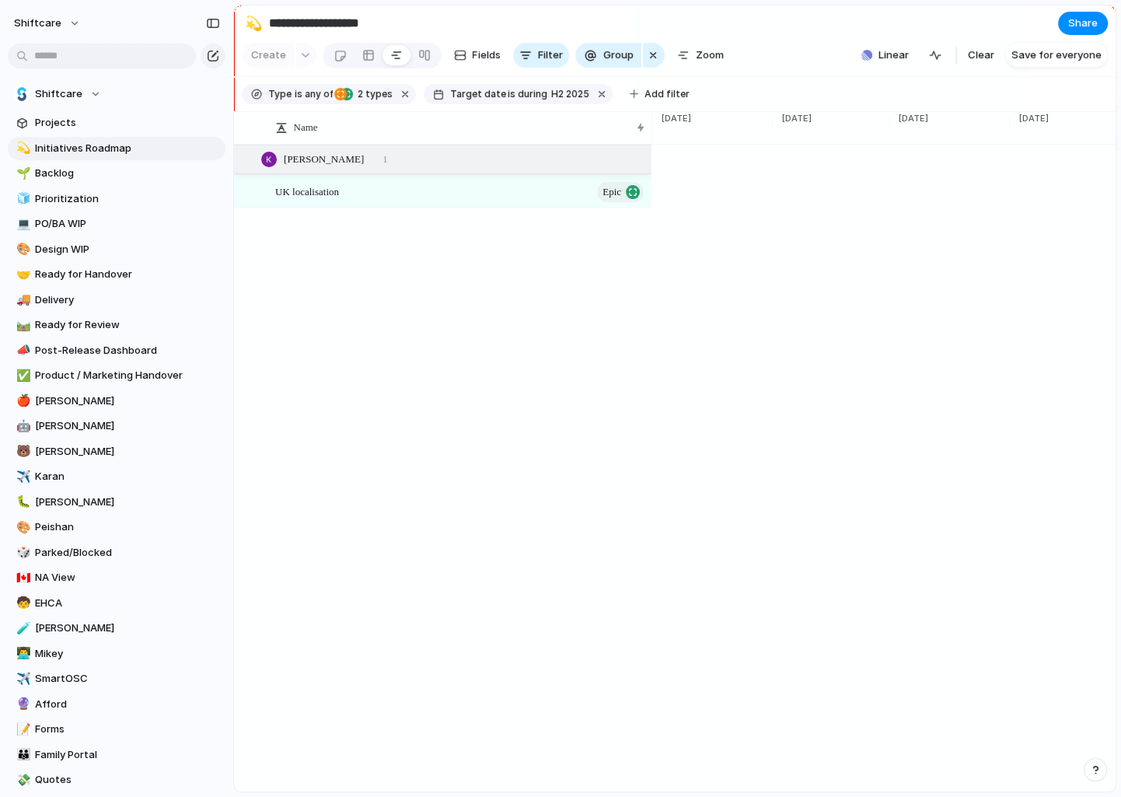
scroll to position [0, 4139]
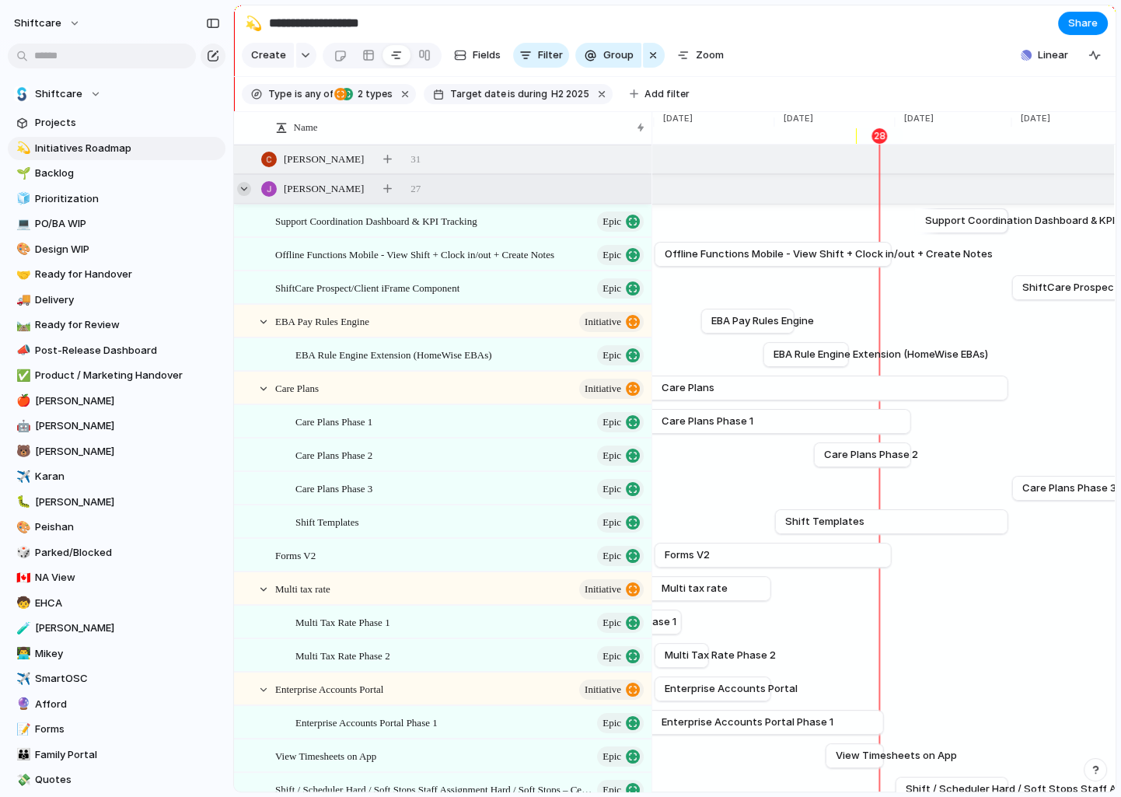
click at [245, 186] on div at bounding box center [244, 189] width 14 height 14
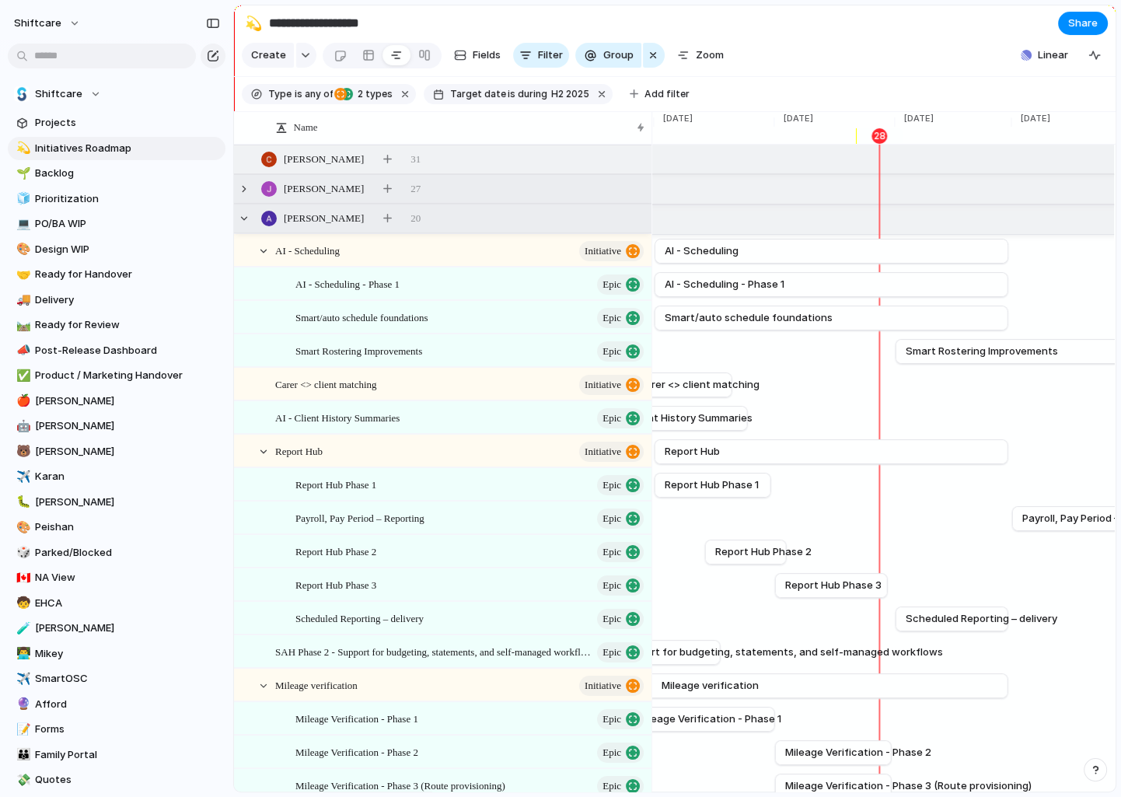
click at [253, 223] on div "[PERSON_NAME] 20" at bounding box center [444, 219] width 421 height 28
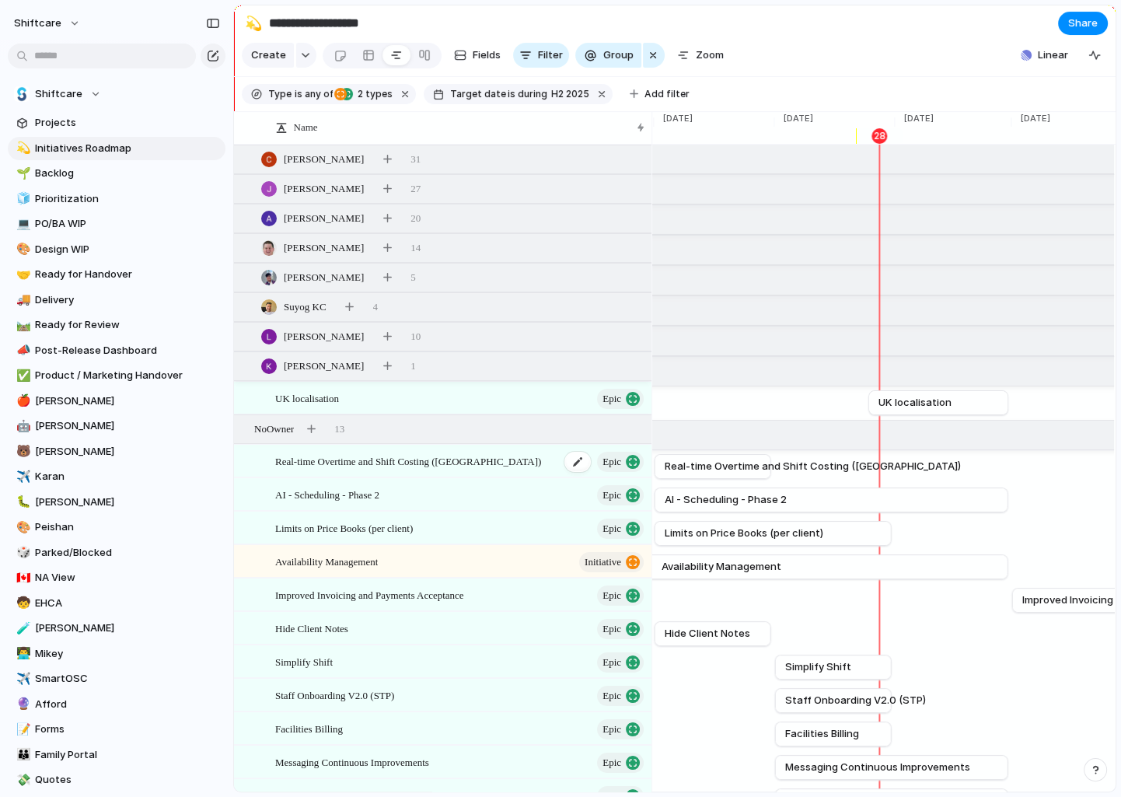
click at [444, 461] on span "Real-time Overtime and Shift Costing ([GEOGRAPHIC_DATA])" at bounding box center [408, 461] width 266 height 18
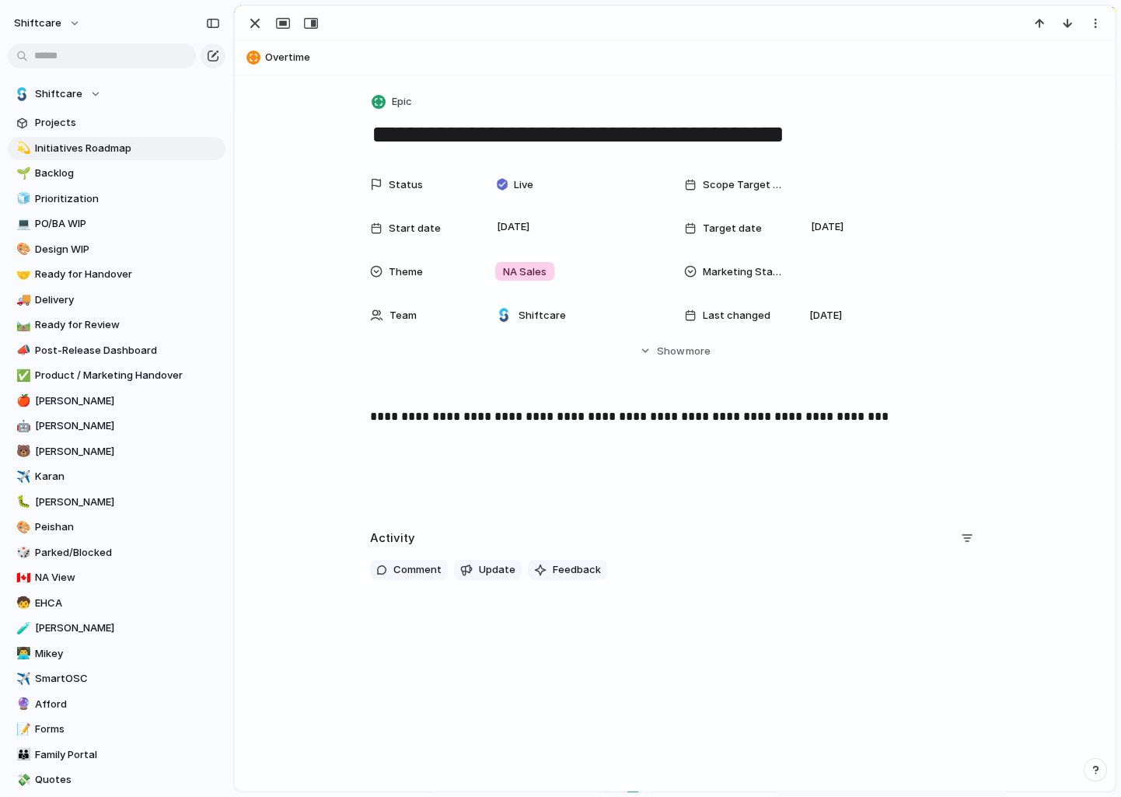
click at [251, 38] on div at bounding box center [675, 23] width 880 height 34
click at [251, 31] on div "button" at bounding box center [255, 23] width 19 height 19
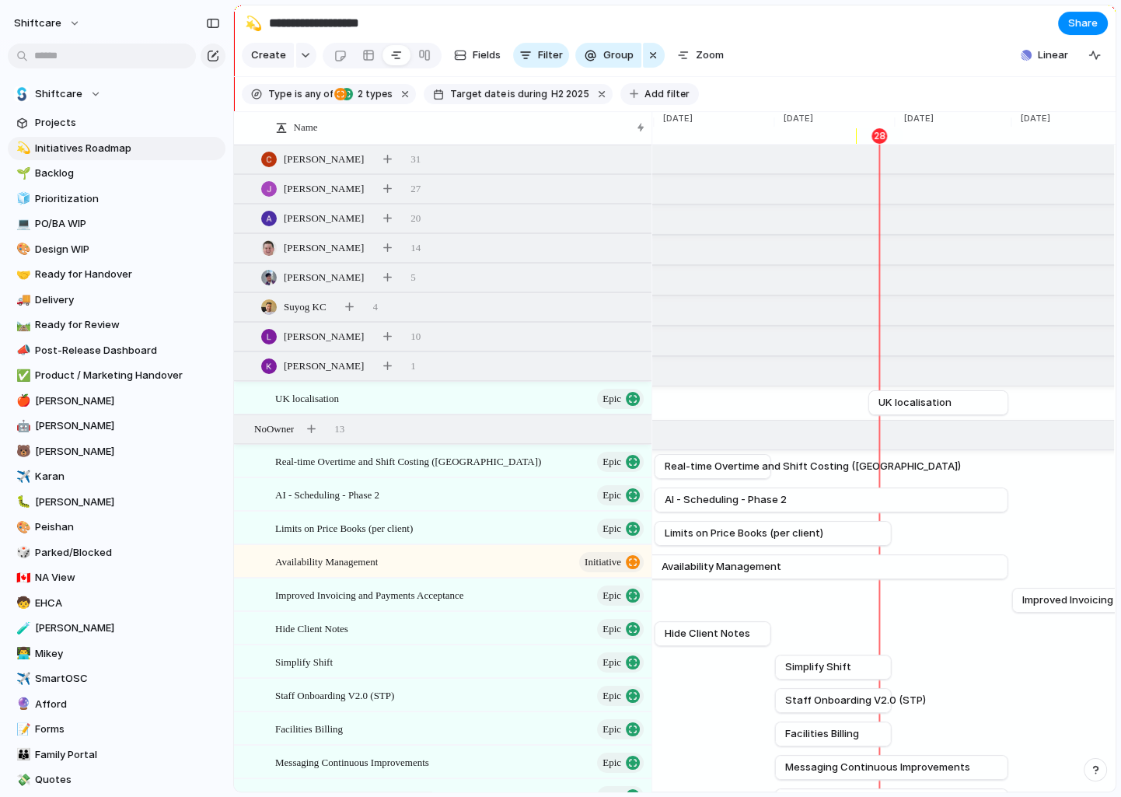
click at [621, 90] on button "Add filter" at bounding box center [660, 94] width 79 height 22
type input "****"
click at [680, 199] on li "Status" at bounding box center [695, 194] width 152 height 25
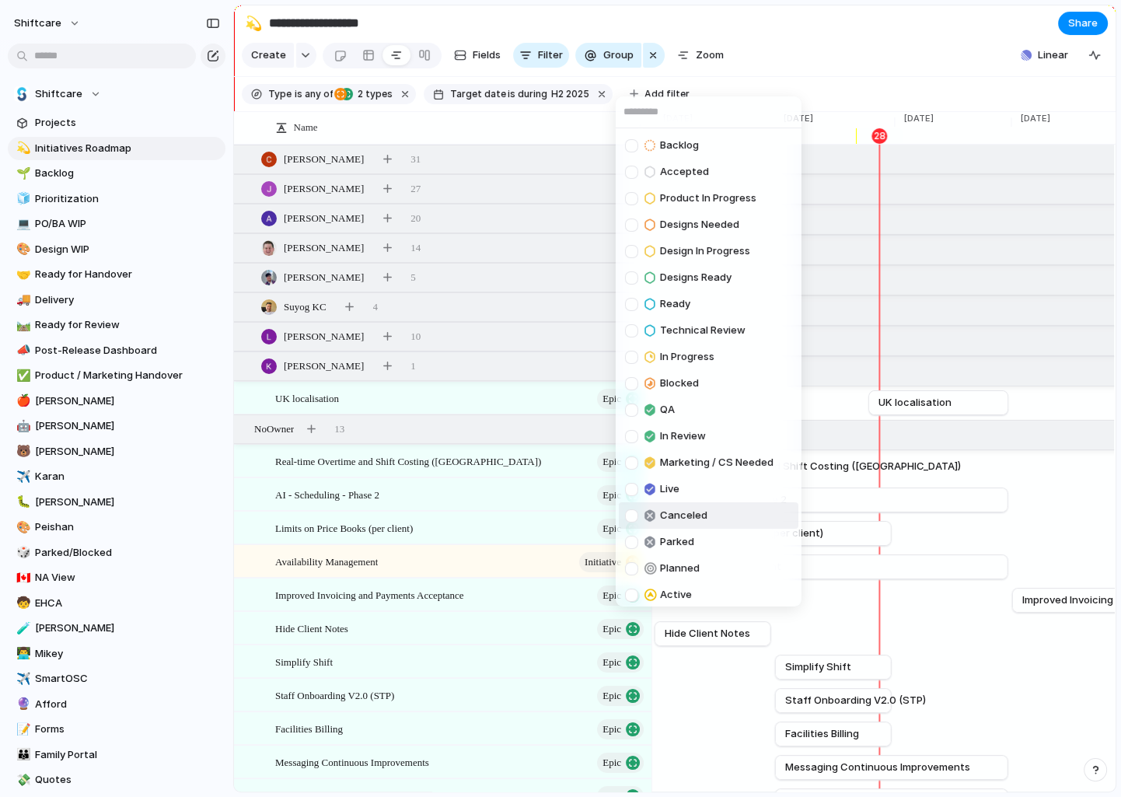
scroll to position [31, 0]
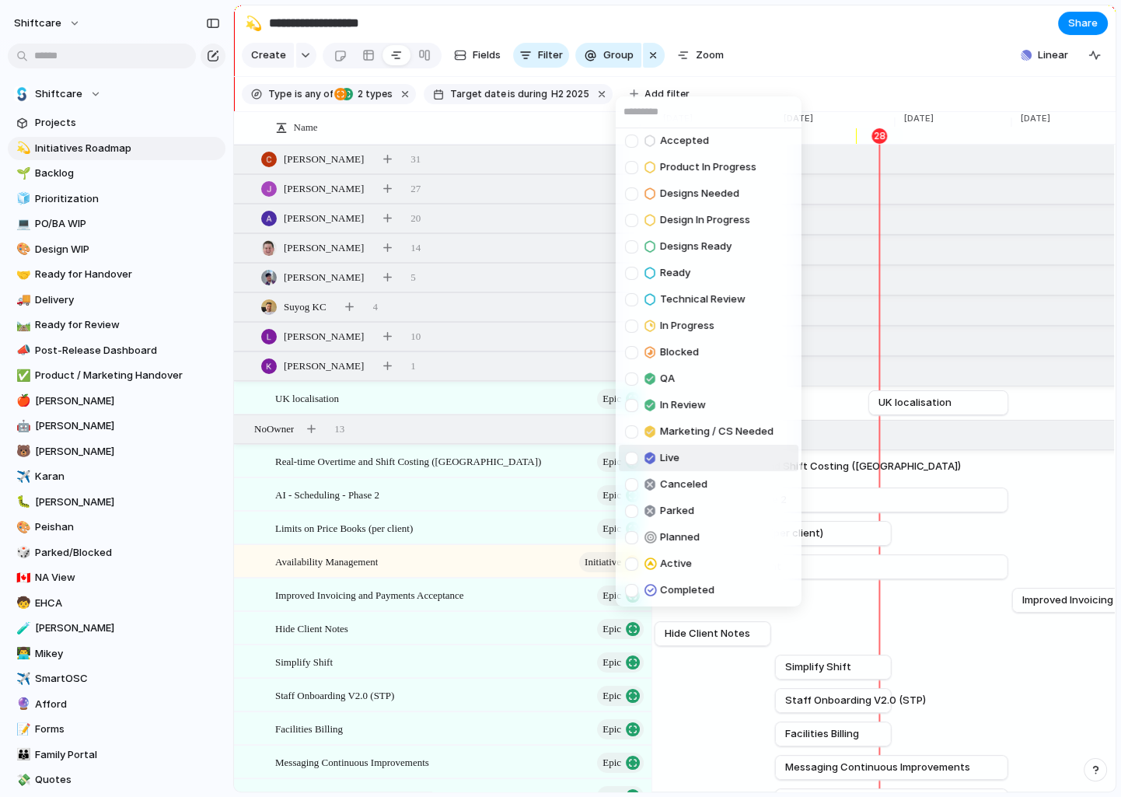
click at [631, 458] on div at bounding box center [631, 458] width 13 height 13
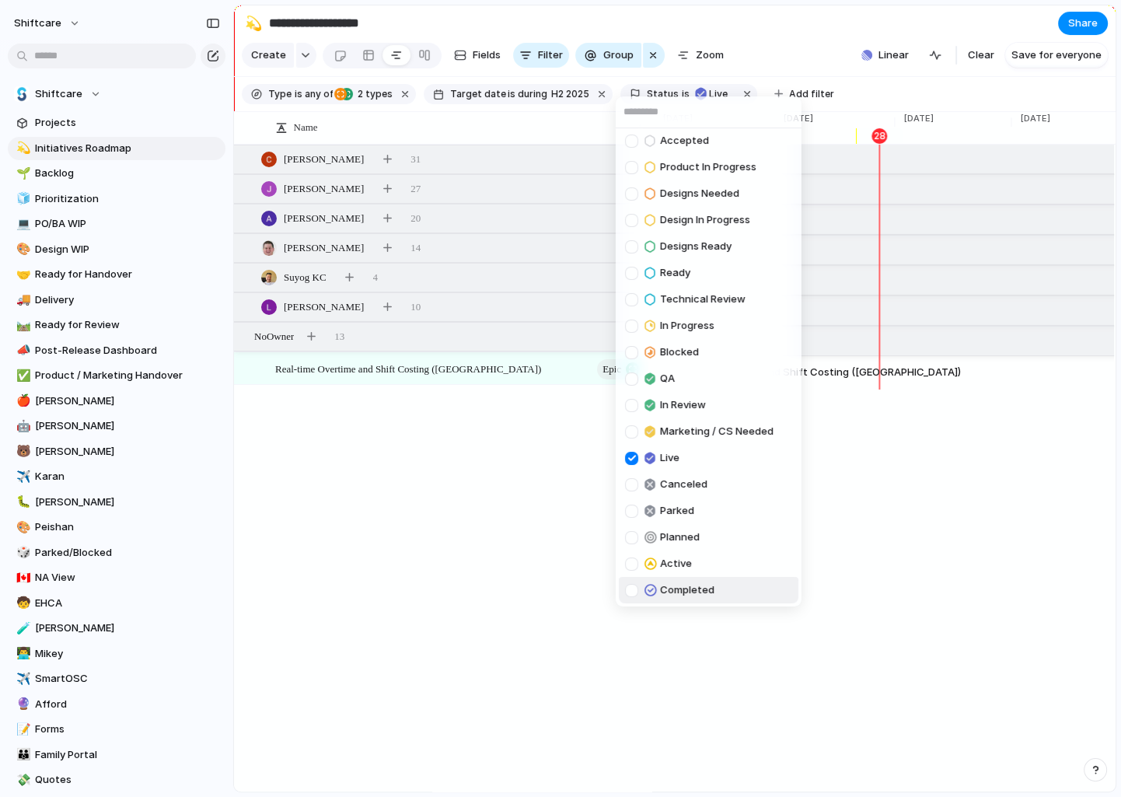
click at [631, 591] on div at bounding box center [631, 590] width 13 height 13
click at [542, 484] on div "Backlog Accepted Product In Progress Designs Needed Design In Progress Designs …" at bounding box center [560, 398] width 1121 height 797
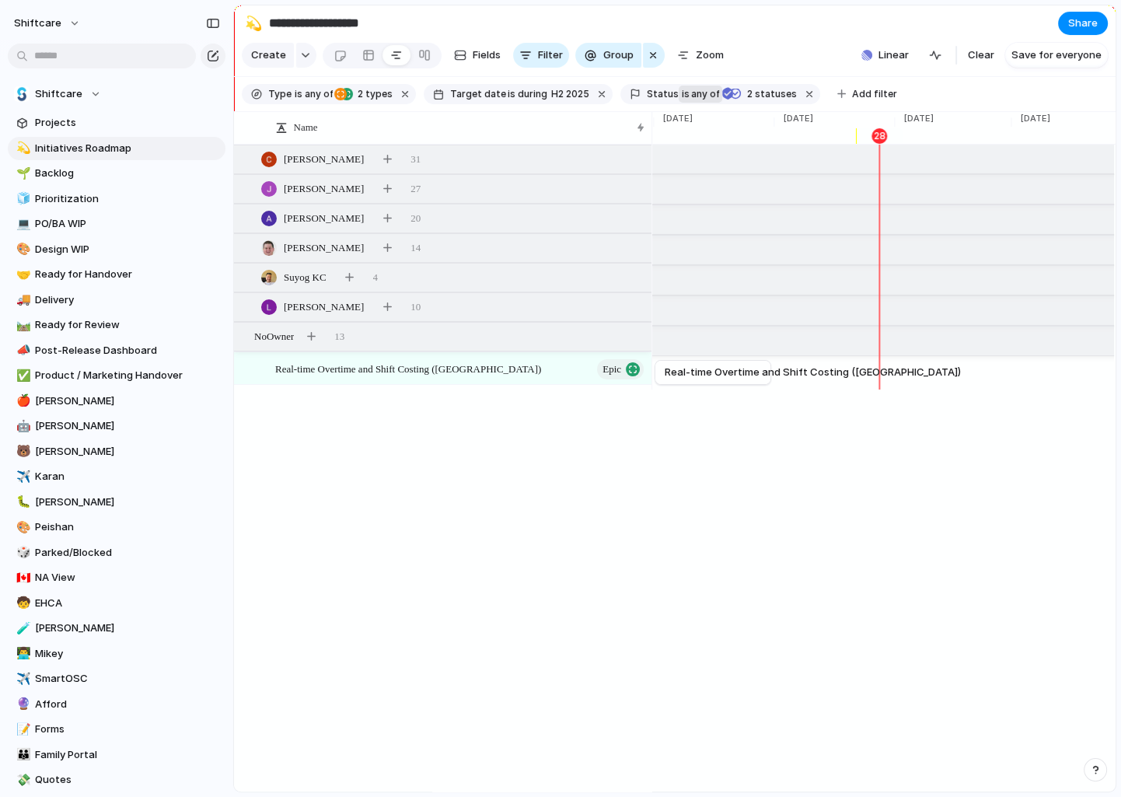
click at [690, 92] on span "any of" at bounding box center [705, 94] width 30 height 14
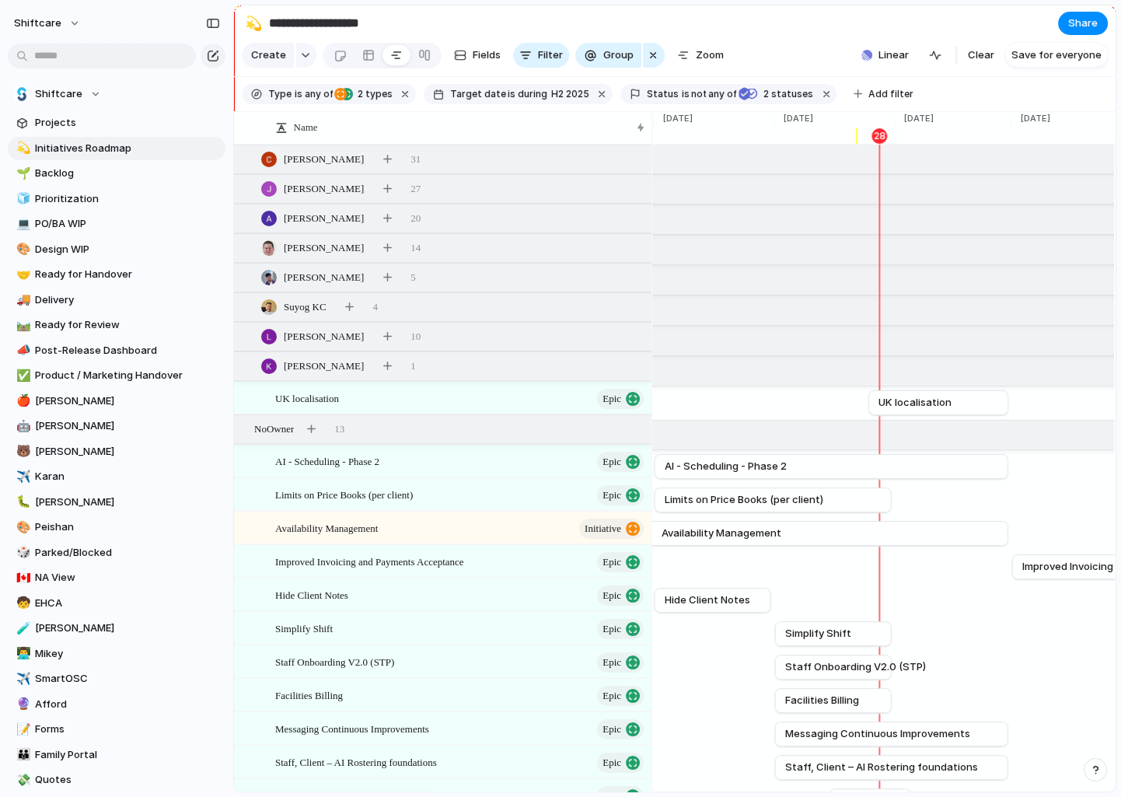
click at [747, 44] on section "Create Fields Filter Group Zoom Linear Clear Save for everyone" at bounding box center [675, 58] width 882 height 37
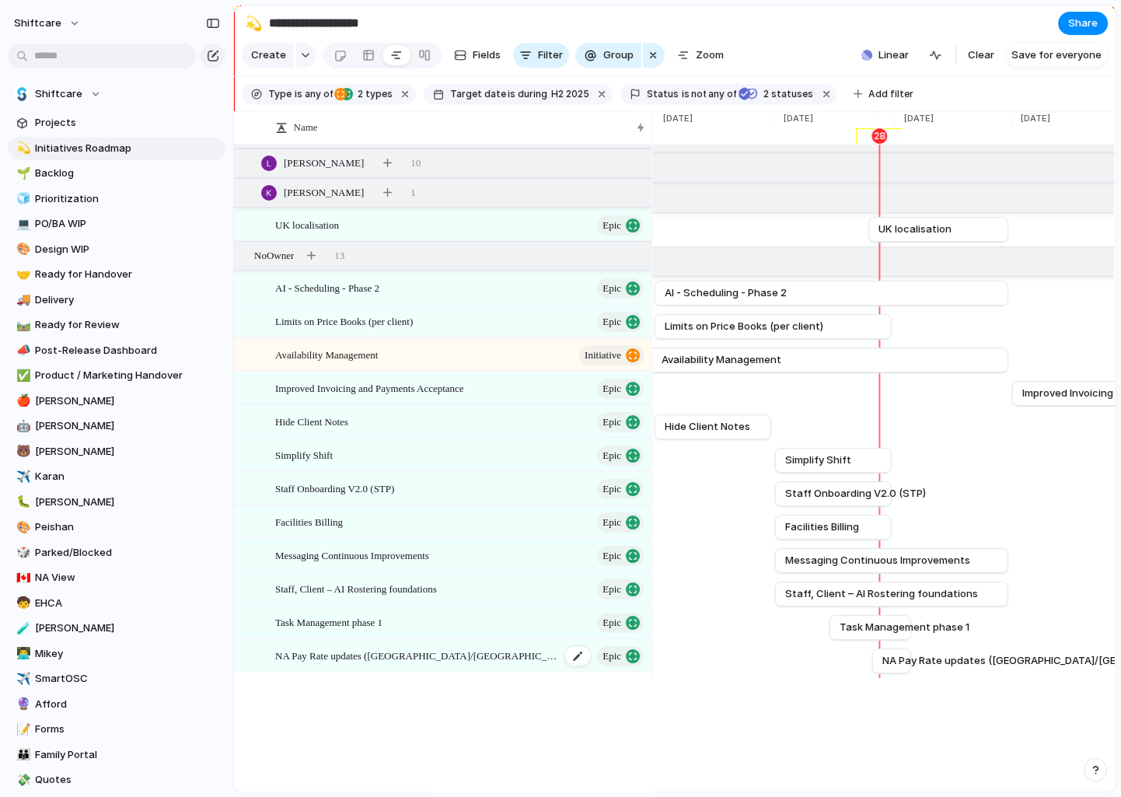
scroll to position [163, 0]
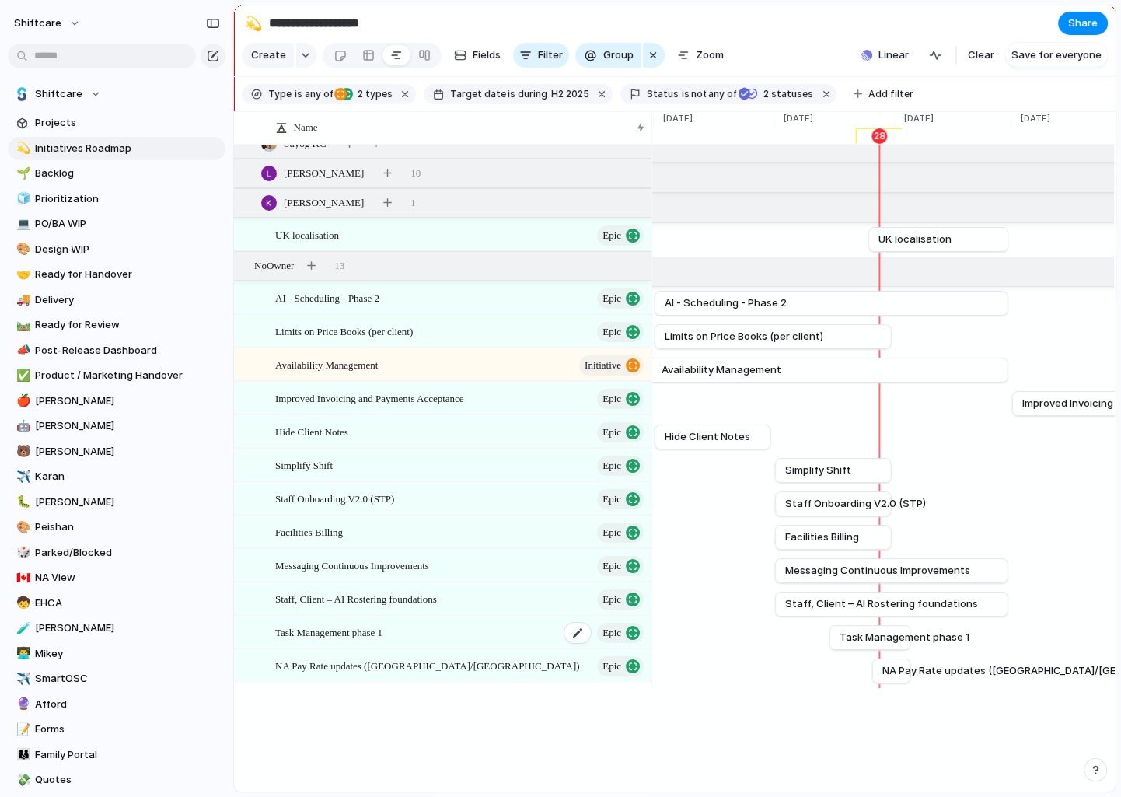
click at [425, 633] on div "Task Management phase 1 Epic" at bounding box center [460, 633] width 371 height 32
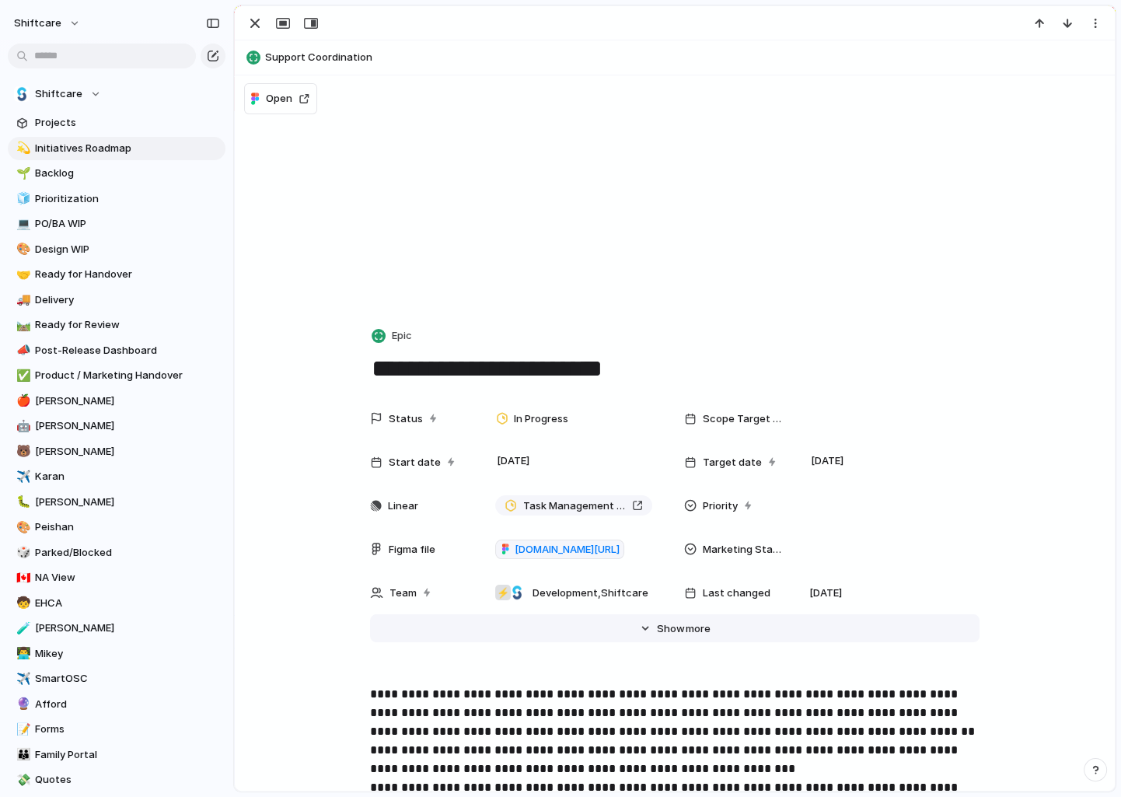
click at [688, 623] on span "more" at bounding box center [698, 629] width 25 height 16
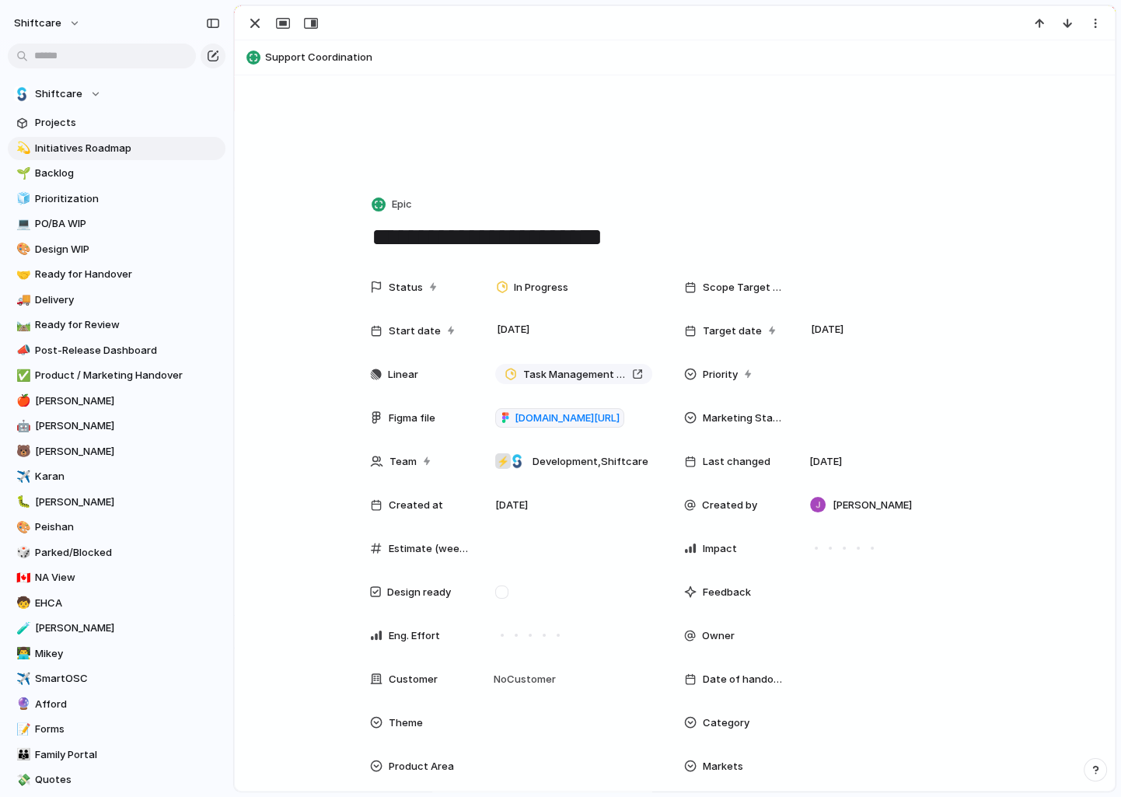
scroll to position [181, 0]
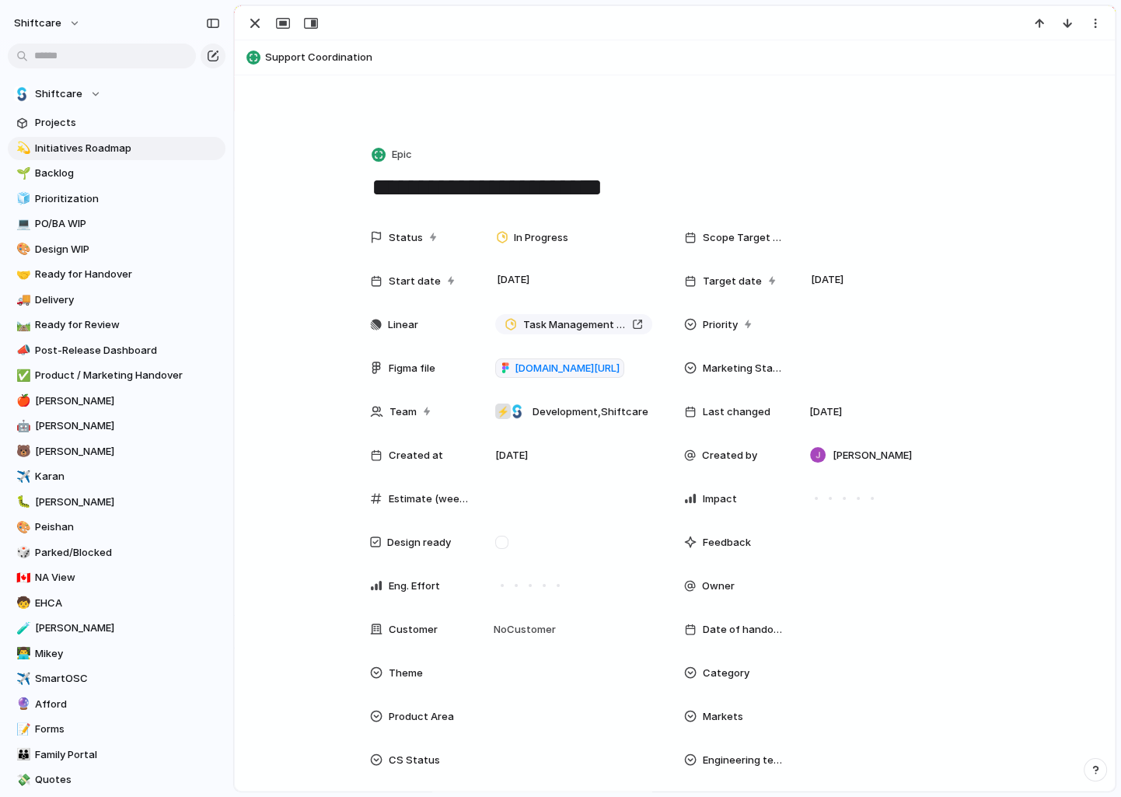
click at [794, 587] on div "Owner" at bounding box center [832, 585] width 296 height 31
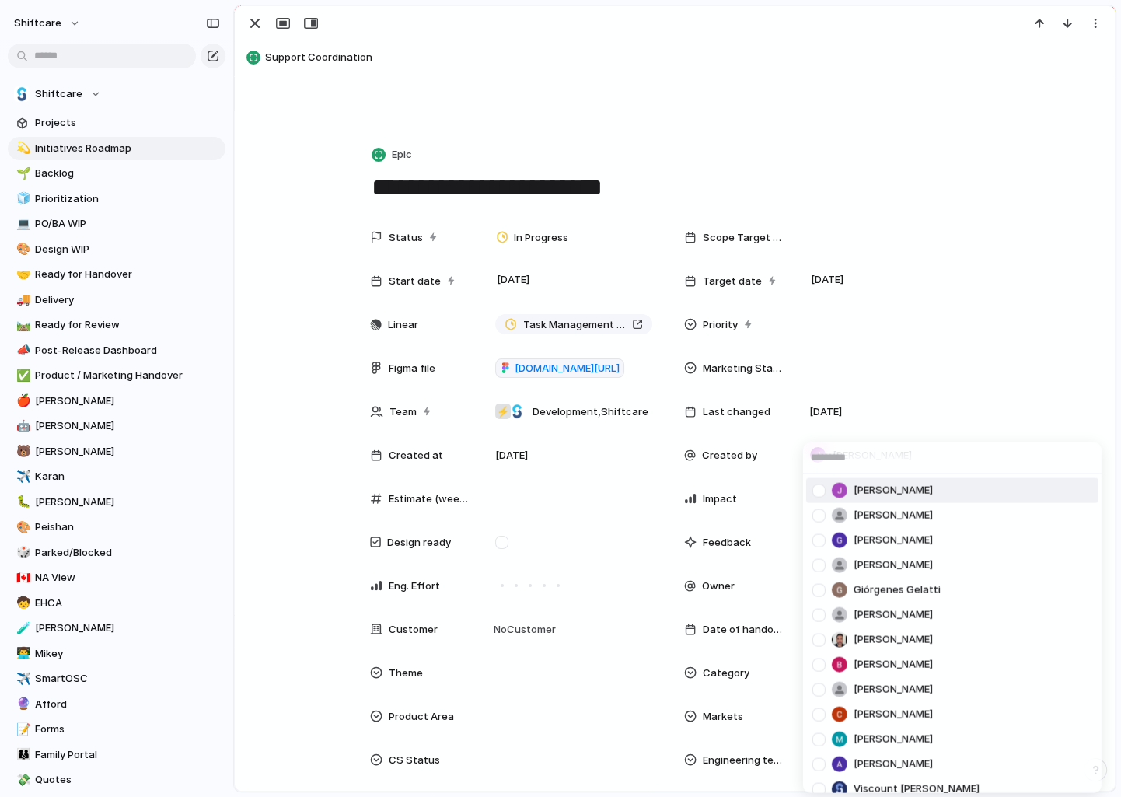
click at [820, 486] on div at bounding box center [819, 490] width 27 height 27
click at [943, 334] on div "[PERSON_NAME] [PERSON_NAME] [PERSON_NAME] He Giórgenes [PERSON_NAME] [PERSON_NA…" at bounding box center [560, 398] width 1121 height 797
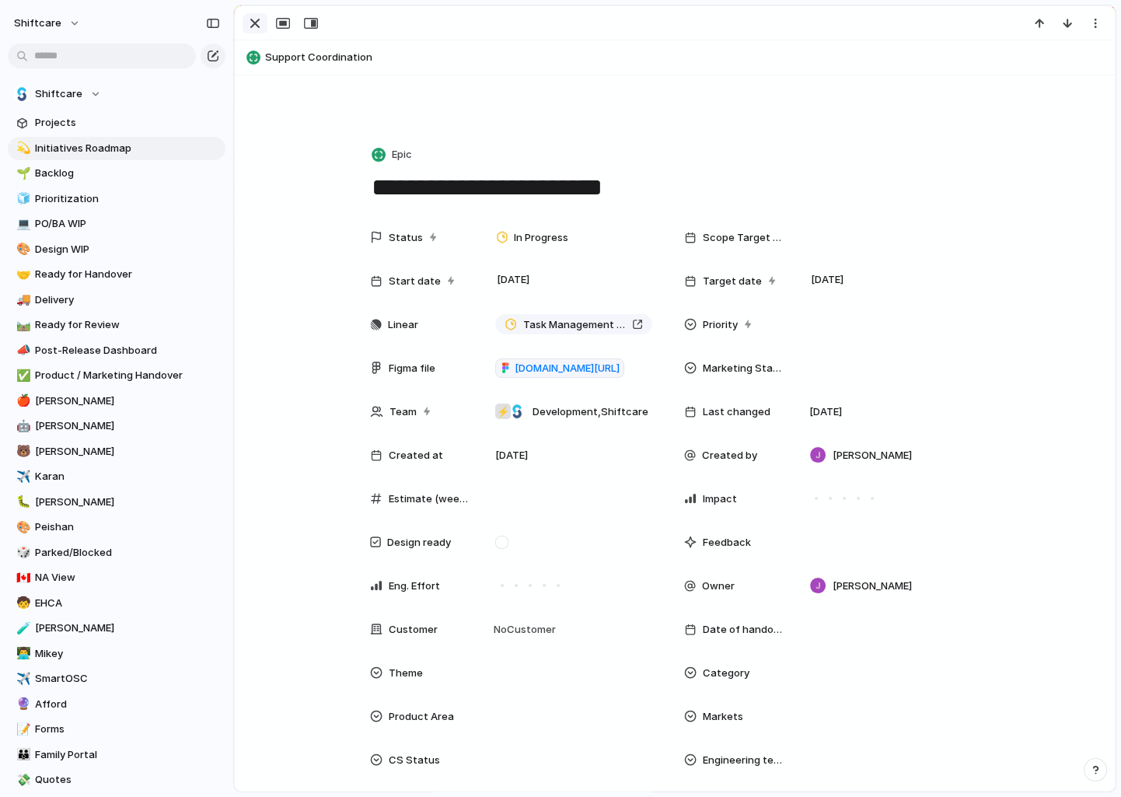
click at [255, 23] on div "button" at bounding box center [255, 23] width 19 height 19
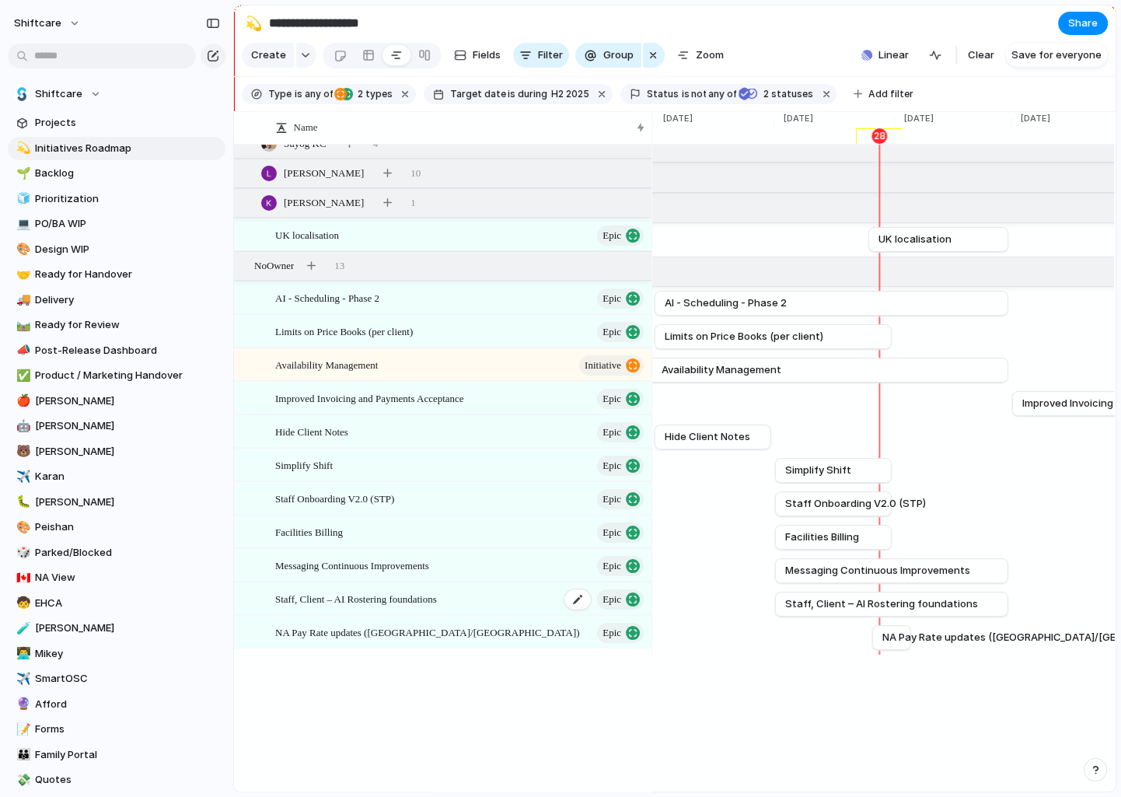
click at [463, 596] on div "Staff, Client – AI Rostering foundations Epic" at bounding box center [460, 599] width 371 height 32
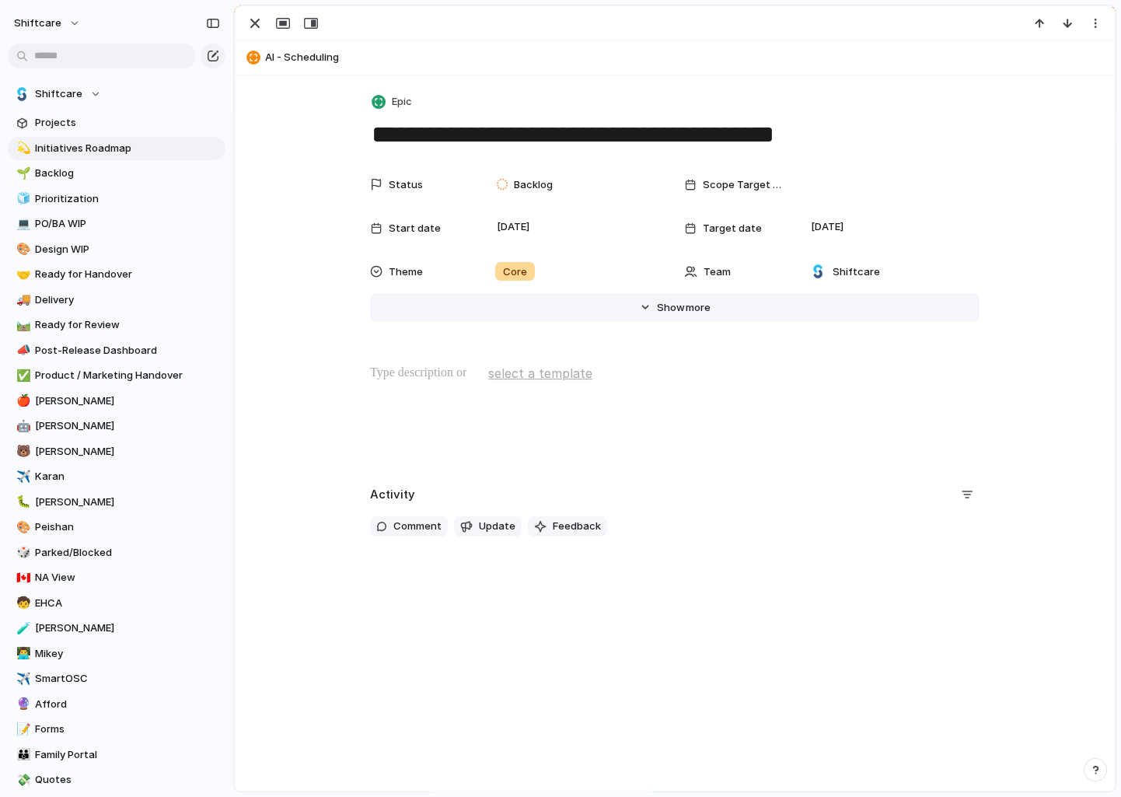
click at [670, 314] on span "Show" at bounding box center [671, 308] width 28 height 16
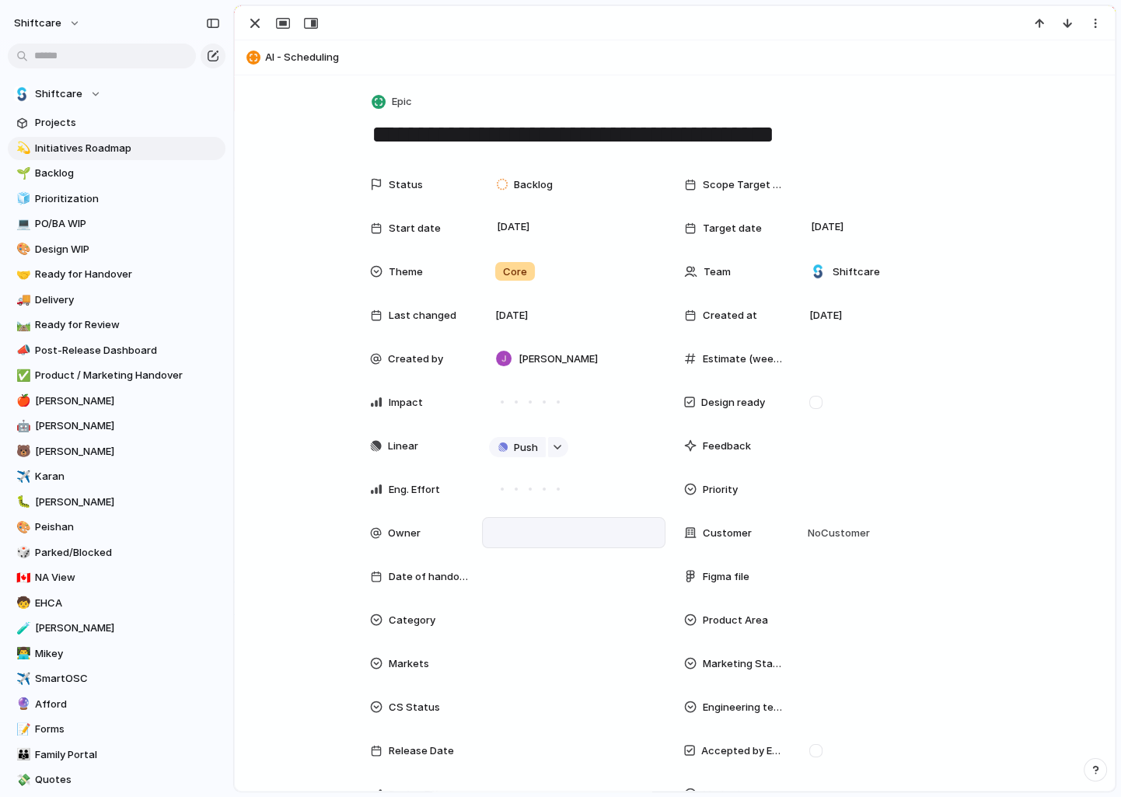
click at [530, 547] on div at bounding box center [574, 532] width 184 height 31
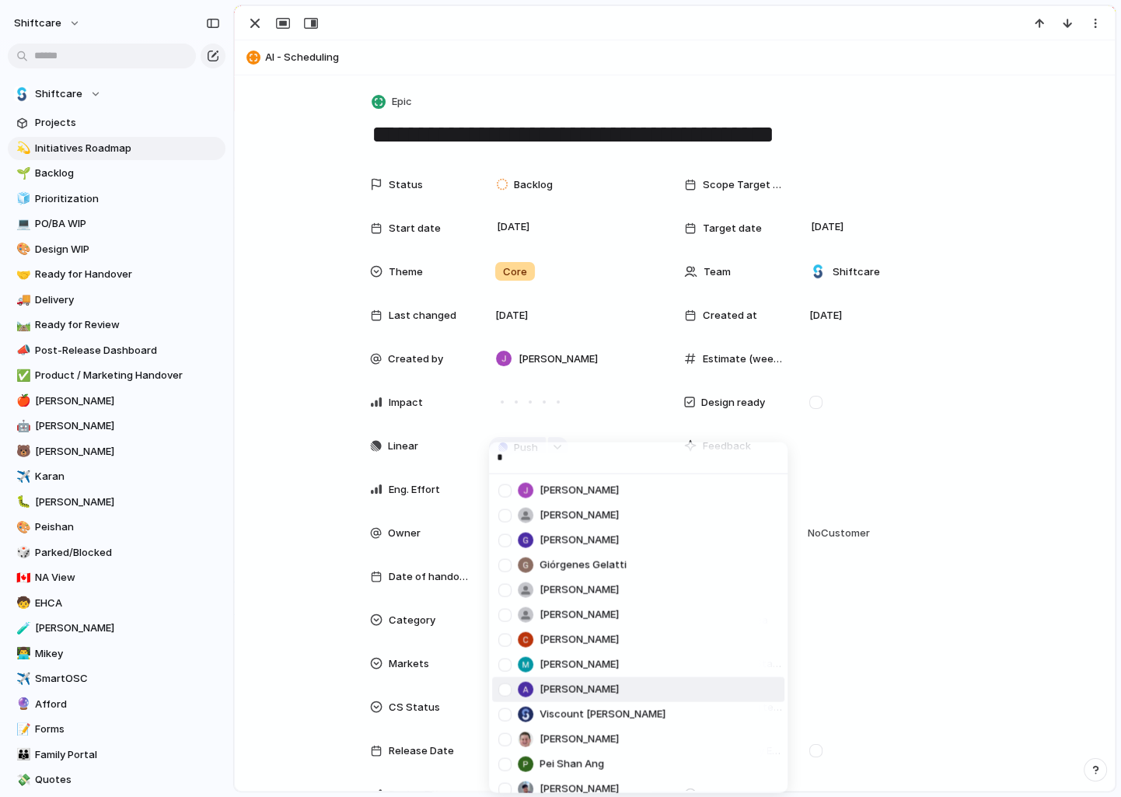
type input "*"
click at [512, 694] on div at bounding box center [504, 689] width 27 height 27
drag, startPoint x: 313, startPoint y: 621, endPoint x: 297, endPoint y: 382, distance: 239.3
click at [313, 621] on div "* [PERSON_NAME] [PERSON_NAME] [PERSON_NAME] Giórgenes [PERSON_NAME] [PERSON_NAM…" at bounding box center [560, 398] width 1121 height 797
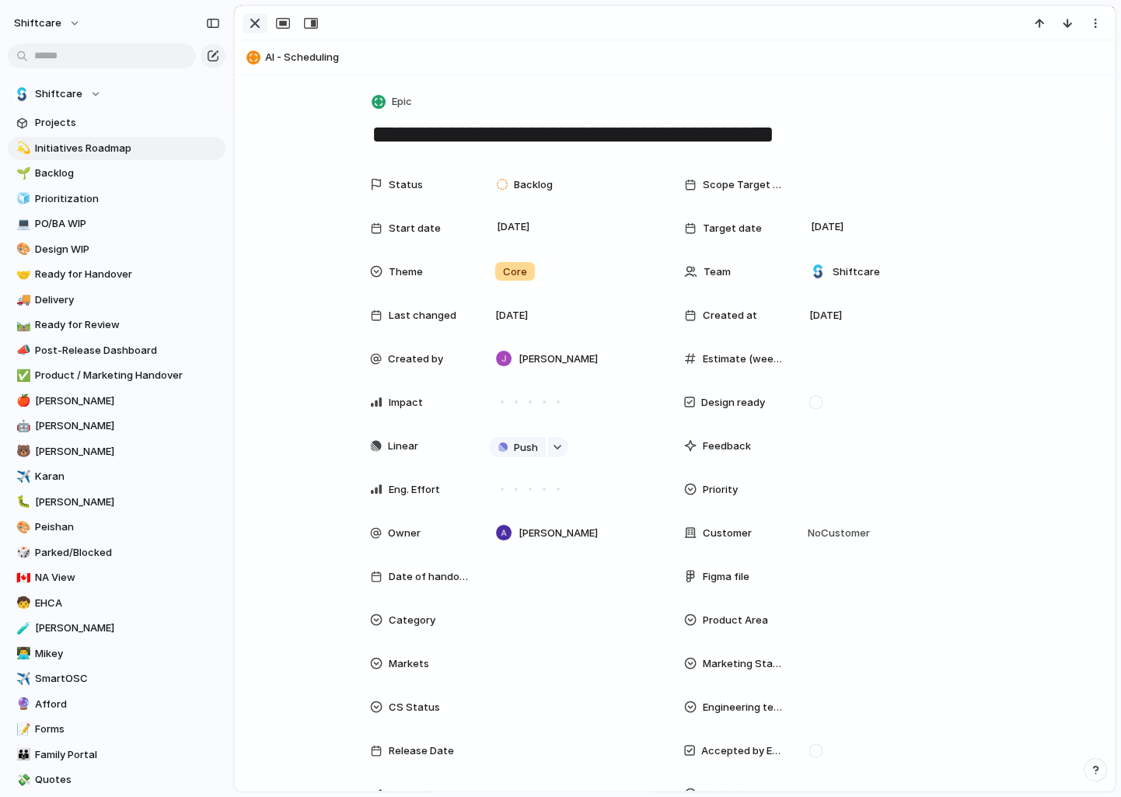
click at [250, 19] on div "button" at bounding box center [255, 23] width 19 height 19
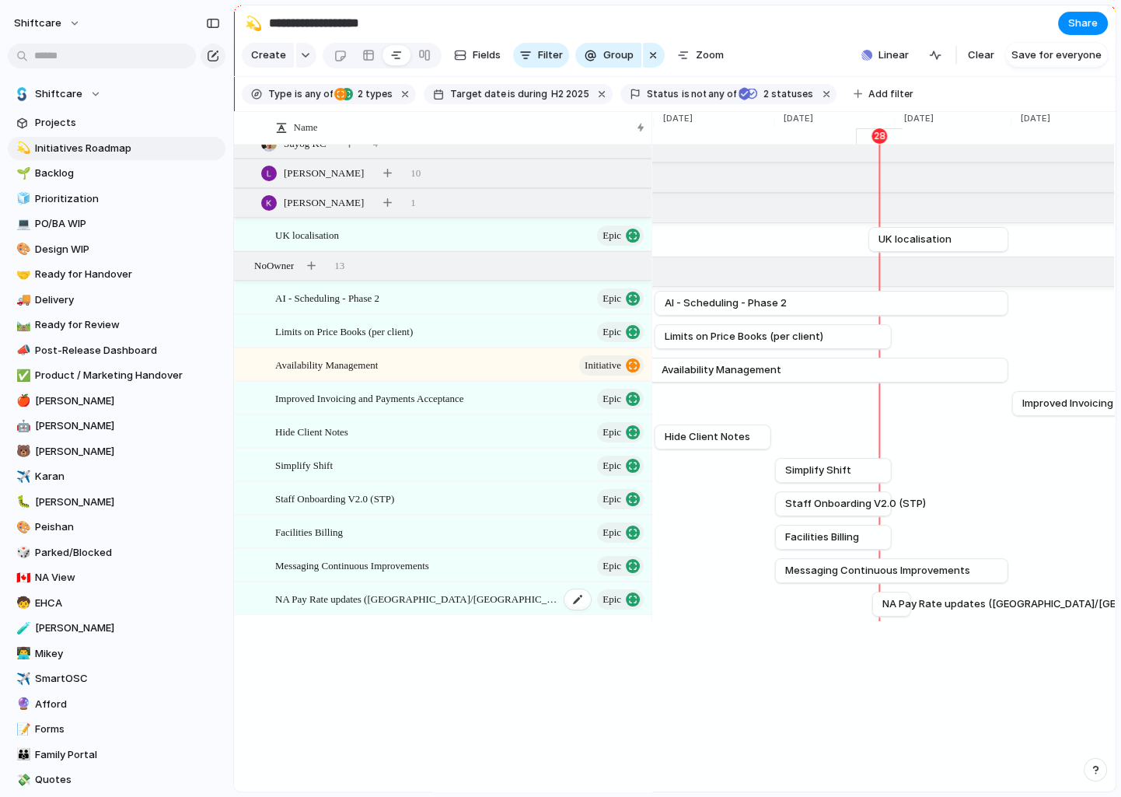
click at [446, 587] on div "NA Pay Rate updates ([GEOGRAPHIC_DATA]/[GEOGRAPHIC_DATA]) Epic" at bounding box center [460, 599] width 371 height 32
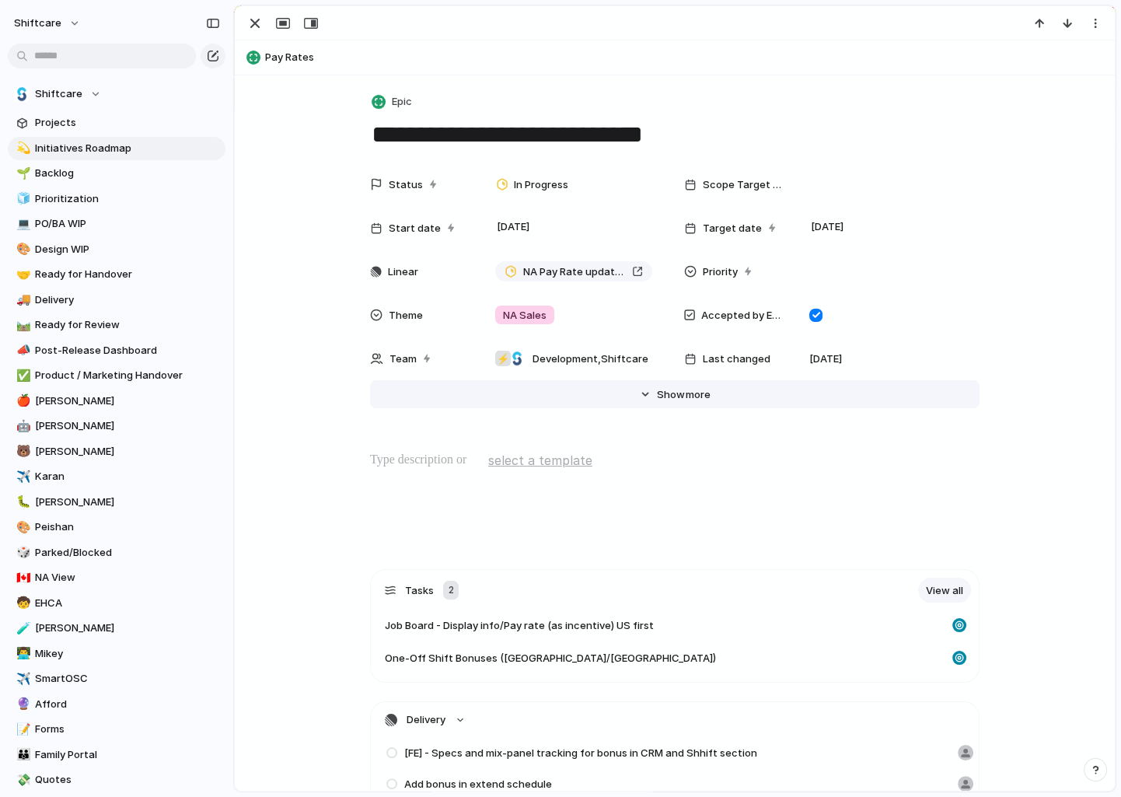
click at [672, 392] on span "Show" at bounding box center [671, 395] width 28 height 16
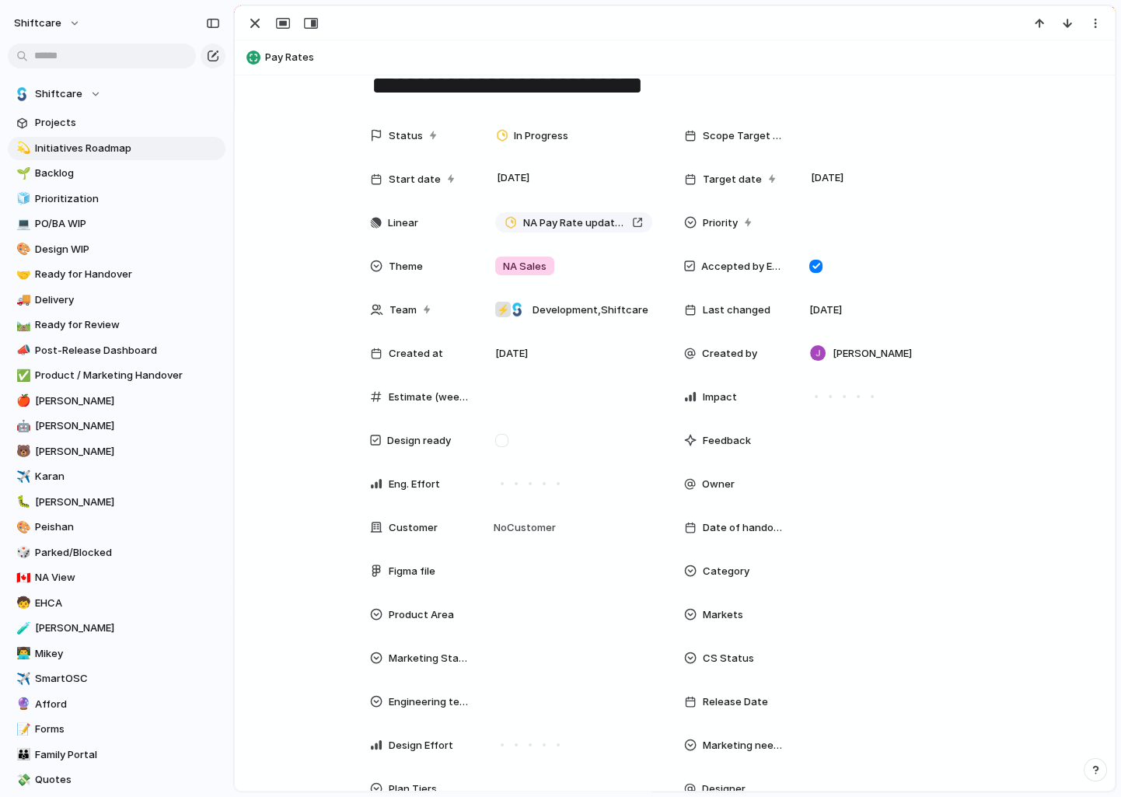
scroll to position [77, 0]
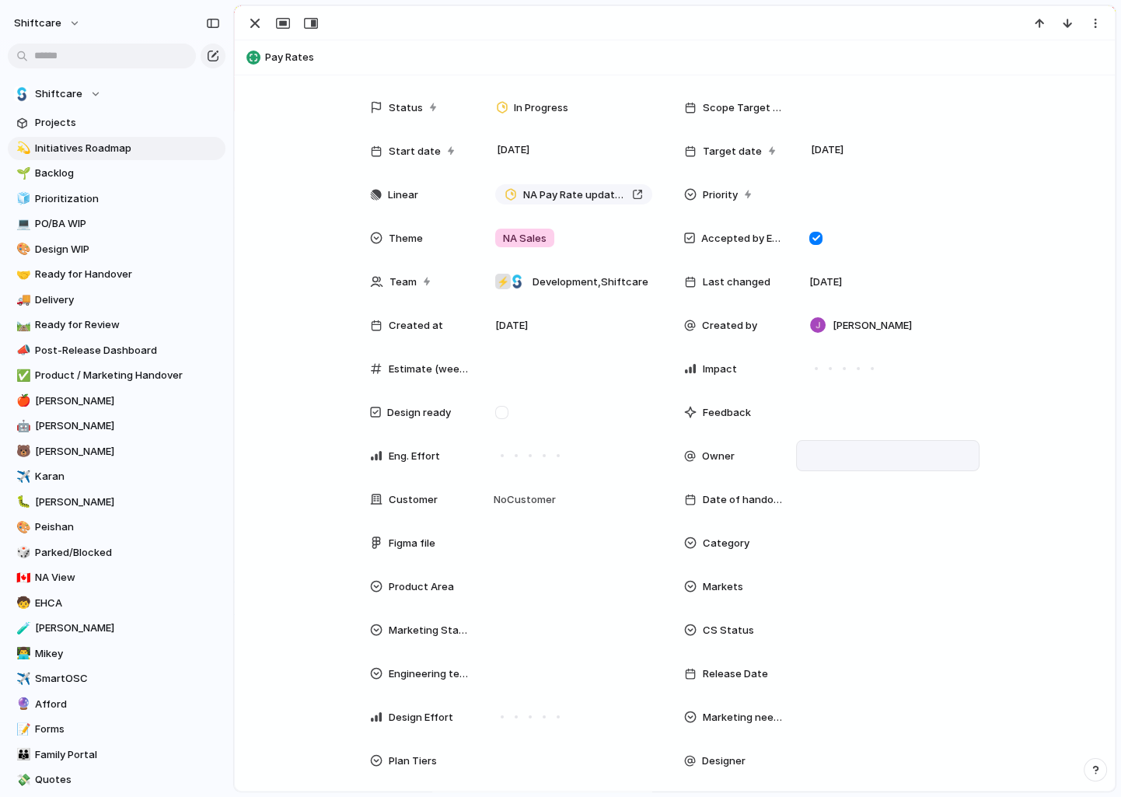
click at [819, 467] on div at bounding box center [888, 455] width 184 height 31
type input "***"
click at [820, 510] on div at bounding box center [819, 510] width 27 height 27
click at [1026, 351] on div "*** [PERSON_NAME] [PERSON_NAME]" at bounding box center [560, 398] width 1121 height 797
click at [260, 19] on div "button" at bounding box center [255, 23] width 19 height 19
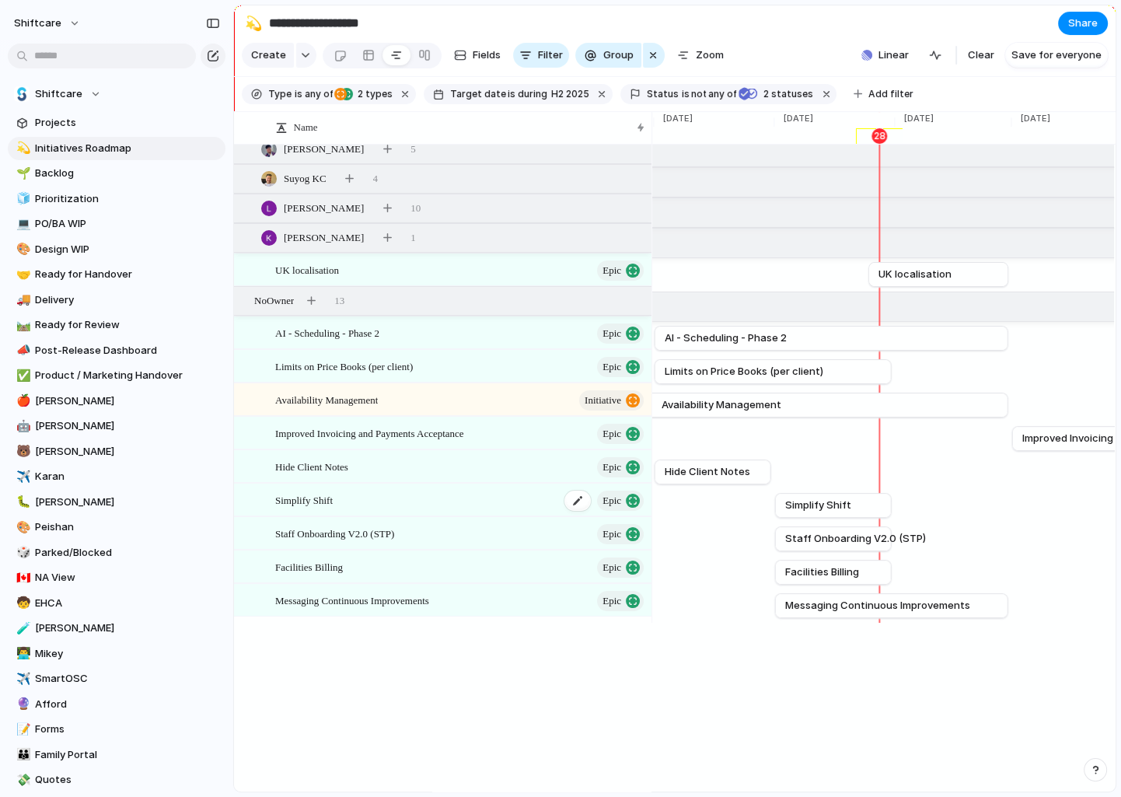
scroll to position [125, 0]
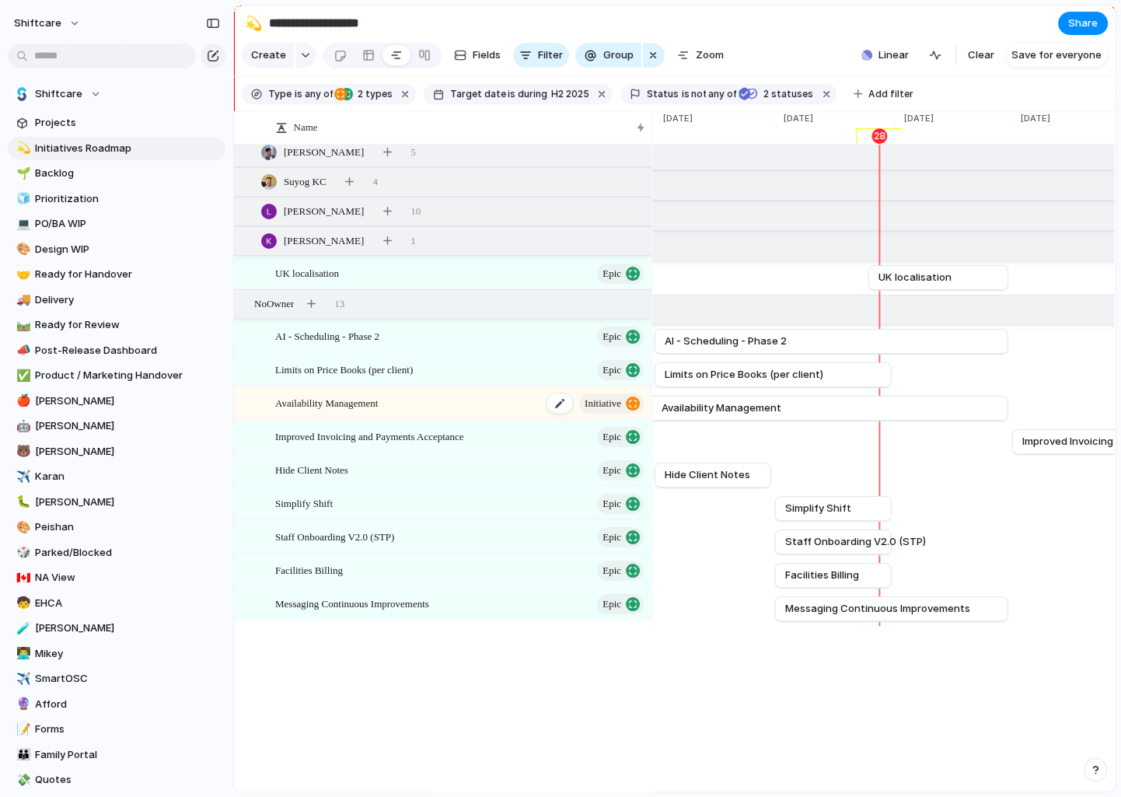
click at [450, 401] on div "Availability Management initiative" at bounding box center [460, 403] width 371 height 32
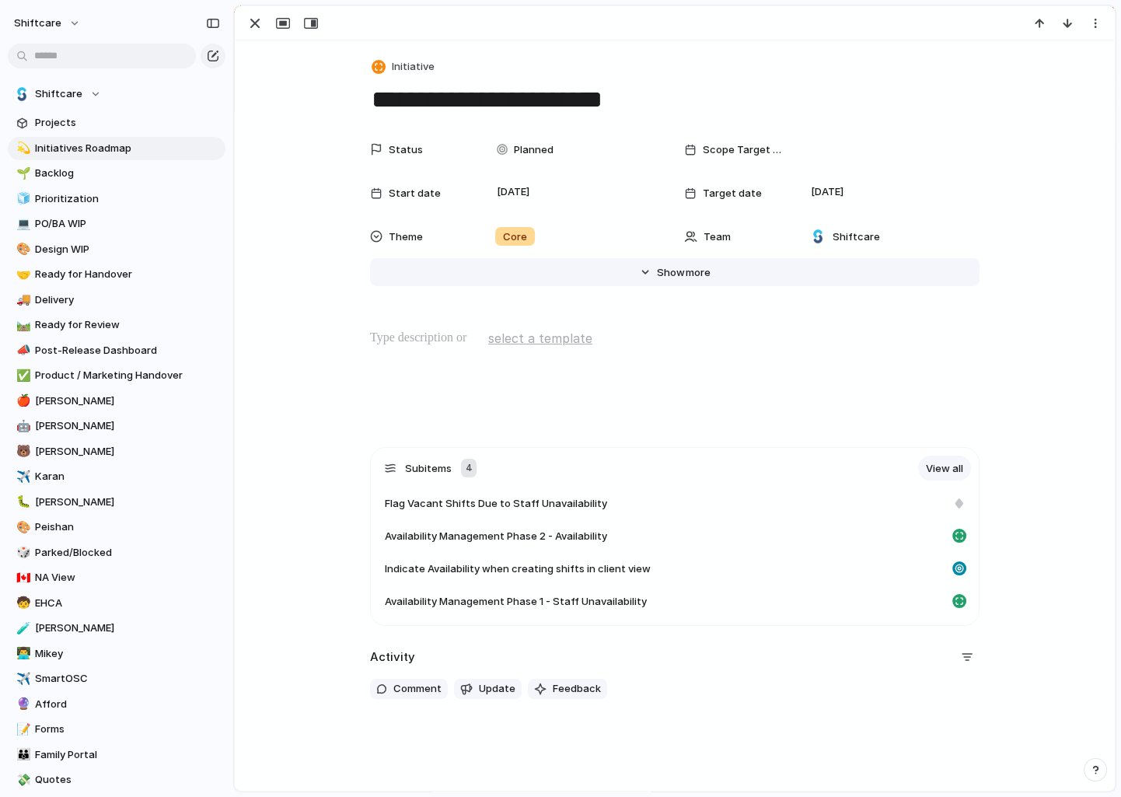
click at [674, 263] on button "Hide Show more" at bounding box center [675, 272] width 610 height 28
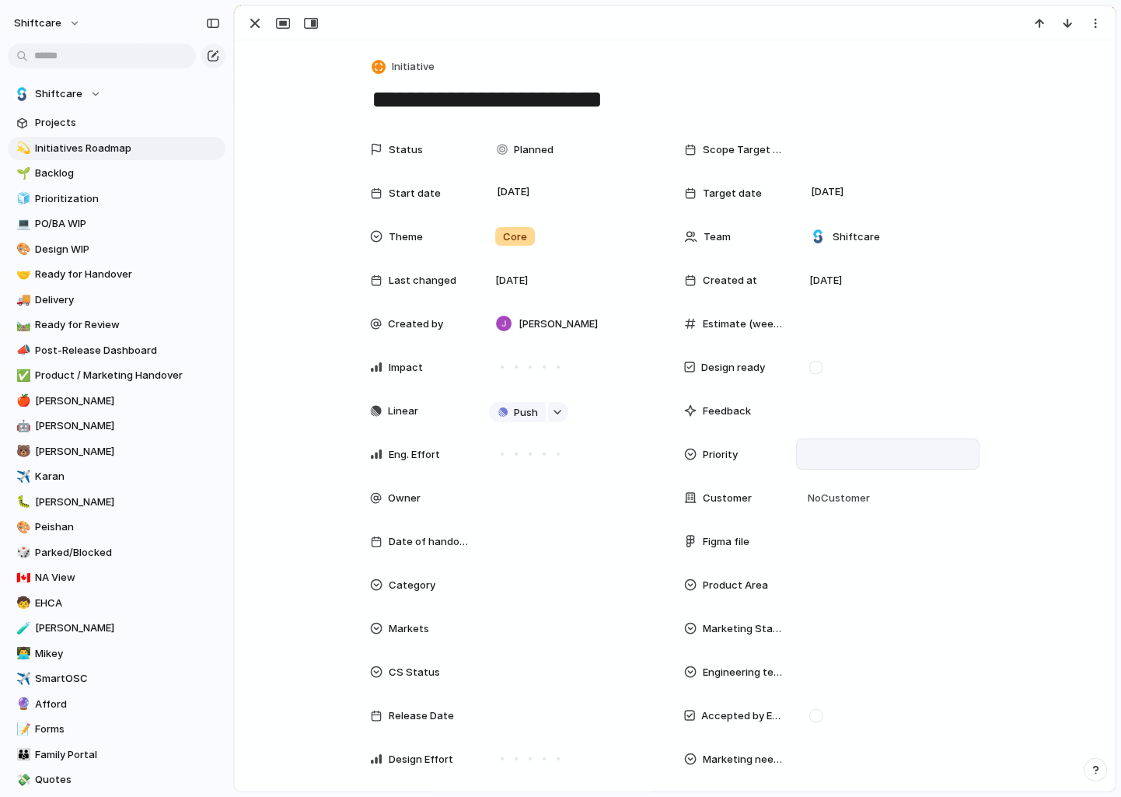
click at [809, 456] on div at bounding box center [888, 454] width 170 height 17
click at [863, 420] on div "Urgent High Medium Low No Priority" at bounding box center [560, 398] width 1121 height 797
click at [581, 498] on div at bounding box center [574, 497] width 170 height 17
type input "****"
click at [567, 541] on li "[PERSON_NAME]" at bounding box center [605, 552] width 226 height 25
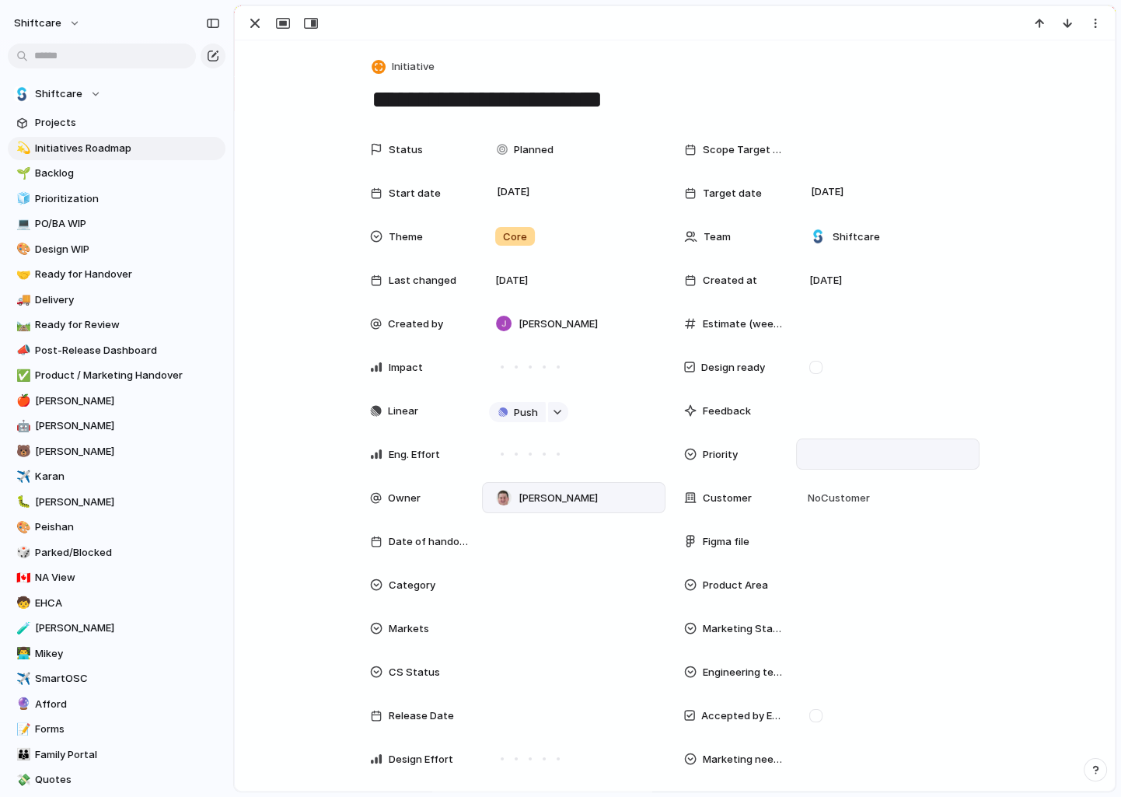
click at [310, 462] on div "Status Planned Scope Target Date Start date [DATE] Target date [DATE] Theme Cor…" at bounding box center [675, 533] width 843 height 799
click at [254, 26] on div "button" at bounding box center [255, 23] width 19 height 19
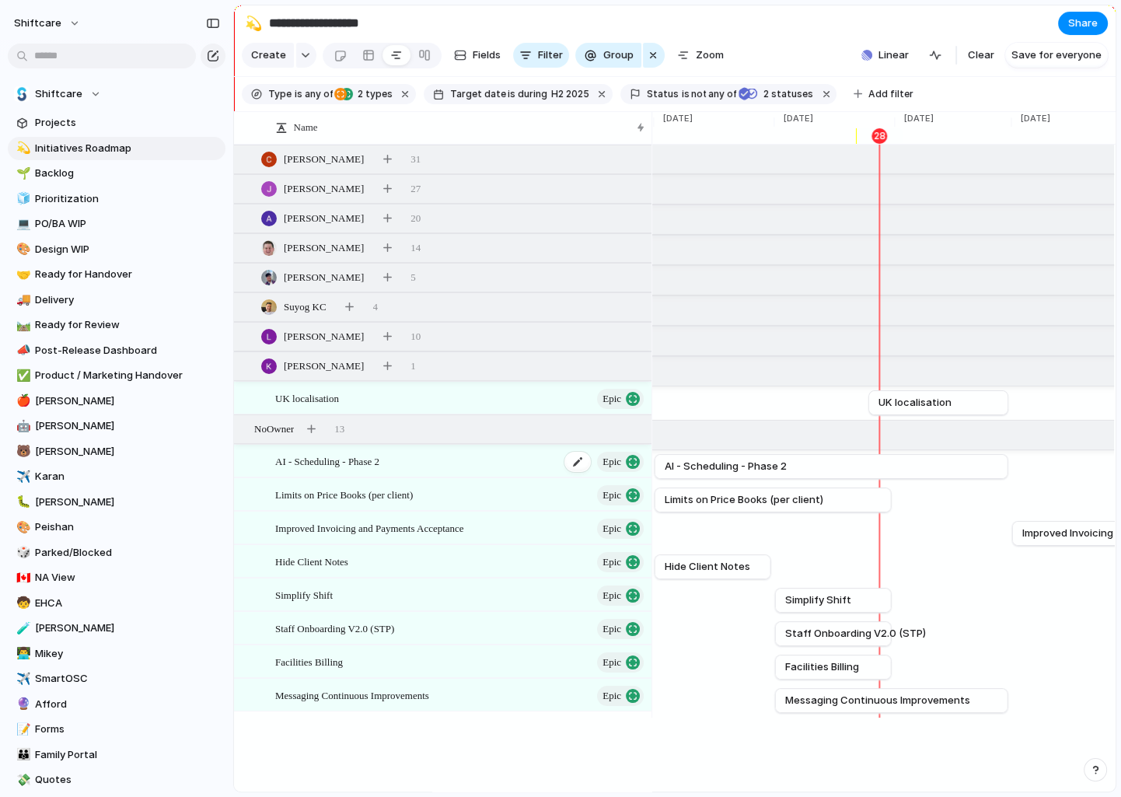
click at [356, 465] on span "AI - Scheduling - Phase 2" at bounding box center [327, 461] width 104 height 18
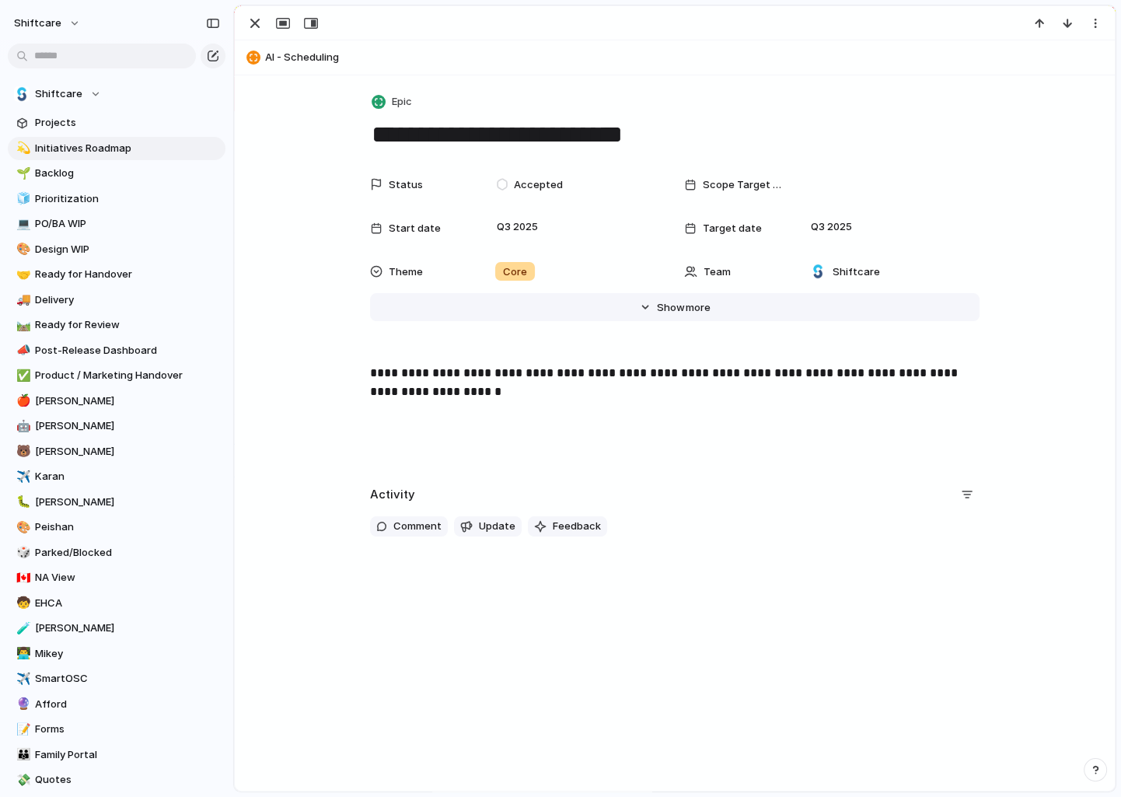
click at [680, 300] on span "Show" at bounding box center [671, 308] width 28 height 16
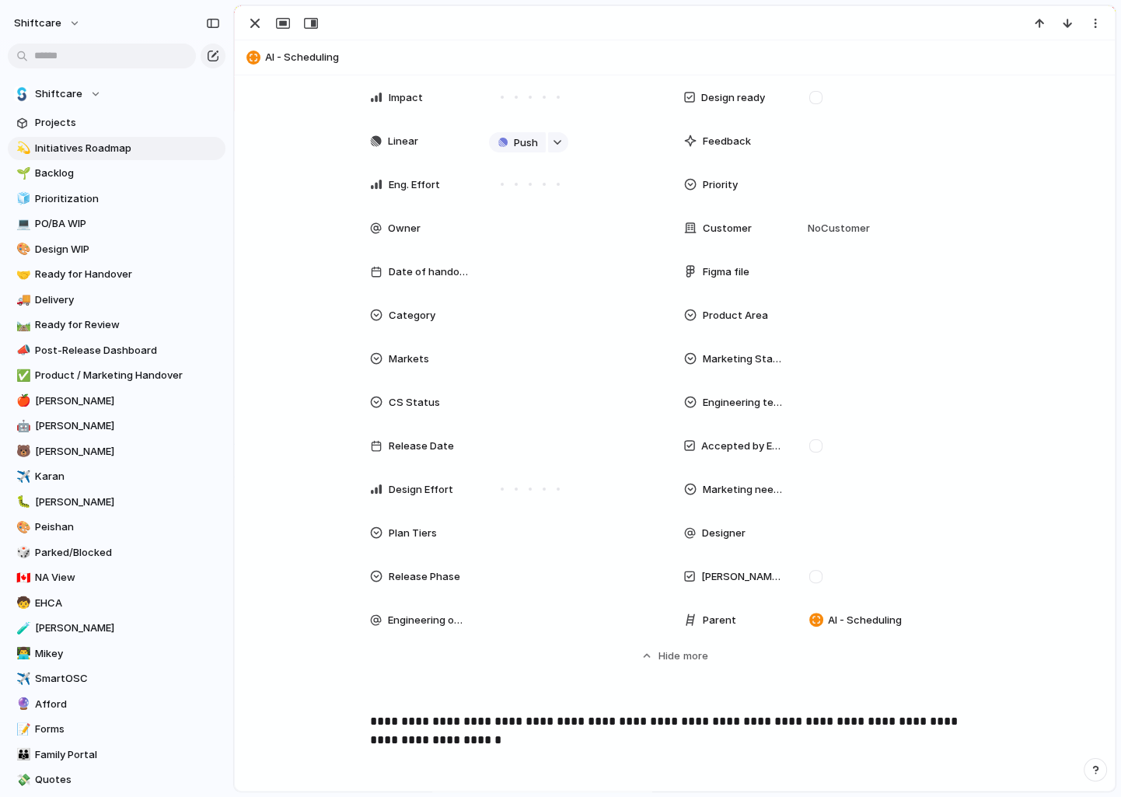
scroll to position [236, 0]
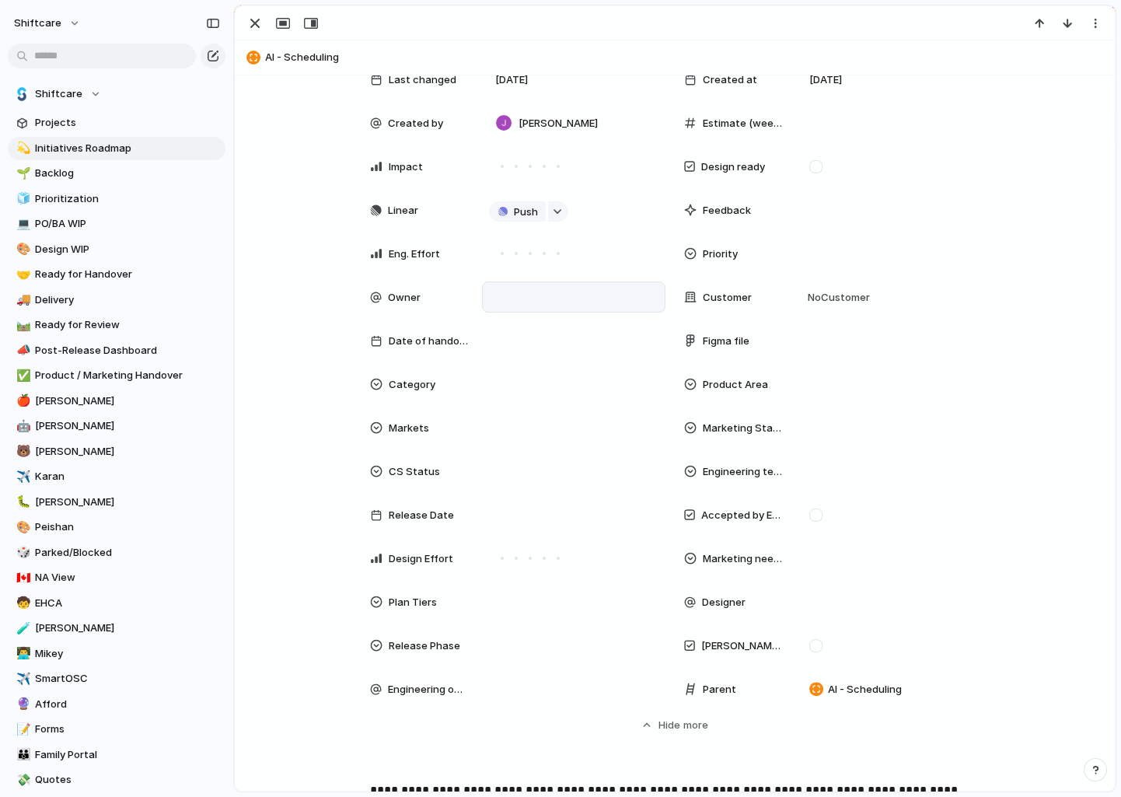
click at [519, 307] on div at bounding box center [574, 297] width 184 height 31
type input "*****"
click at [503, 354] on div at bounding box center [504, 350] width 27 height 27
click at [308, 355] on div "***** [PERSON_NAME]" at bounding box center [560, 398] width 1121 height 797
click at [264, 29] on button "button" at bounding box center [255, 23] width 25 height 20
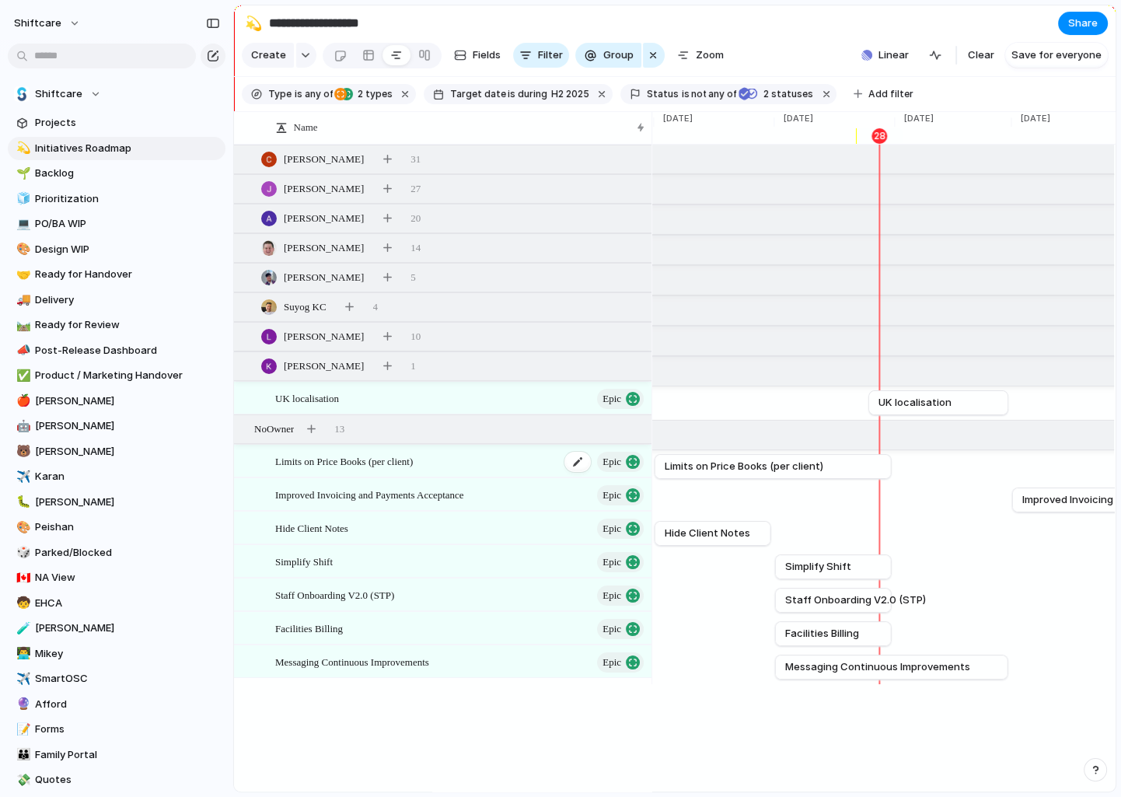
click at [519, 461] on div "Limits on Price Books (per client) Epic" at bounding box center [460, 462] width 371 height 32
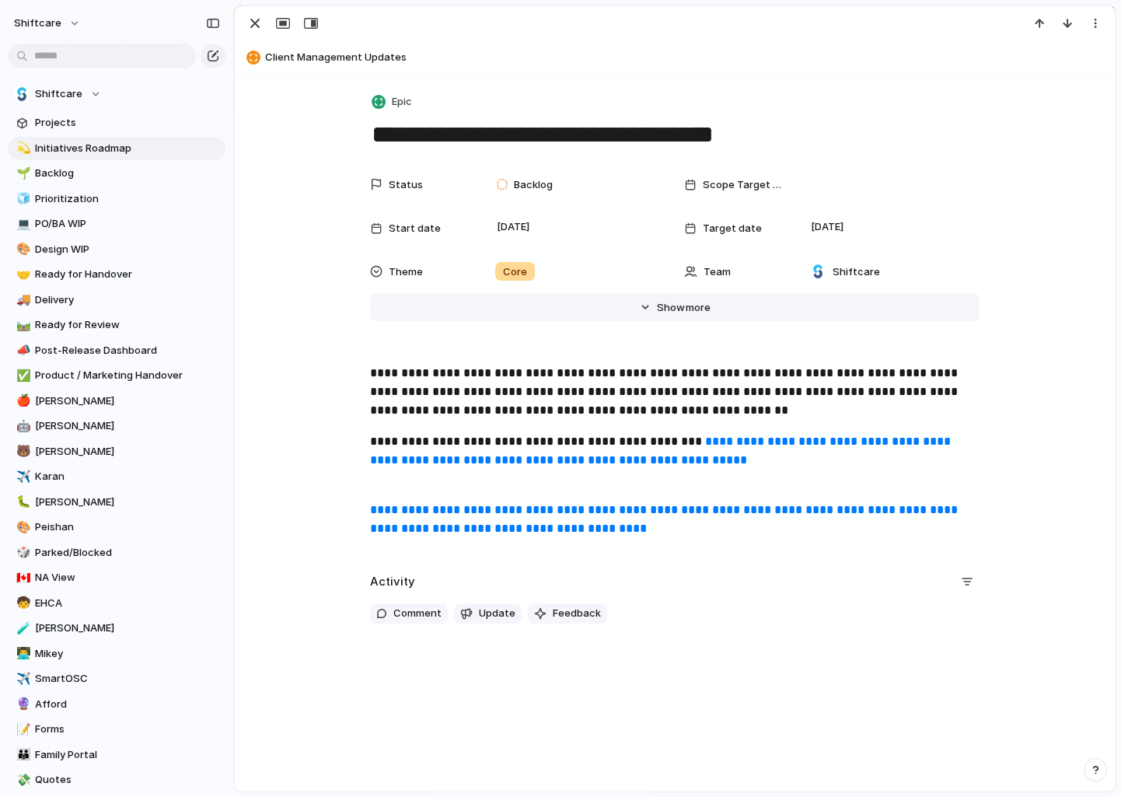
click at [695, 305] on span "more" at bounding box center [698, 308] width 25 height 16
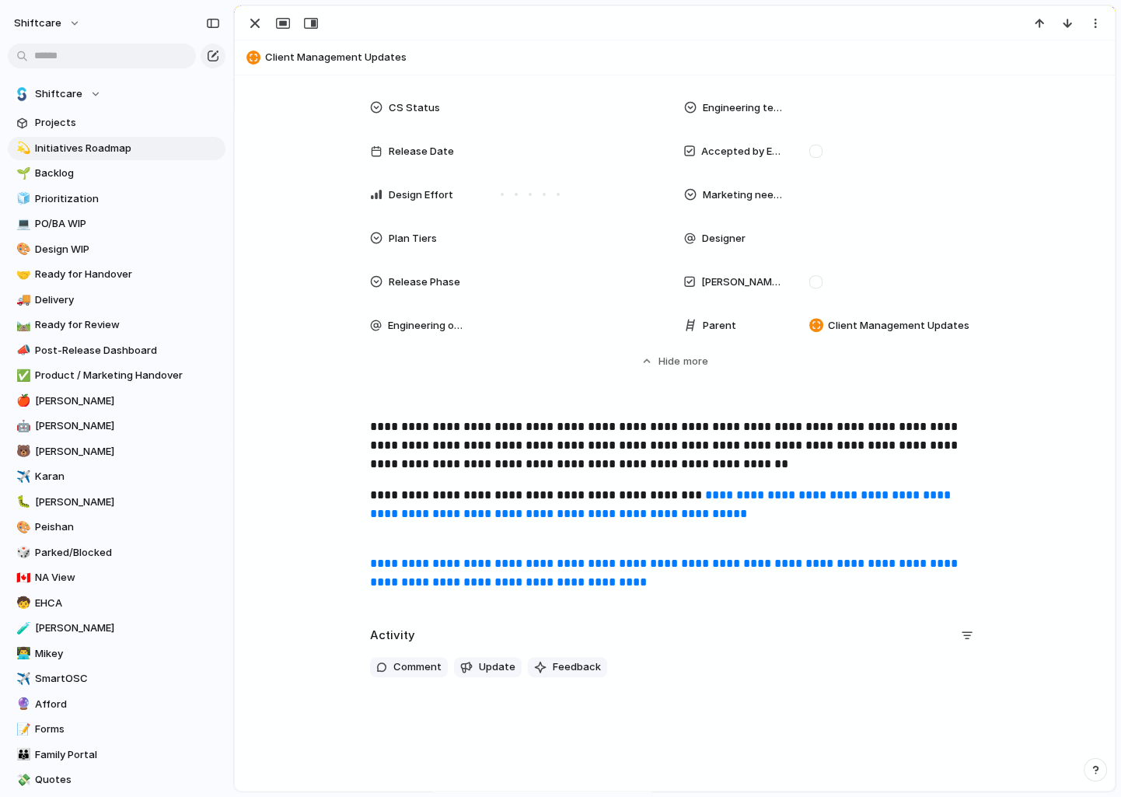
scroll to position [613, 0]
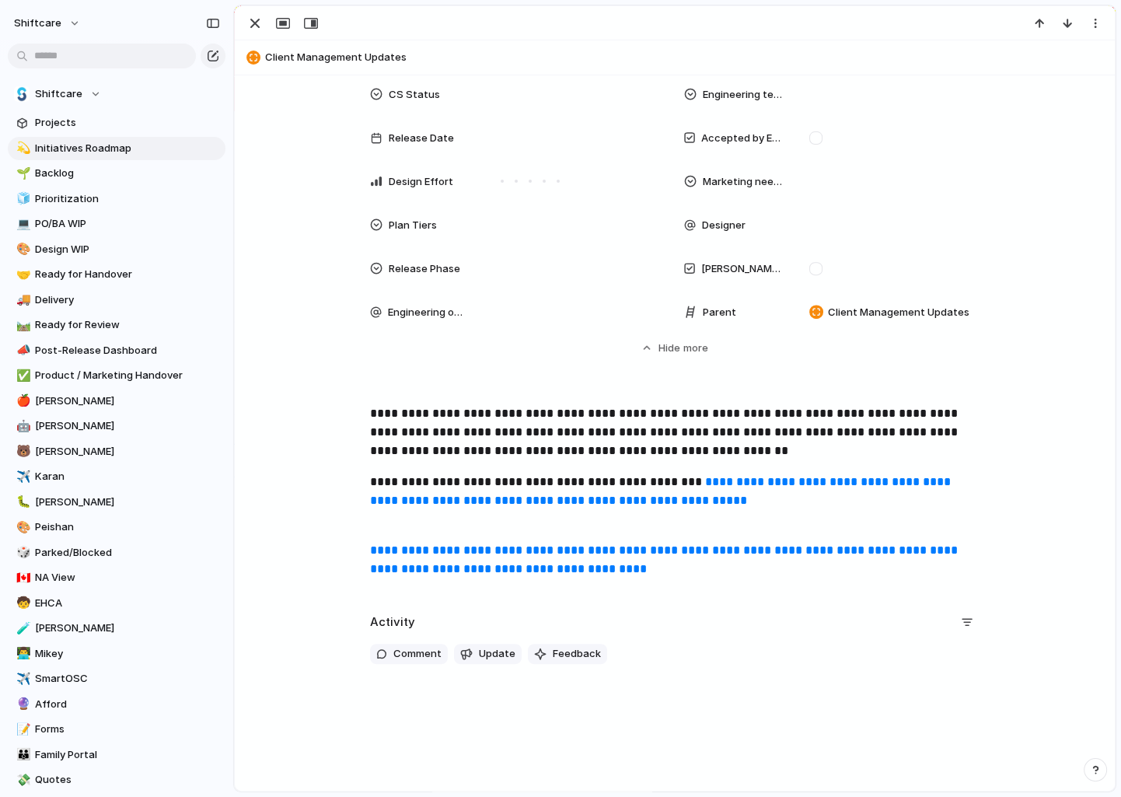
click at [722, 344] on button "Hide Show more" at bounding box center [675, 348] width 610 height 28
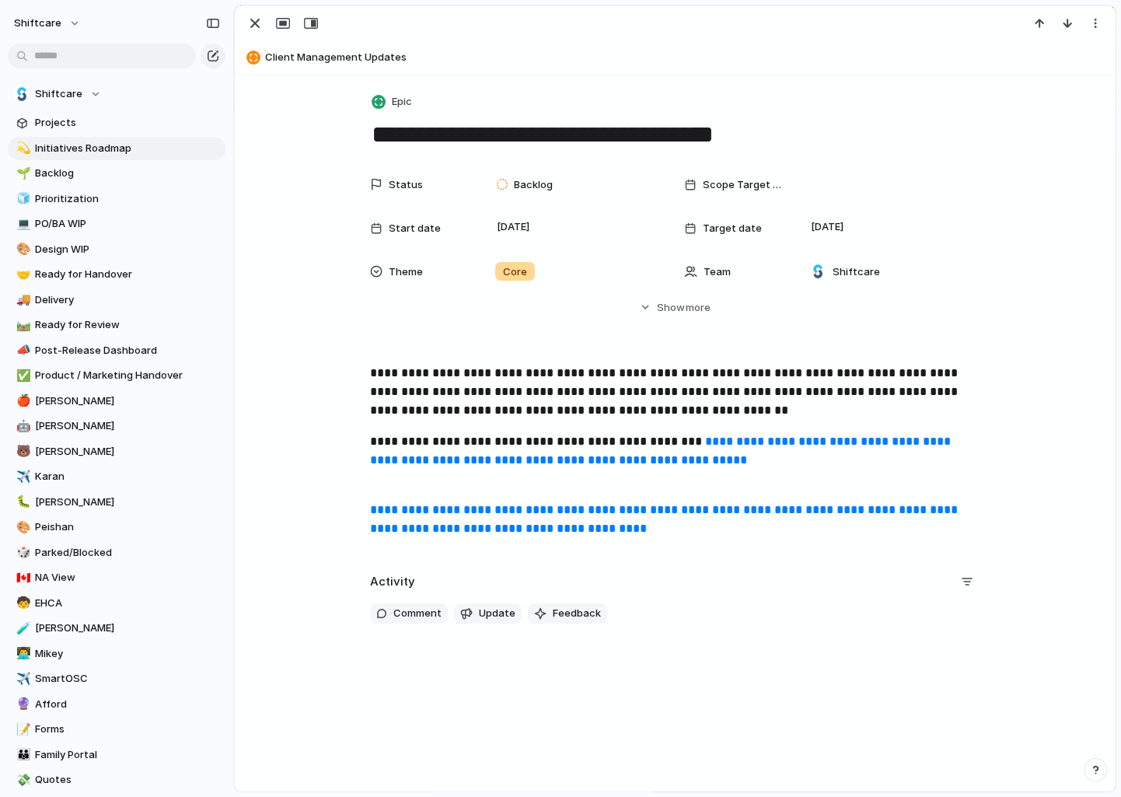
scroll to position [0, 0]
click at [253, 28] on div "button" at bounding box center [255, 23] width 19 height 19
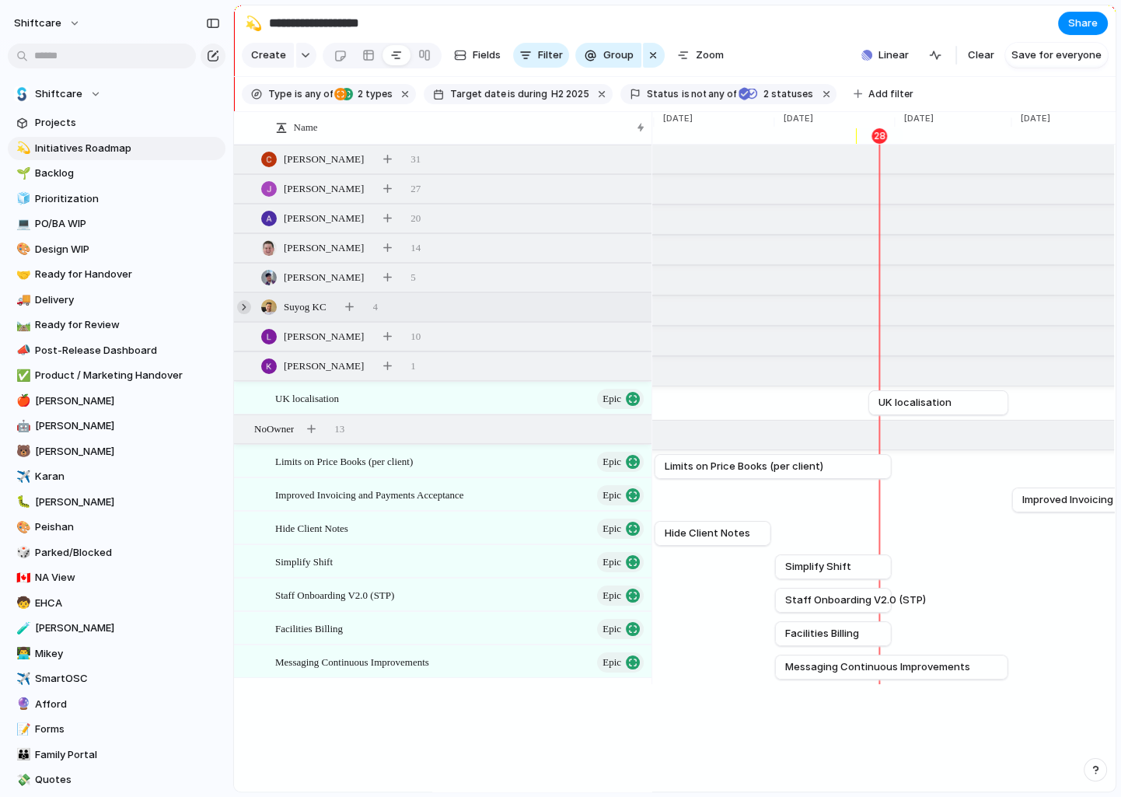
click at [247, 305] on div at bounding box center [244, 307] width 14 height 14
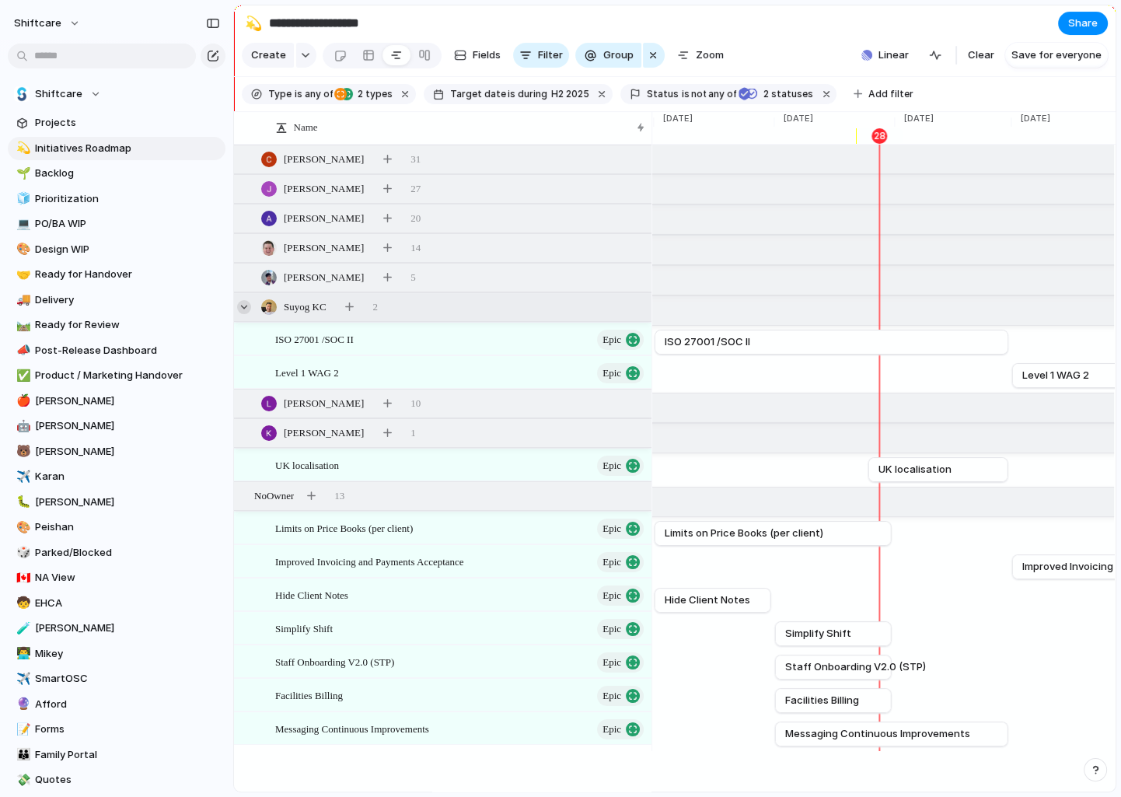
click at [248, 305] on div at bounding box center [244, 307] width 14 height 14
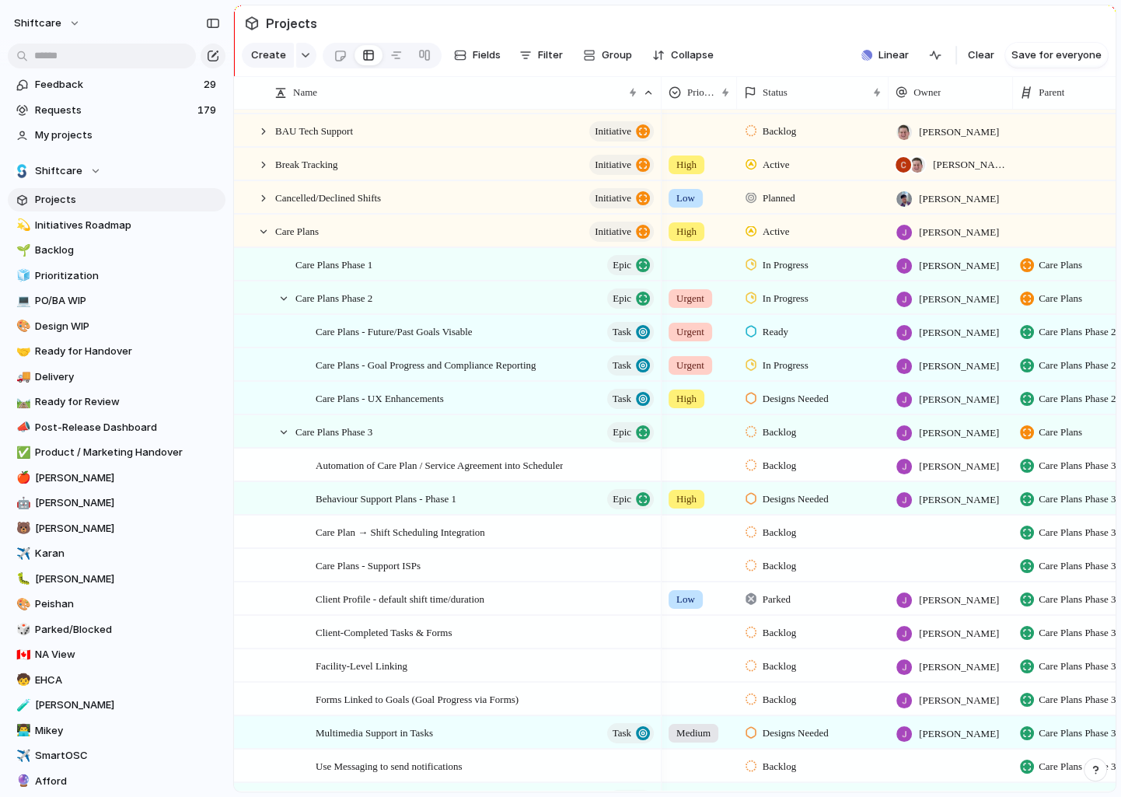
scroll to position [199, 0]
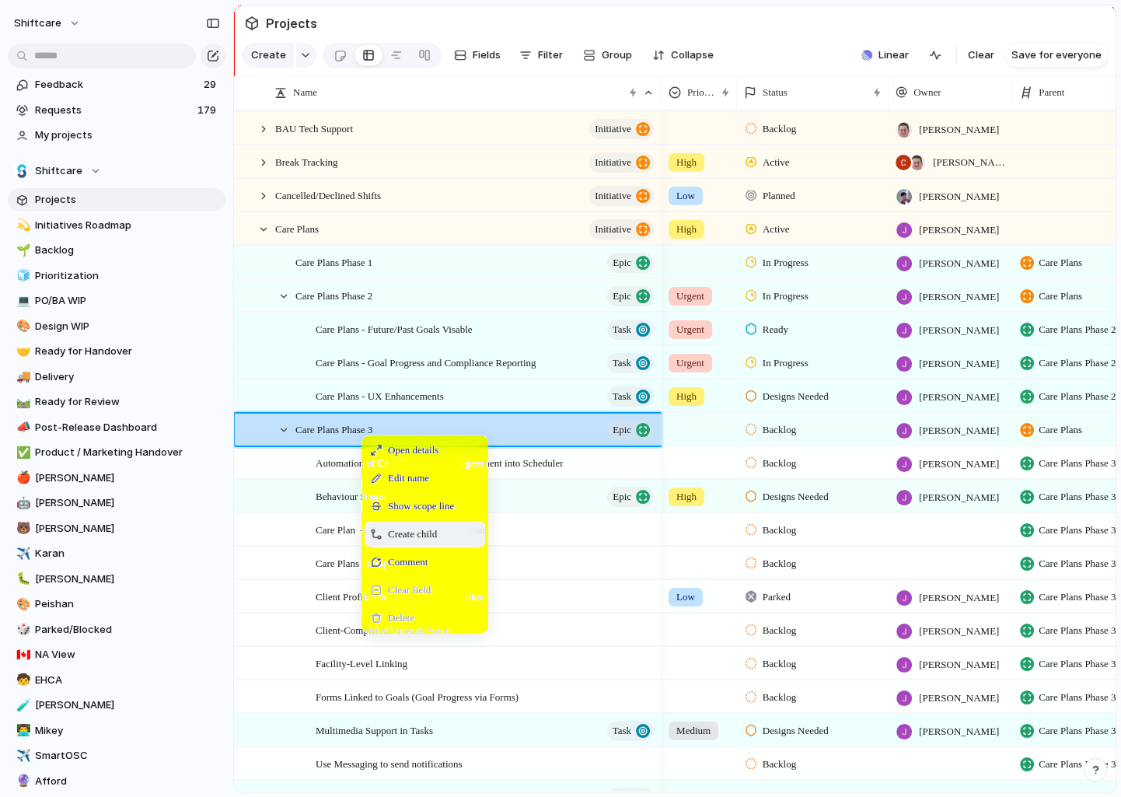
click at [419, 527] on span "Create child" at bounding box center [412, 534] width 49 height 16
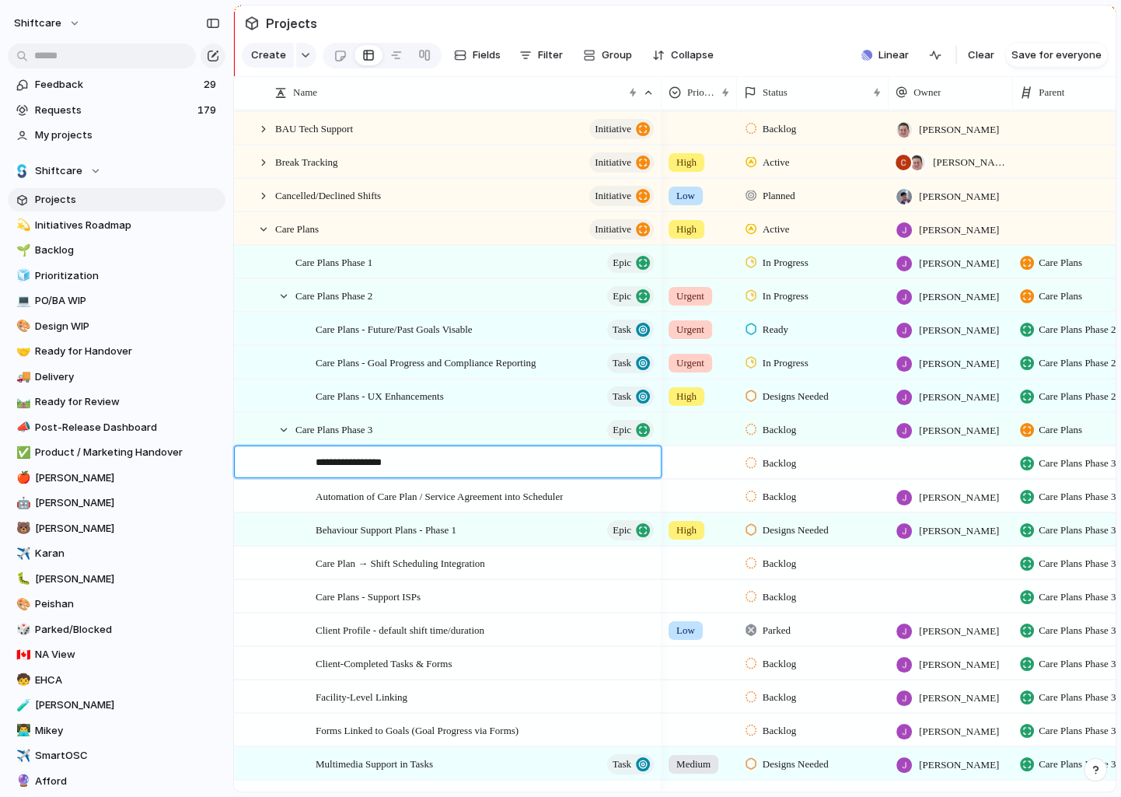
type textarea "**********"
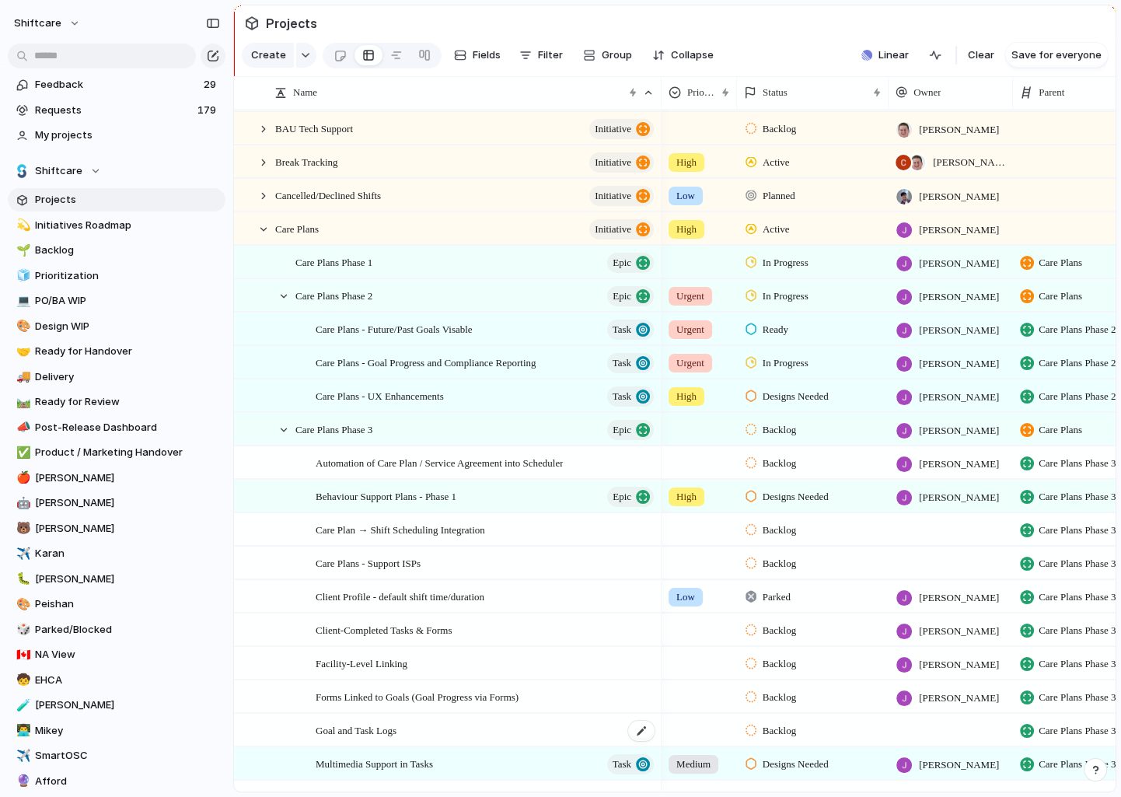
click at [381, 729] on span "Goal and Task Logs" at bounding box center [356, 730] width 81 height 18
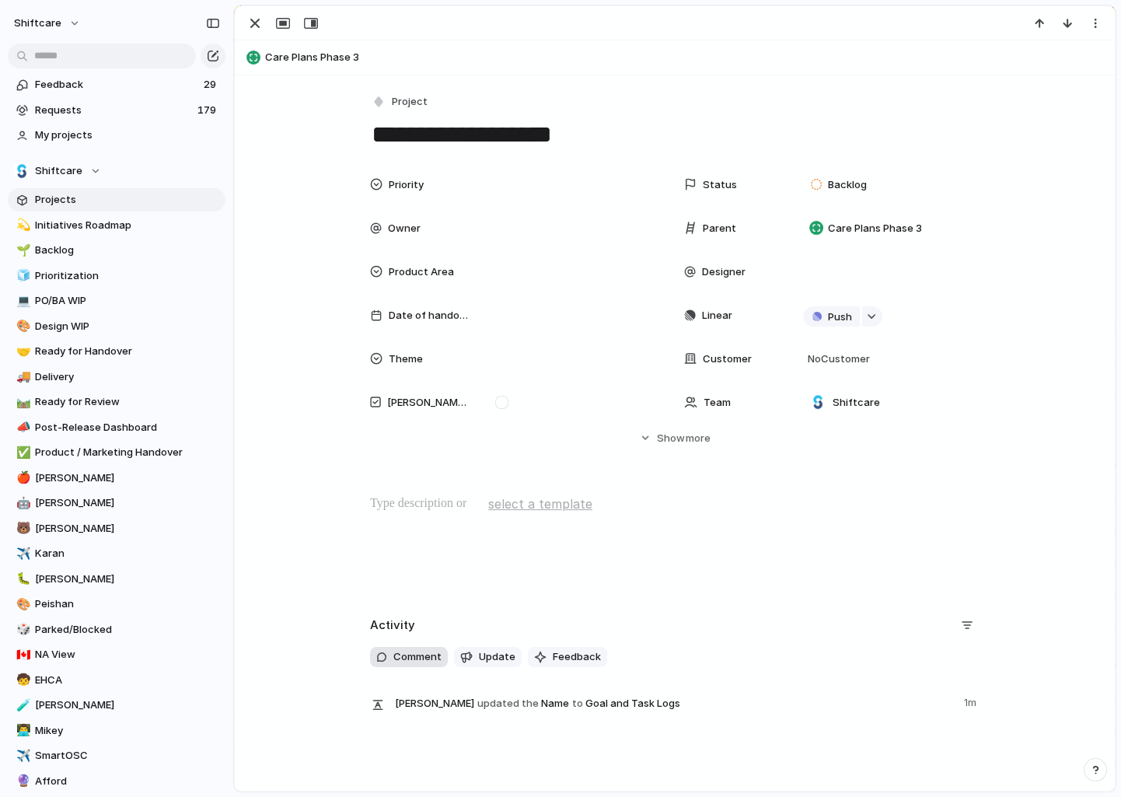
click at [392, 657] on button "Comment" at bounding box center [409, 657] width 78 height 20
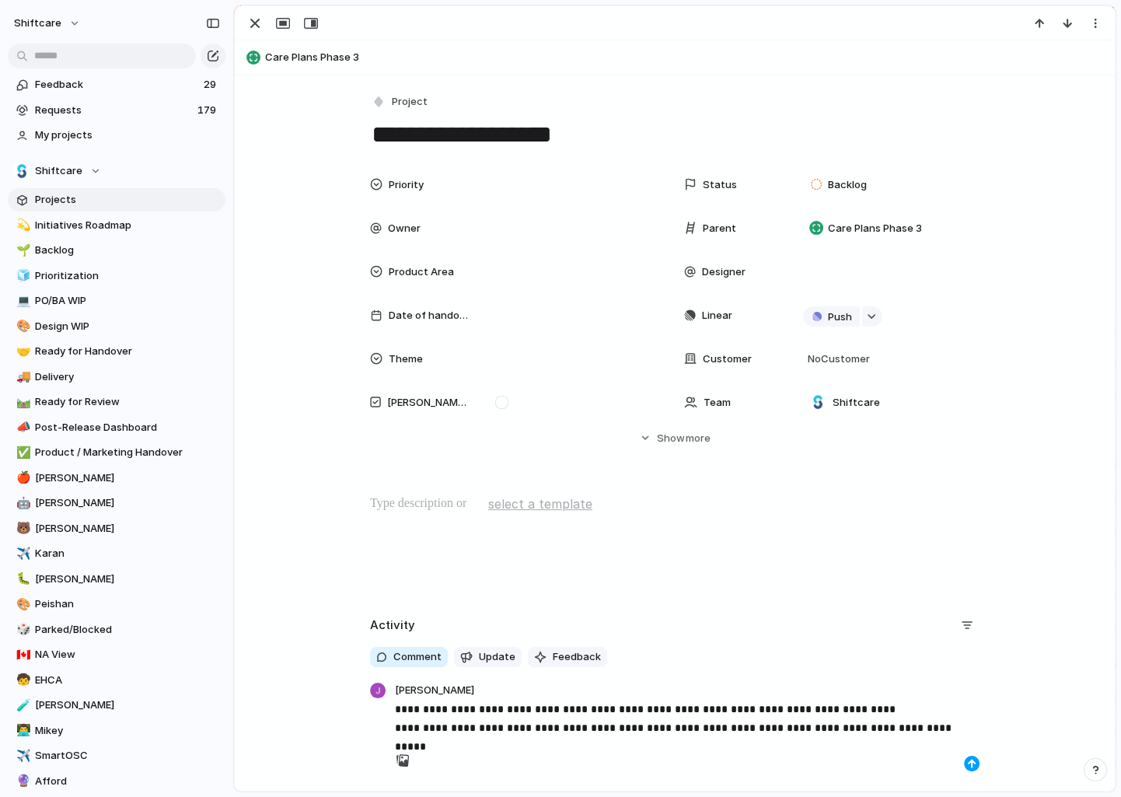
click at [968, 767] on div "button" at bounding box center [971, 763] width 9 height 9
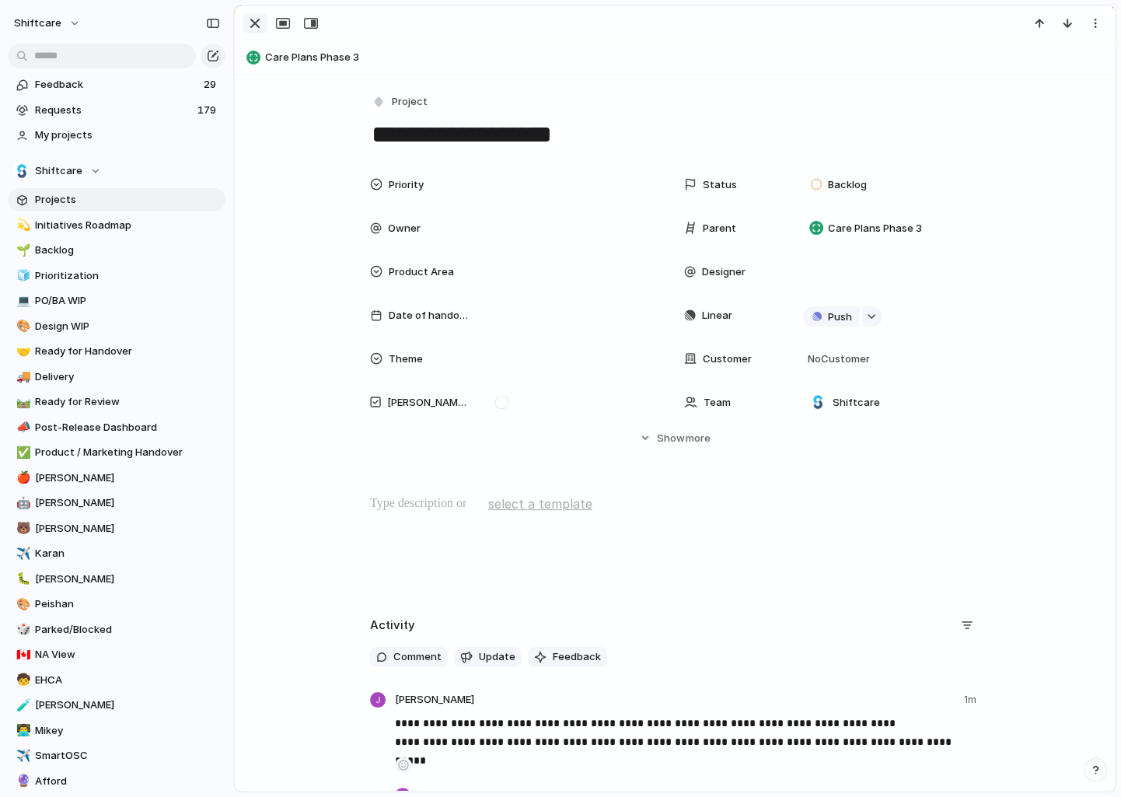
click at [260, 22] on div "button" at bounding box center [255, 23] width 19 height 19
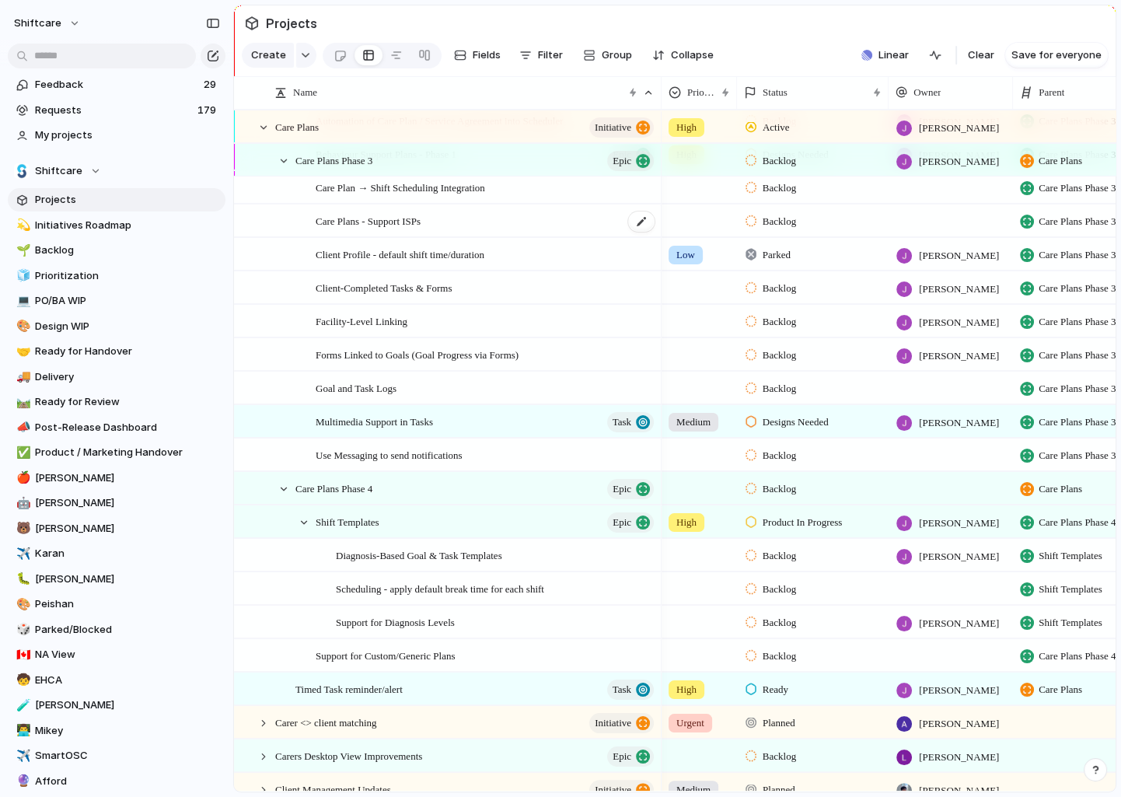
scroll to position [537, 0]
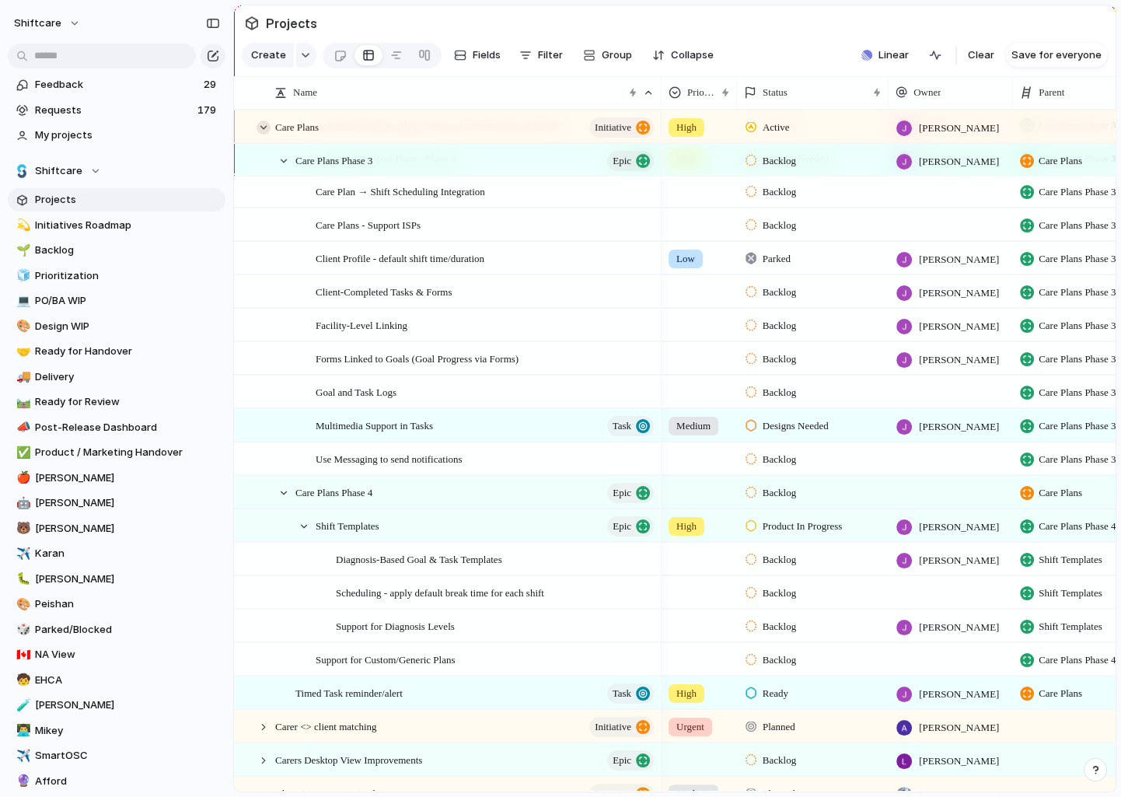
click at [266, 130] on div at bounding box center [264, 128] width 14 height 14
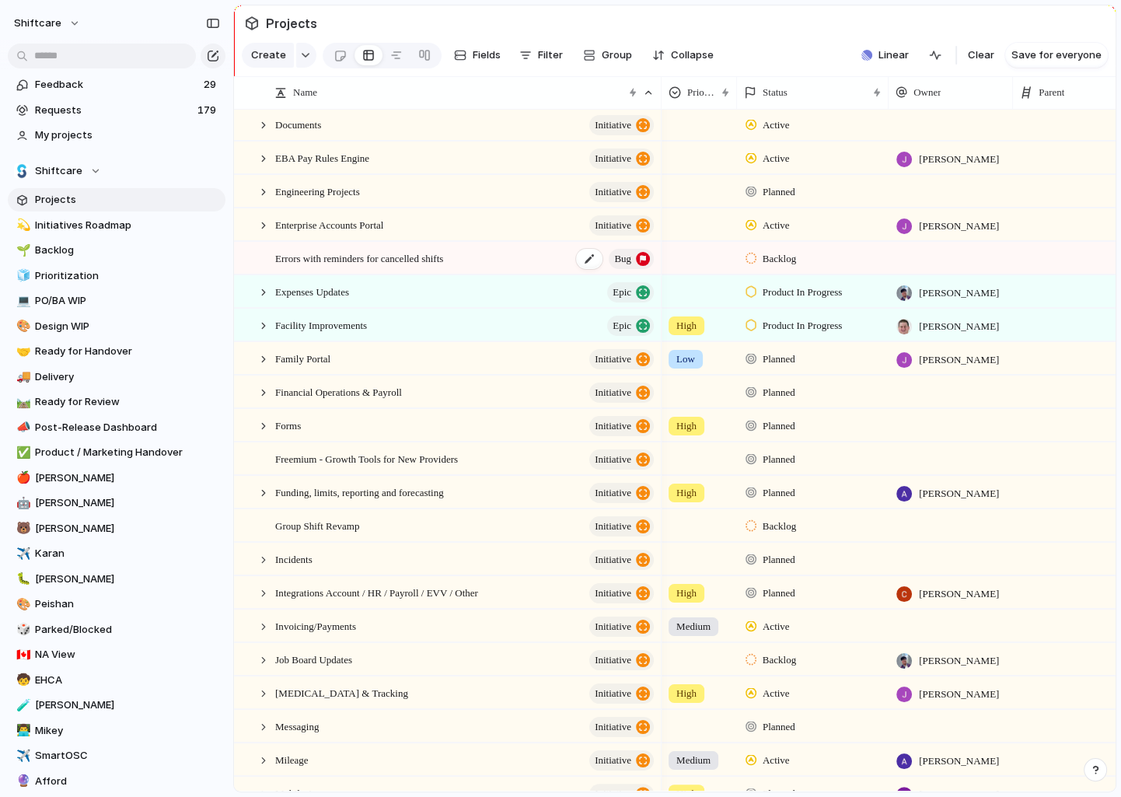
click at [364, 263] on span "Errors with reminders for cancelled shifts" at bounding box center [359, 258] width 168 height 18
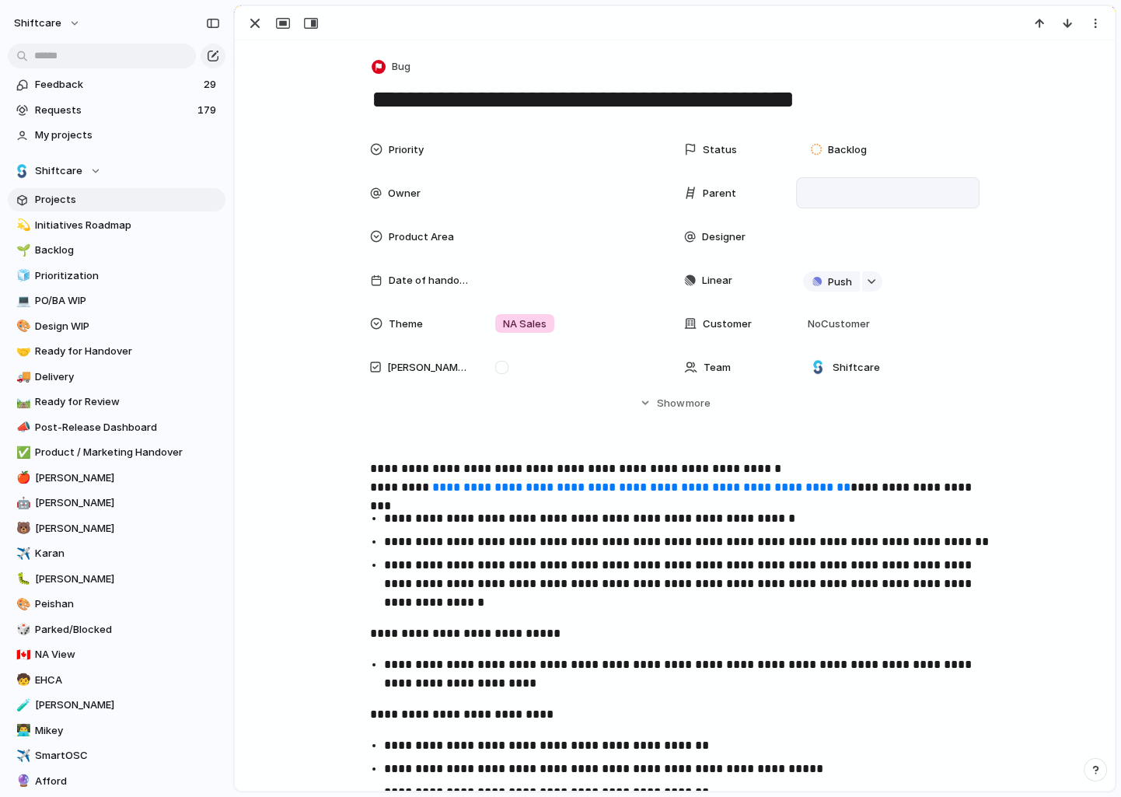
click at [803, 187] on div at bounding box center [888, 192] width 170 height 17
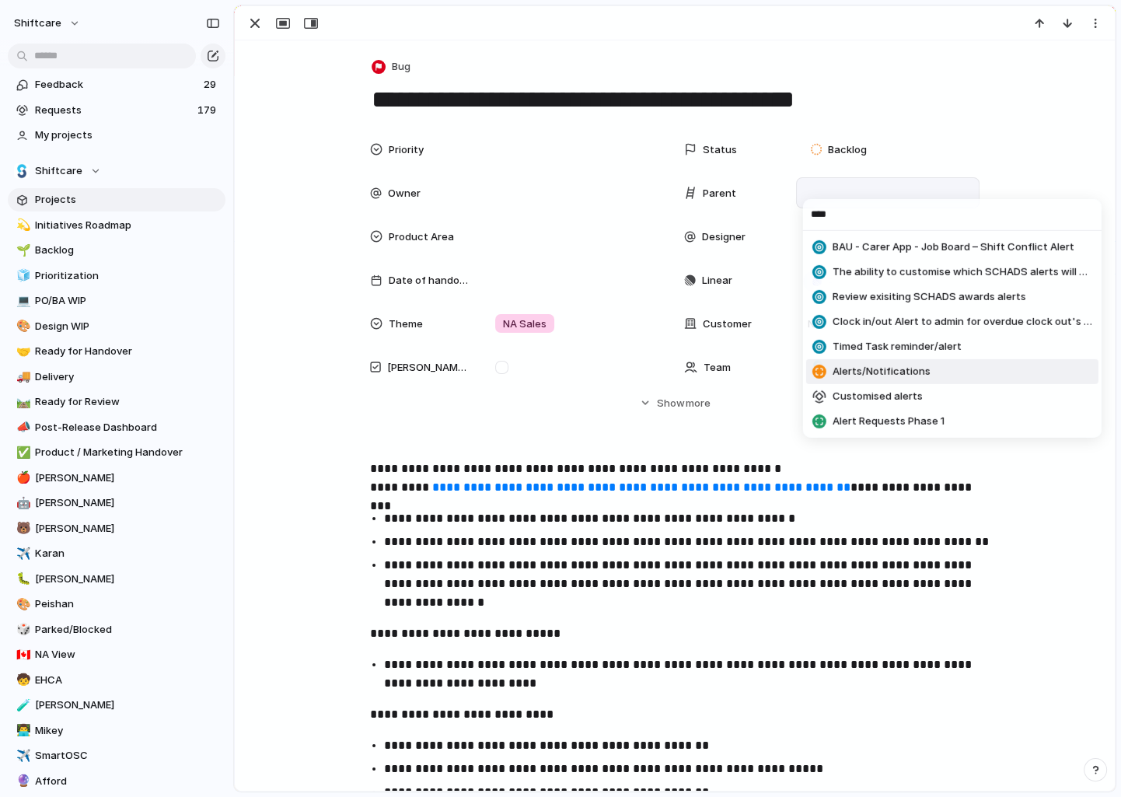
type input "****"
click at [875, 367] on span "Alerts/Notifications" at bounding box center [882, 372] width 98 height 16
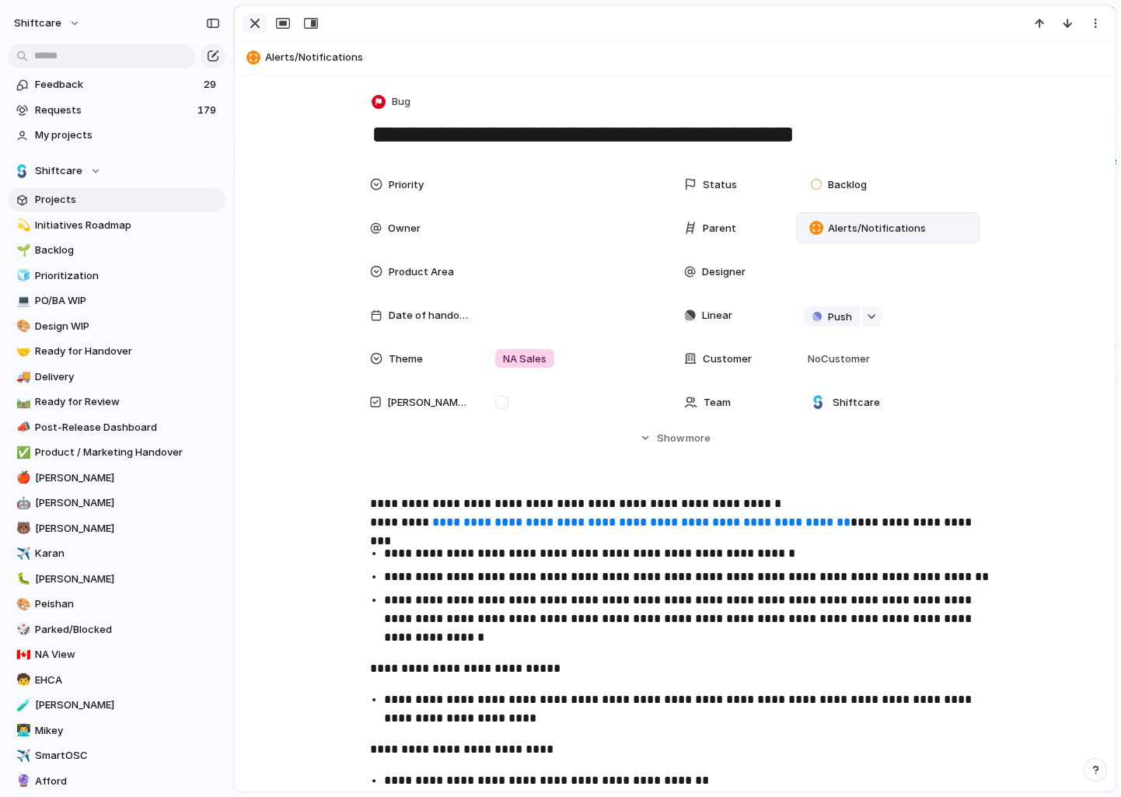
click at [258, 23] on div "button" at bounding box center [255, 23] width 19 height 19
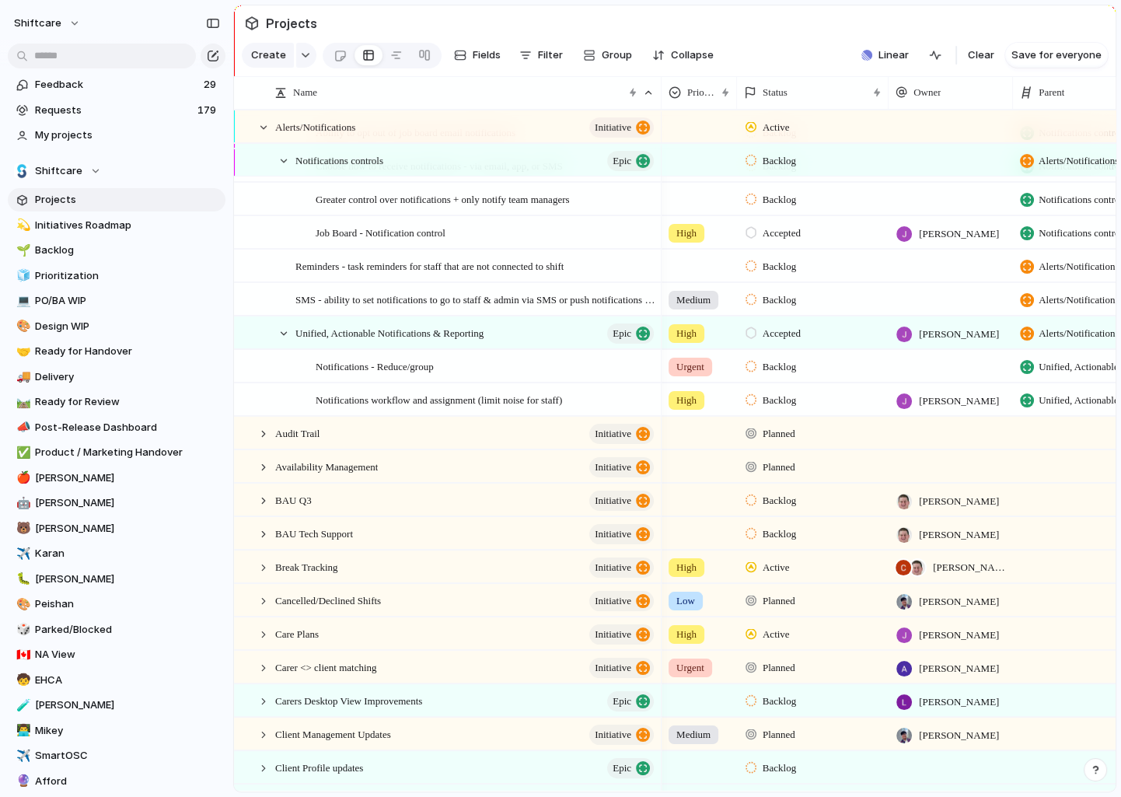
scroll to position [475, 0]
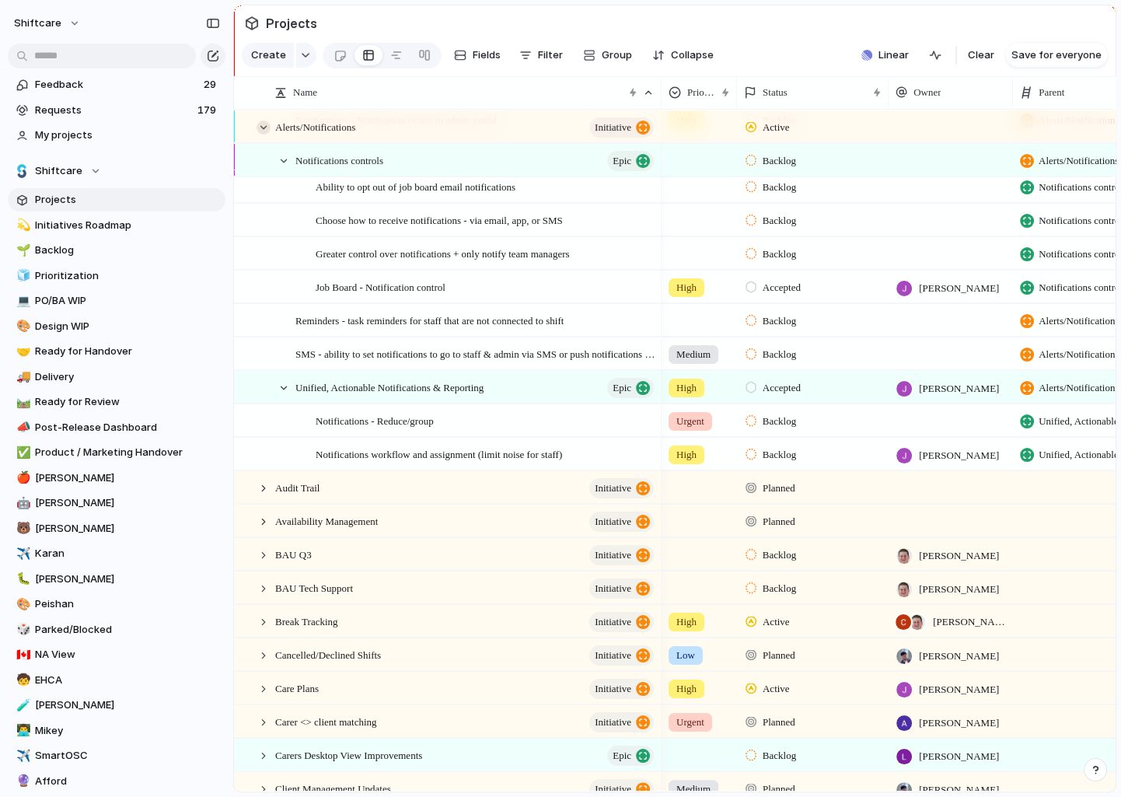
click at [269, 130] on div at bounding box center [264, 128] width 14 height 14
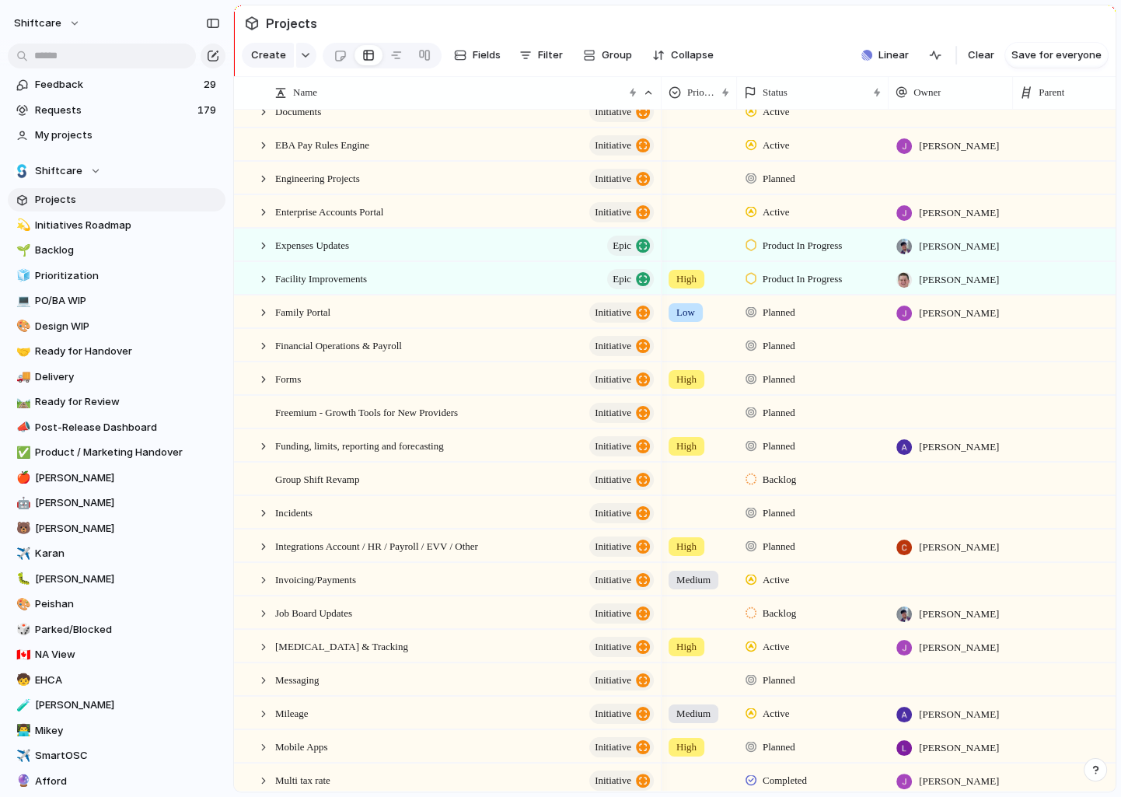
scroll to position [556, 0]
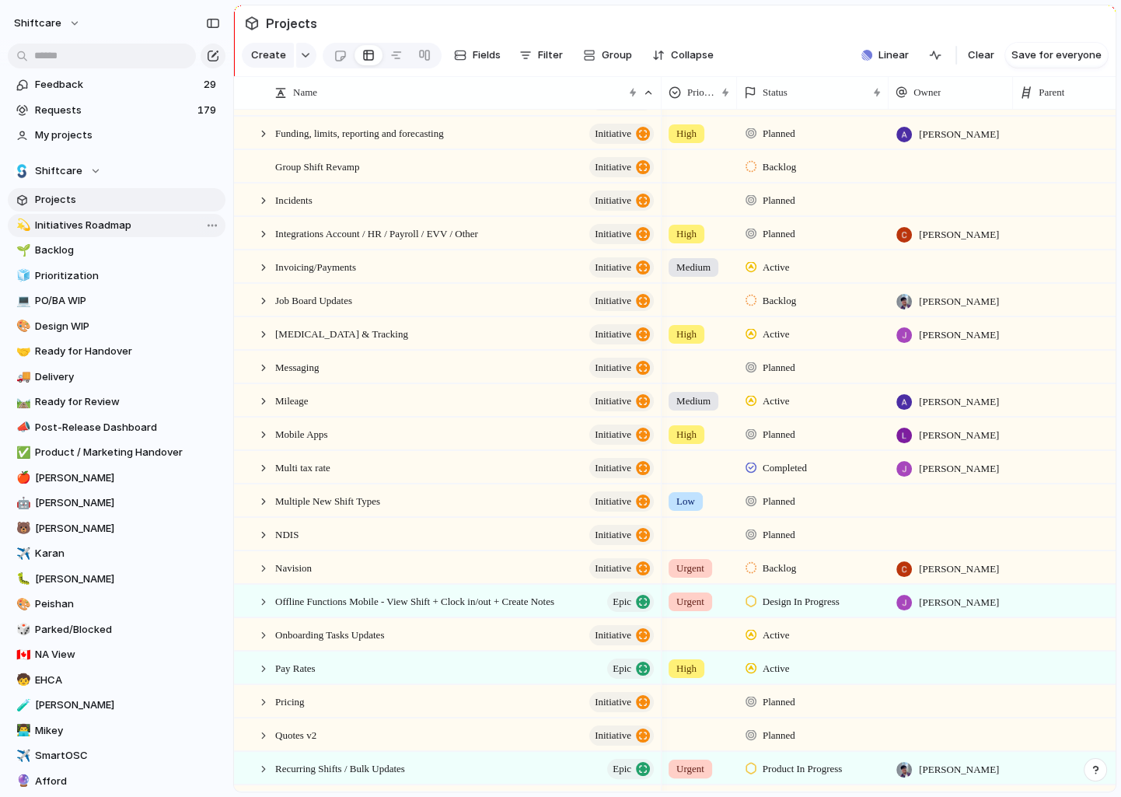
click at [79, 229] on span "Initiatives Roadmap" at bounding box center [127, 226] width 185 height 16
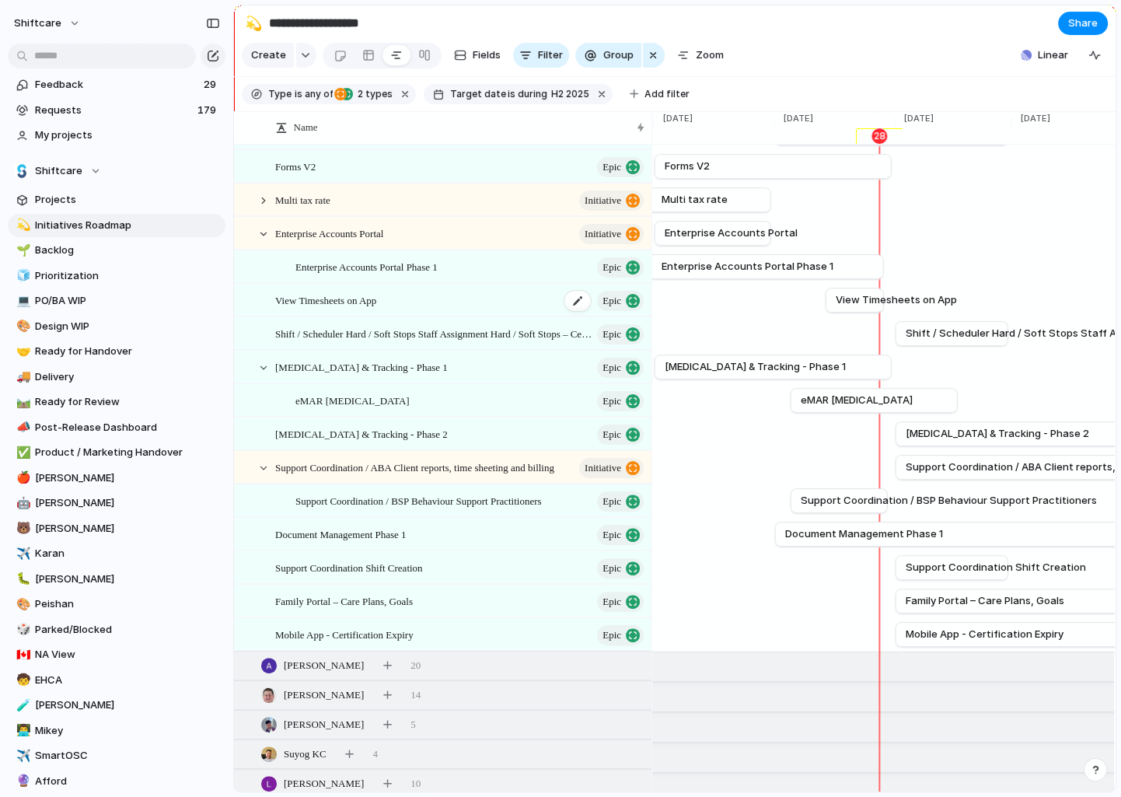
click at [434, 295] on div "View Timesheets on App Epic" at bounding box center [460, 301] width 371 height 32
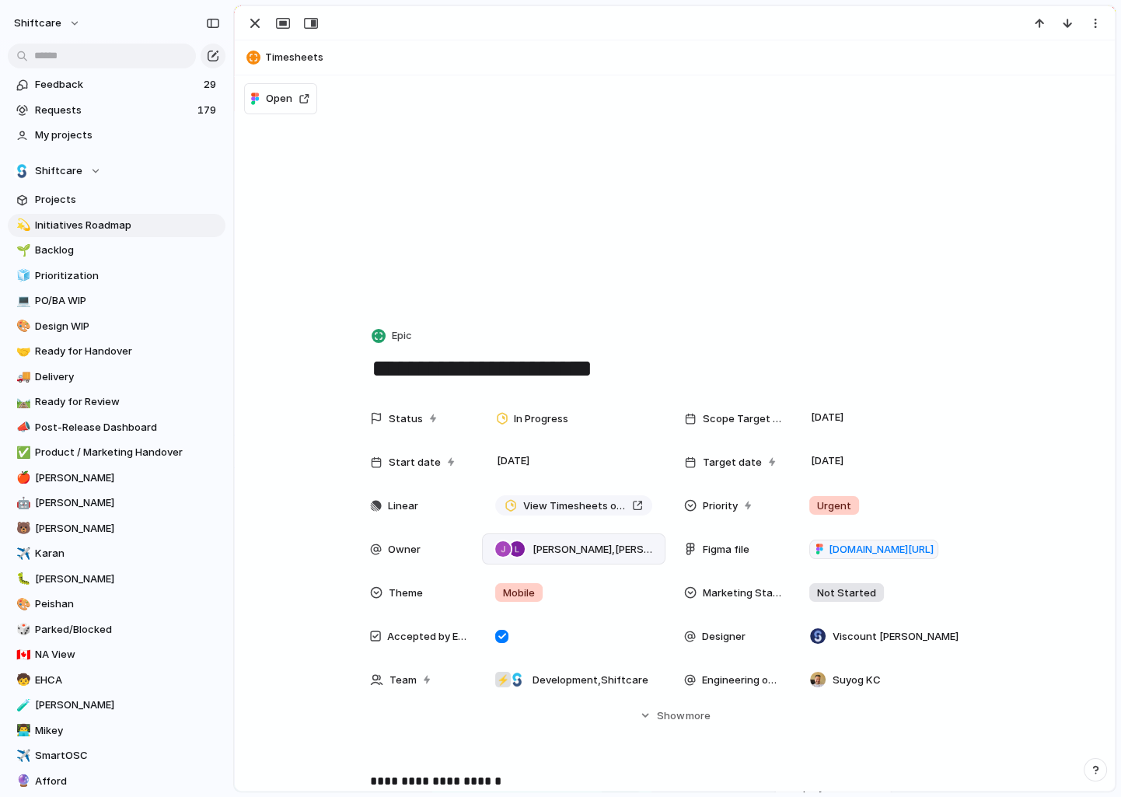
click at [568, 549] on span "Jonathan Agness , Luke Pipolo" at bounding box center [593, 550] width 120 height 16
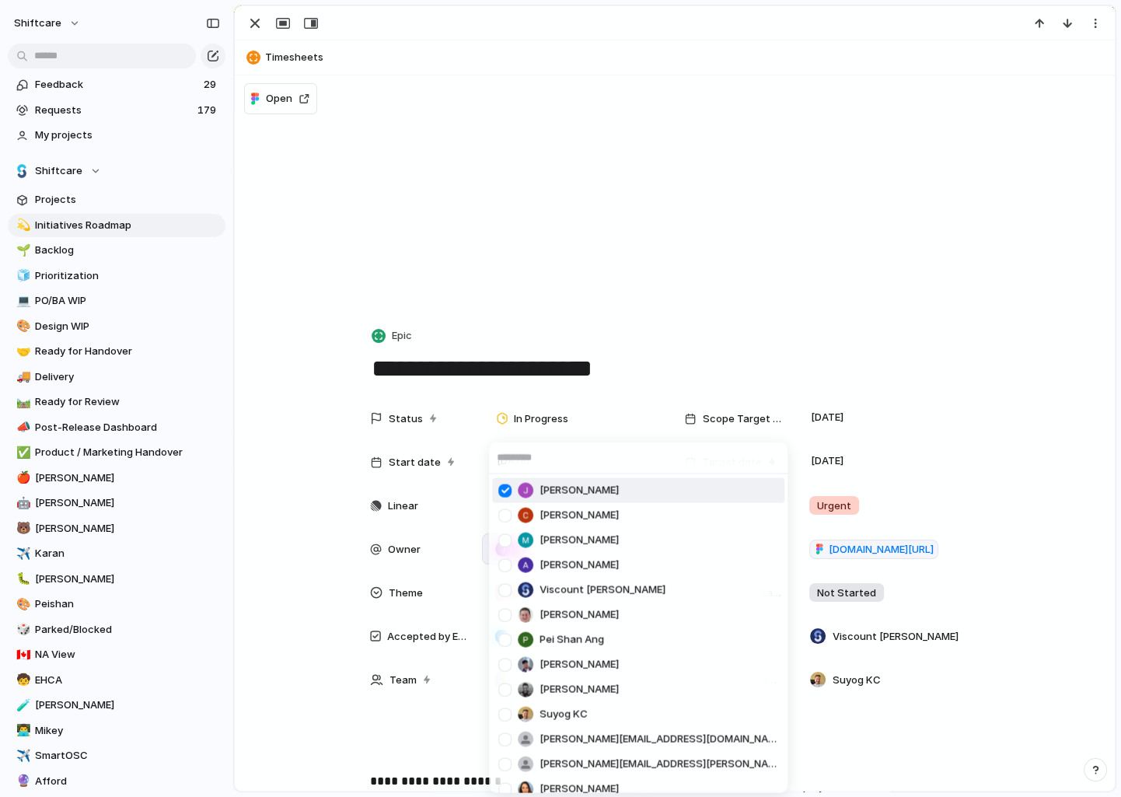
click at [508, 488] on div at bounding box center [504, 490] width 27 height 27
click at [251, 14] on div "Jonathan Agness Cris Militante Mathew Cagney Abner Chua Viscount Villanueva Pau…" at bounding box center [560, 398] width 1121 height 797
click at [256, 25] on div "Jonathan Agness Cris Militante Mathew Cagney Abner Chua Viscount Villanueva Pau…" at bounding box center [560, 398] width 1121 height 797
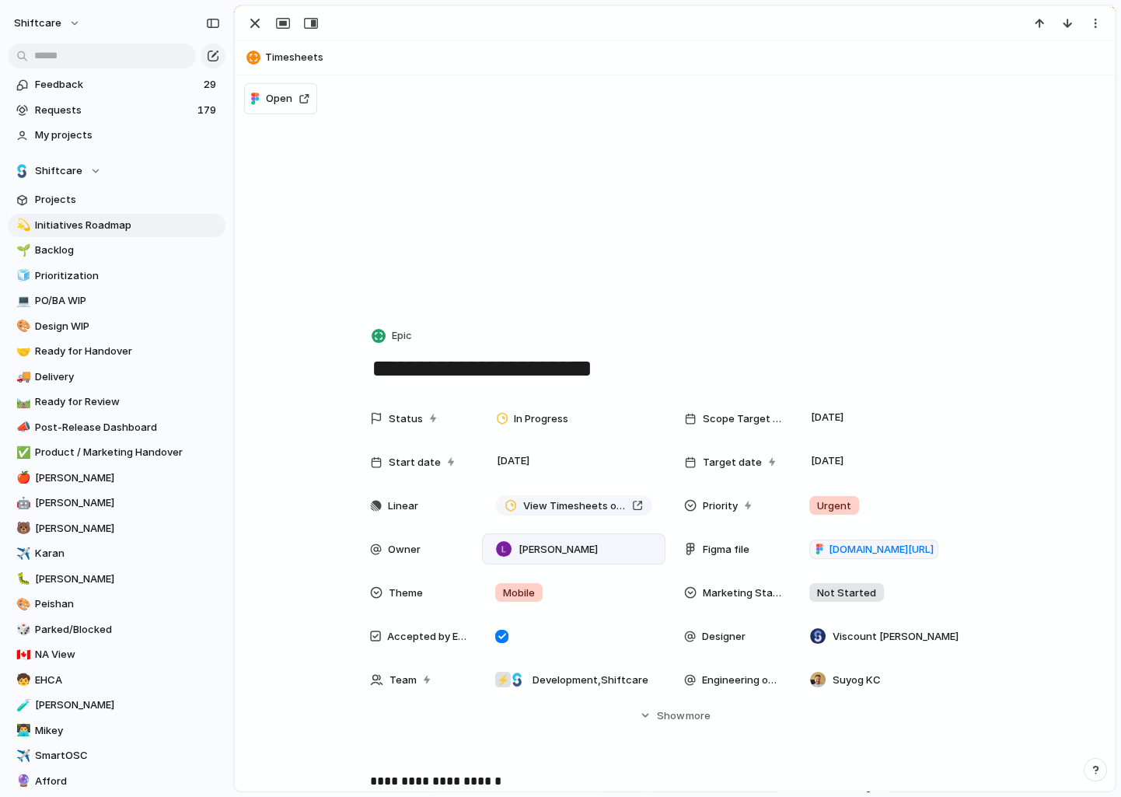
click at [261, 25] on div "button" at bounding box center [255, 23] width 19 height 19
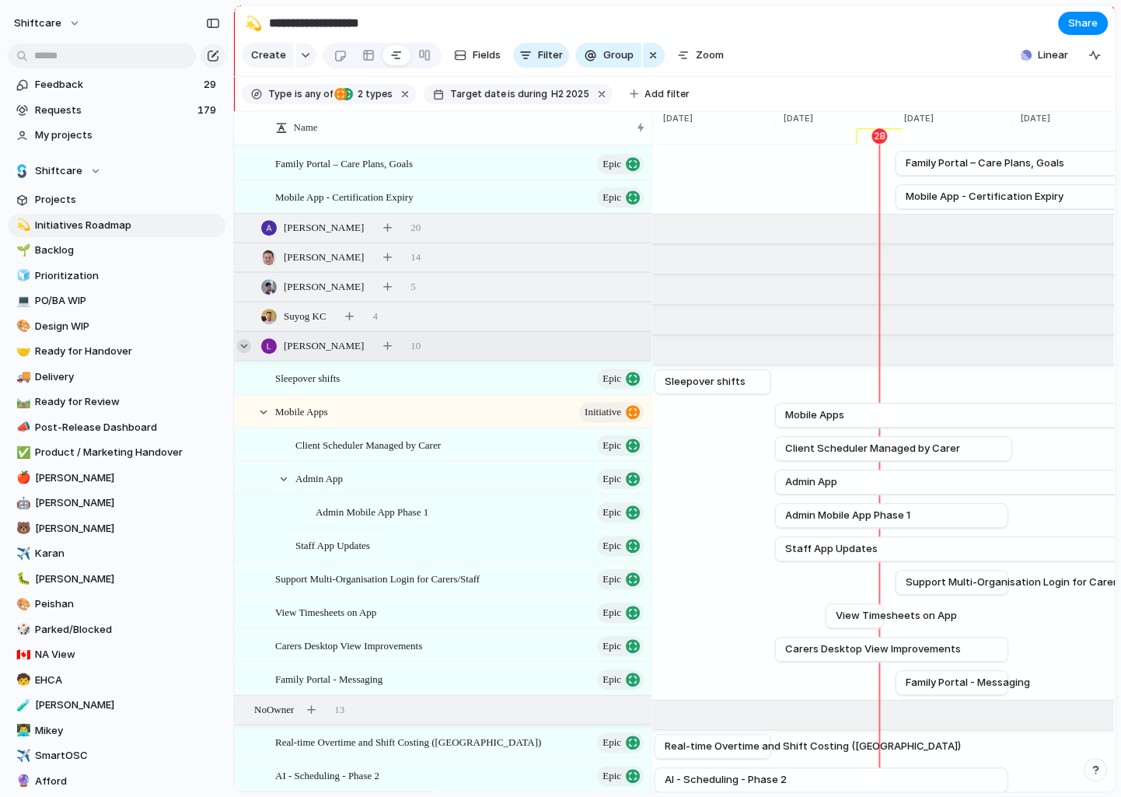
click at [248, 341] on div at bounding box center [244, 346] width 14 height 14
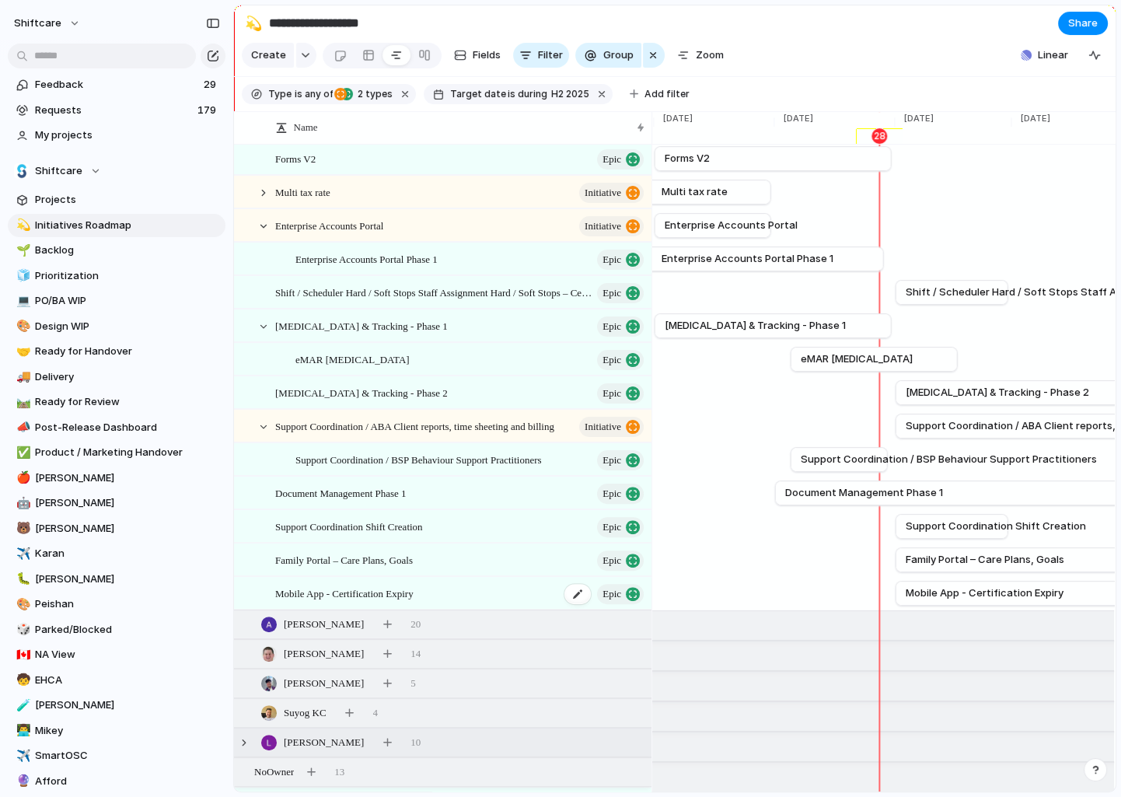
click at [414, 593] on span "Mobile App - Certification Expiry" at bounding box center [344, 593] width 138 height 18
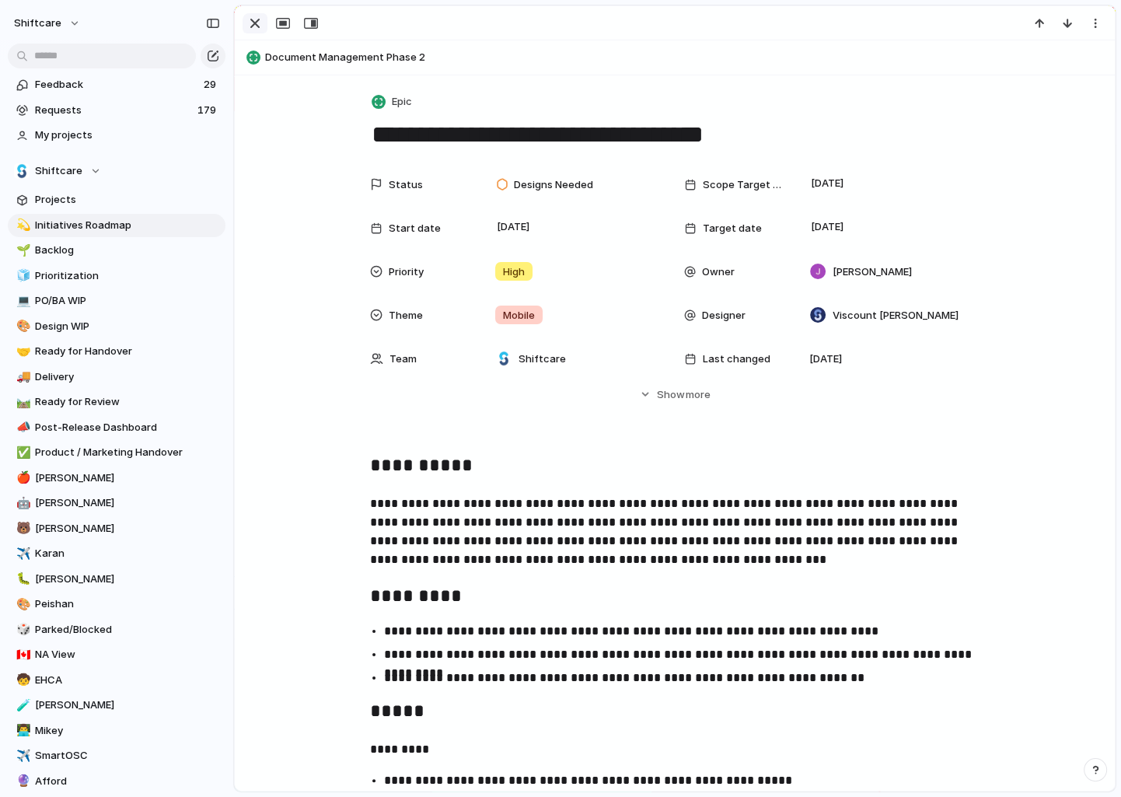
click at [257, 30] on div "button" at bounding box center [255, 23] width 19 height 19
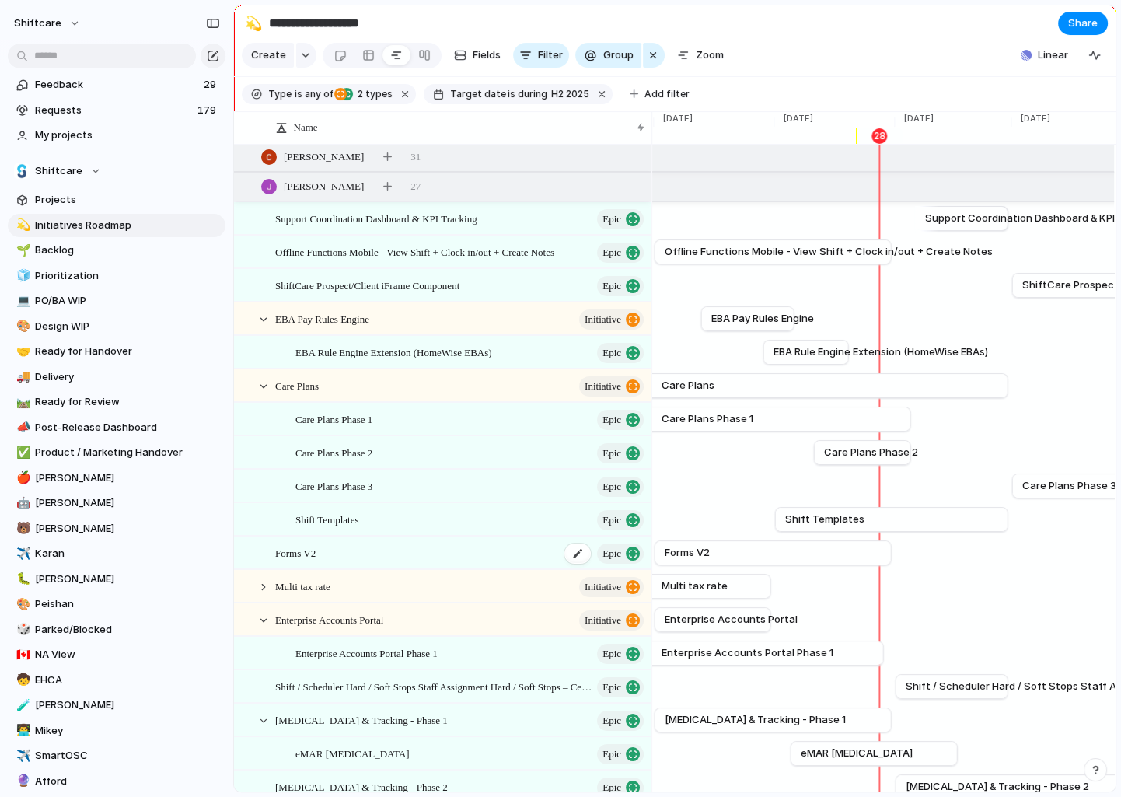
click at [313, 547] on span "Forms V2" at bounding box center [295, 553] width 40 height 18
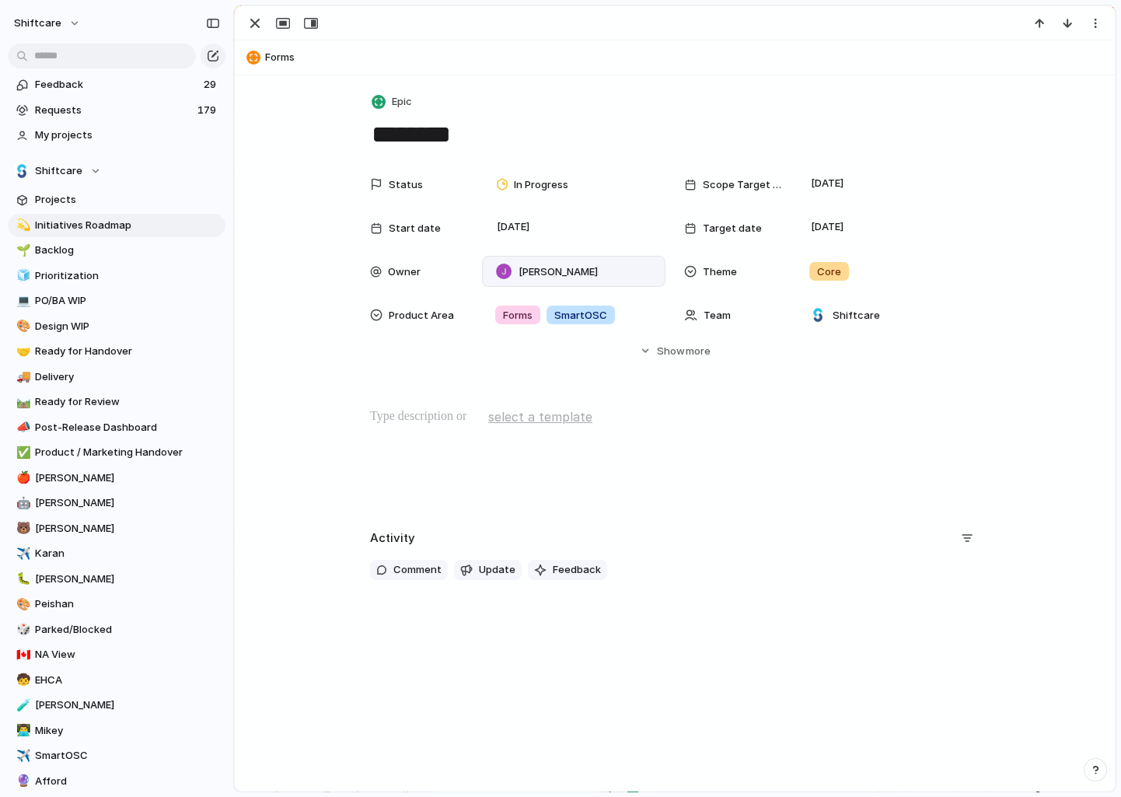
click at [596, 271] on span "[PERSON_NAME]" at bounding box center [558, 272] width 79 height 16
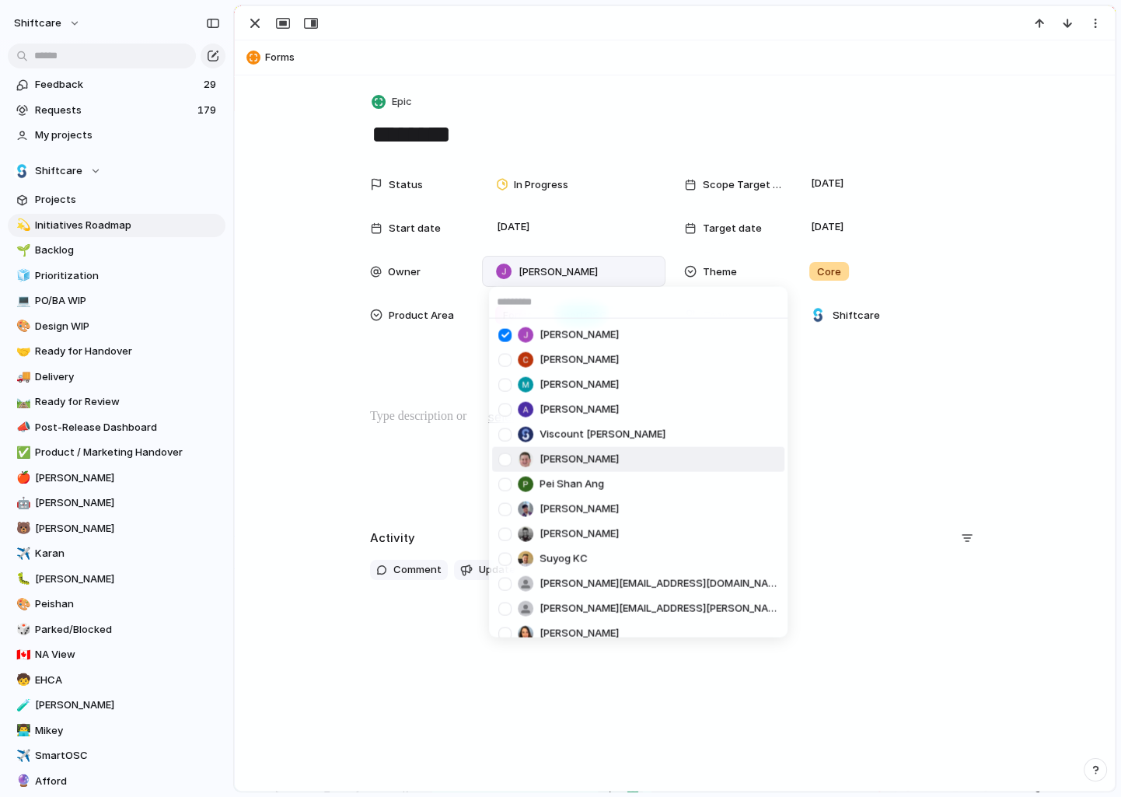
click at [505, 463] on div at bounding box center [504, 459] width 27 height 27
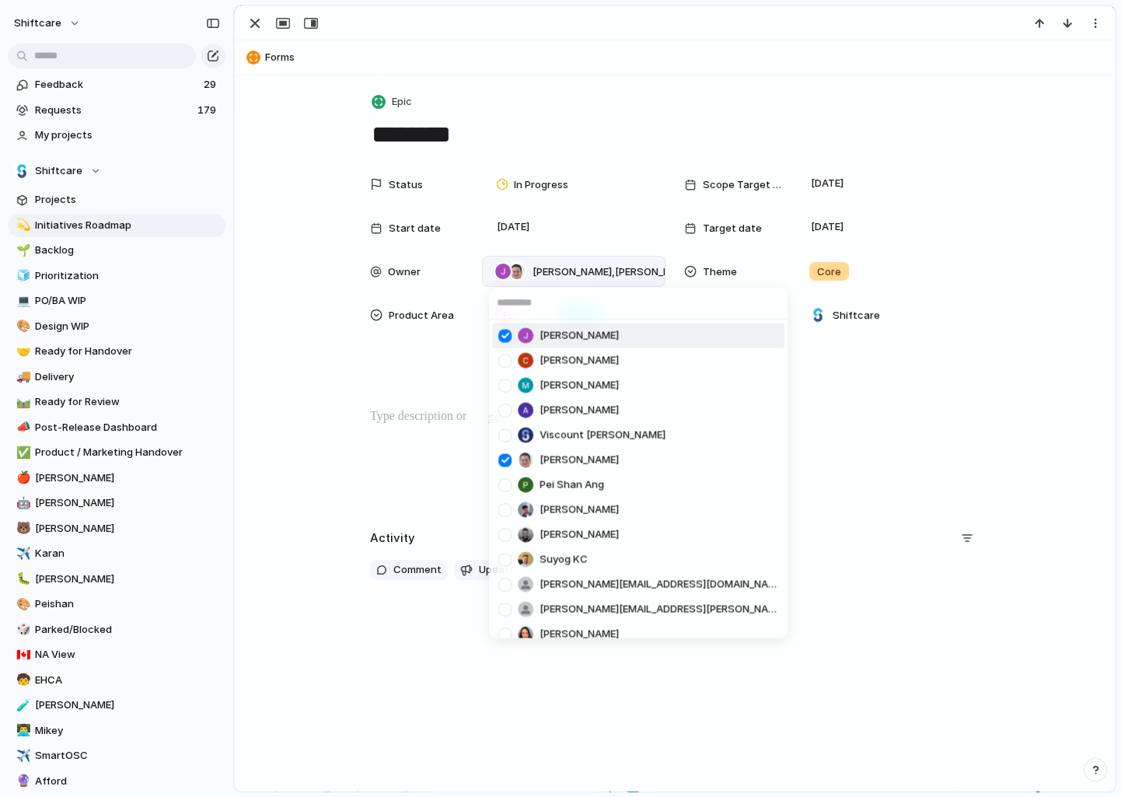
click at [505, 337] on div at bounding box center [504, 335] width 27 height 27
click at [407, 344] on div "Jonathan Agness Cris Militante Mathew Cagney Abner Chua Viscount Villanueva Pau…" at bounding box center [560, 398] width 1121 height 797
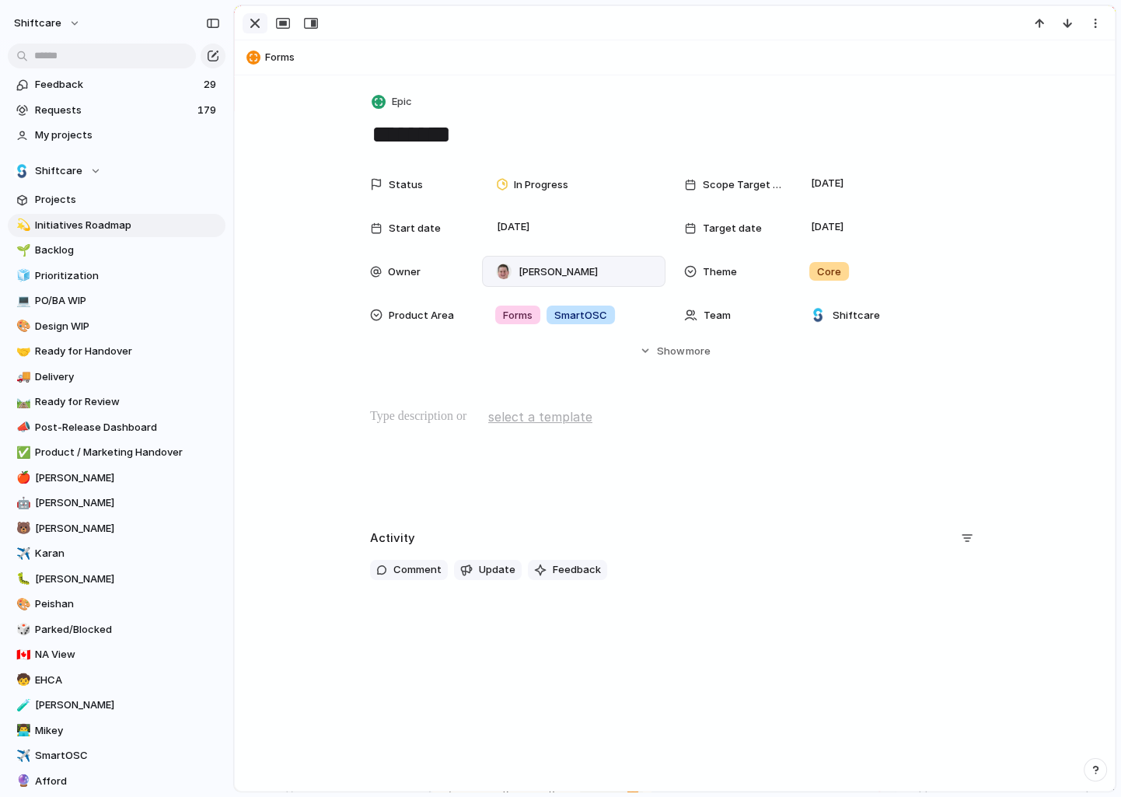
click at [249, 23] on div "button" at bounding box center [255, 23] width 19 height 19
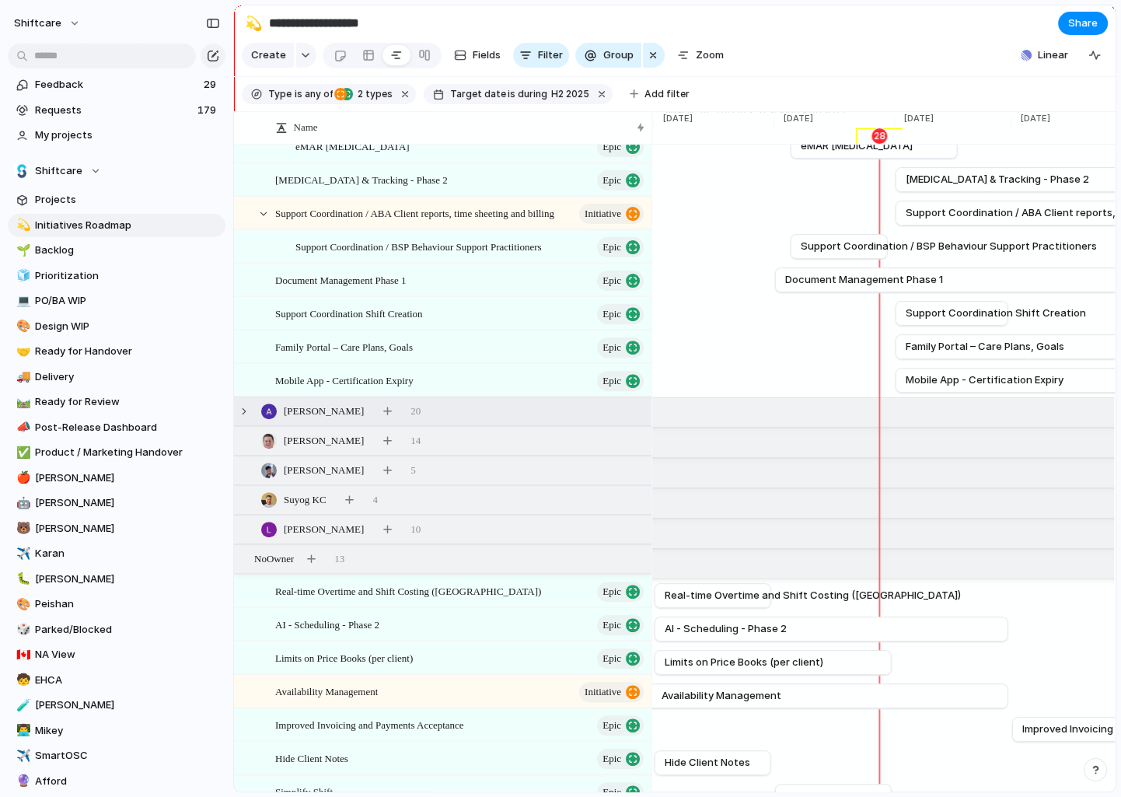
scroll to position [578, 0]
click at [252, 407] on div "[PERSON_NAME] 20" at bounding box center [444, 410] width 421 height 28
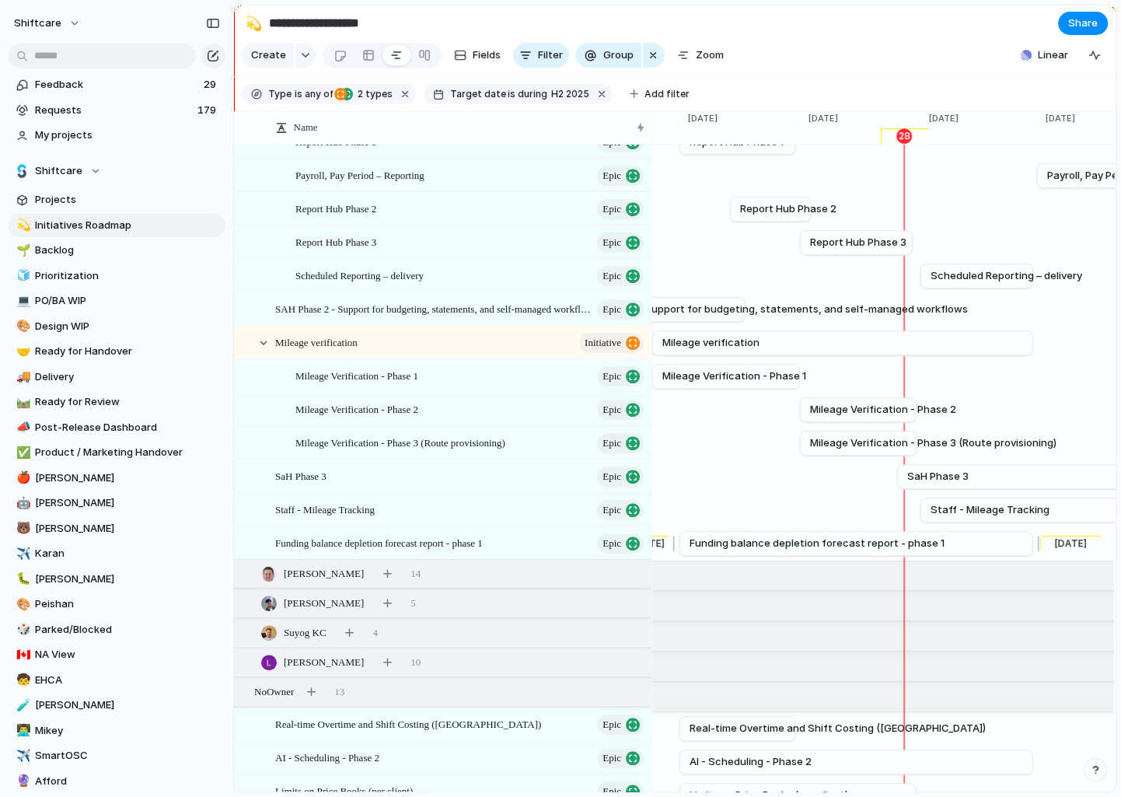
scroll to position [1018, 0]
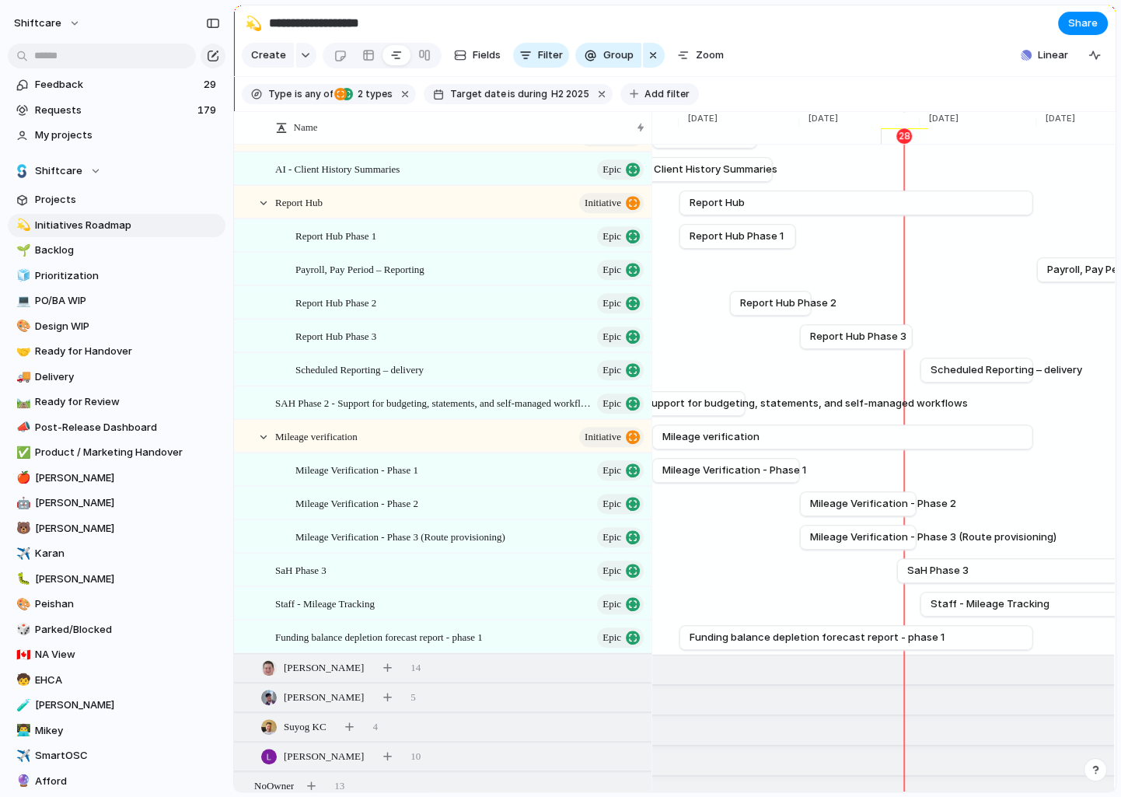
click at [634, 86] on button "Add filter" at bounding box center [660, 94] width 79 height 22
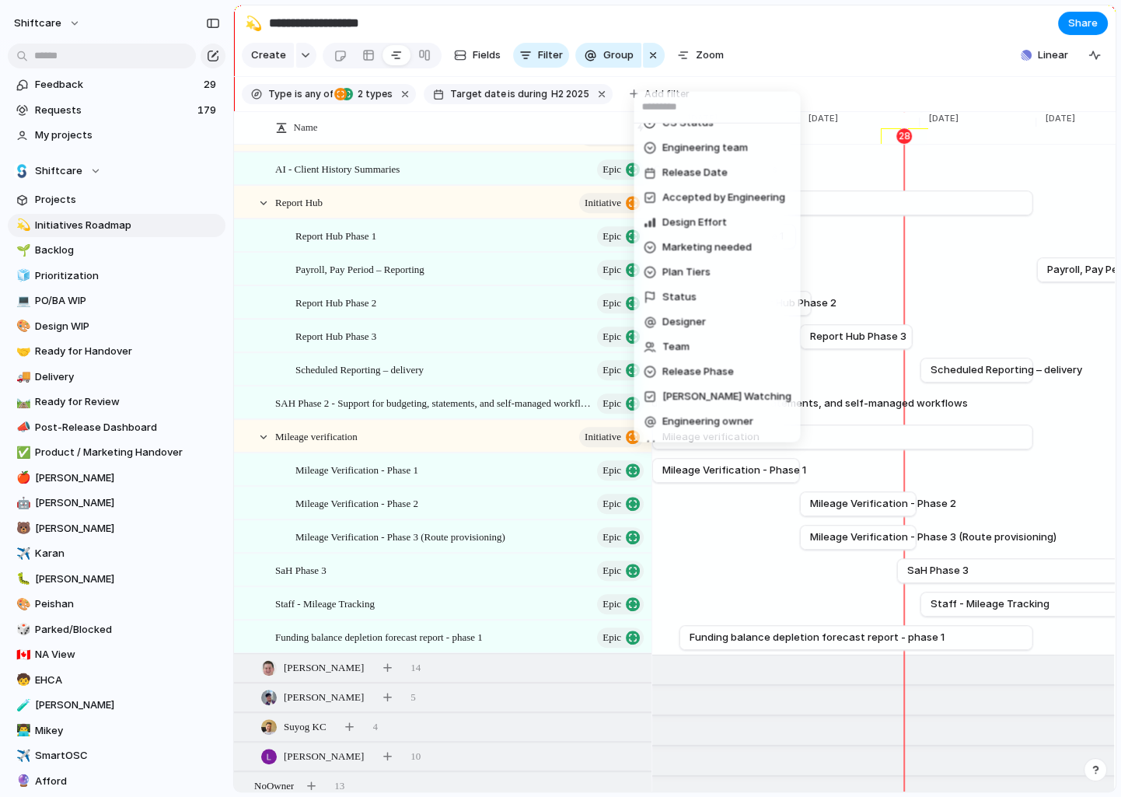
scroll to position [484, 0]
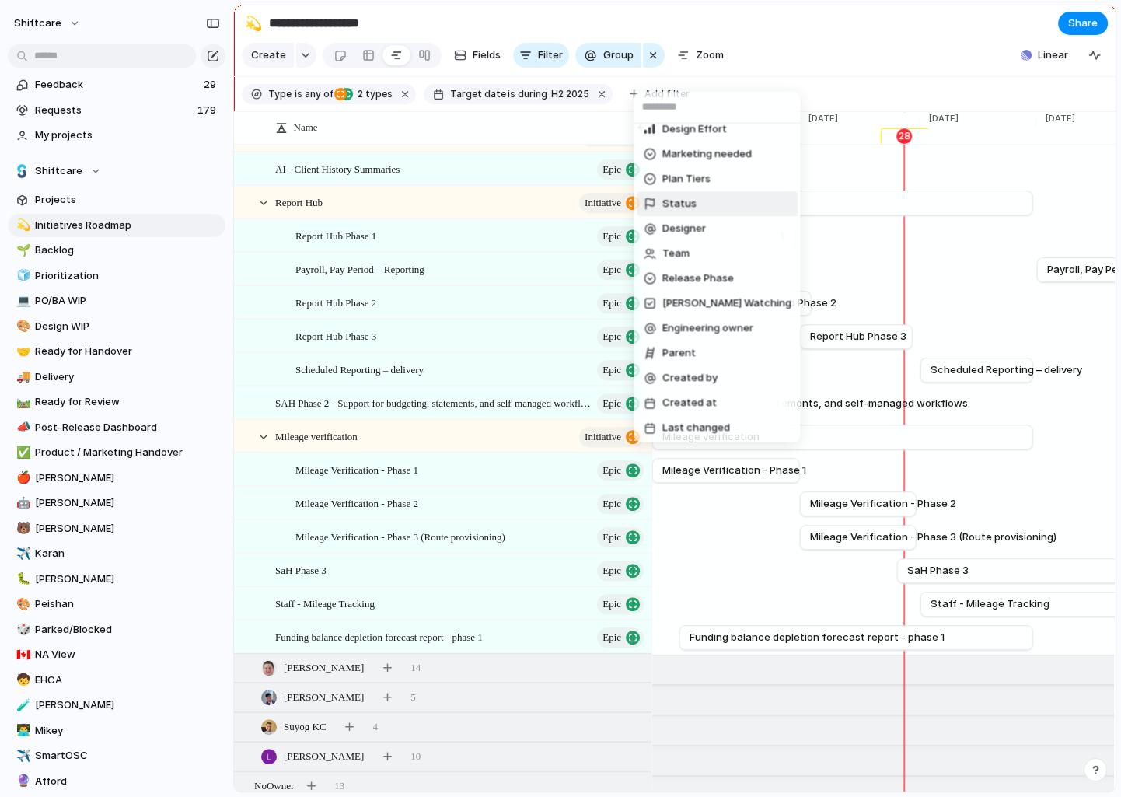
click at [682, 203] on span "Status" at bounding box center [679, 203] width 34 height 15
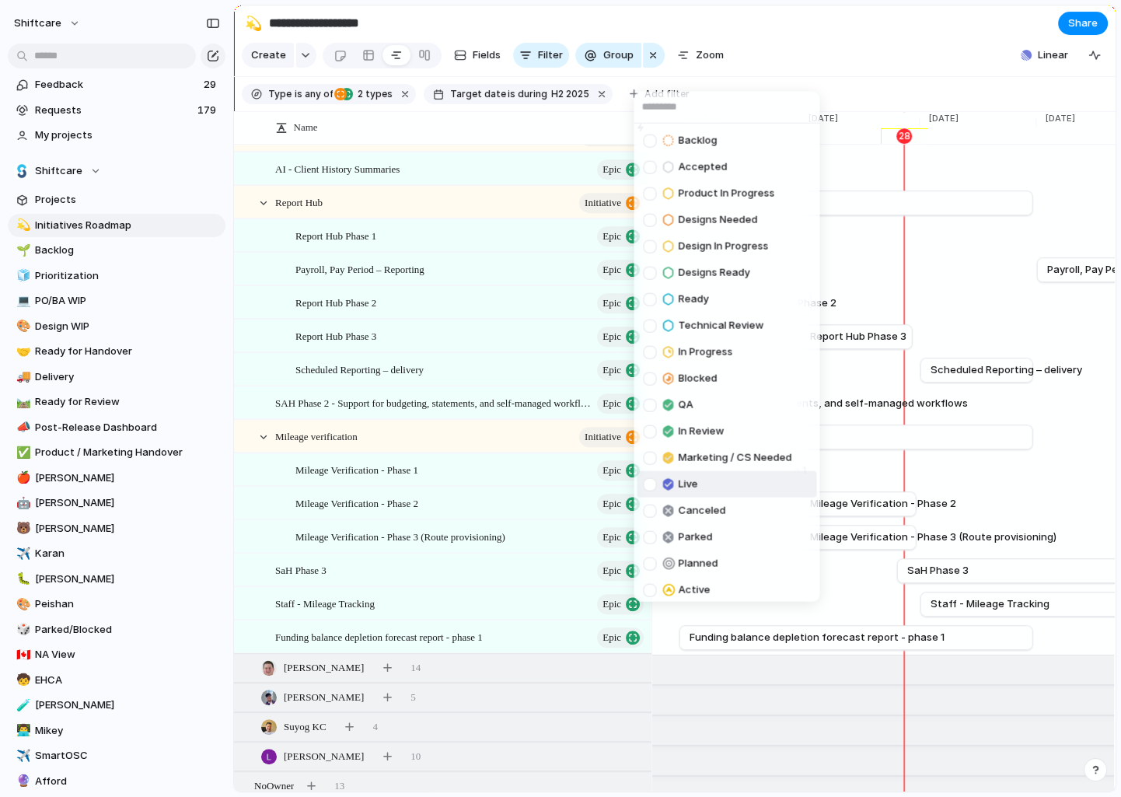
click at [657, 484] on div "Live" at bounding box center [670, 484] width 54 height 19
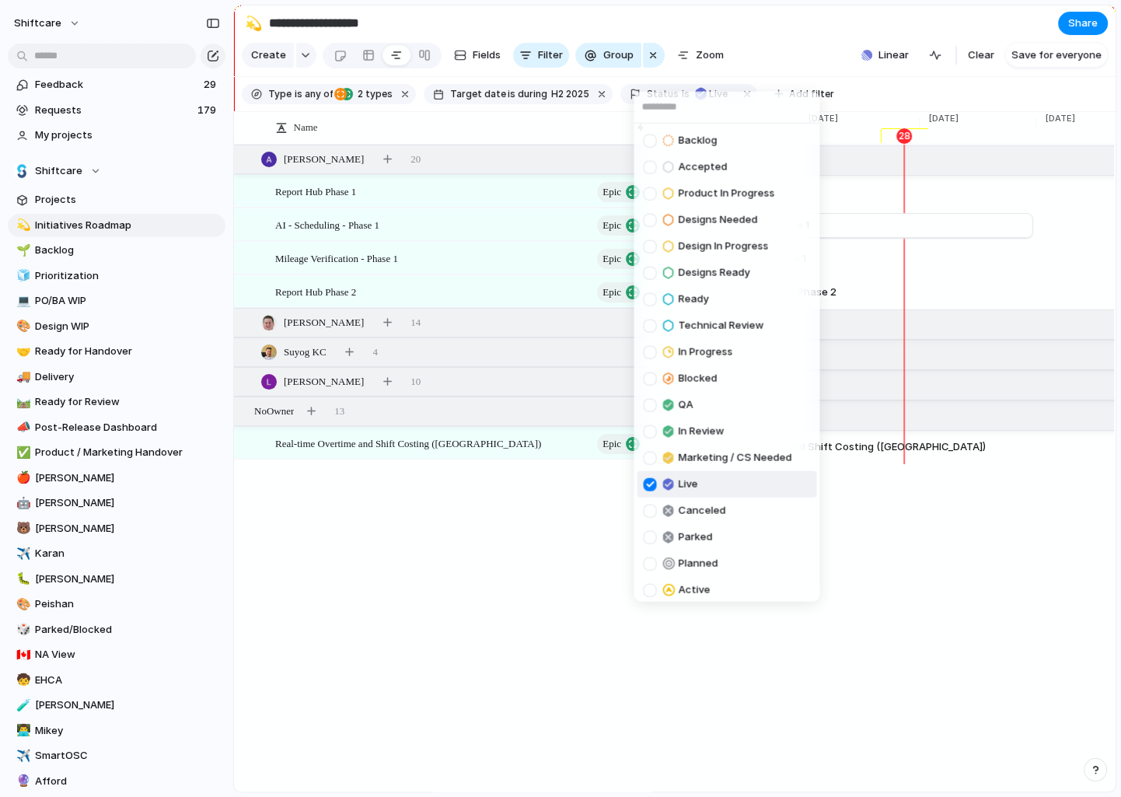
scroll to position [125, 0]
click at [759, 59] on div "Backlog Accepted Product In Progress Designs Needed Design In Progress Designs …" at bounding box center [560, 398] width 1121 height 797
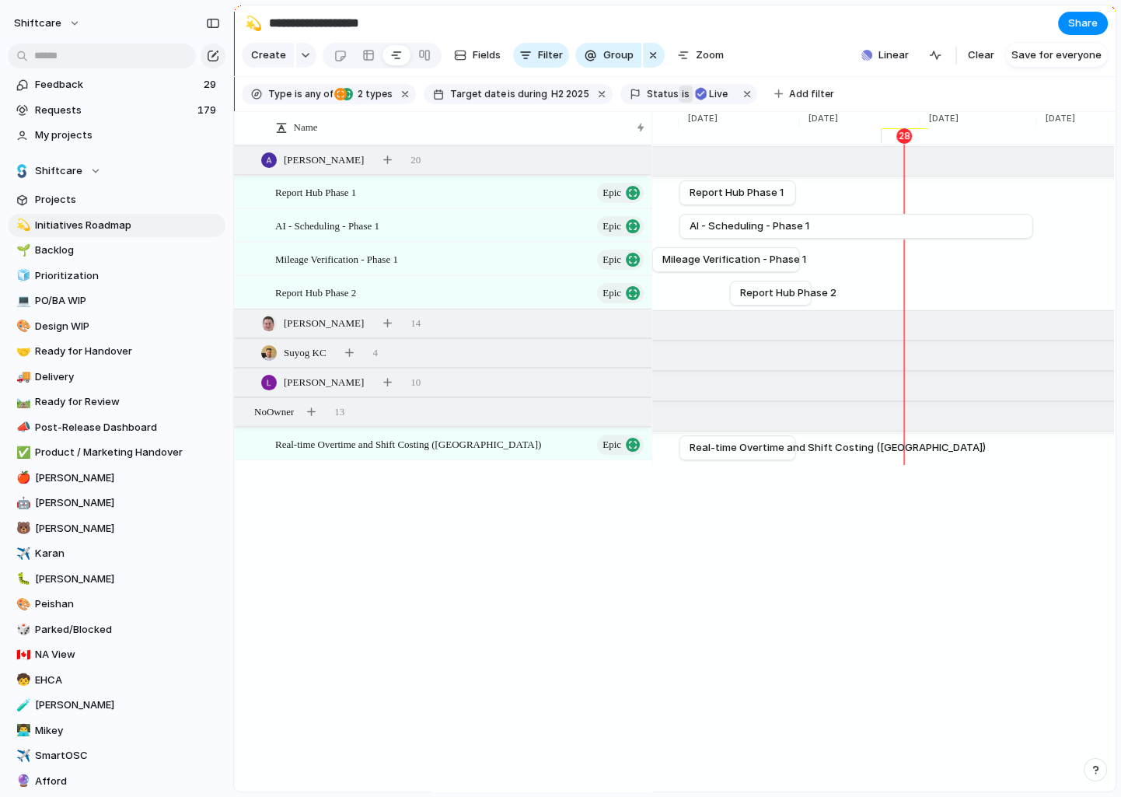
click at [682, 90] on span "is" at bounding box center [686, 94] width 8 height 14
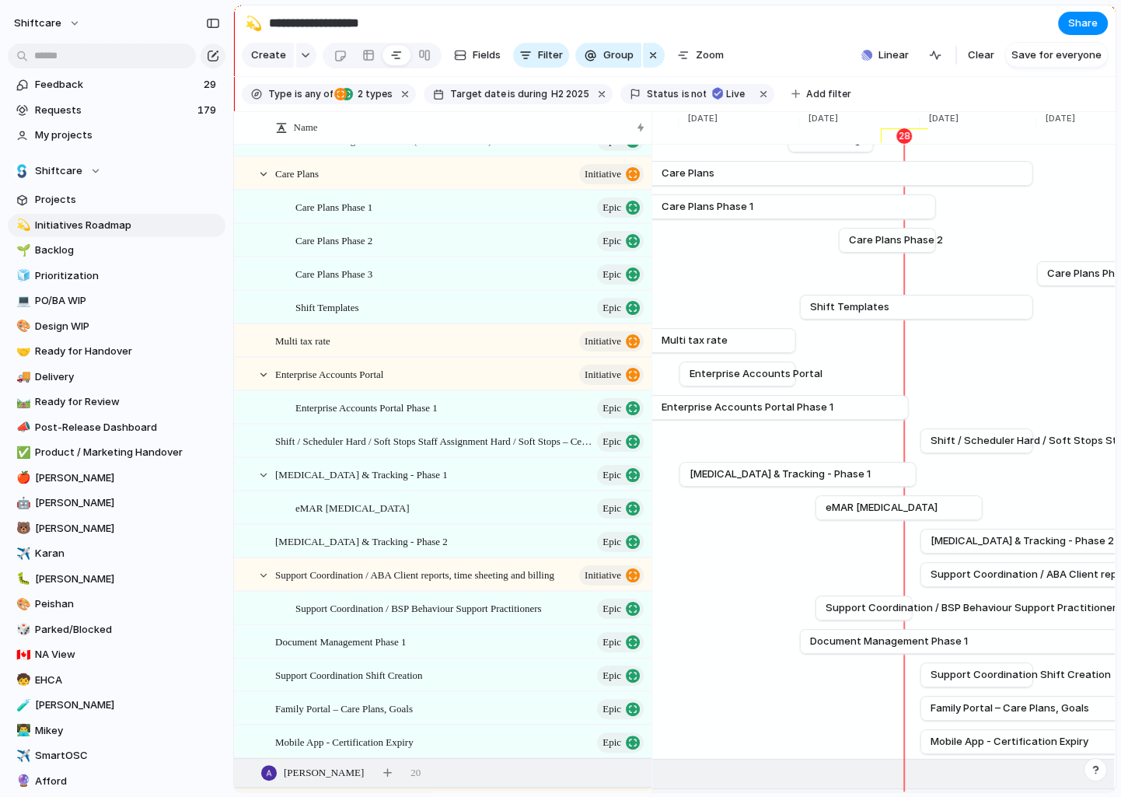
scroll to position [189, 0]
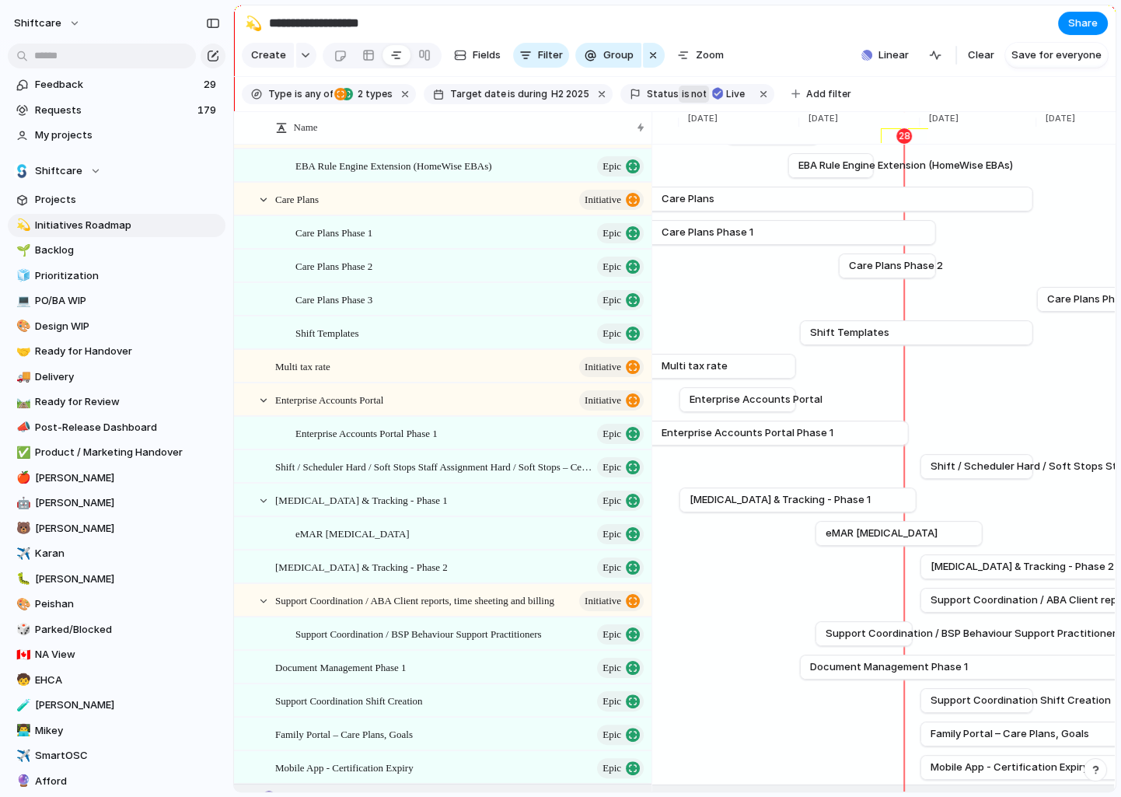
click at [691, 95] on span "not" at bounding box center [698, 94] width 17 height 14
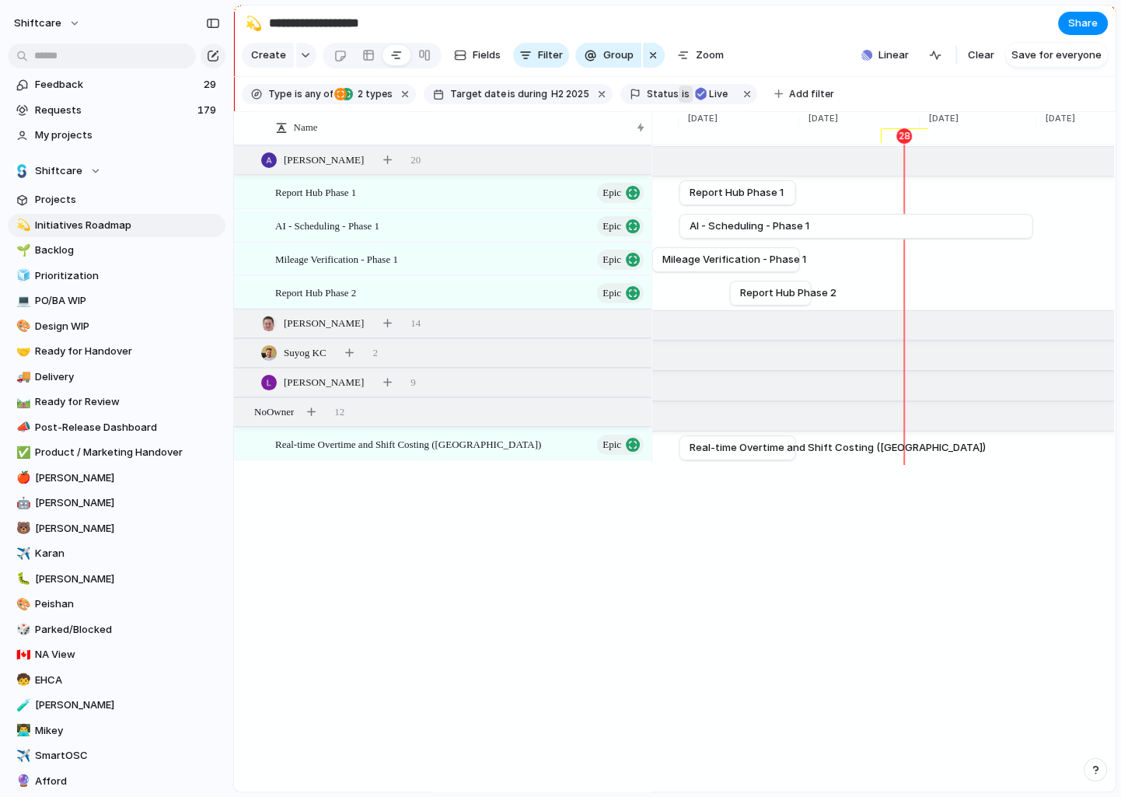
click at [659, 96] on span "Status" at bounding box center [663, 94] width 32 height 14
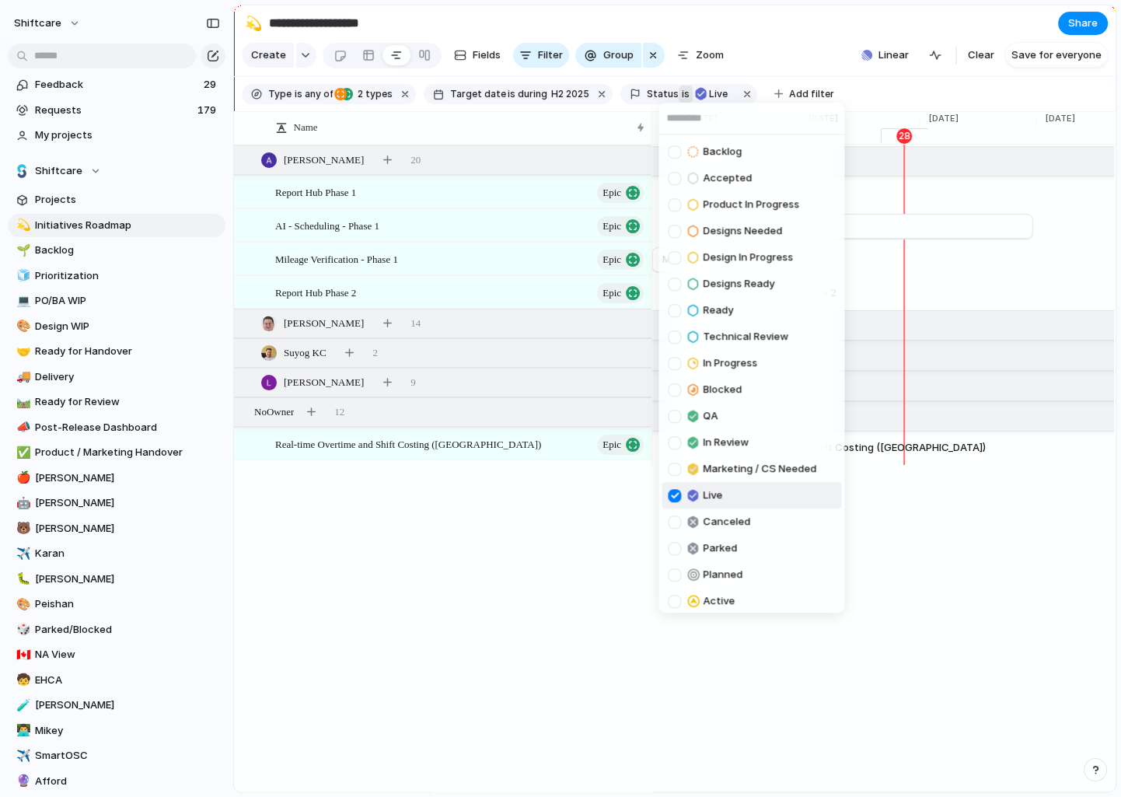
click at [693, 93] on div "Backlog Accepted Product In Progress Designs Needed Design In Progress Designs …" at bounding box center [560, 398] width 1121 height 797
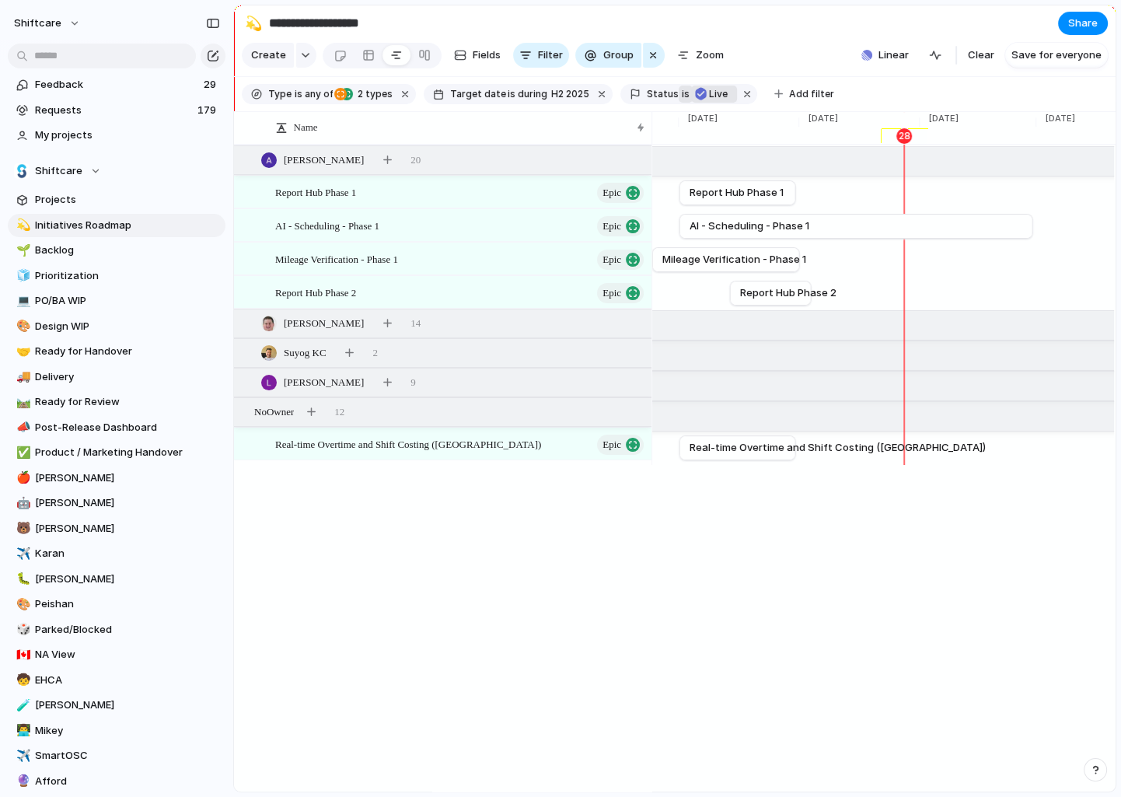
click at [709, 97] on span "Live" at bounding box center [718, 94] width 19 height 14
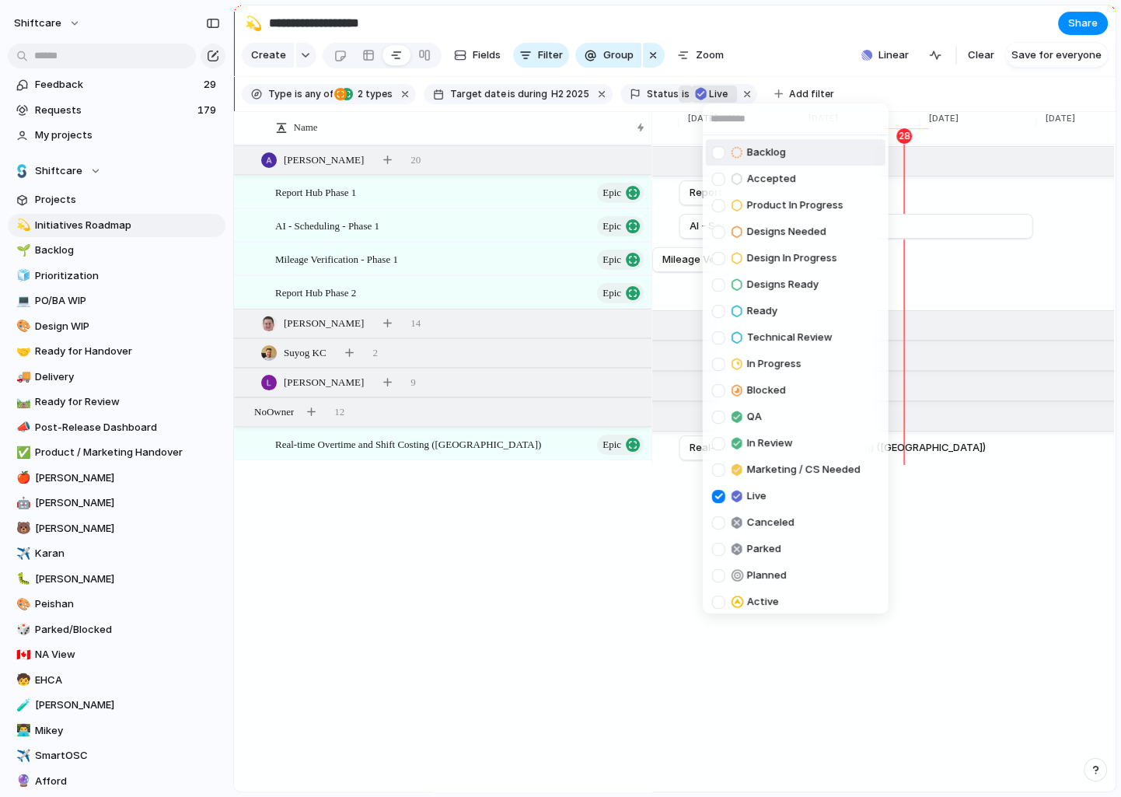
click at [684, 86] on div "Backlog Accepted Product In Progress Designs Needed Design In Progress Designs …" at bounding box center [560, 398] width 1121 height 797
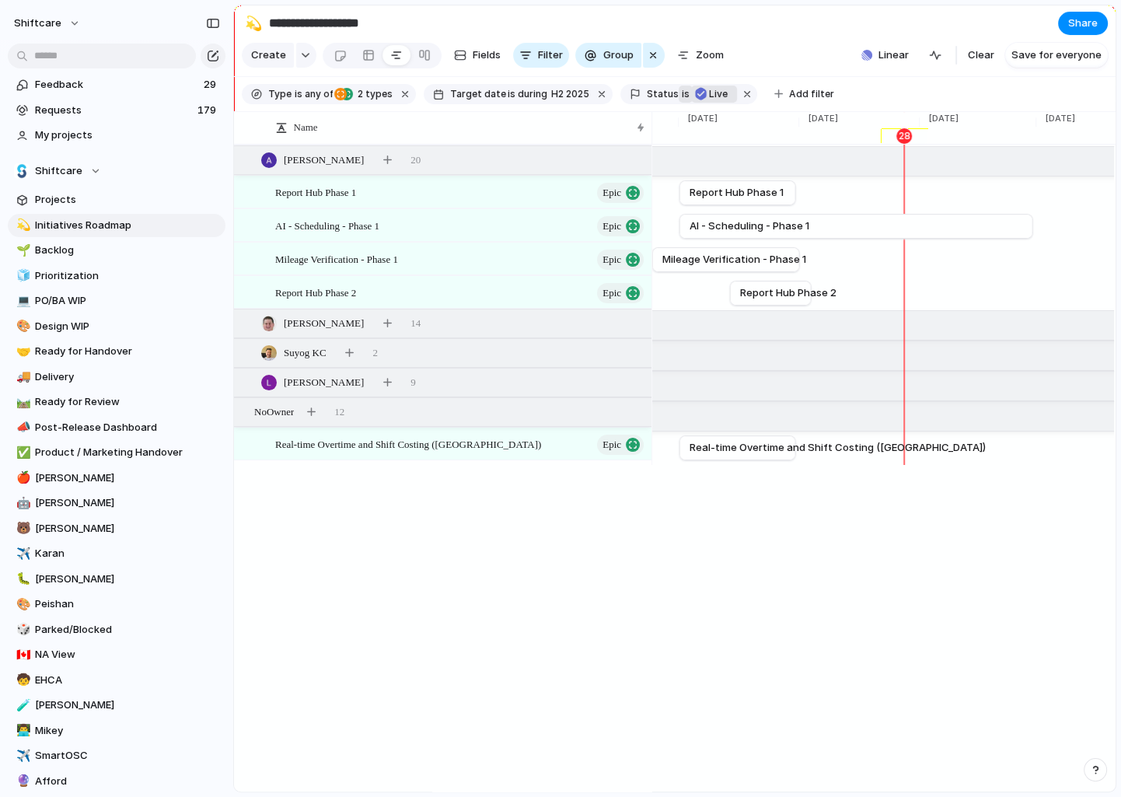
click at [682, 93] on span "is" at bounding box center [686, 94] width 8 height 14
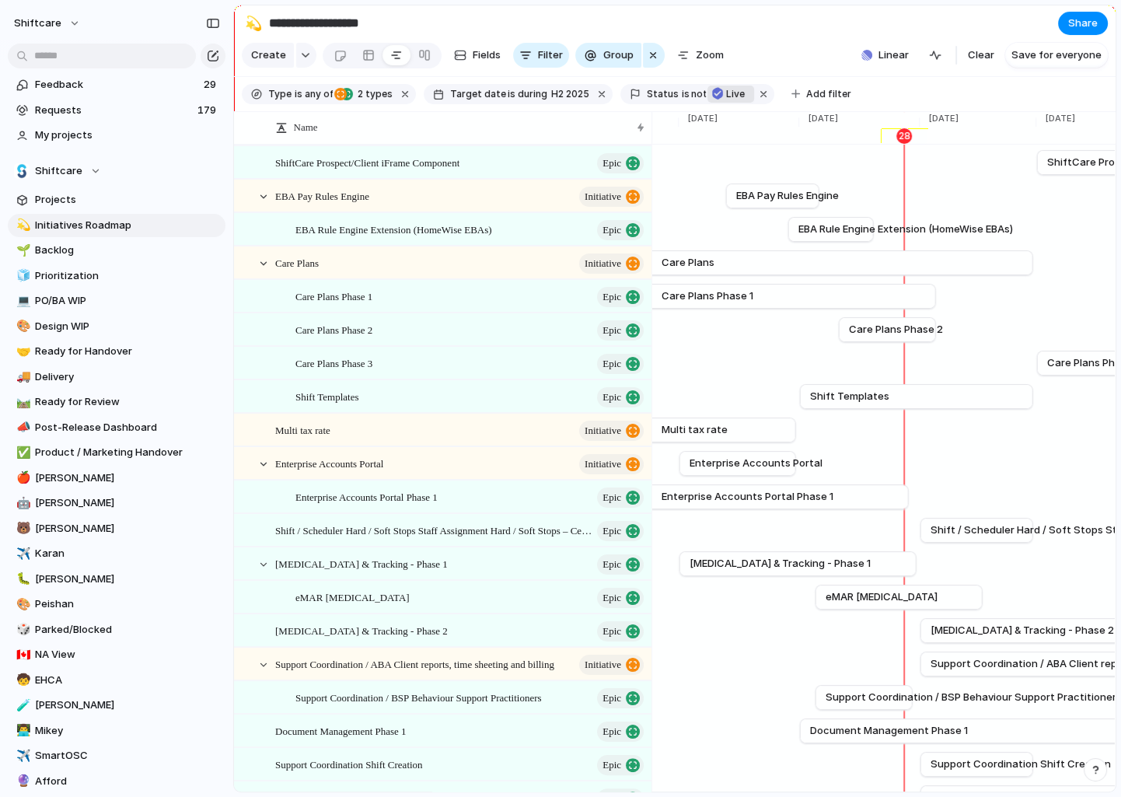
click at [735, 100] on div "Live" at bounding box center [731, 94] width 40 height 22
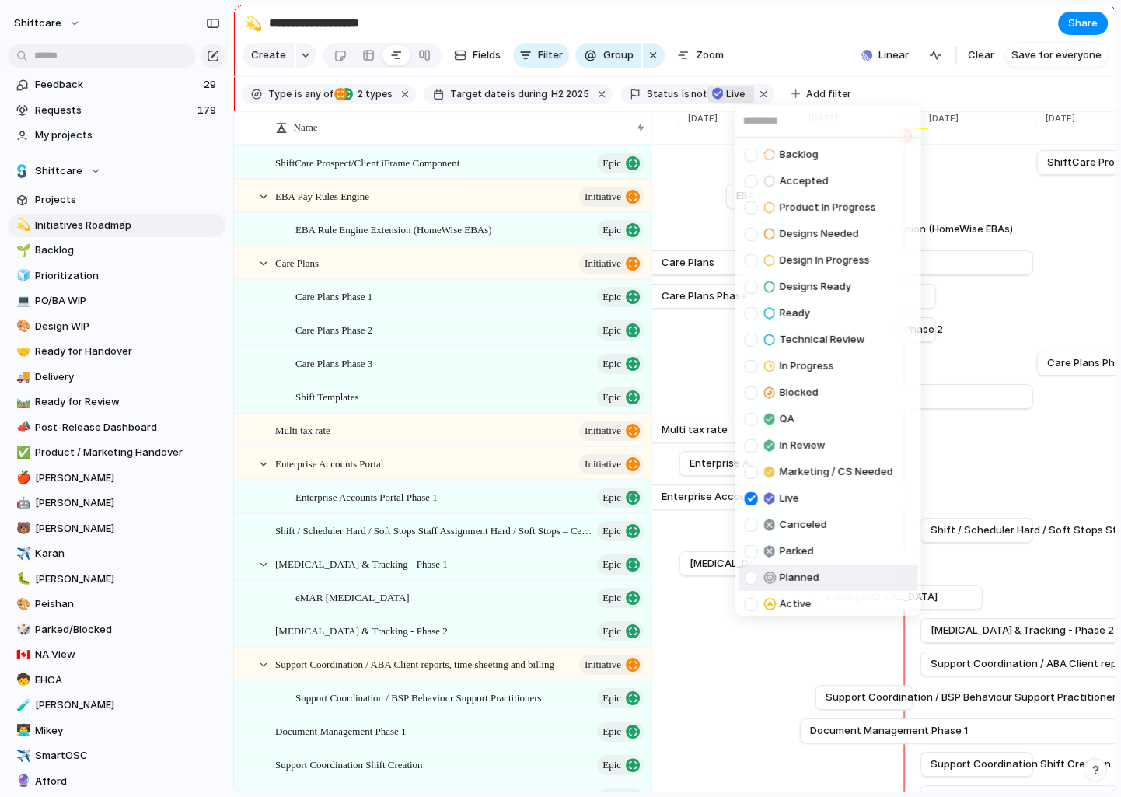
scroll to position [31, 0]
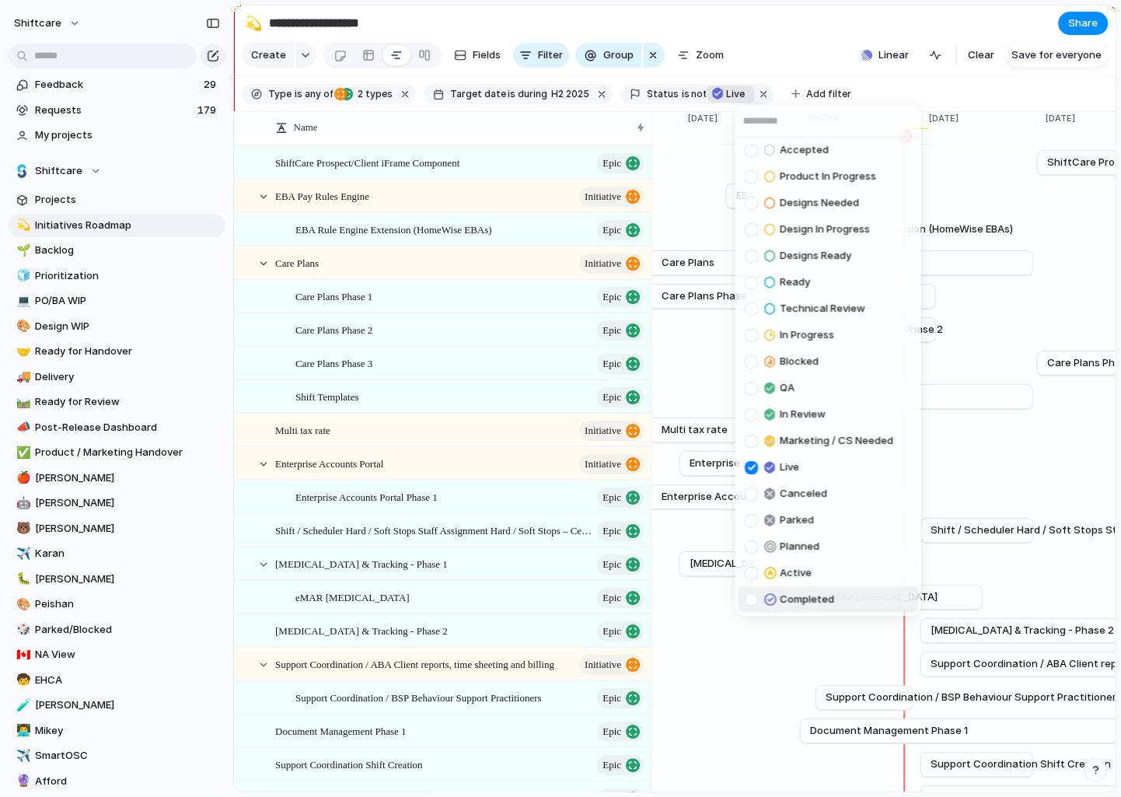
click at [759, 593] on div "Completed" at bounding box center [788, 599] width 89 height 19
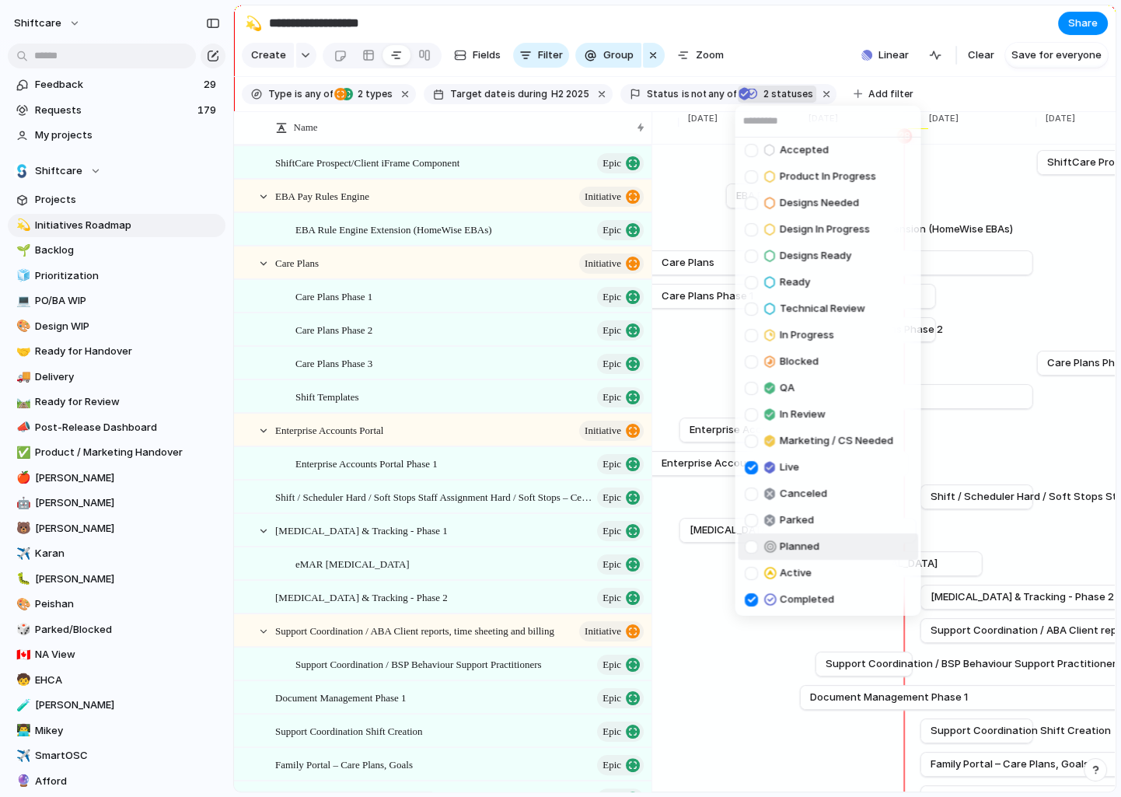
click at [687, 516] on div "Backlog Accepted Product In Progress Designs Needed Design In Progress Designs …" at bounding box center [560, 398] width 1121 height 797
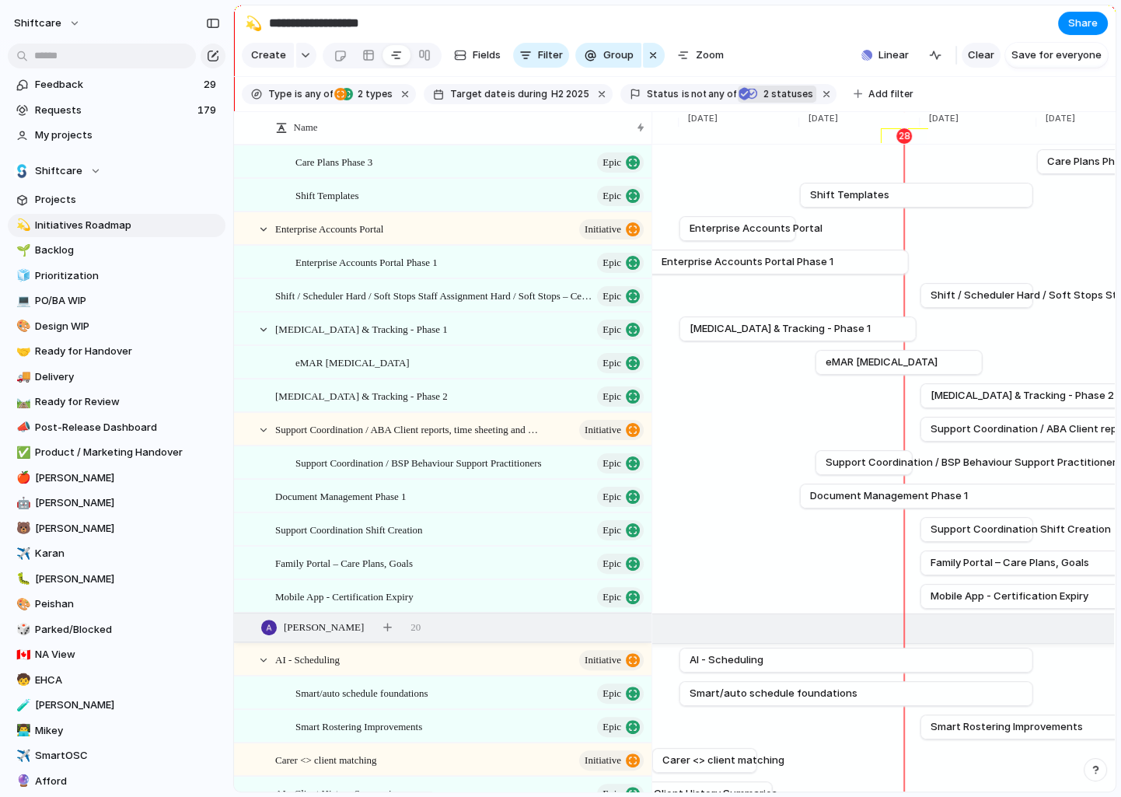
scroll to position [373, 0]
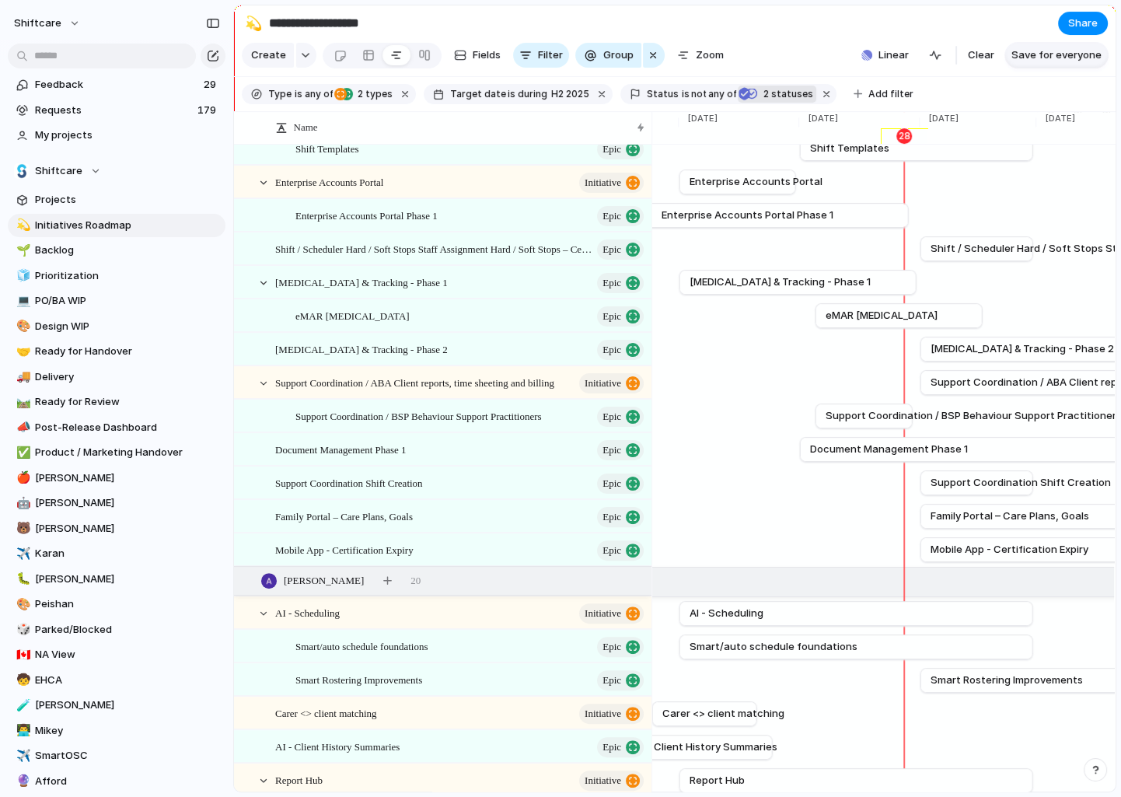
click at [1040, 53] on span "Save for everyone" at bounding box center [1057, 55] width 90 height 16
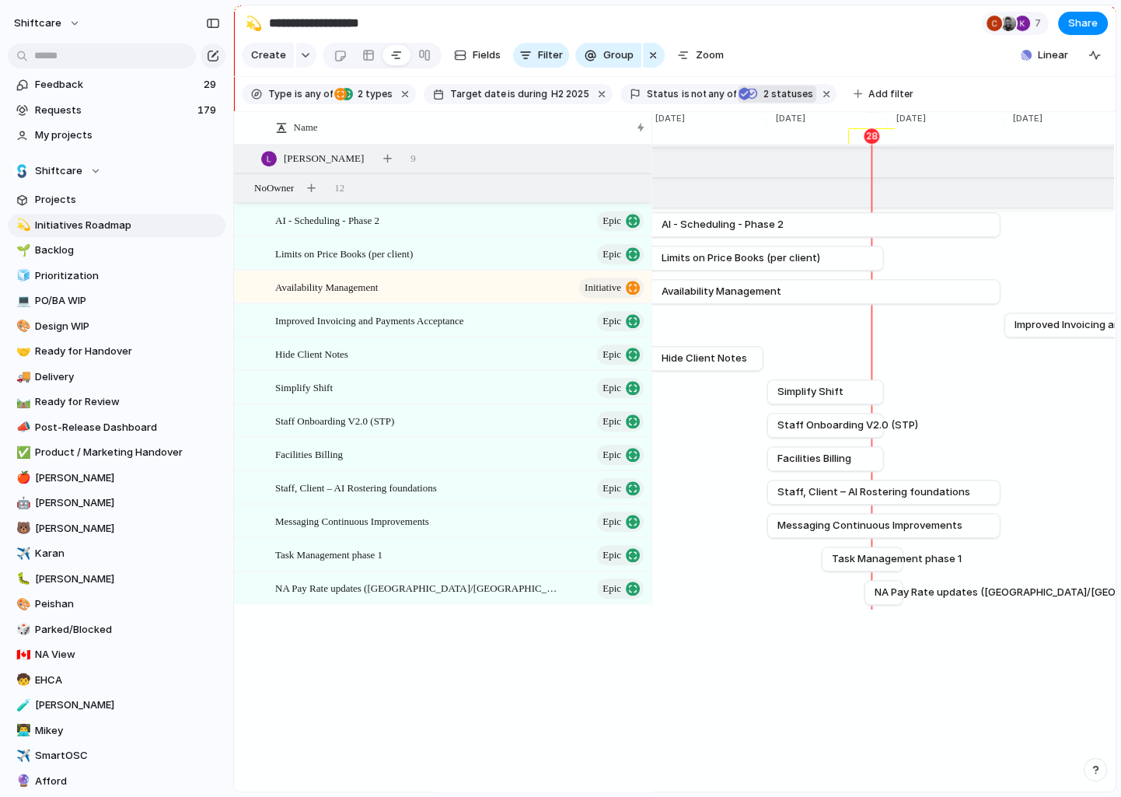
scroll to position [1441, 0]
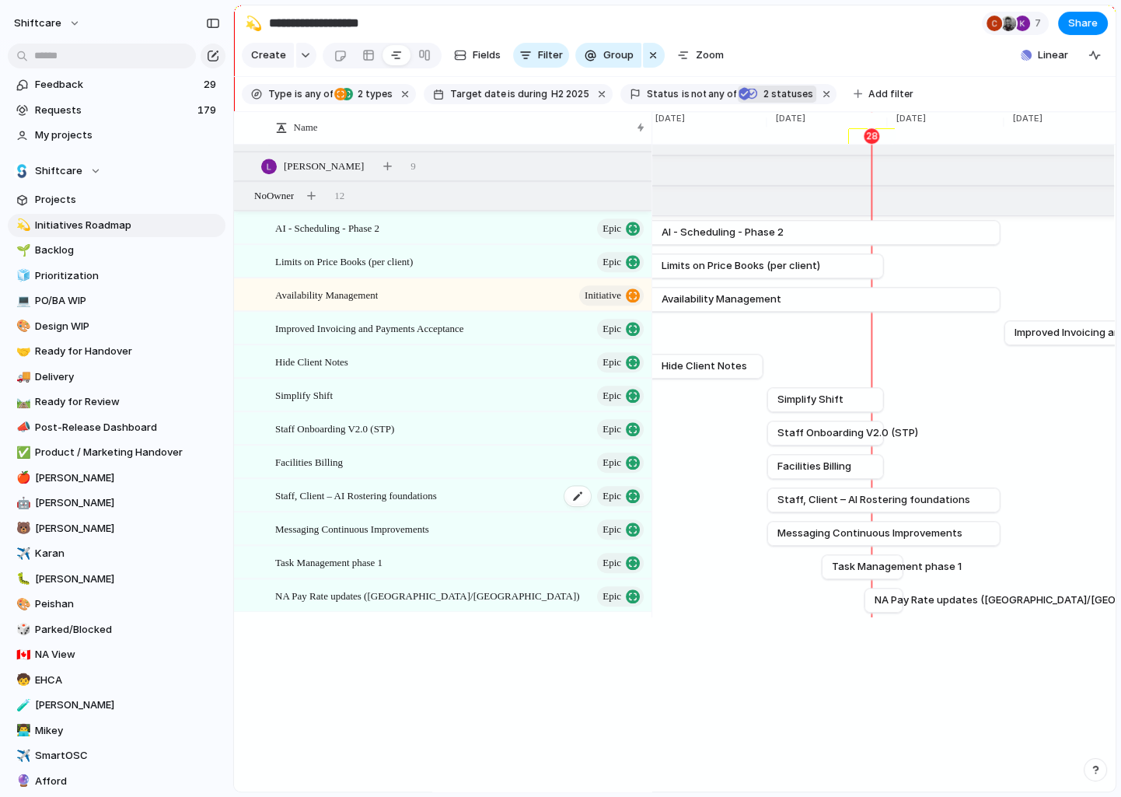
click at [390, 495] on span "Staff, Client – AI Rostering foundations" at bounding box center [356, 495] width 162 height 18
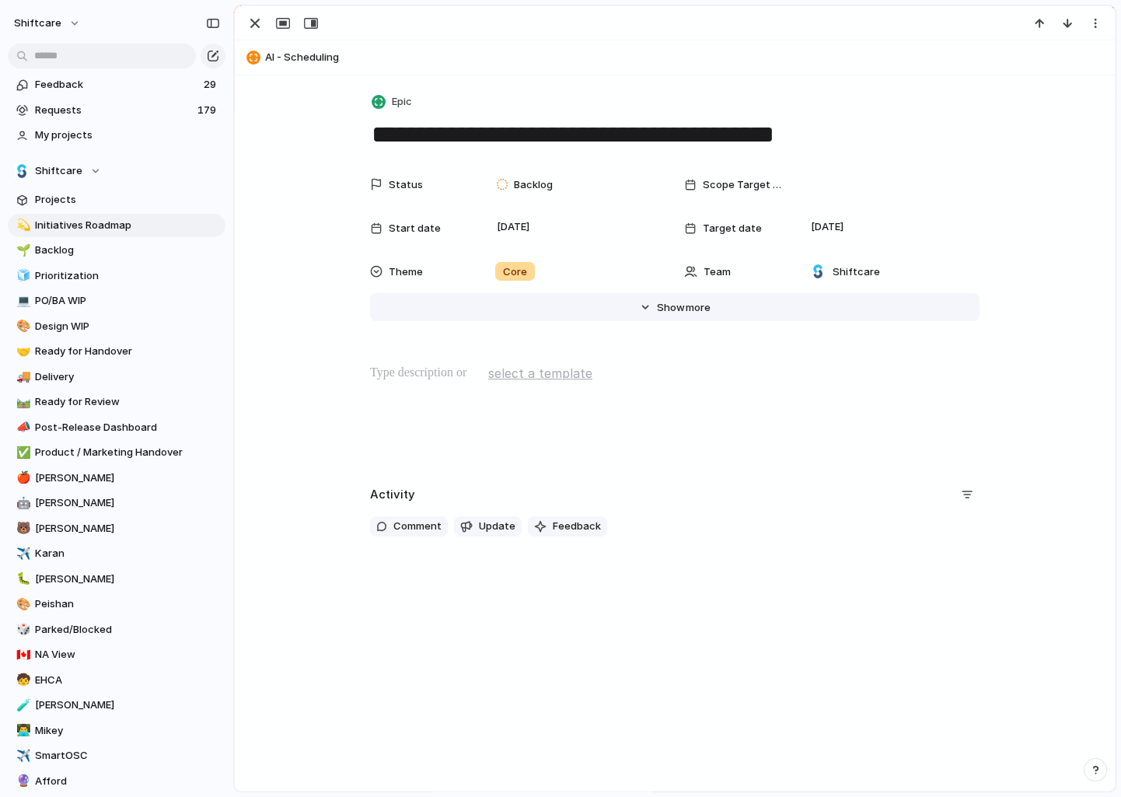
click at [674, 306] on span "Show" at bounding box center [671, 308] width 28 height 16
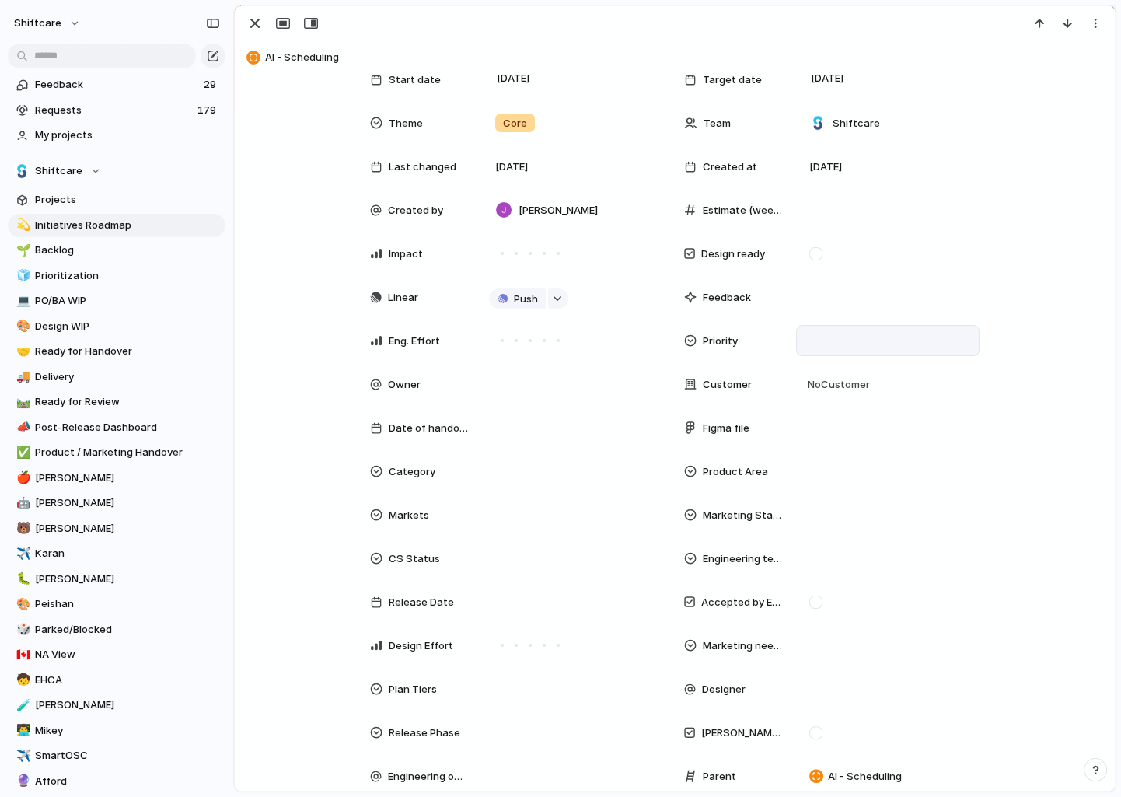
scroll to position [182, 0]
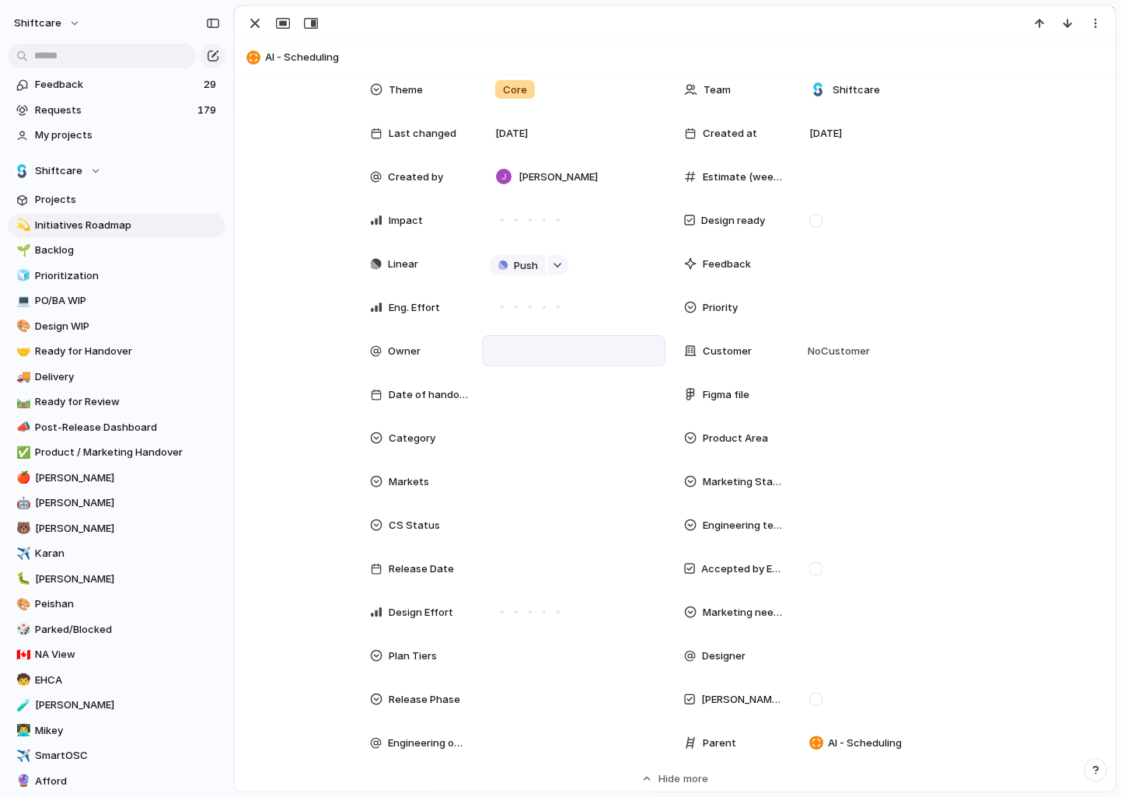
click at [566, 355] on div at bounding box center [574, 350] width 170 height 17
type input "***"
click at [507, 405] on div at bounding box center [504, 404] width 27 height 27
click at [255, 22] on div "*** Abner Chua" at bounding box center [560, 398] width 1121 height 797
click at [259, 24] on div "button" at bounding box center [255, 23] width 19 height 19
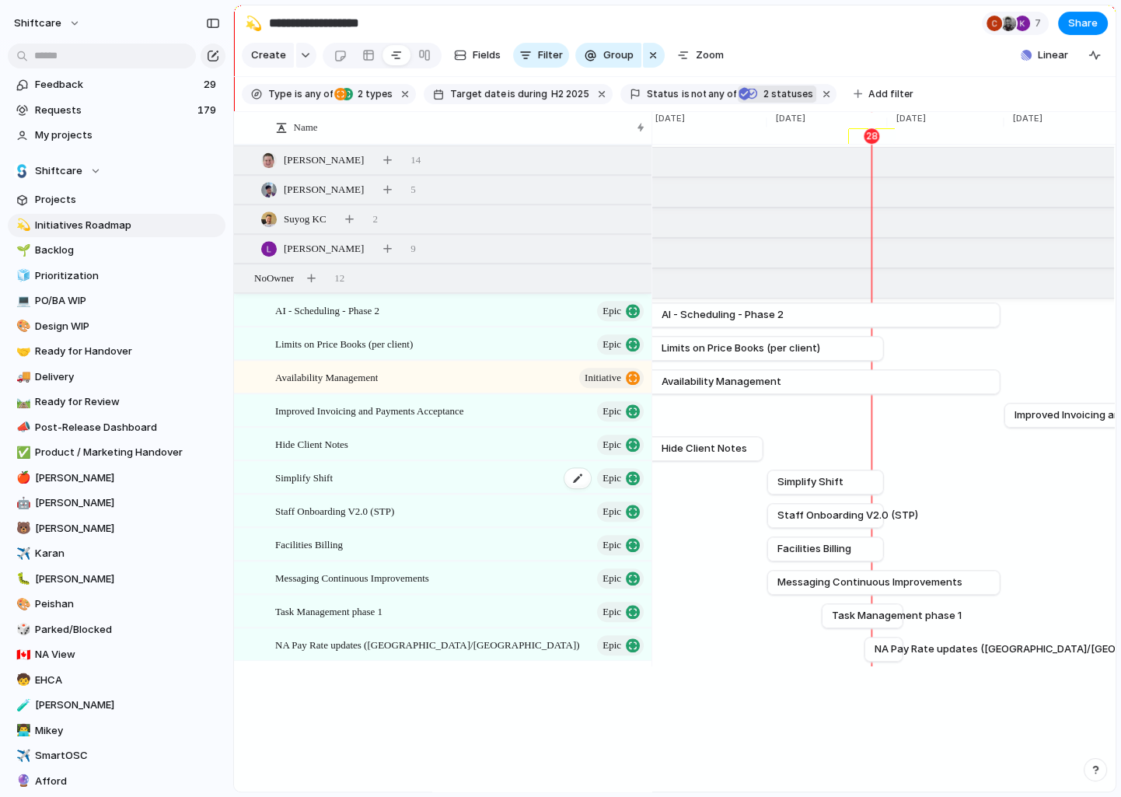
scroll to position [1387, 0]
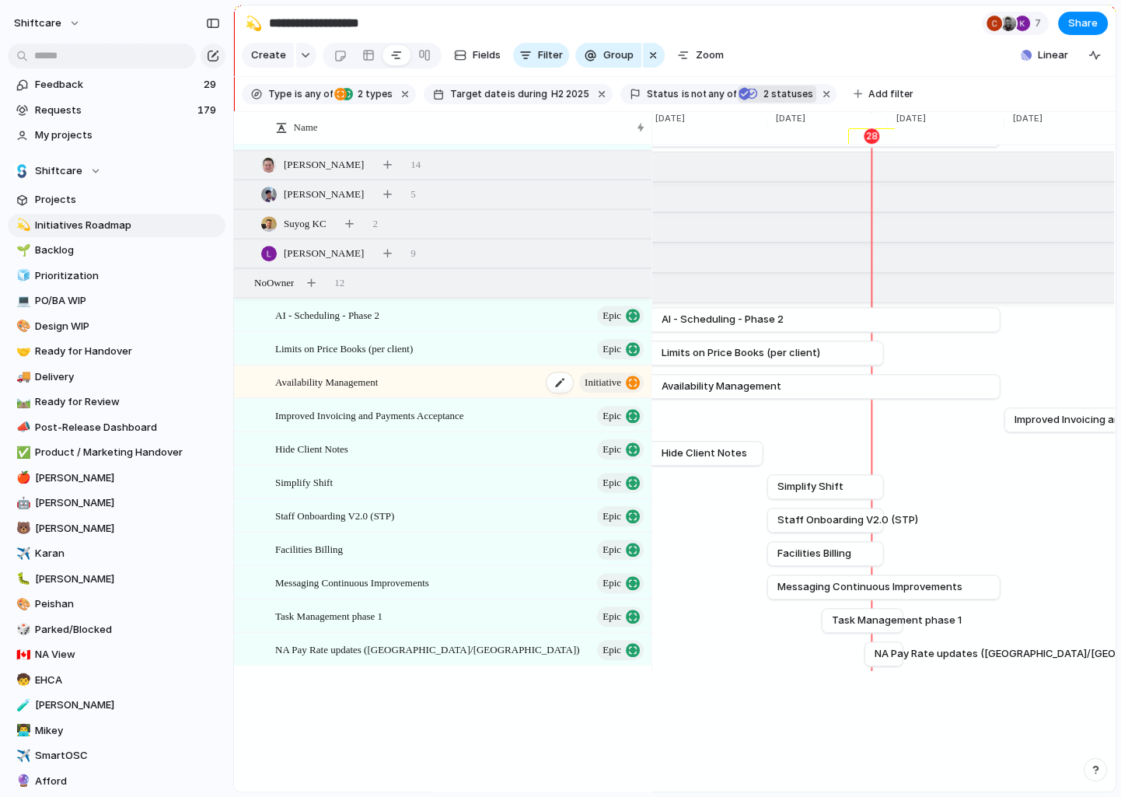
click at [378, 383] on span "Availability Management" at bounding box center [326, 381] width 103 height 18
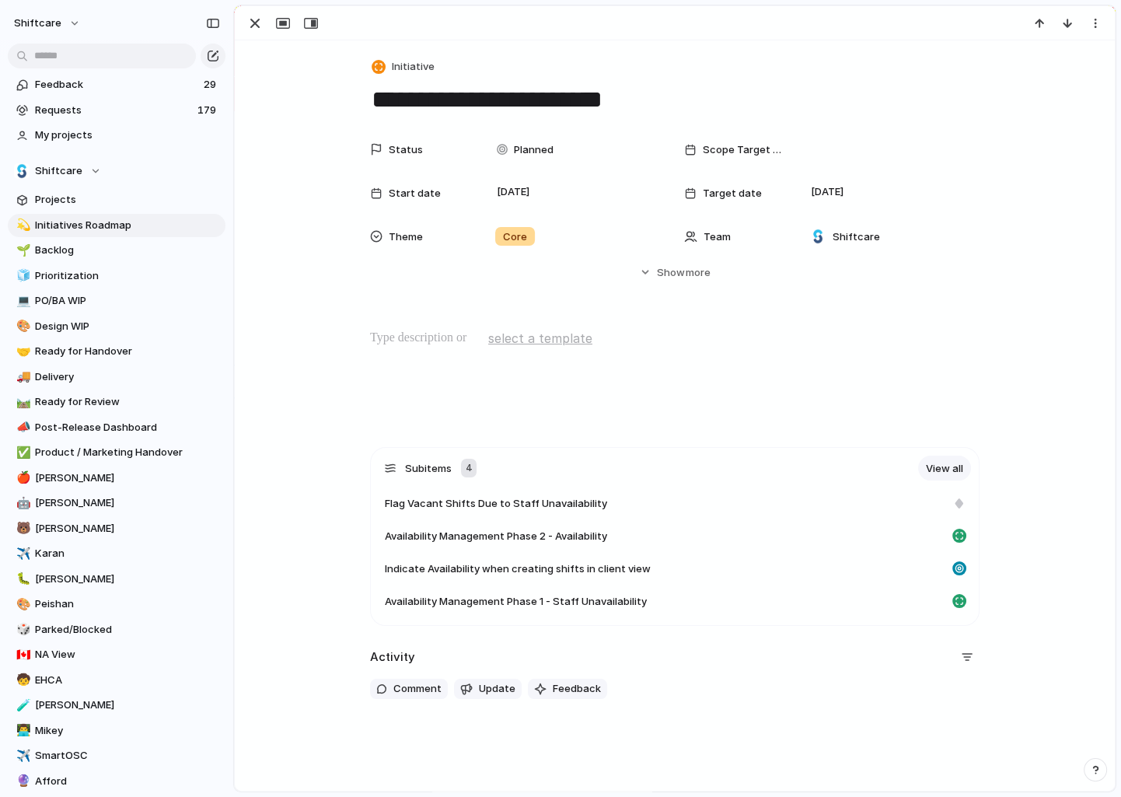
scroll to position [35, 0]
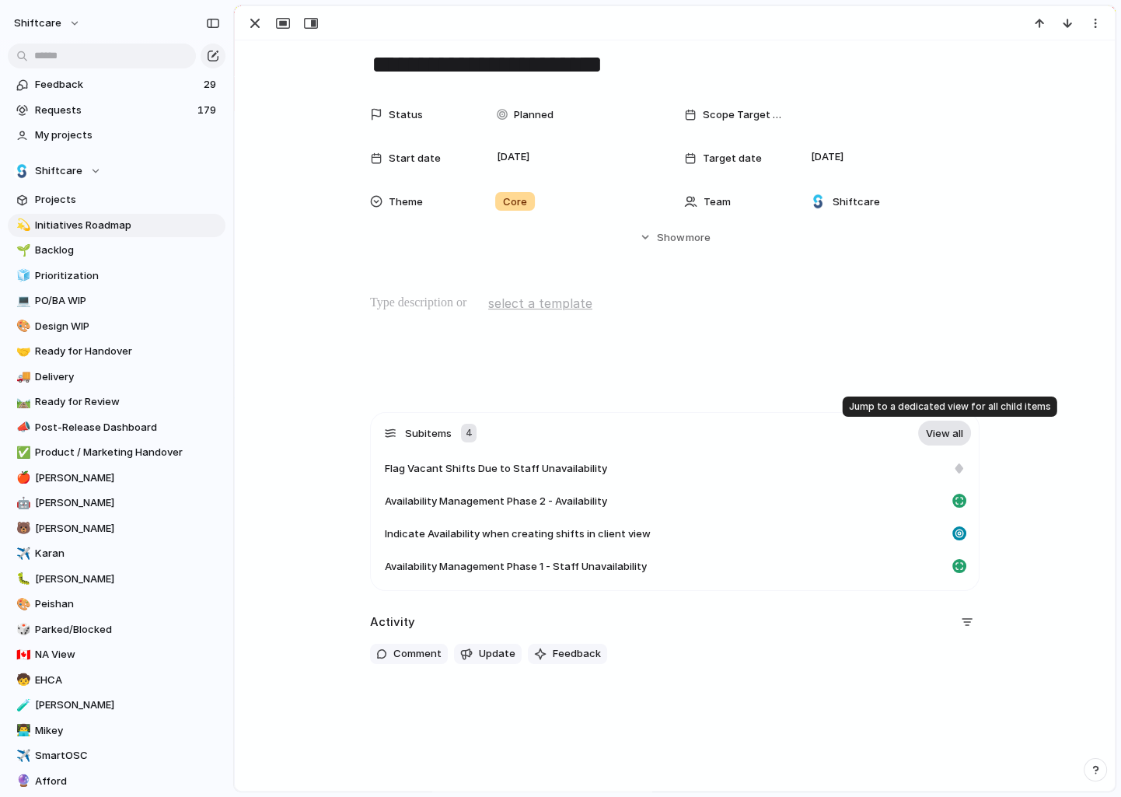
click at [944, 434] on link "View all" at bounding box center [944, 433] width 53 height 25
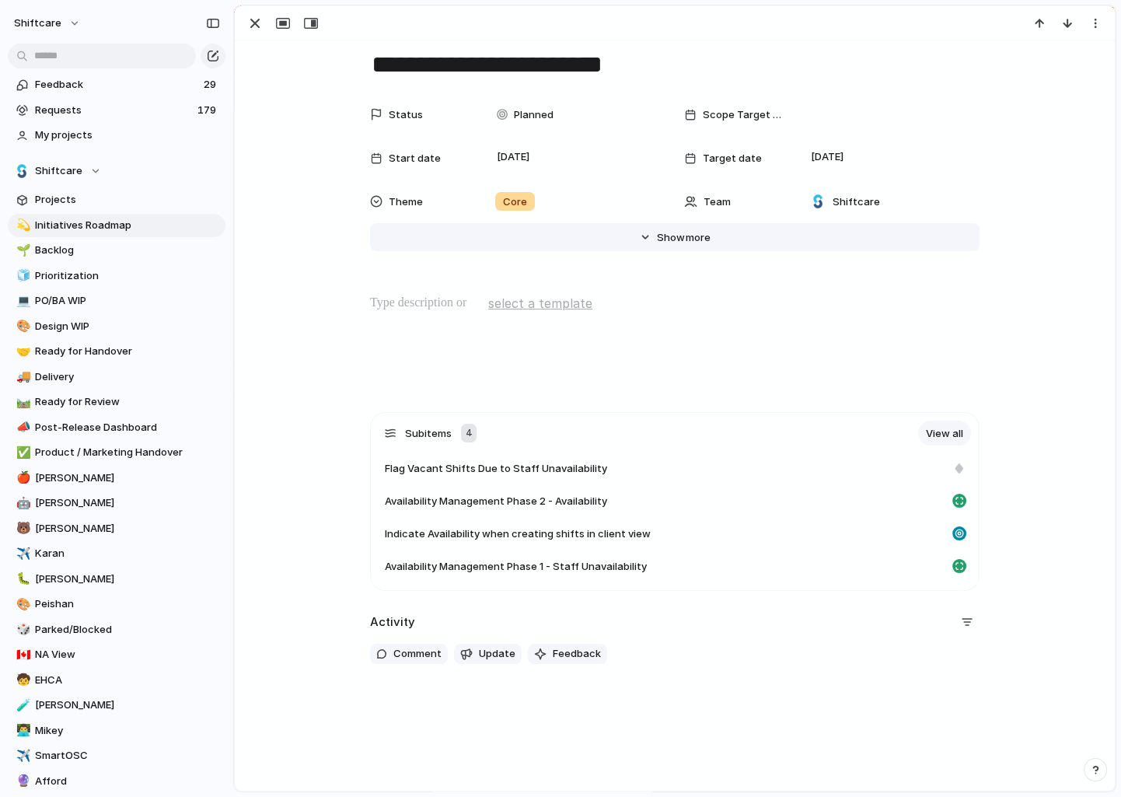
click at [673, 235] on span "Show" at bounding box center [671, 238] width 28 height 16
